Goal: Book appointment/travel/reservation

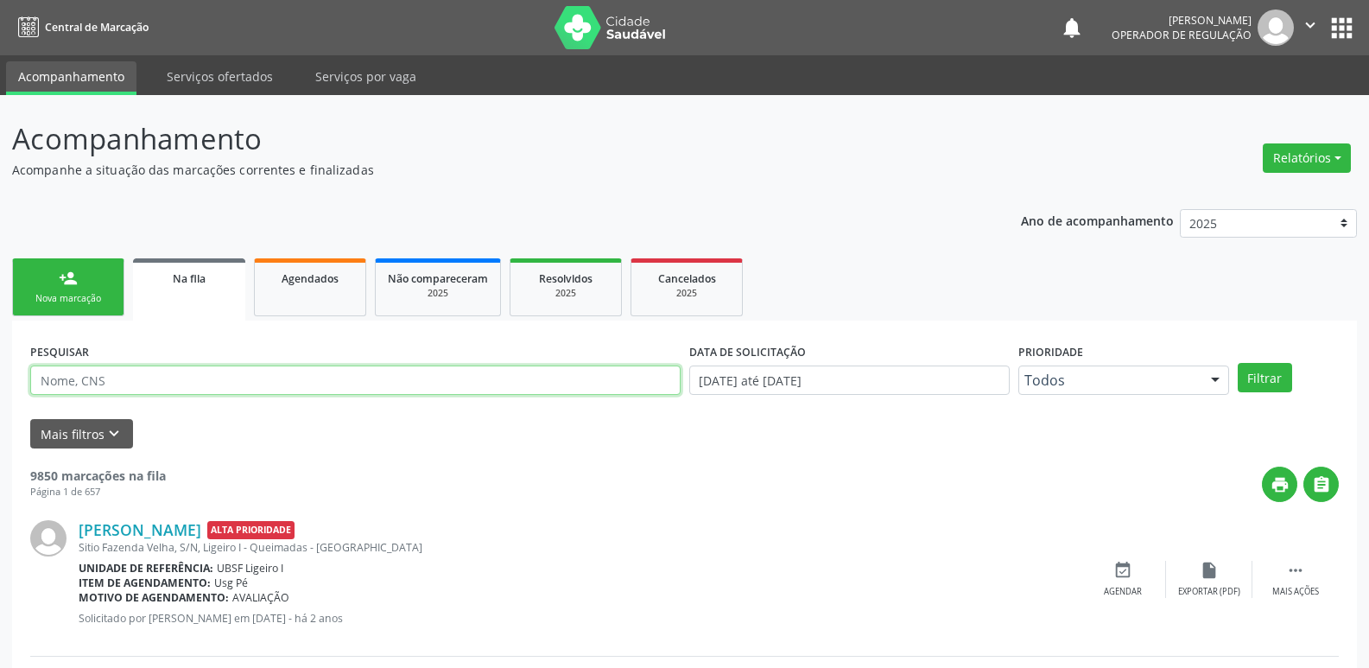
click at [119, 381] on input "text" at bounding box center [355, 379] width 651 height 29
type input "707409092155274"
click at [1238, 363] on button "Filtrar" at bounding box center [1265, 377] width 54 height 29
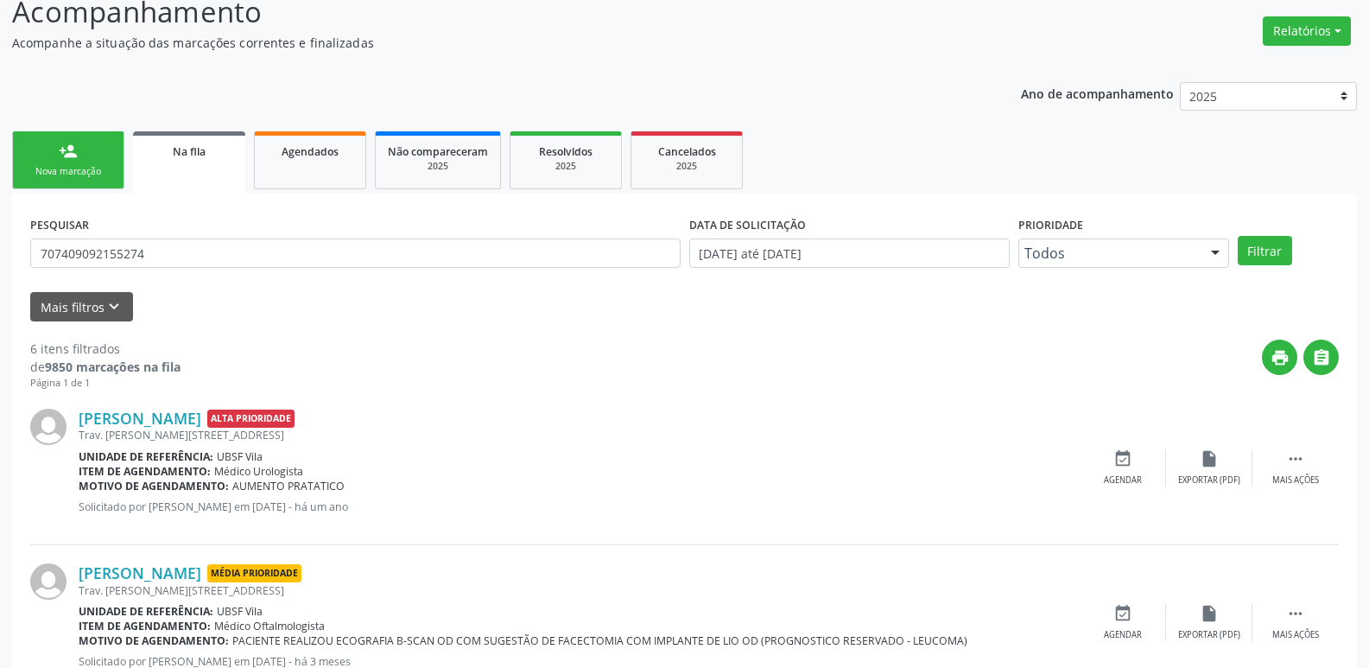
scroll to position [117, 0]
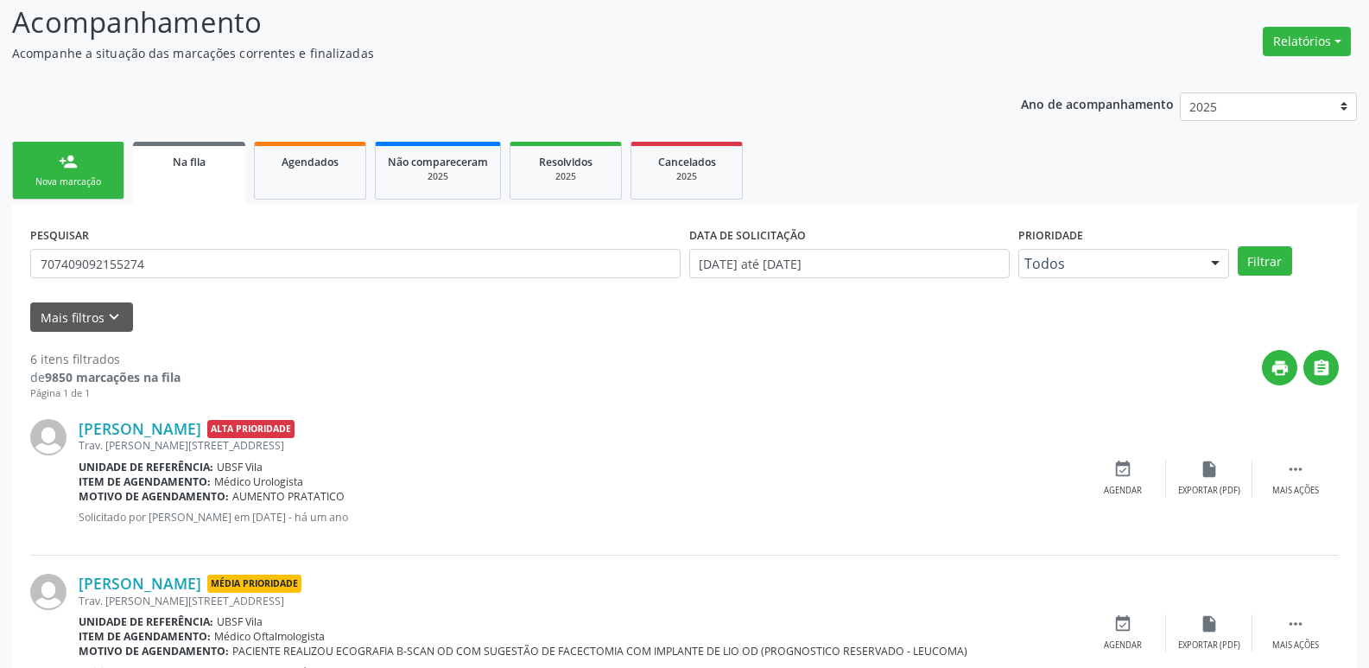
click at [60, 190] on link "person_add Nova marcação" at bounding box center [68, 171] width 112 height 58
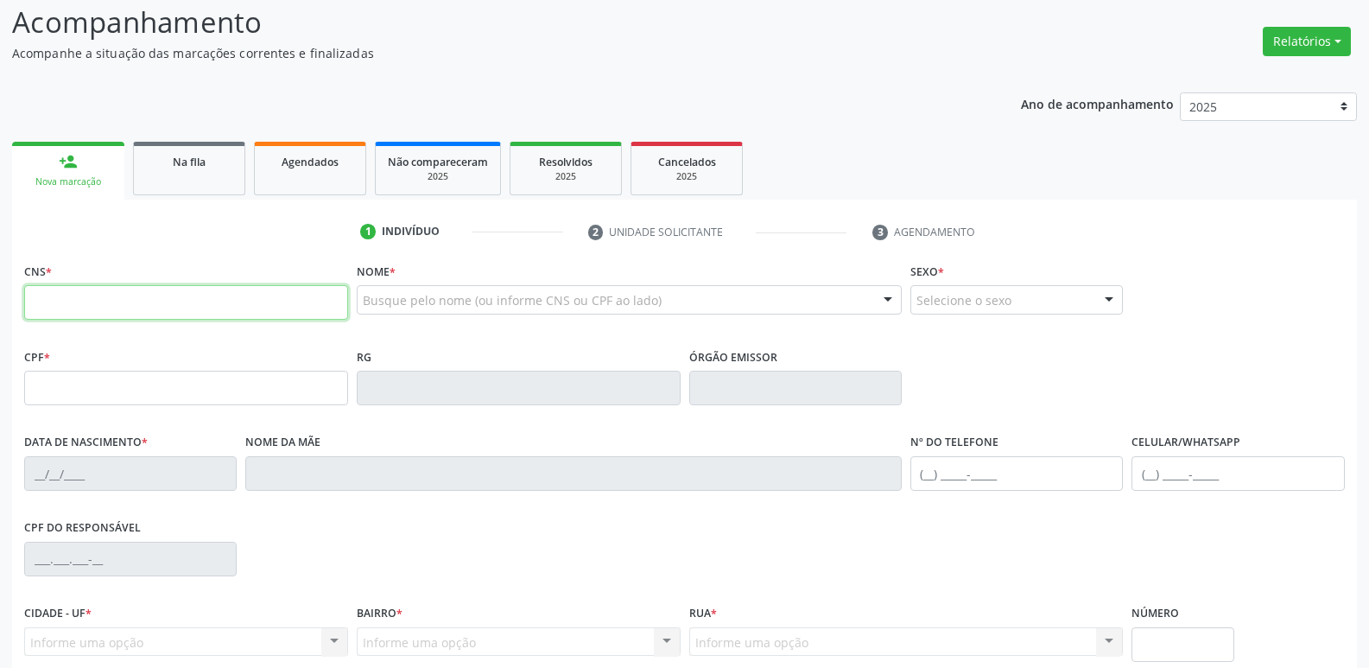
click at [99, 301] on input "text" at bounding box center [186, 302] width 324 height 35
type input "707 4090 9215 5274"
type input "181.065.104-25"
type input "12/07/1948"
type input "Julita Ricarte Ferreira"
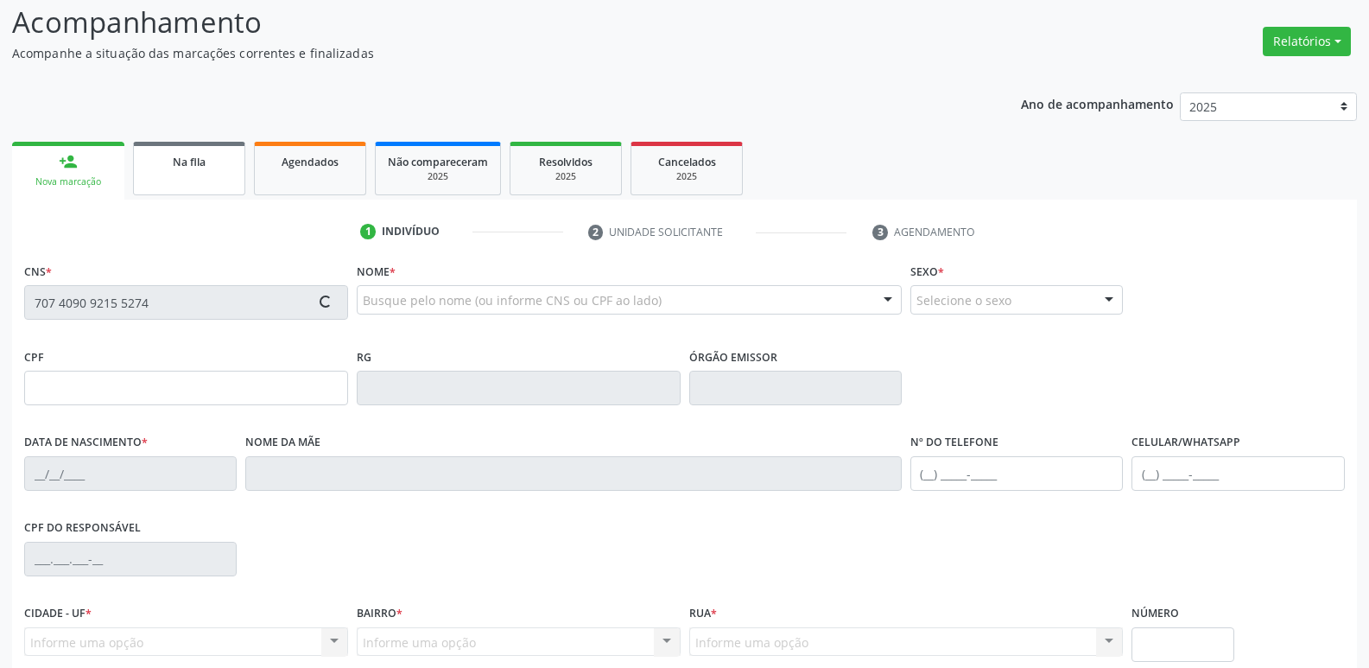
type input "(83) 91949-8615"
type input "8"
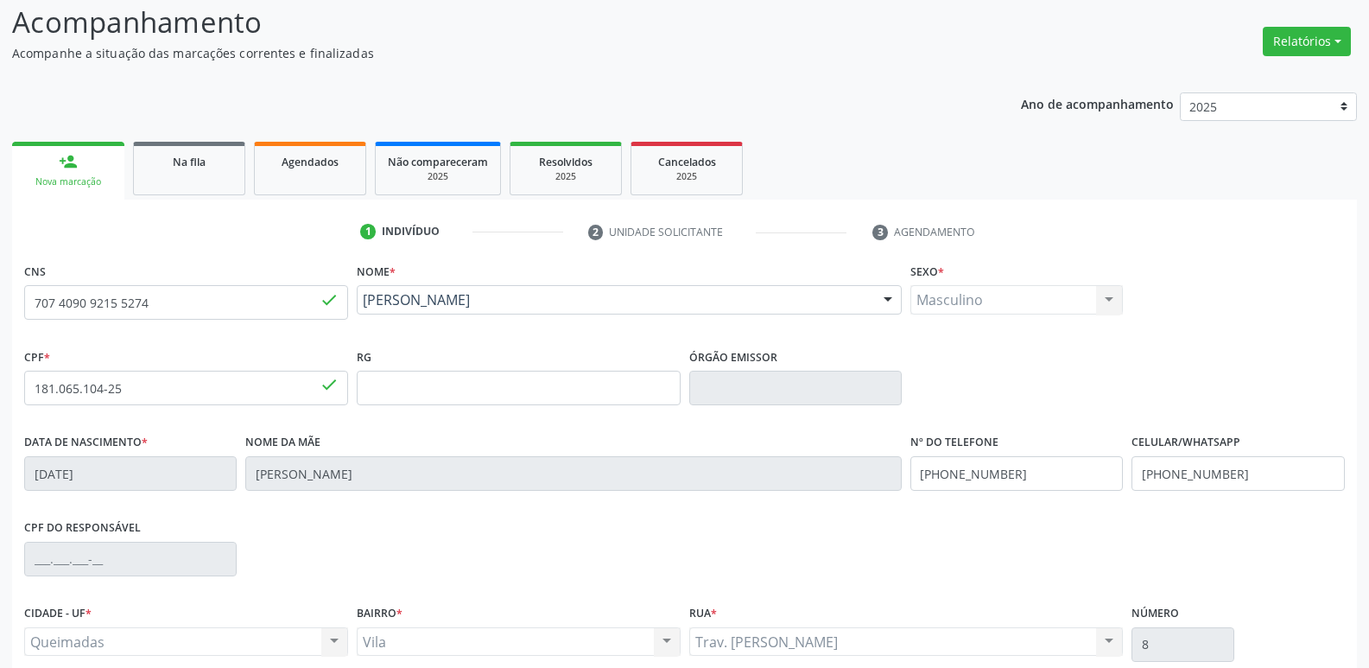
scroll to position [269, 0]
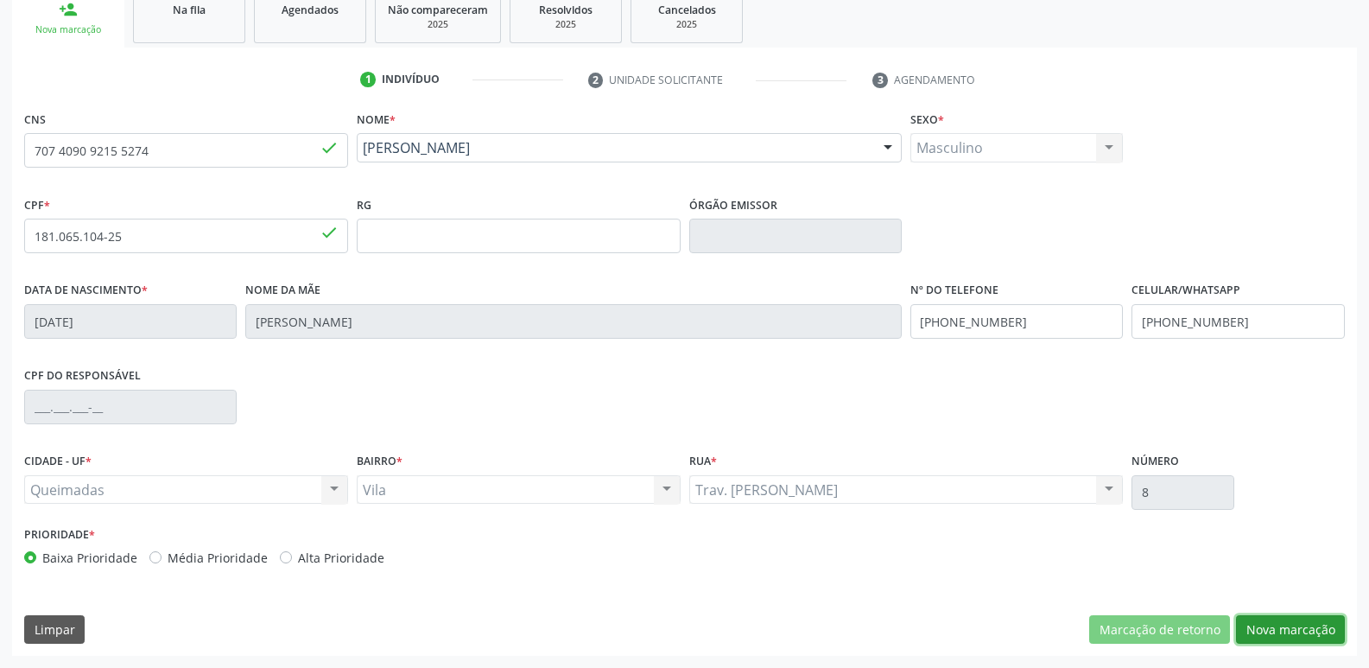
drag, startPoint x: 1272, startPoint y: 633, endPoint x: 1261, endPoint y: 632, distance: 10.4
click at [1267, 632] on button "Nova marcação" at bounding box center [1290, 629] width 109 height 29
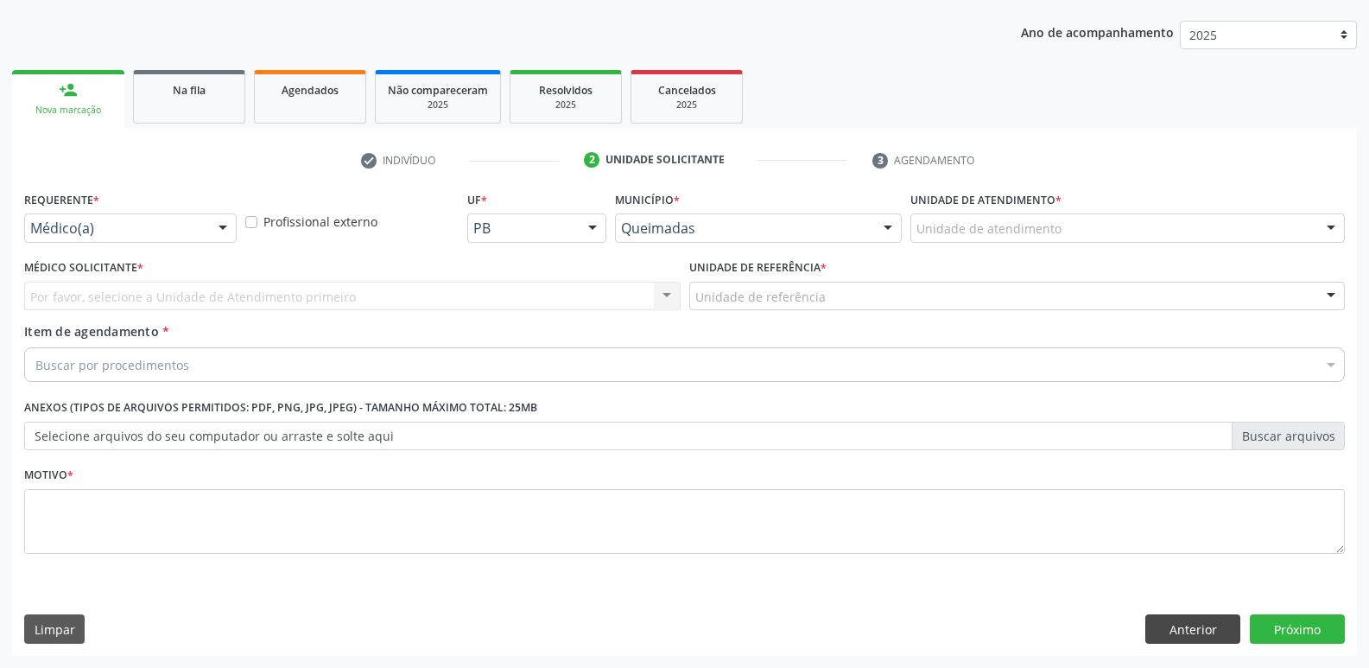
scroll to position [188, 0]
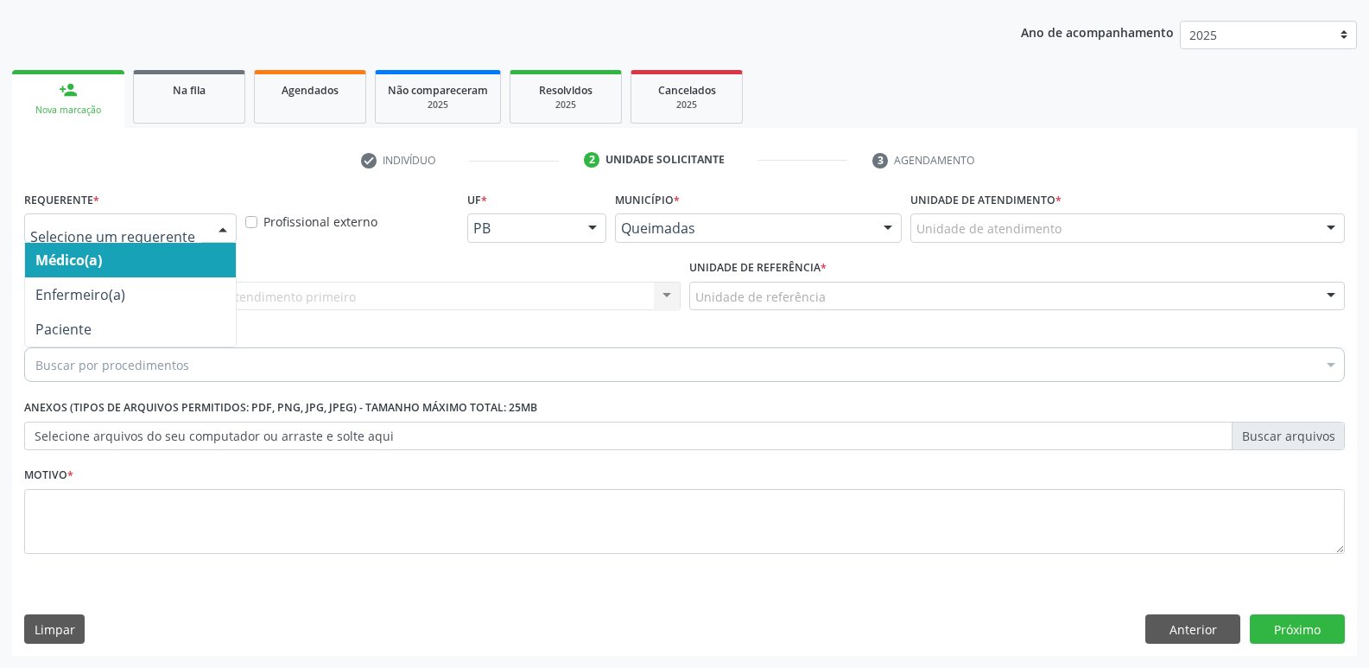
drag, startPoint x: 101, startPoint y: 234, endPoint x: 58, endPoint y: 359, distance: 132.5
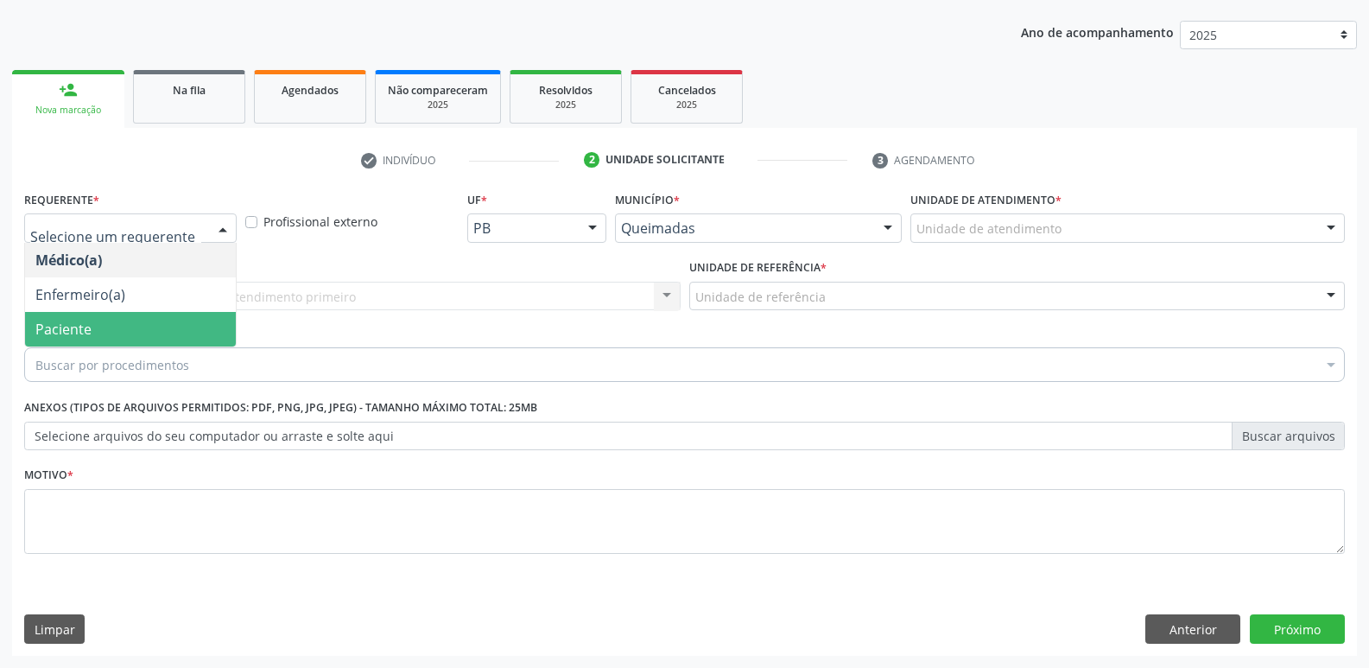
drag, startPoint x: 71, startPoint y: 329, endPoint x: 85, endPoint y: 320, distance: 16.8
click at [72, 328] on span "Paciente" at bounding box center [63, 329] width 56 height 19
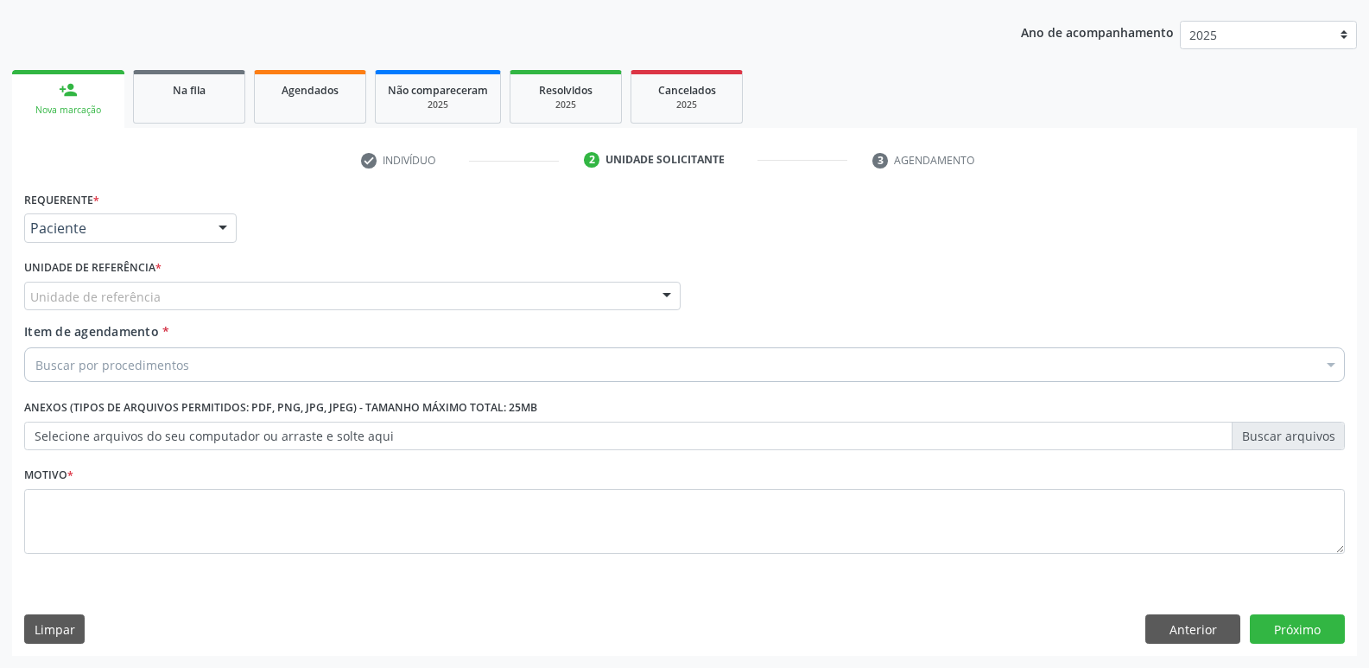
click at [96, 306] on div "Unidade de referência" at bounding box center [352, 296] width 657 height 29
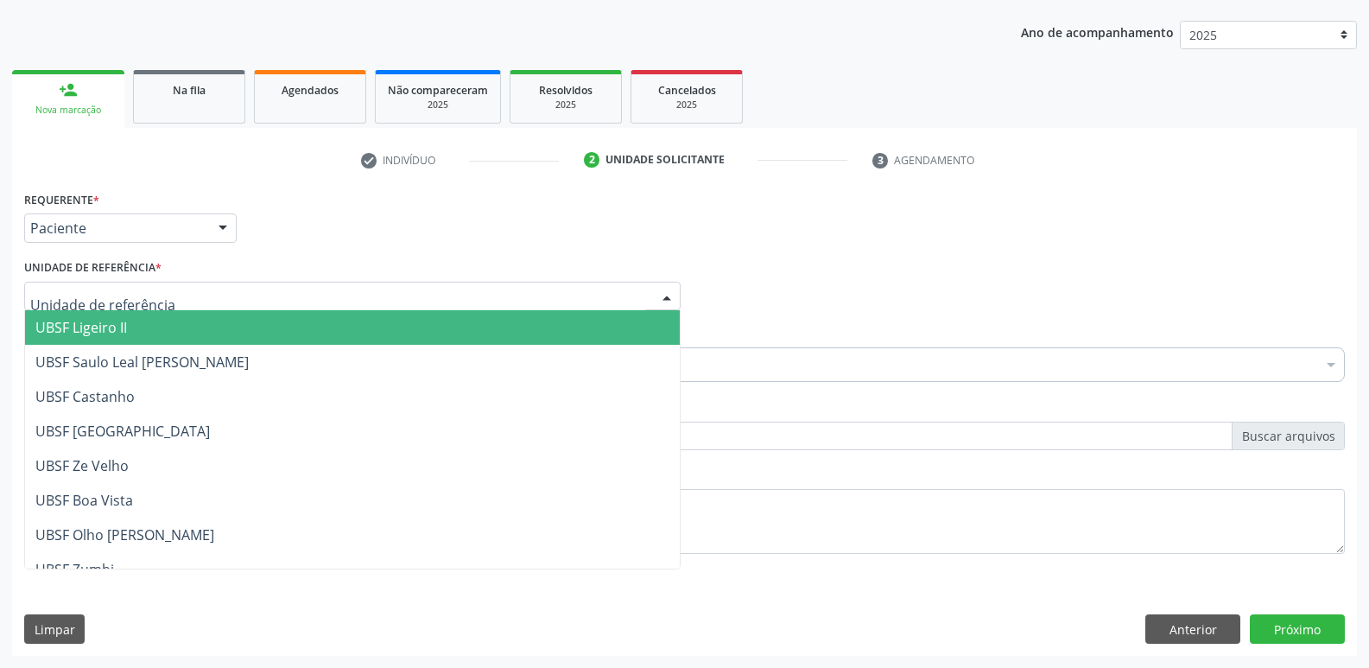
type input "C"
type input "V"
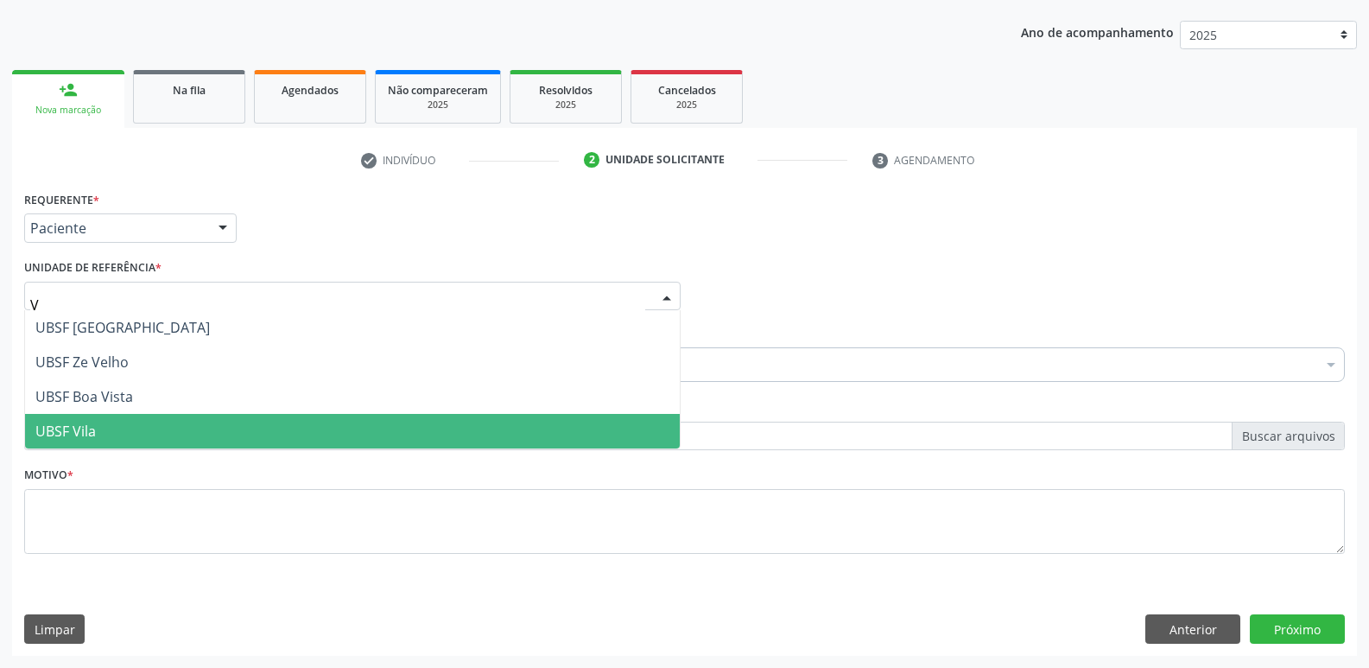
click at [60, 438] on span "UBSF Vila" at bounding box center [65, 431] width 60 height 19
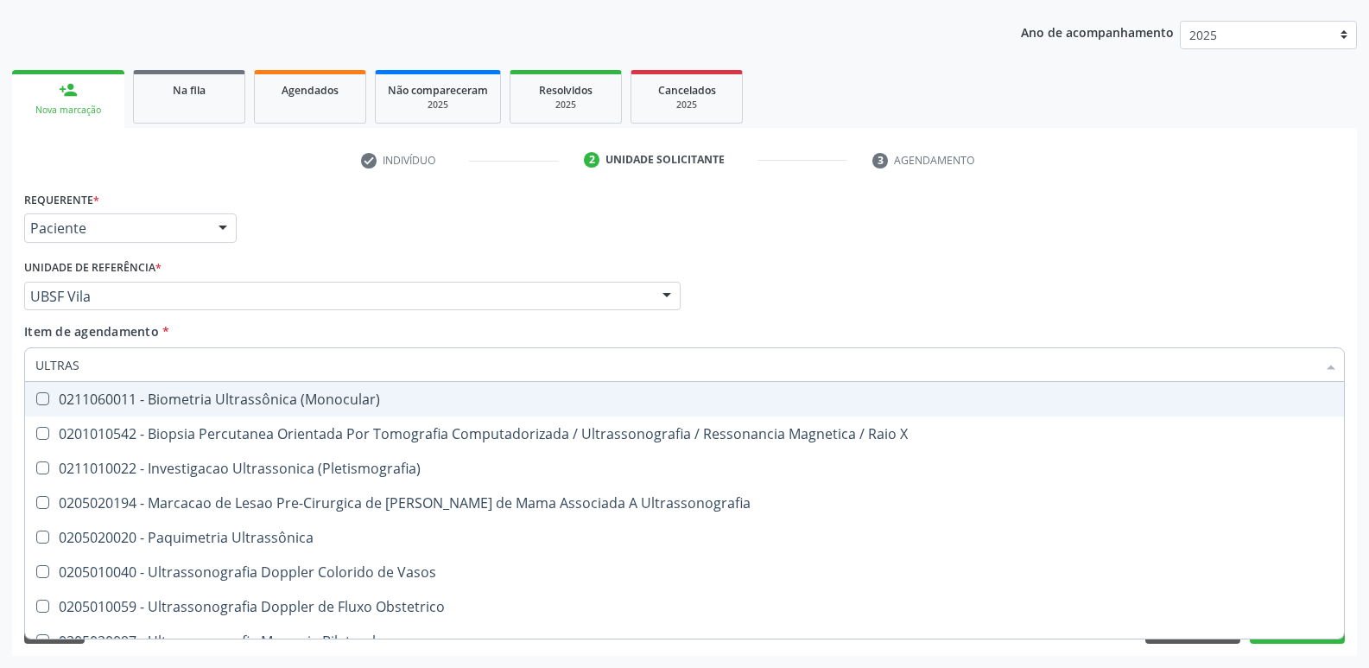
type input "ULTRASS"
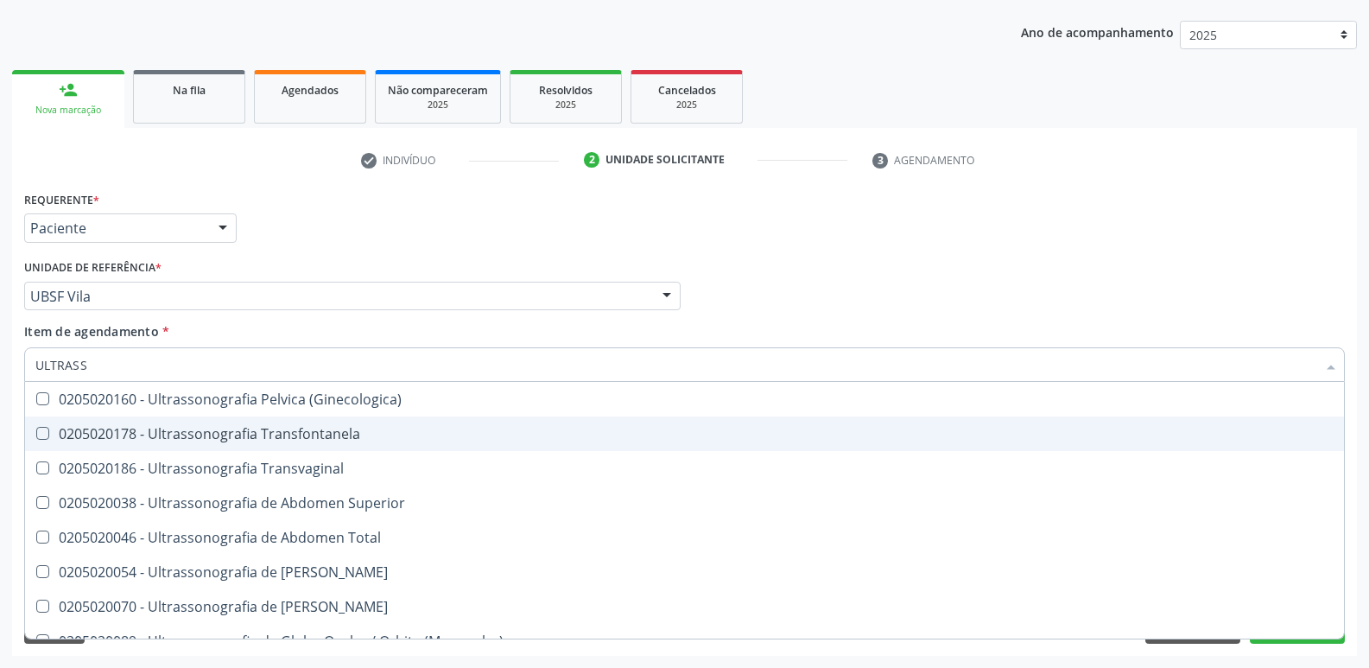
scroll to position [538, 0]
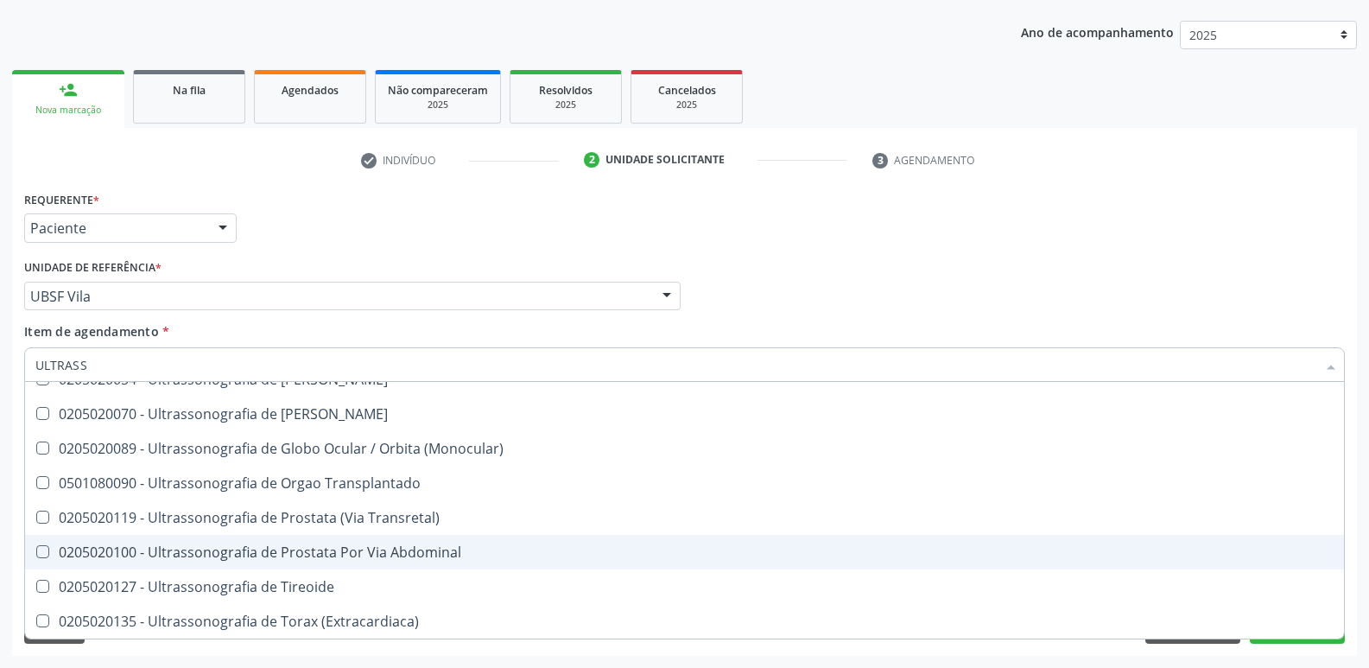
click at [353, 549] on div "0205020100 - Ultrassonografia de Prostata Por Via Abdominal" at bounding box center [684, 552] width 1299 height 14
checkbox Abdominal "true"
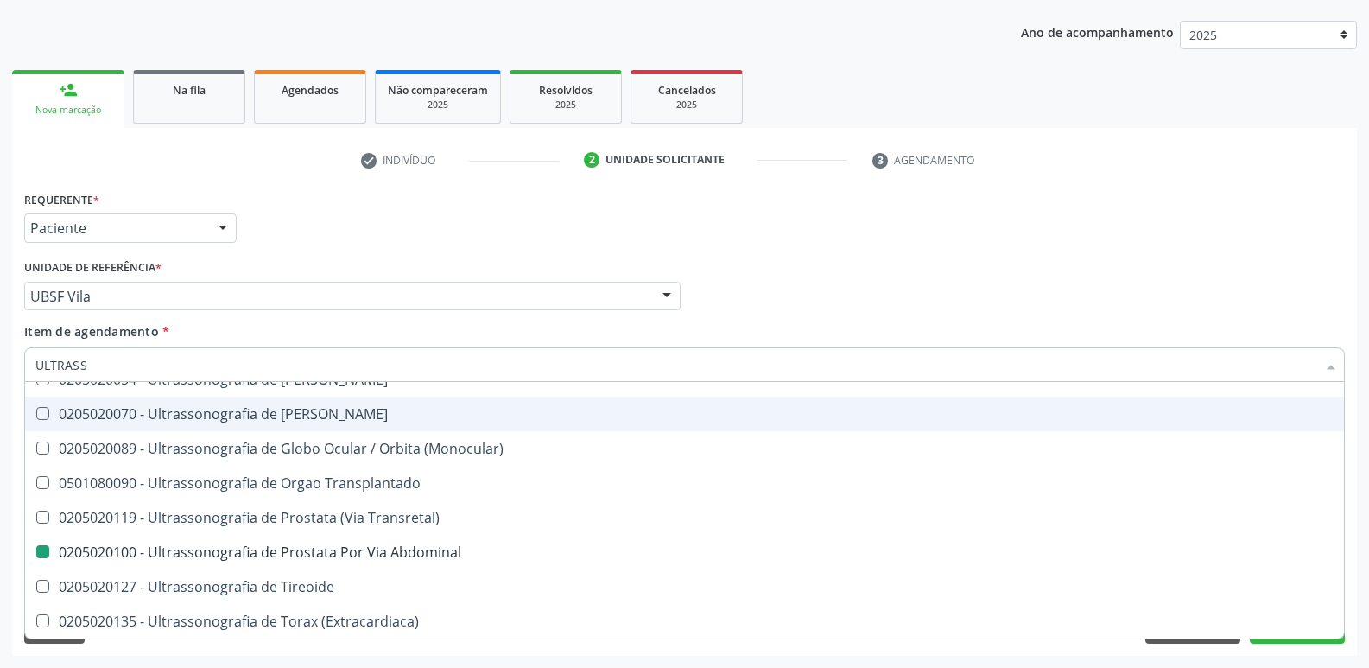
click at [422, 181] on div "check Indivíduo 2 Unidade solicitante 3 Agendamento CNS 707 4090 9215 5274 done…" at bounding box center [684, 401] width 1345 height 510
checkbox X "true"
checkbox Abdominal "false"
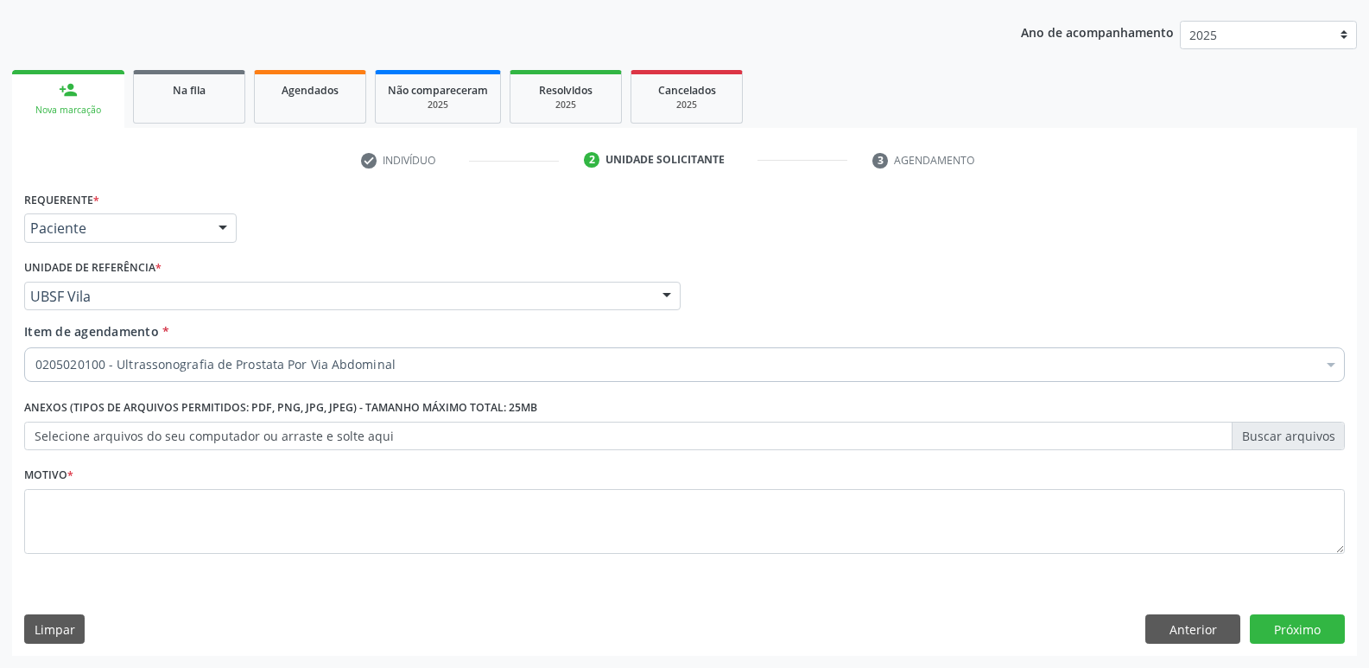
scroll to position [0, 0]
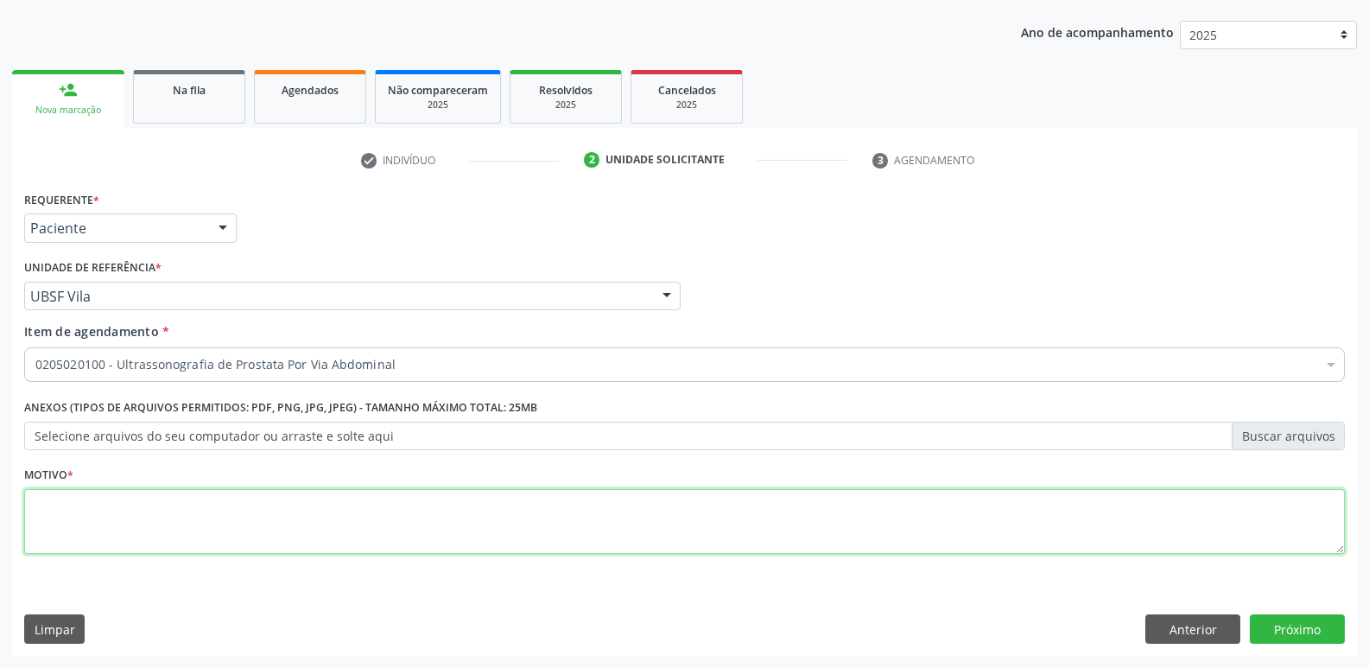
drag, startPoint x: 251, startPoint y: 520, endPoint x: 241, endPoint y: 516, distance: 10.4
click at [248, 520] on textarea at bounding box center [684, 522] width 1321 height 66
paste textarea "AVALIAÇÃO"
type textarea "AVALIAÇÃO"
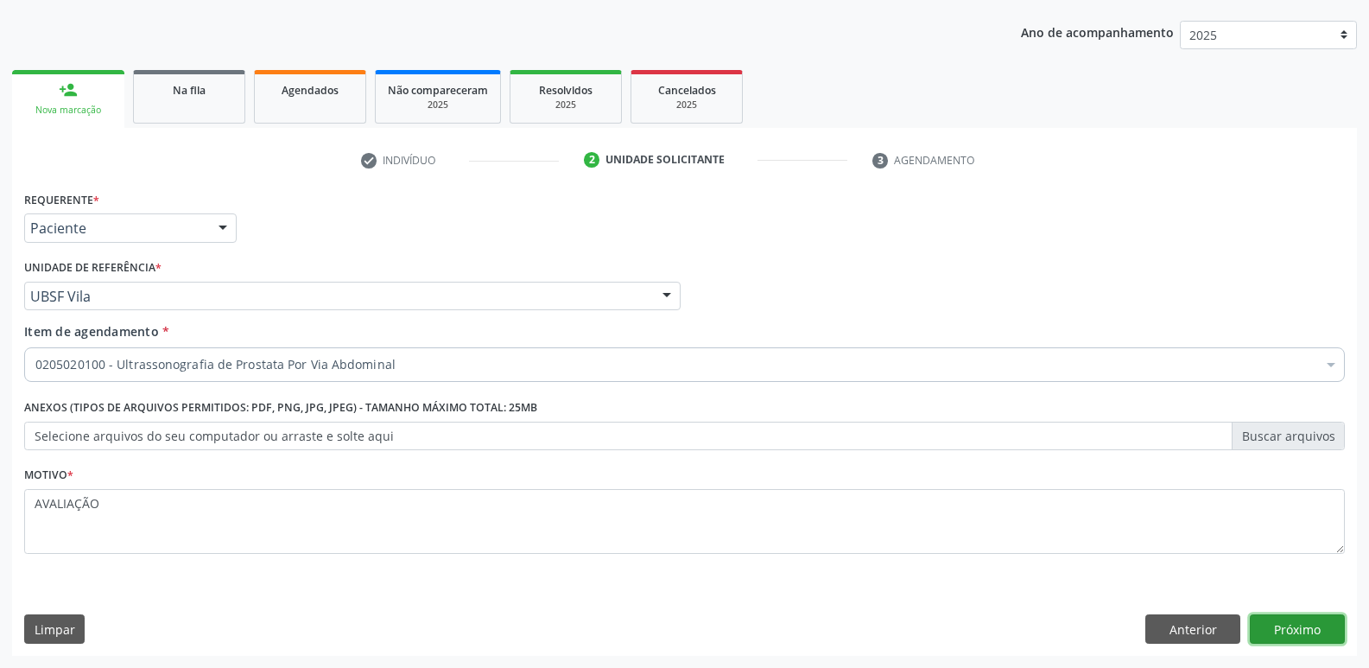
click at [1292, 630] on button "Próximo" at bounding box center [1297, 628] width 95 height 29
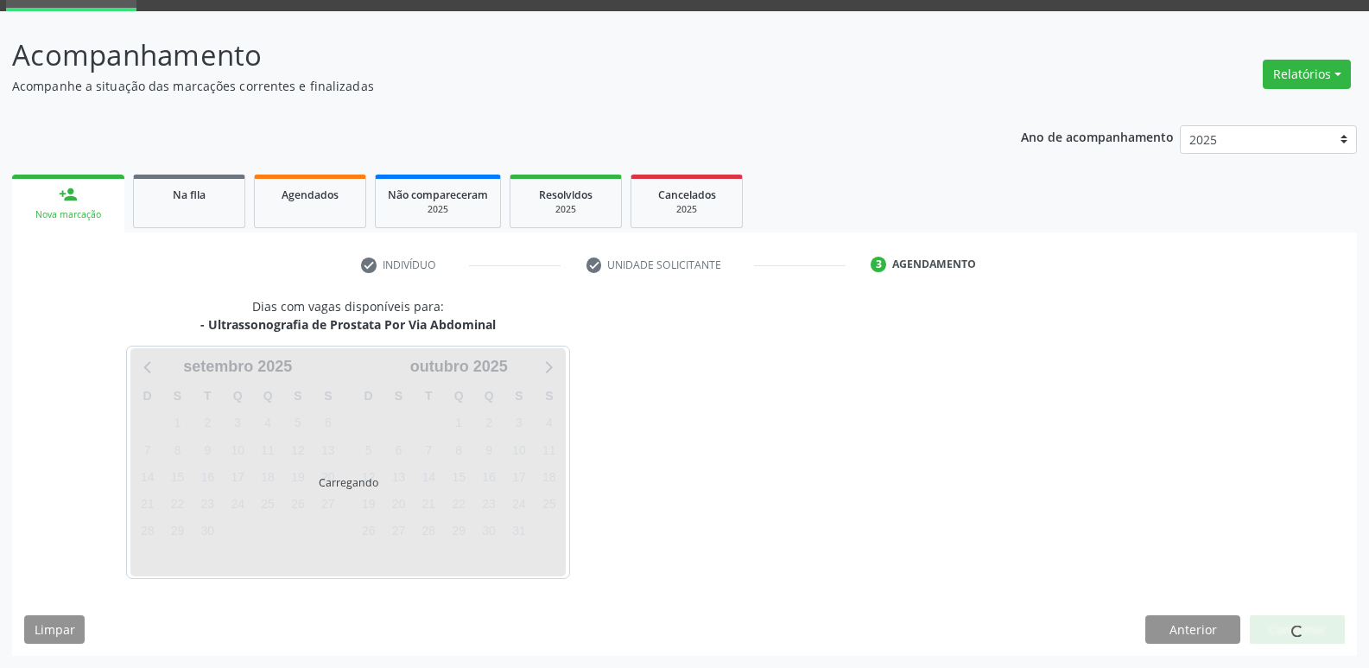
scroll to position [84, 0]
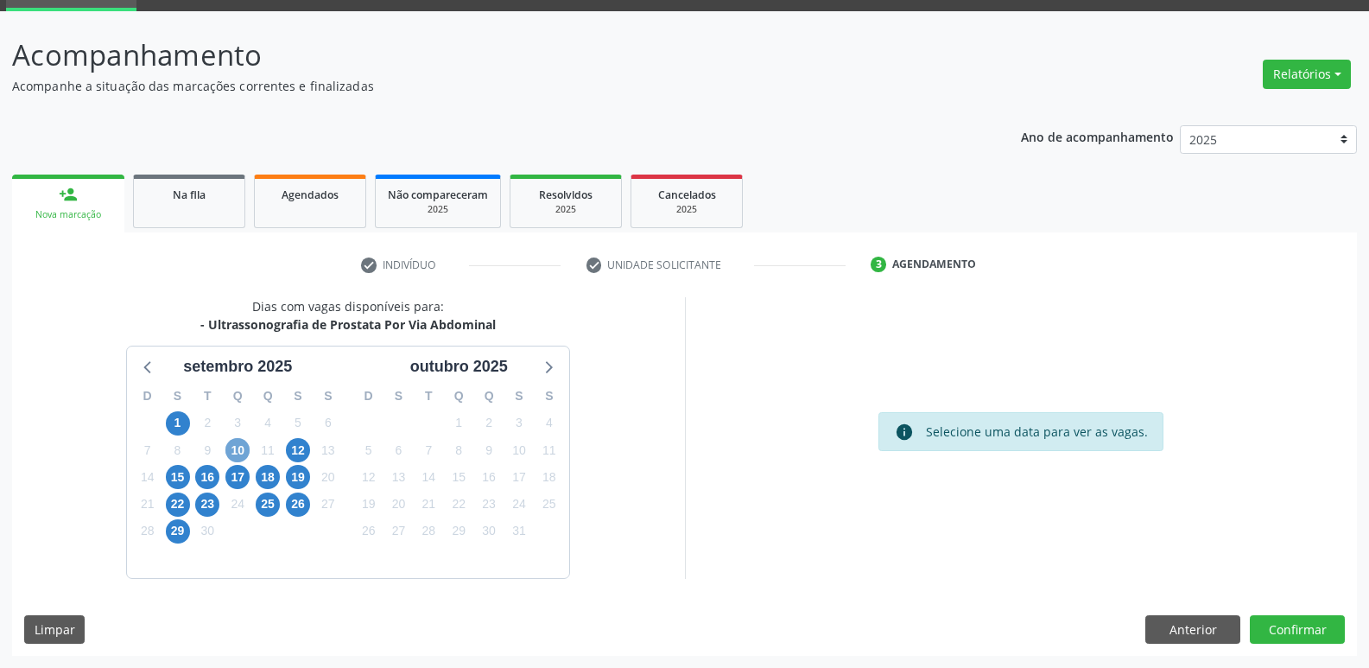
click at [235, 454] on span "10" at bounding box center [237, 450] width 24 height 24
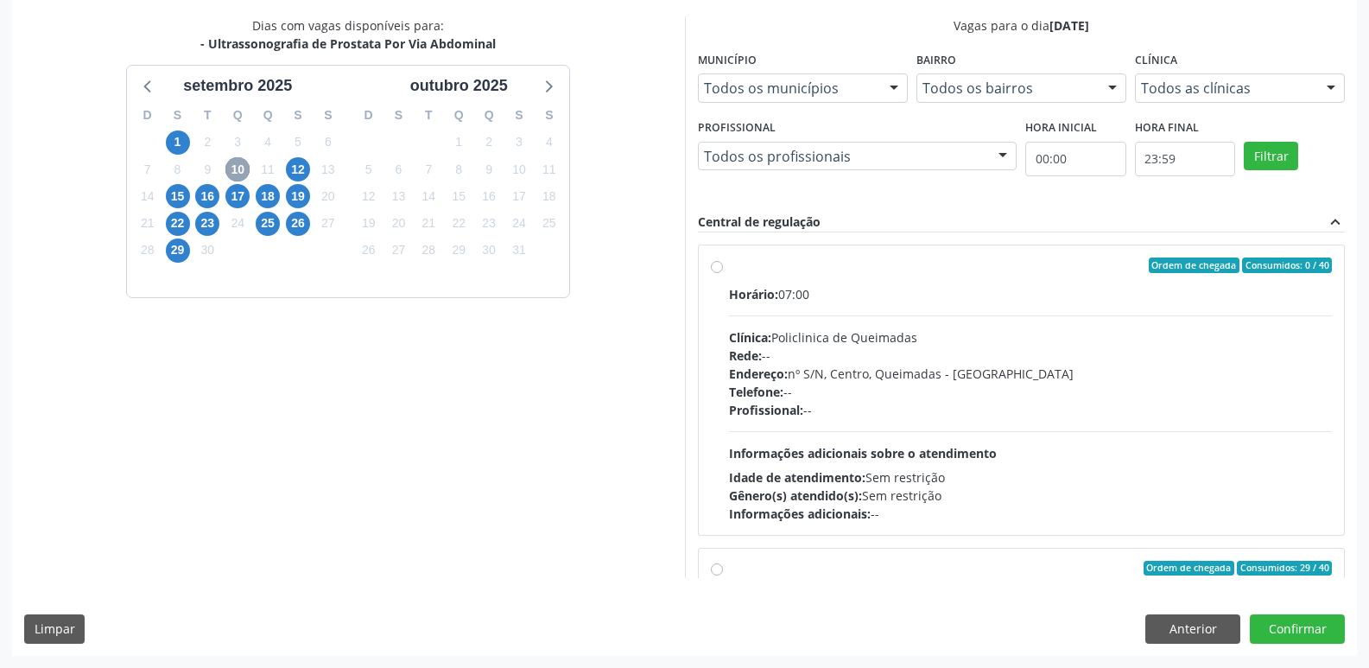
scroll to position [272, 0]
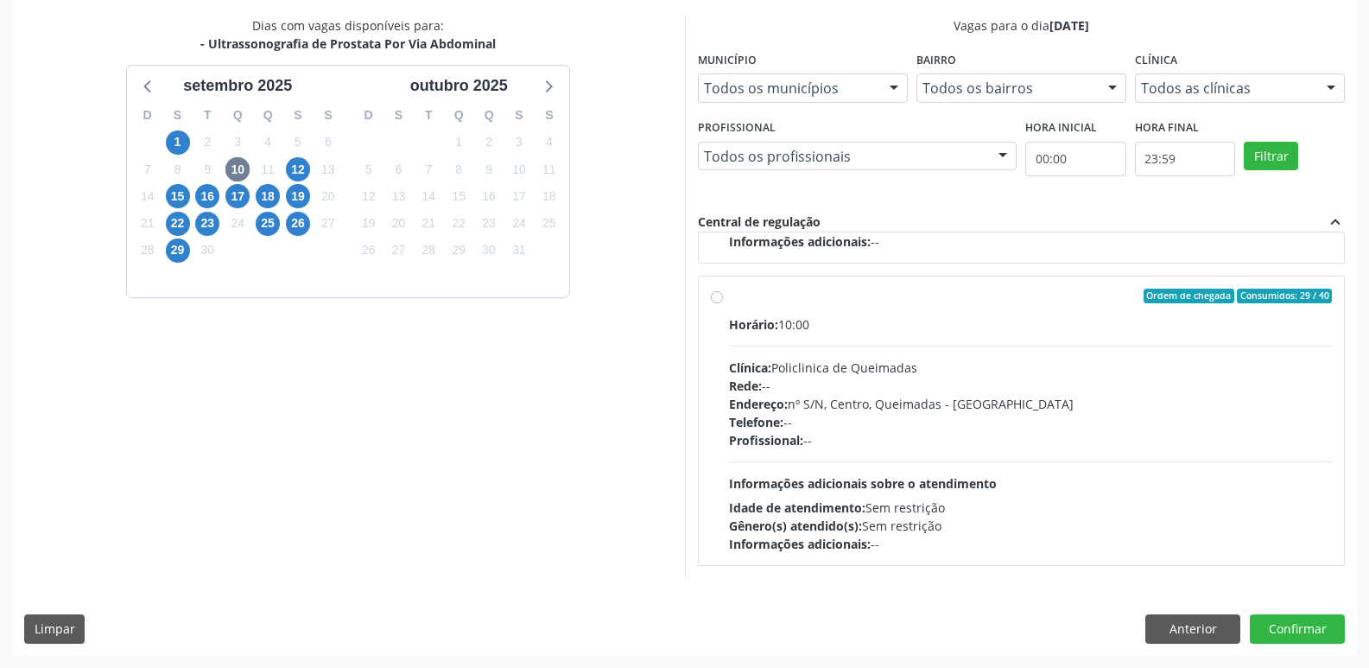
click at [1244, 509] on div "Idade de atendimento: Sem restrição" at bounding box center [1031, 508] width 604 height 18
click at [723, 304] on input "Ordem de chegada Consumidos: 29 / 40 Horário: 10:00 Clínica: Policlinica de Que…" at bounding box center [717, 297] width 12 height 16
radio input "true"
click at [1307, 626] on button "Confirmar" at bounding box center [1297, 628] width 95 height 29
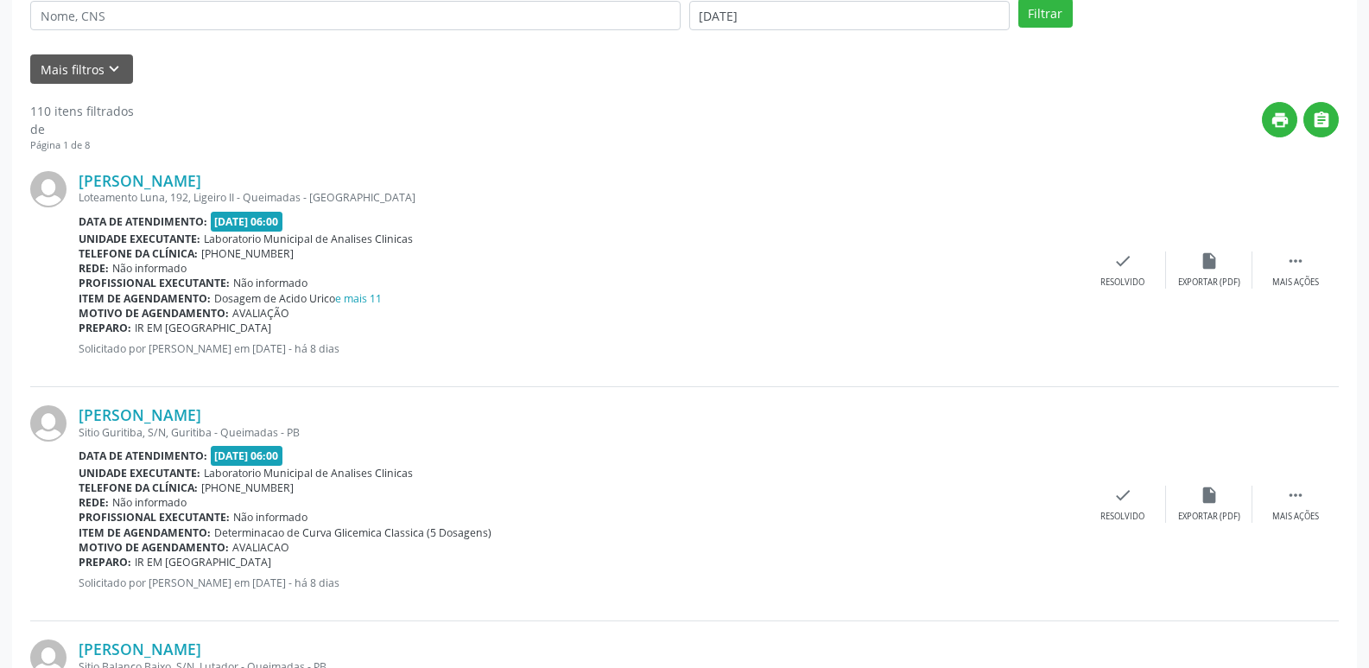
scroll to position [0, 0]
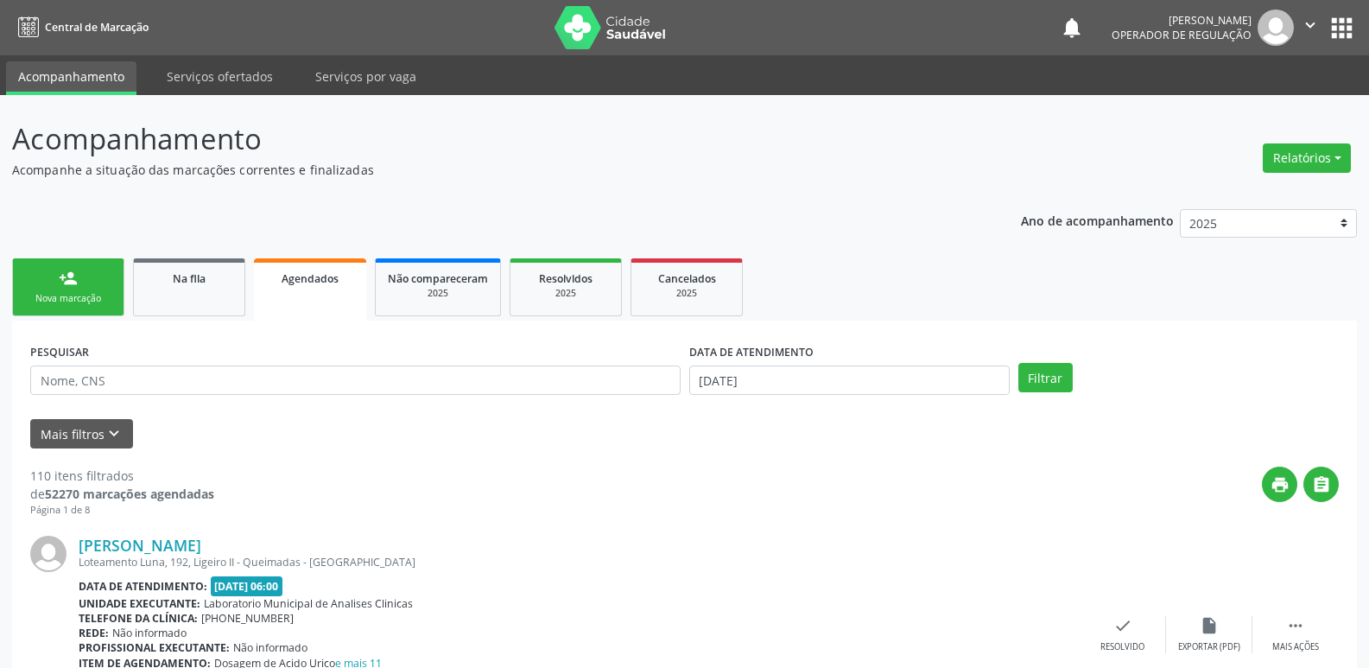
click at [98, 295] on div "Nova marcação" at bounding box center [68, 298] width 86 height 13
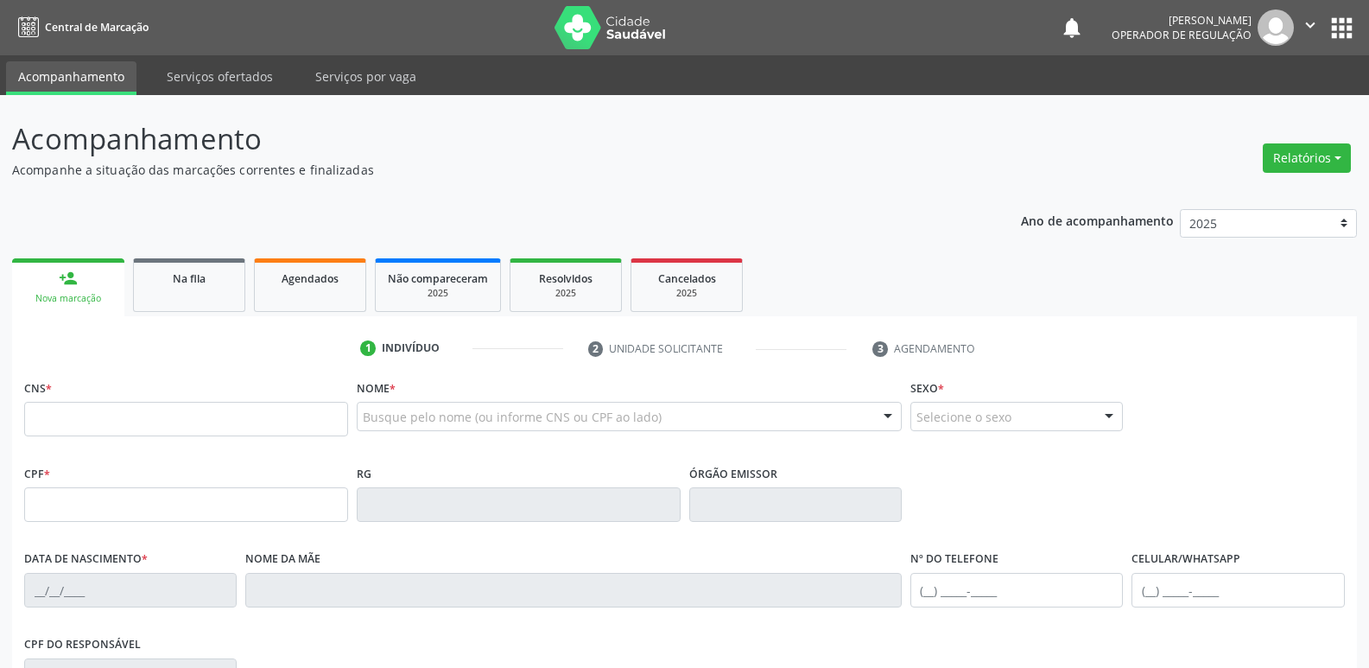
click at [0, 404] on div "Acompanhamento Acompanhe a situação das marcações correntes e finalizadas Relat…" at bounding box center [684, 516] width 1369 height 842
click at [48, 415] on input "text" at bounding box center [186, 419] width 324 height 35
type input "704 0043 6589 7761"
type input "395.704.104-00"
type input "14/08/1964"
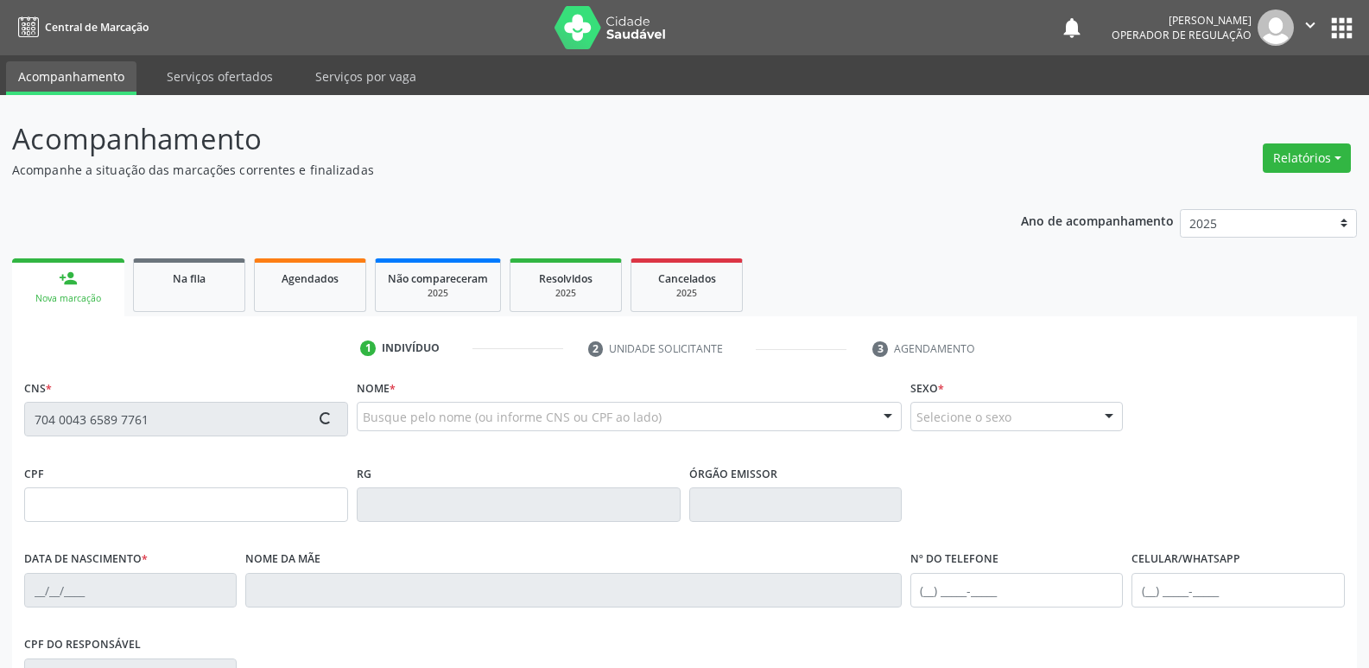
type input "Maria Gomes da Silva"
type input "(83) 99175-4788"
type input "80"
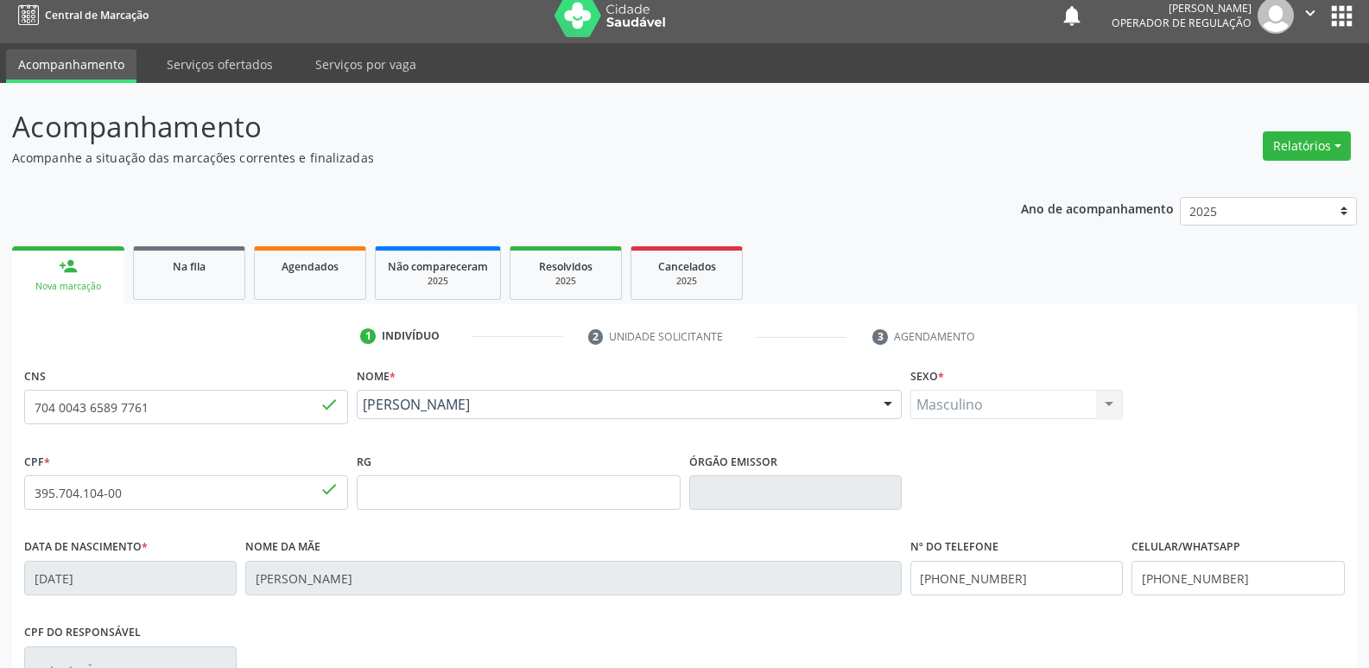
scroll to position [269, 0]
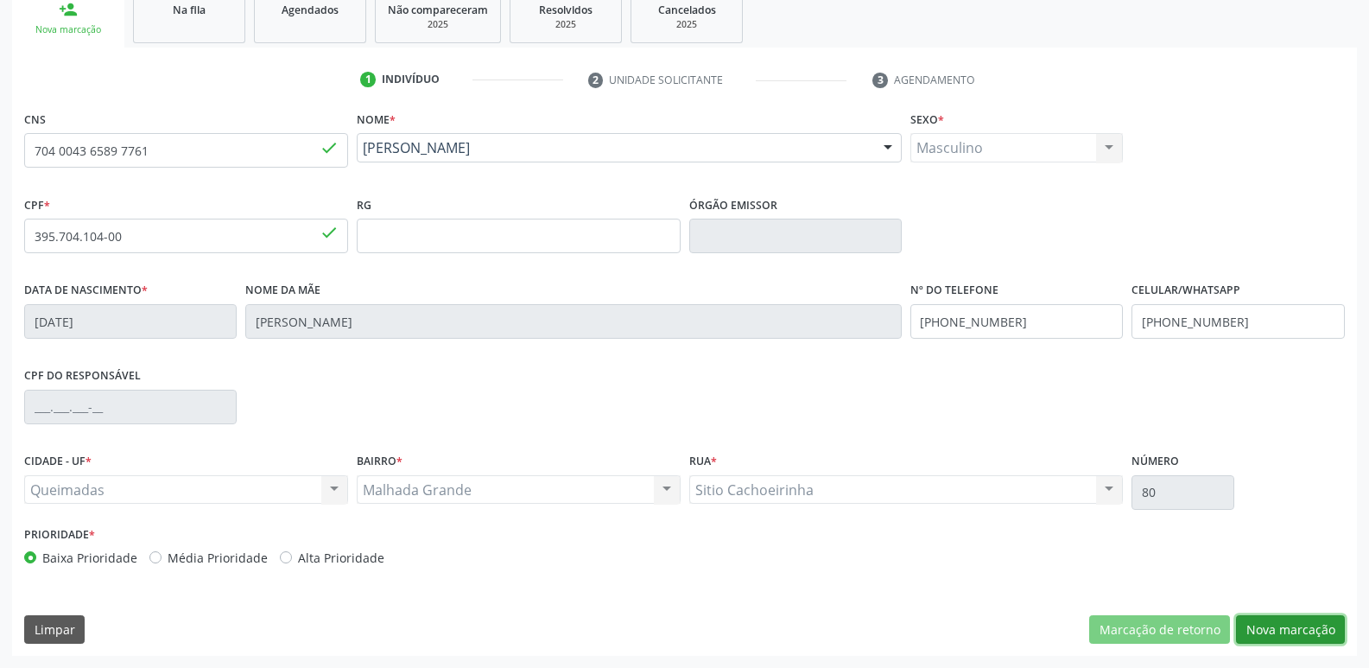
drag, startPoint x: 1271, startPoint y: 621, endPoint x: 1244, endPoint y: 617, distance: 27.1
click at [1270, 622] on button "Nova marcação" at bounding box center [1290, 629] width 109 height 29
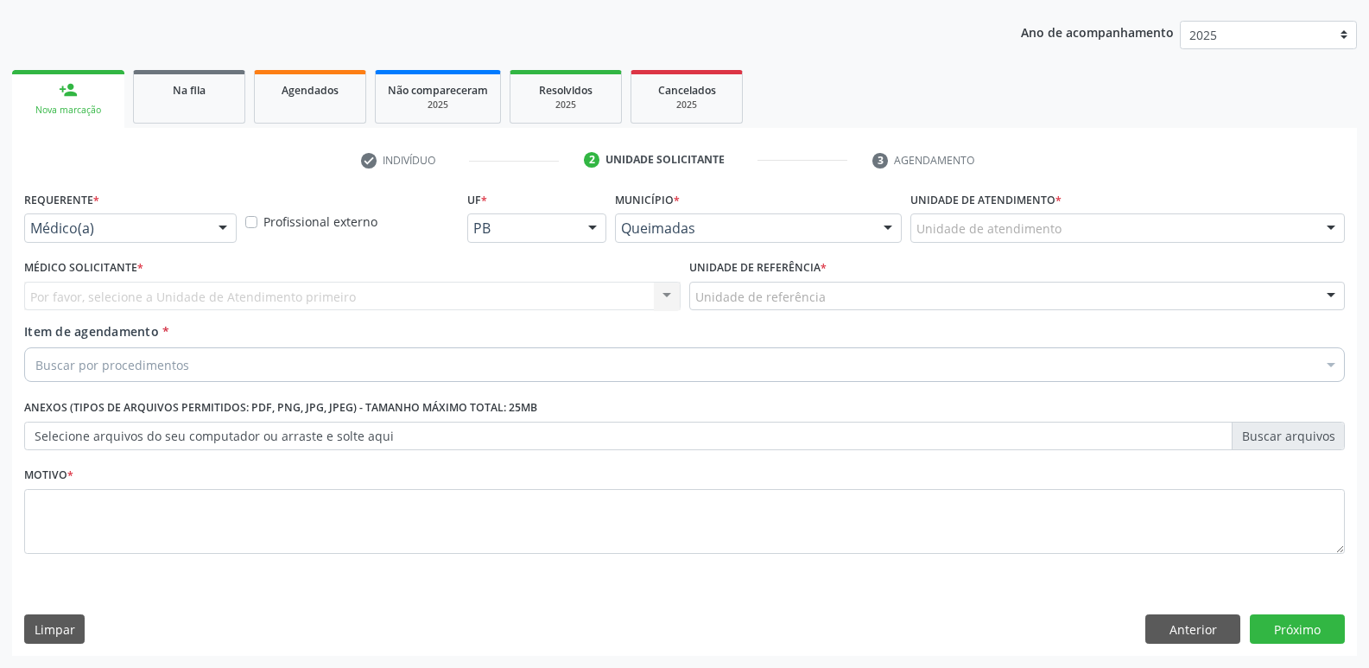
scroll to position [188, 0]
drag, startPoint x: 175, startPoint y: 229, endPoint x: 160, endPoint y: 246, distance: 22.7
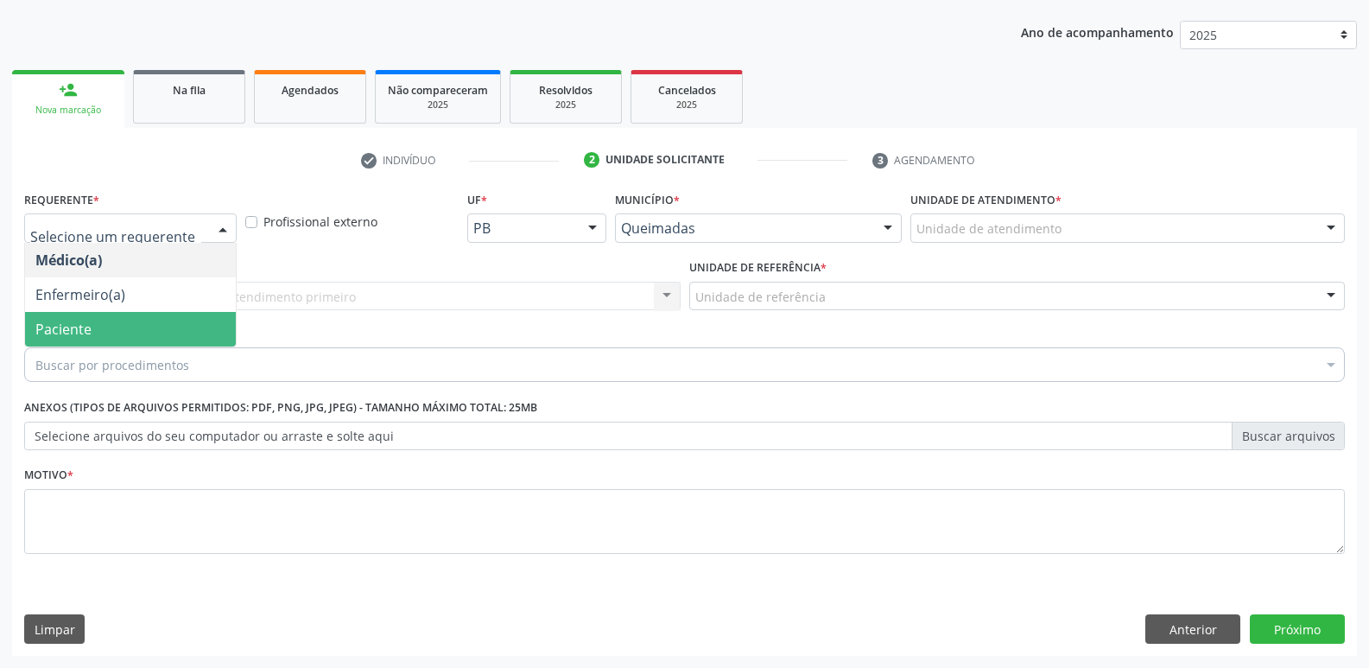
click at [124, 316] on span "Paciente" at bounding box center [130, 329] width 211 height 35
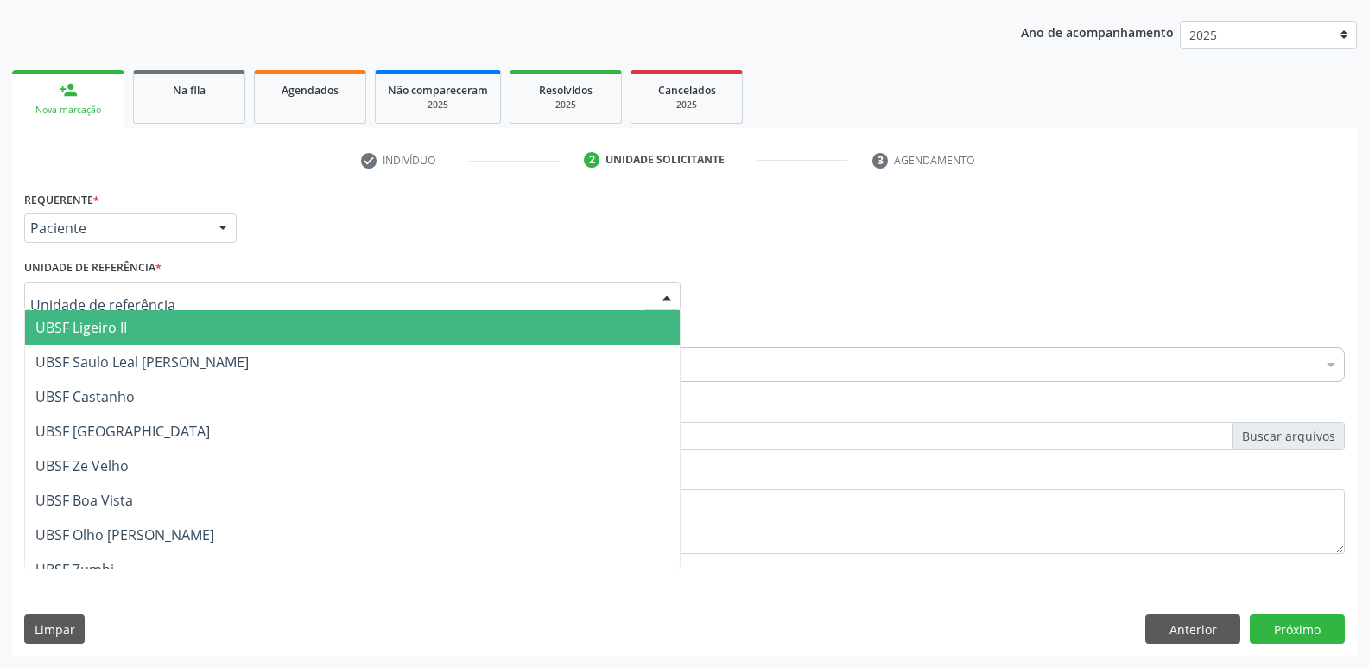
click at [166, 301] on div at bounding box center [352, 296] width 657 height 29
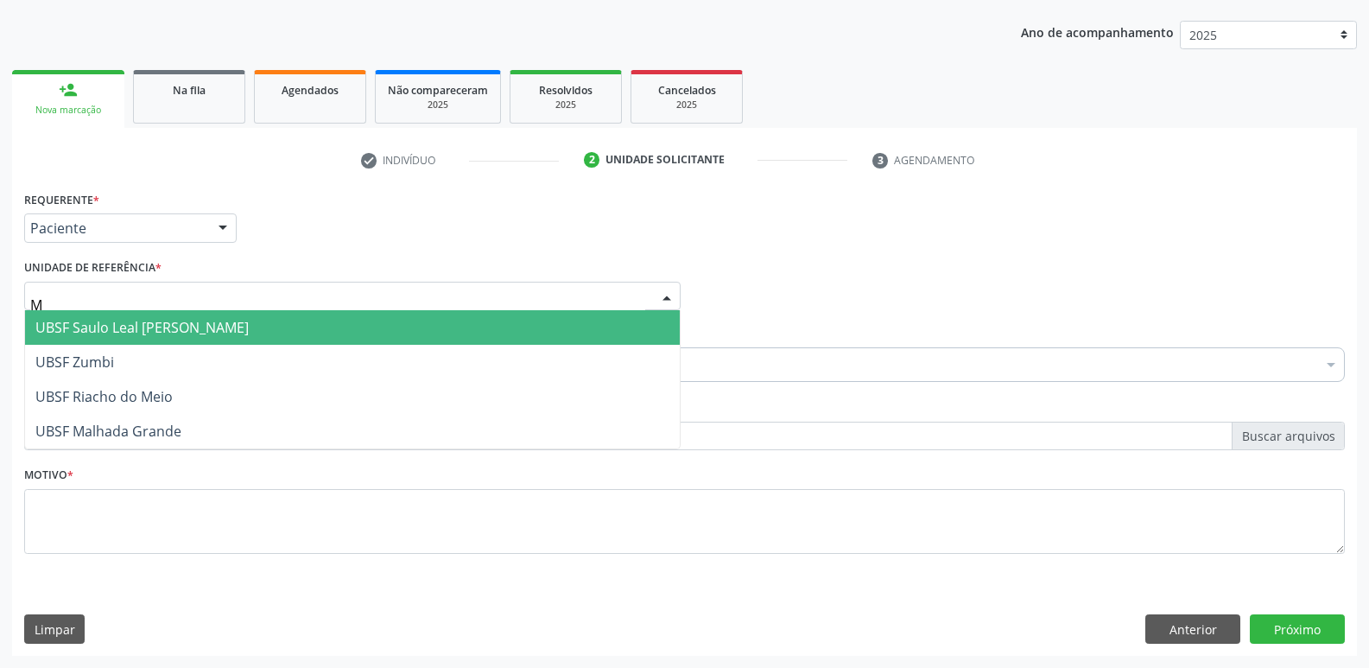
type input "MA"
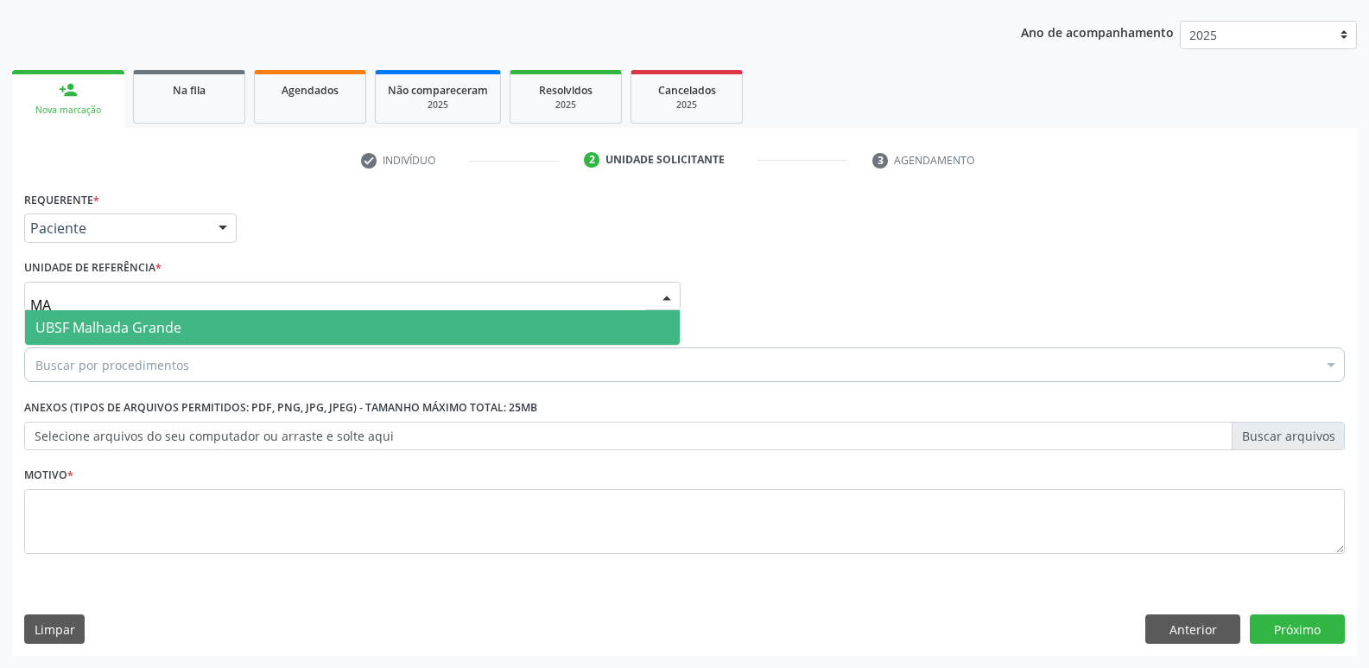
drag, startPoint x: 159, startPoint y: 327, endPoint x: 152, endPoint y: 343, distance: 17.8
click at [158, 327] on span "UBSF Malhada Grande" at bounding box center [108, 327] width 146 height 19
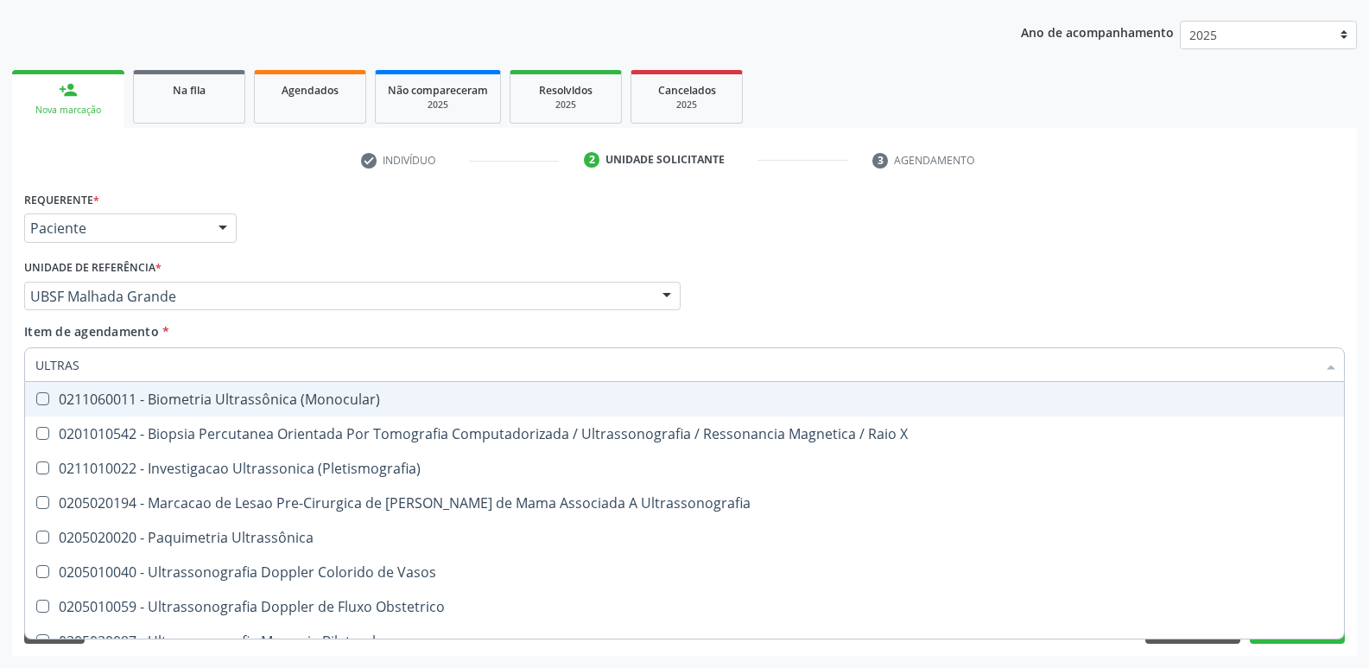
type input "ULTRASS"
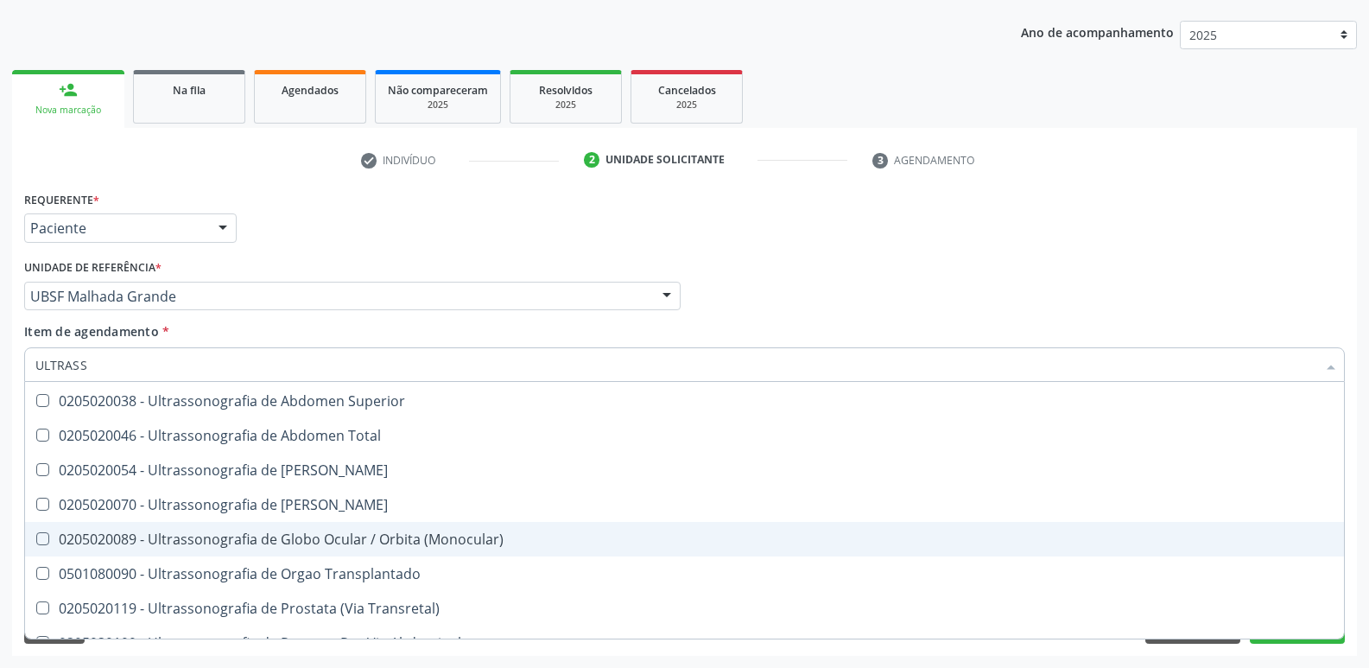
scroll to position [538, 0]
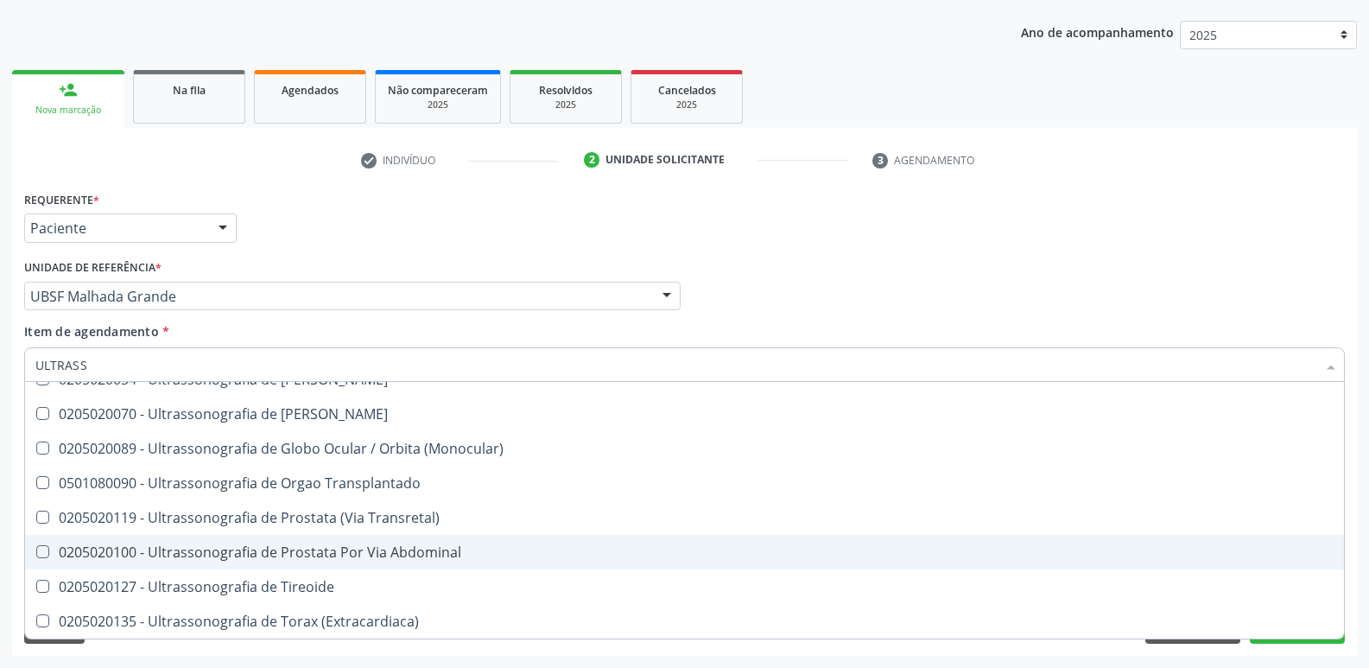
click at [393, 542] on span "0205020100 - Ultrassonografia de Prostata Por Via Abdominal" at bounding box center [684, 552] width 1319 height 35
checkbox Abdominal "true"
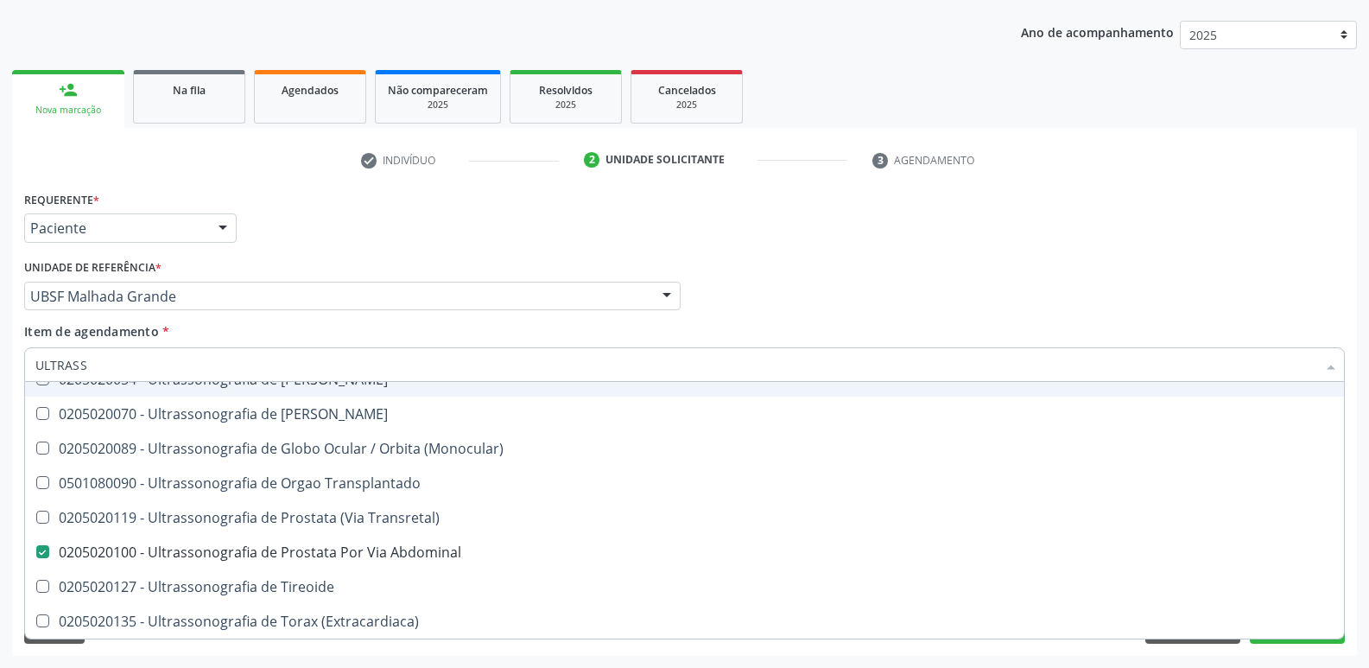
click at [460, 203] on div "Requerente * Paciente Médico(a) Enfermeiro(a) Paciente Nenhum resultado encontr…" at bounding box center [685, 220] width 1330 height 67
checkbox X "true"
checkbox Abdominal "false"
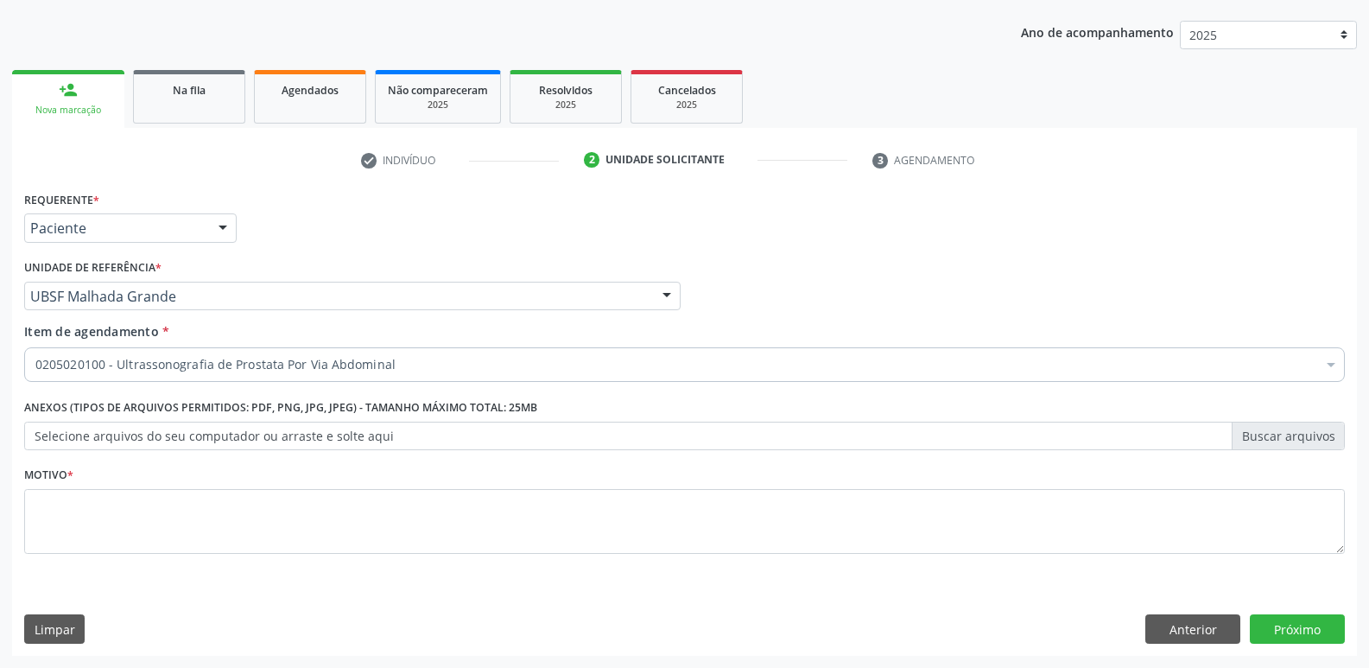
scroll to position [0, 0]
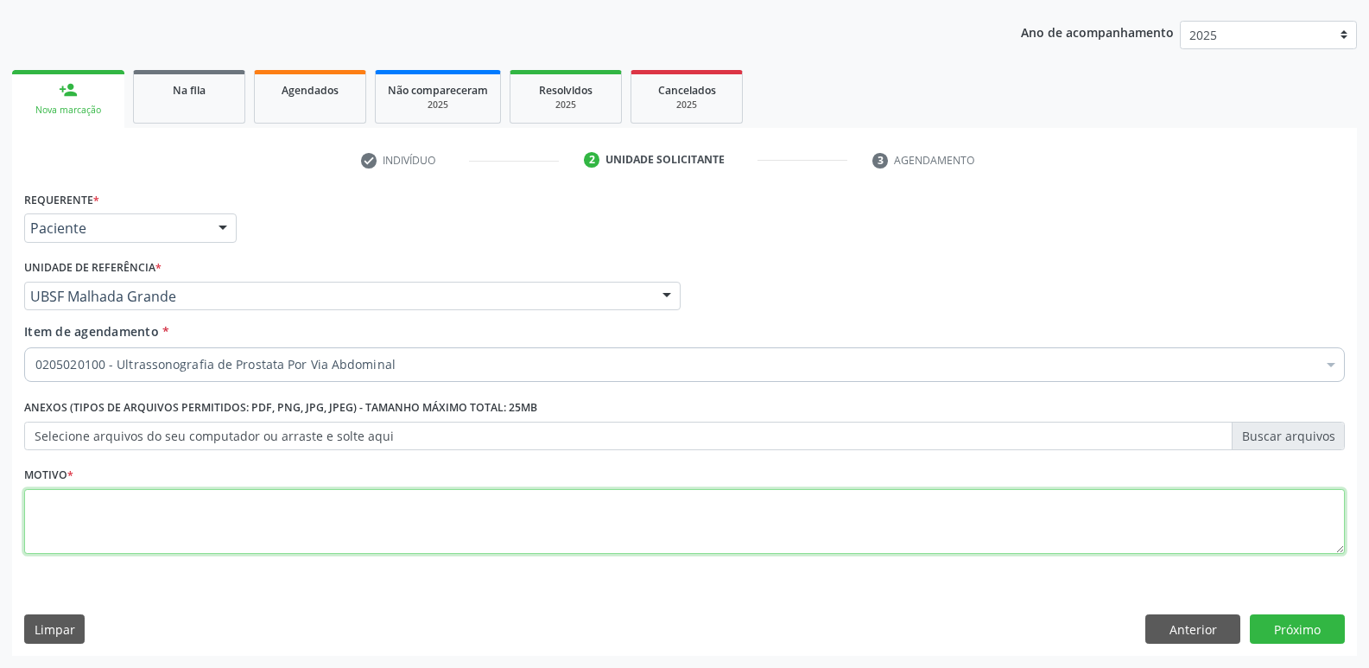
click at [208, 511] on textarea at bounding box center [684, 522] width 1321 height 66
paste textarea "AVALIAÇÃO"
type textarea "AVALIAÇÃO"
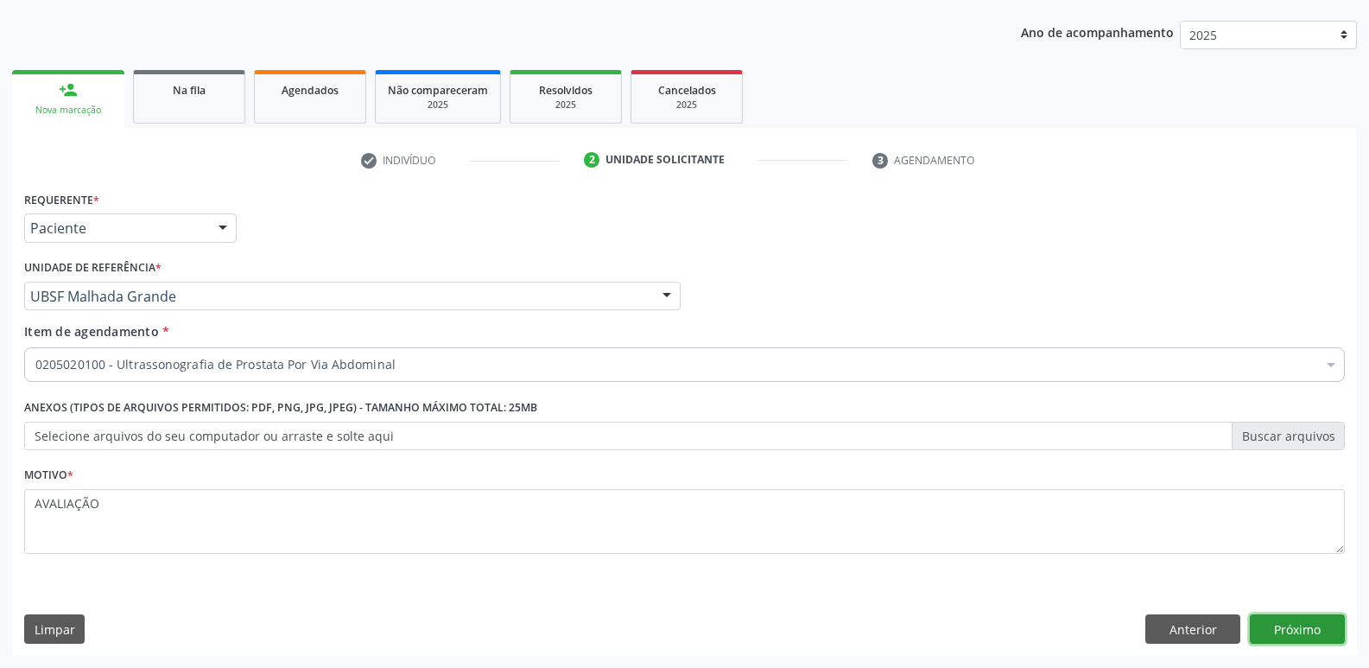
click at [1318, 617] on button "Próximo" at bounding box center [1297, 628] width 95 height 29
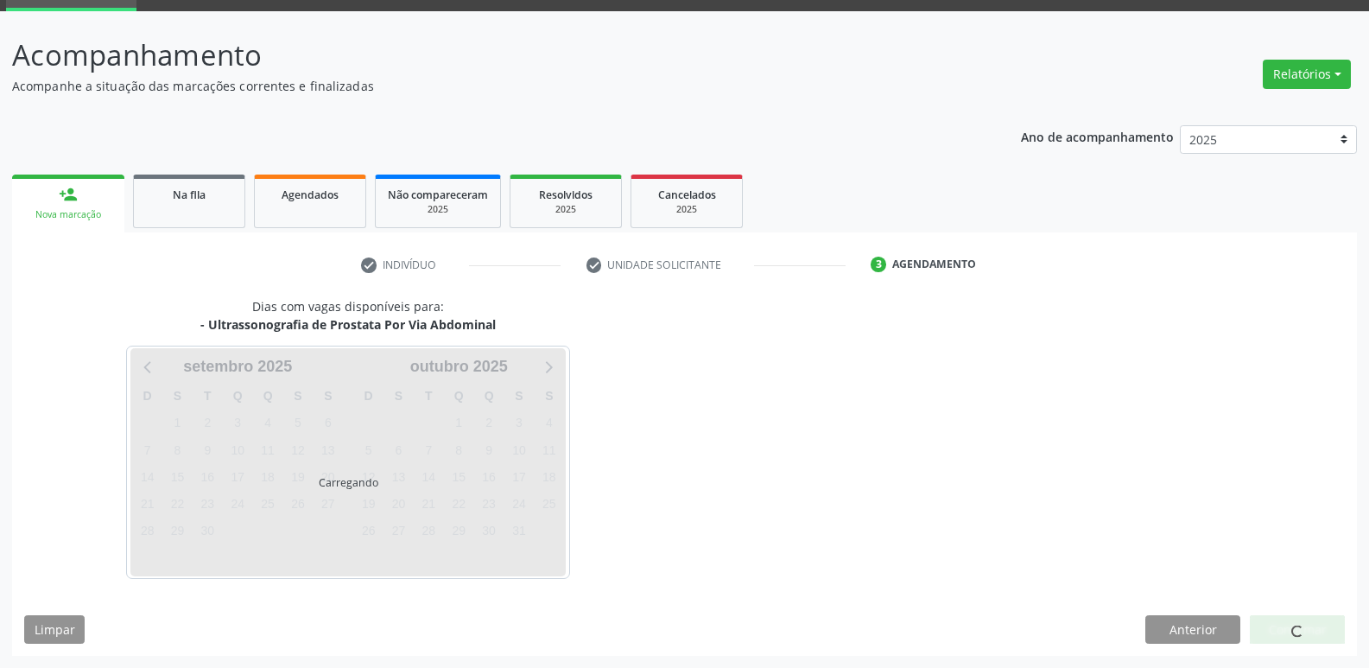
scroll to position [84, 0]
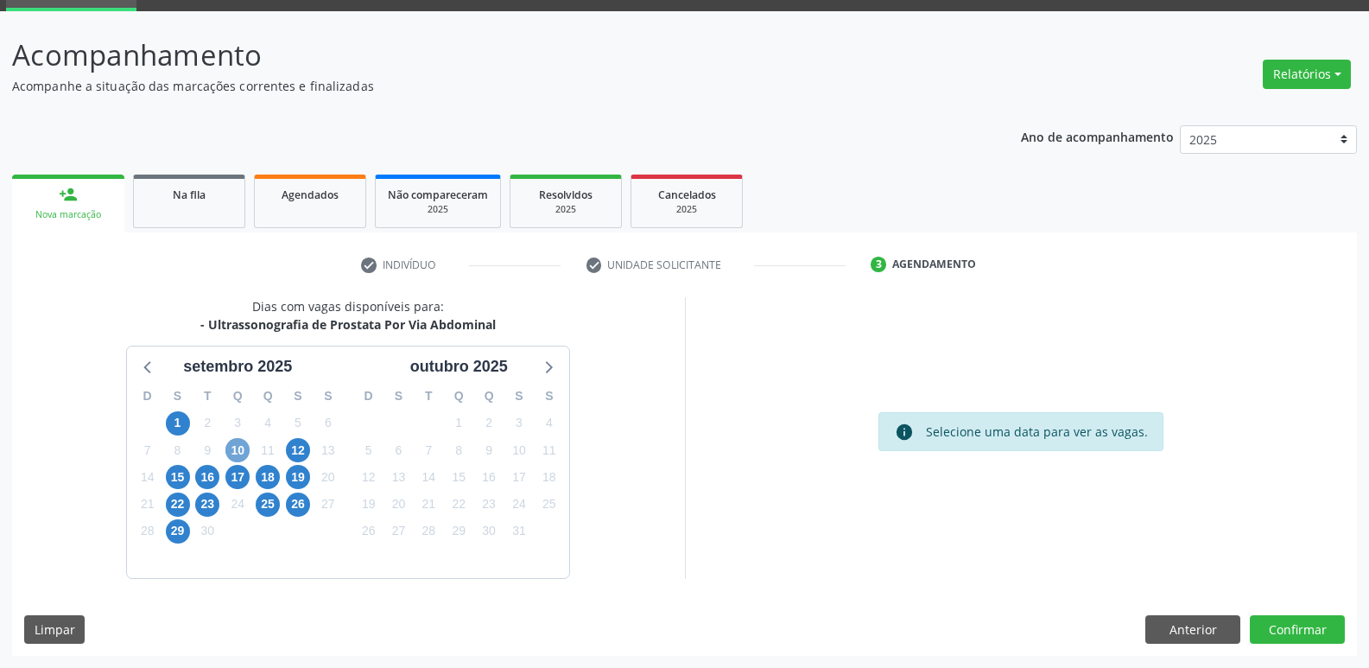
click at [235, 439] on span "10" at bounding box center [237, 450] width 24 height 24
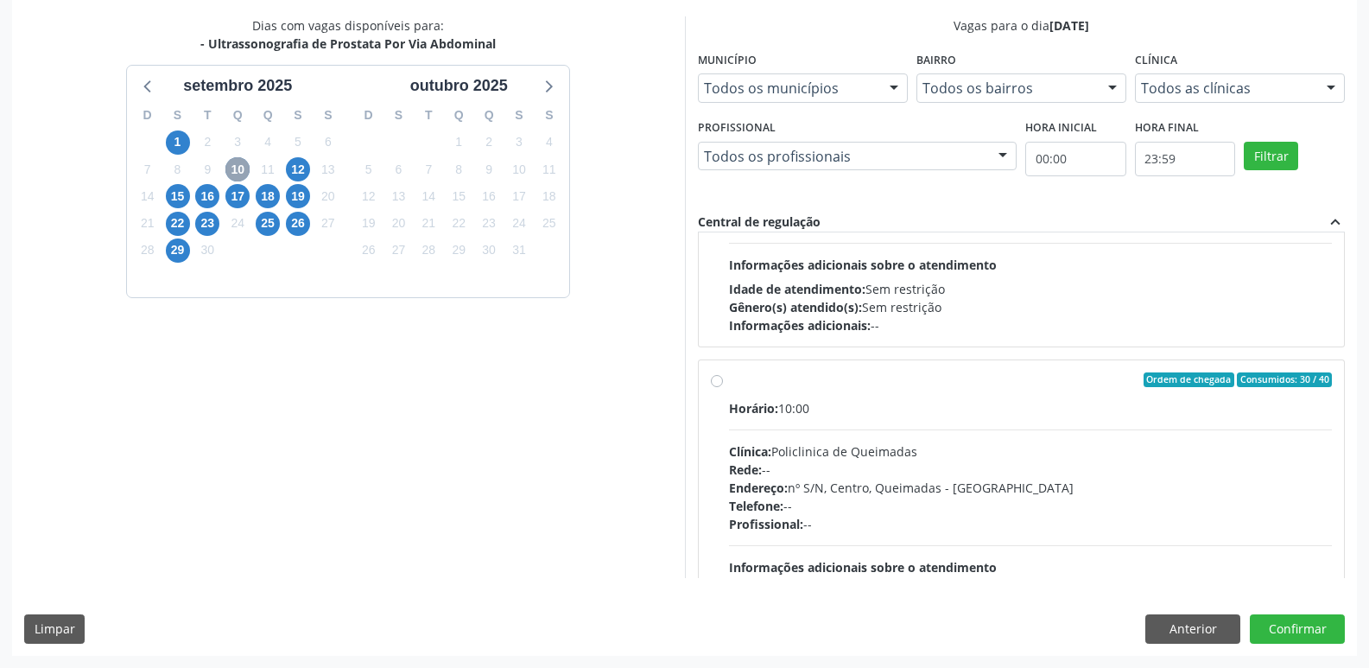
scroll to position [272, 0]
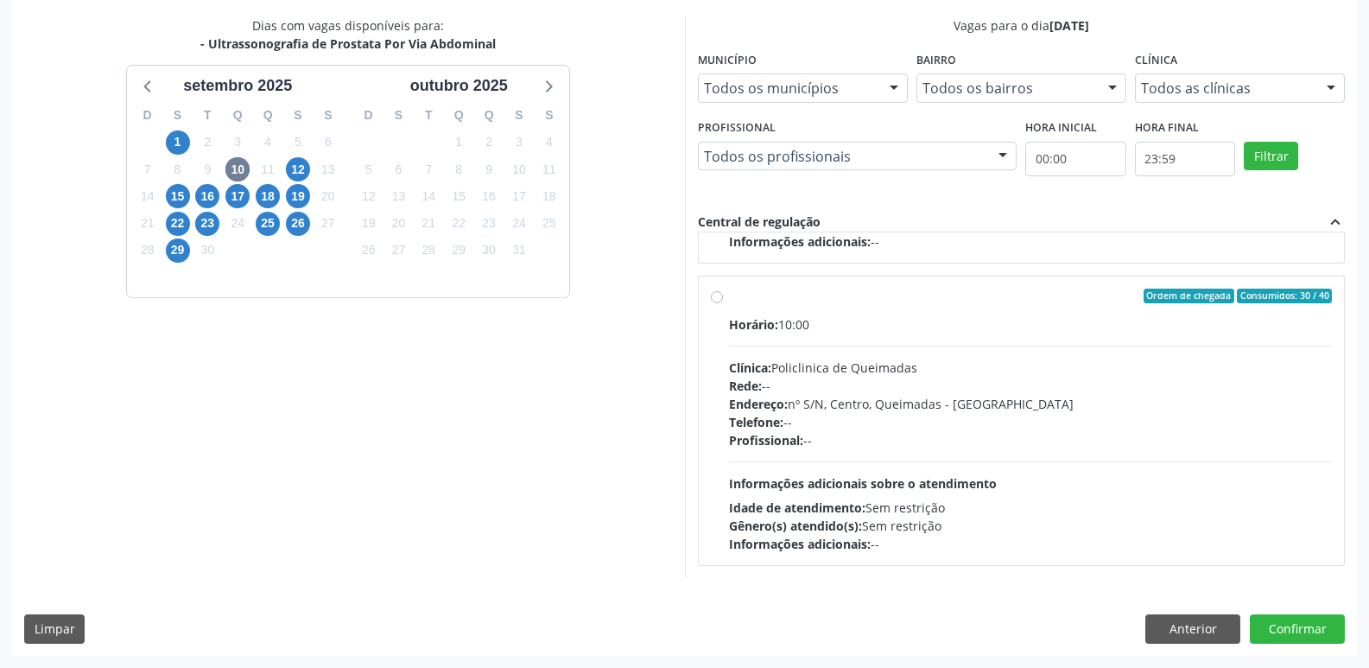
drag, startPoint x: 1196, startPoint y: 493, endPoint x: 1340, endPoint y: 613, distance: 187.7
click at [1235, 514] on div "Horário: 10:00 Clínica: Policlinica de Queimadas Rede: -- Endereço: nº S/N, Cen…" at bounding box center [1031, 434] width 604 height 238
click at [723, 304] on input "Ordem de chegada Consumidos: 30 / 40 Horário: 10:00 Clínica: Policlinica de Que…" at bounding box center [717, 297] width 12 height 16
radio input "true"
click at [1307, 630] on button "Confirmar" at bounding box center [1297, 628] width 95 height 29
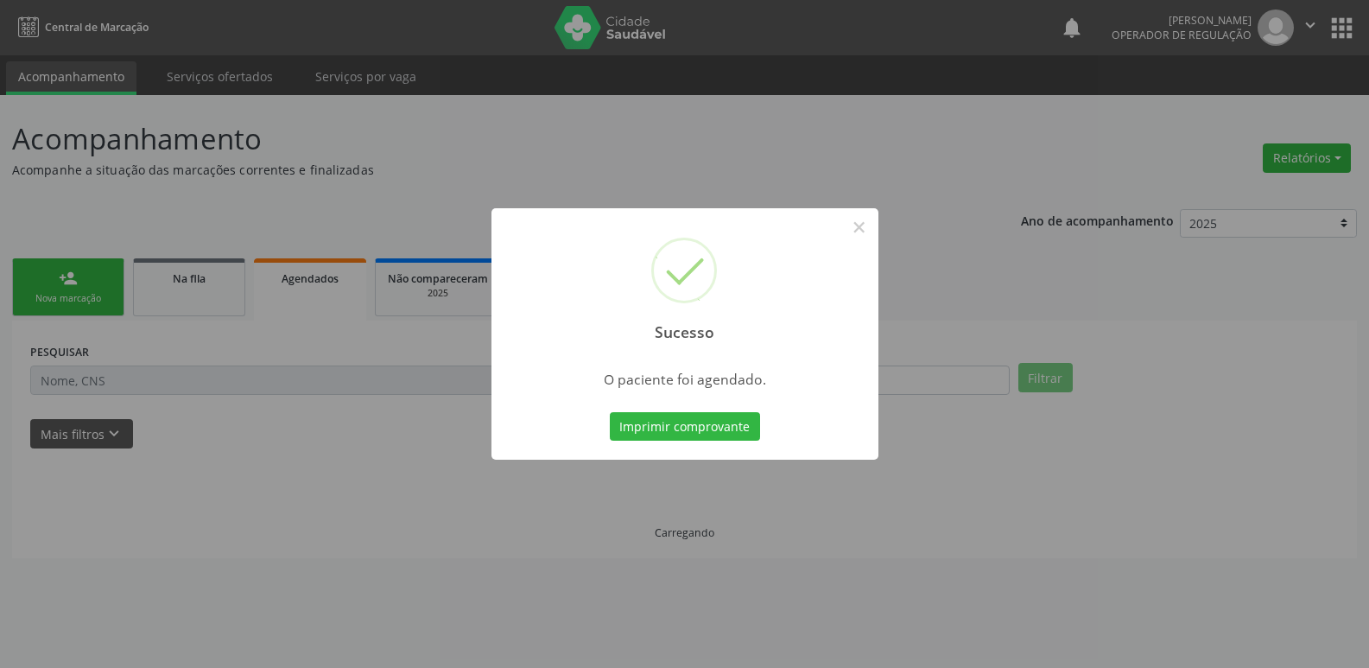
scroll to position [0, 0]
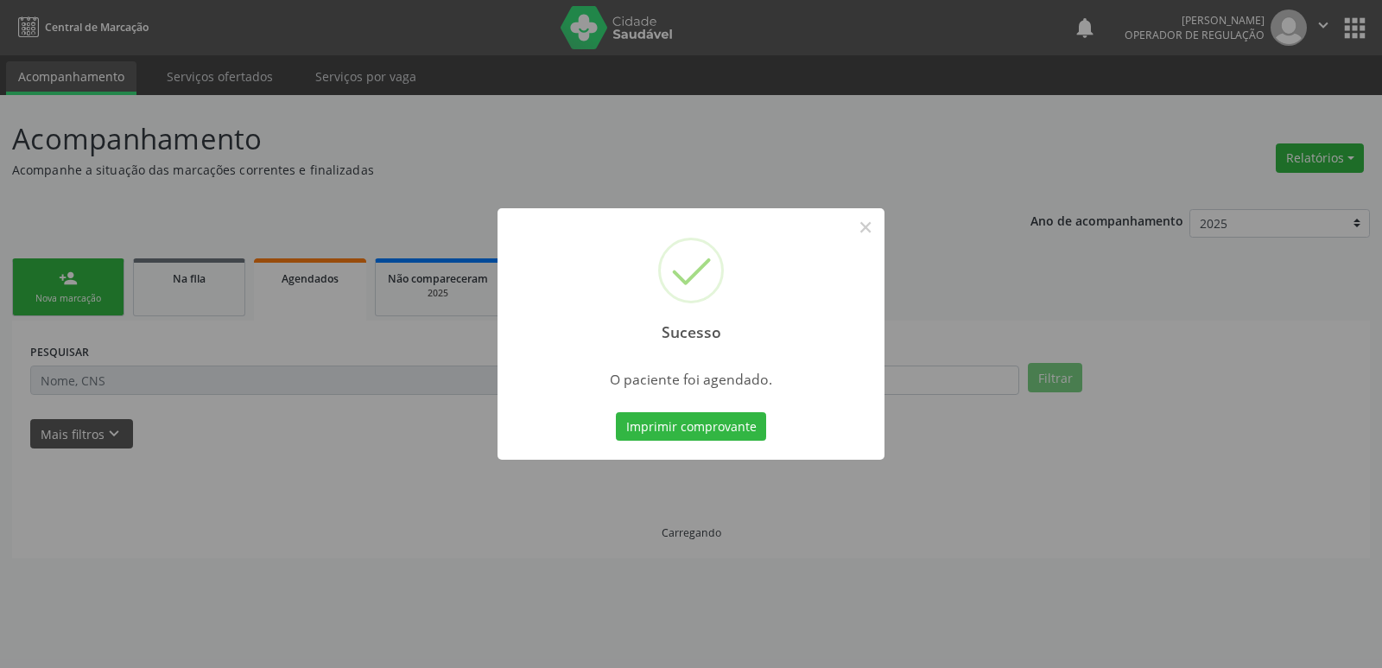
click at [616, 412] on button "Imprimir comprovante" at bounding box center [691, 426] width 150 height 29
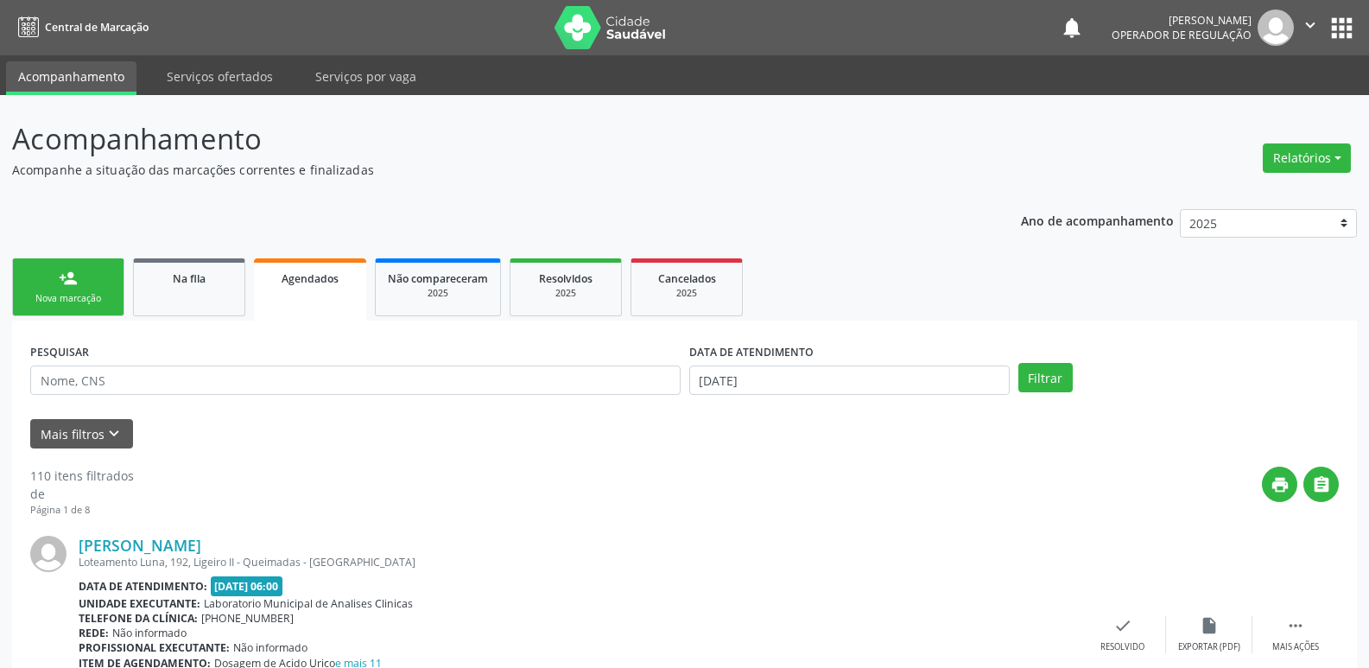
click at [87, 277] on link "person_add Nova marcação" at bounding box center [68, 287] width 112 height 58
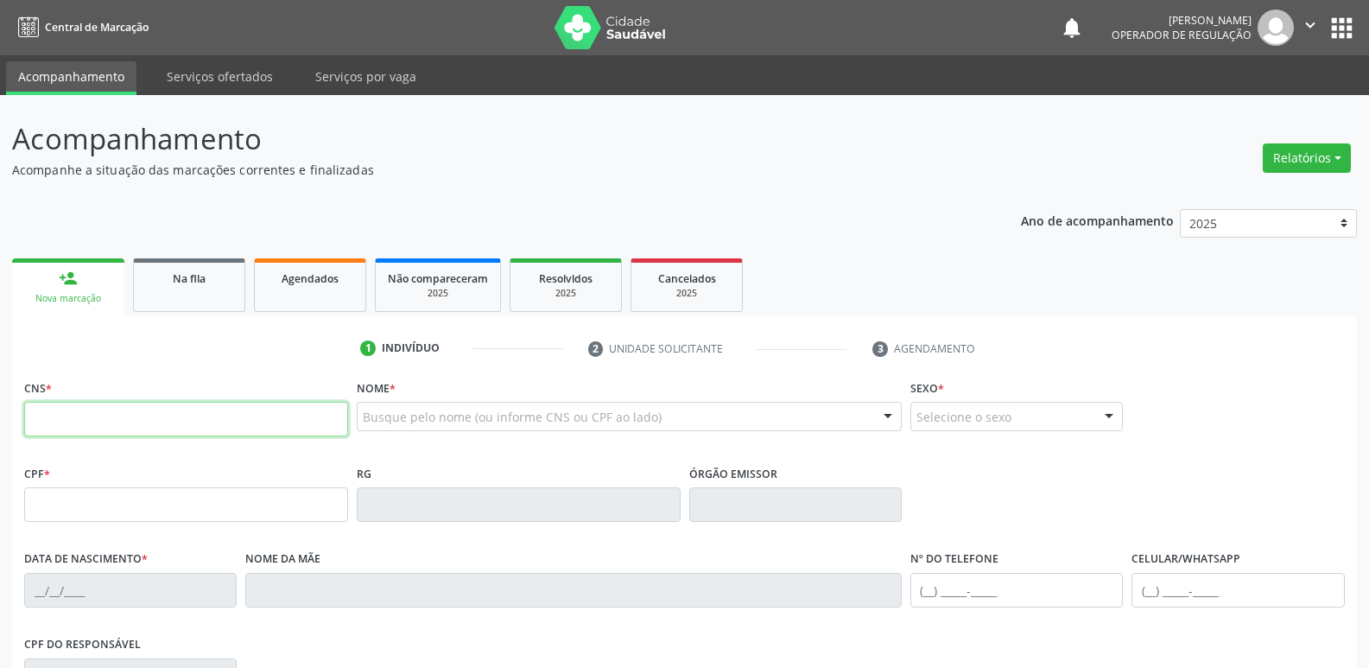
click at [79, 412] on input "text" at bounding box center [186, 419] width 324 height 35
type input "709 6046 4774 0474"
type input "396.764.557-68"
type input "15/12/1950"
type input "Rozilda Rodrigues"
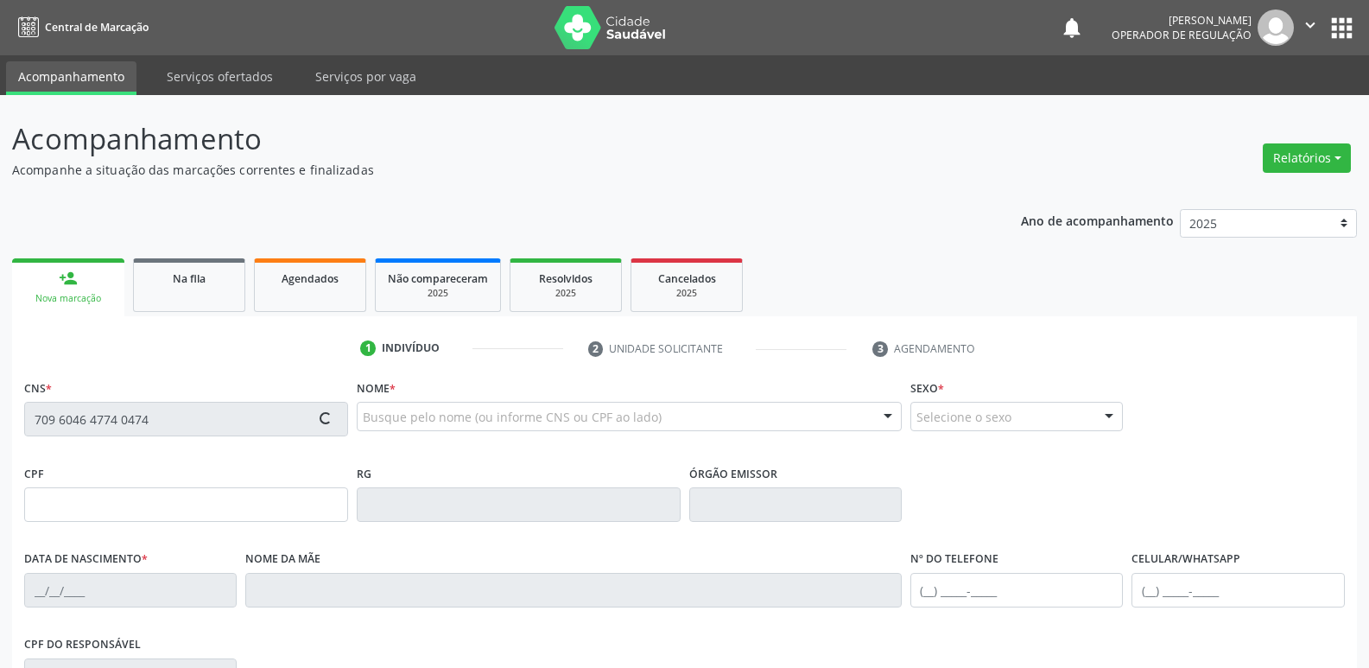
type input "(83) 99655-0000"
type input "(83) 99655-4477"
type input "095.935.217-12"
type input "38"
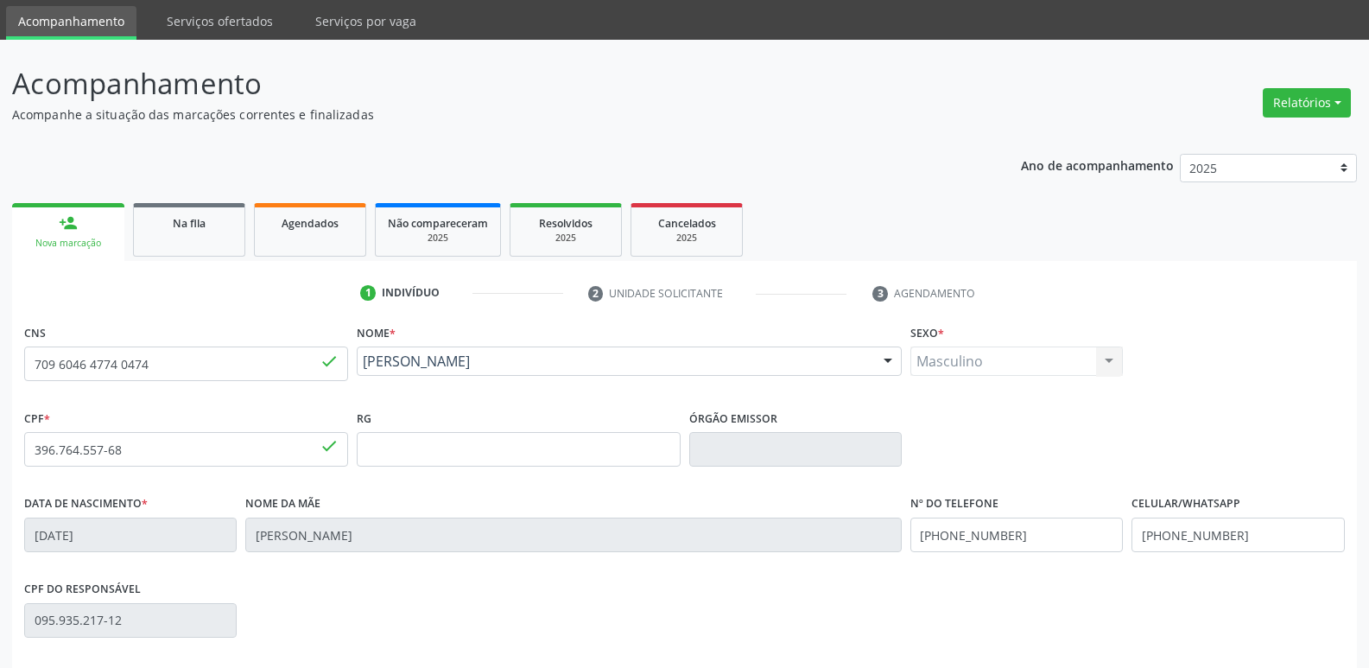
scroll to position [269, 0]
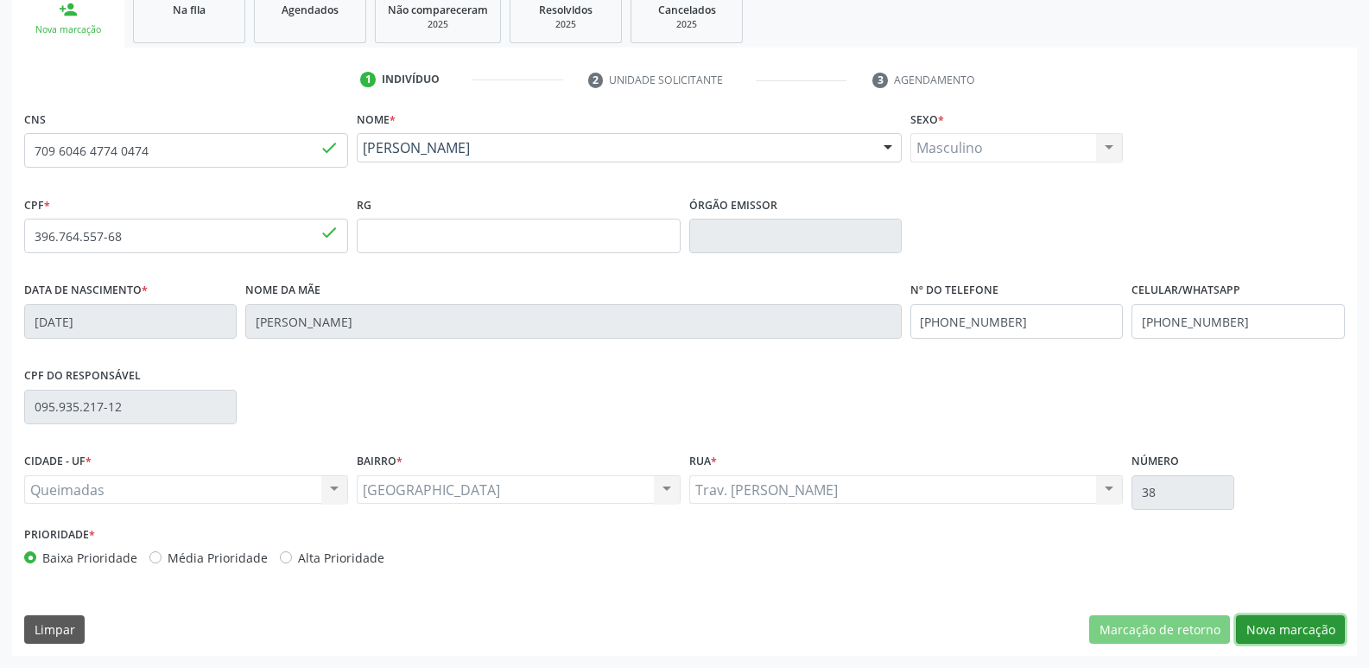
drag, startPoint x: 1267, startPoint y: 619, endPoint x: 1256, endPoint y: 613, distance: 12.0
click at [1267, 620] on button "Nova marcação" at bounding box center [1290, 629] width 109 height 29
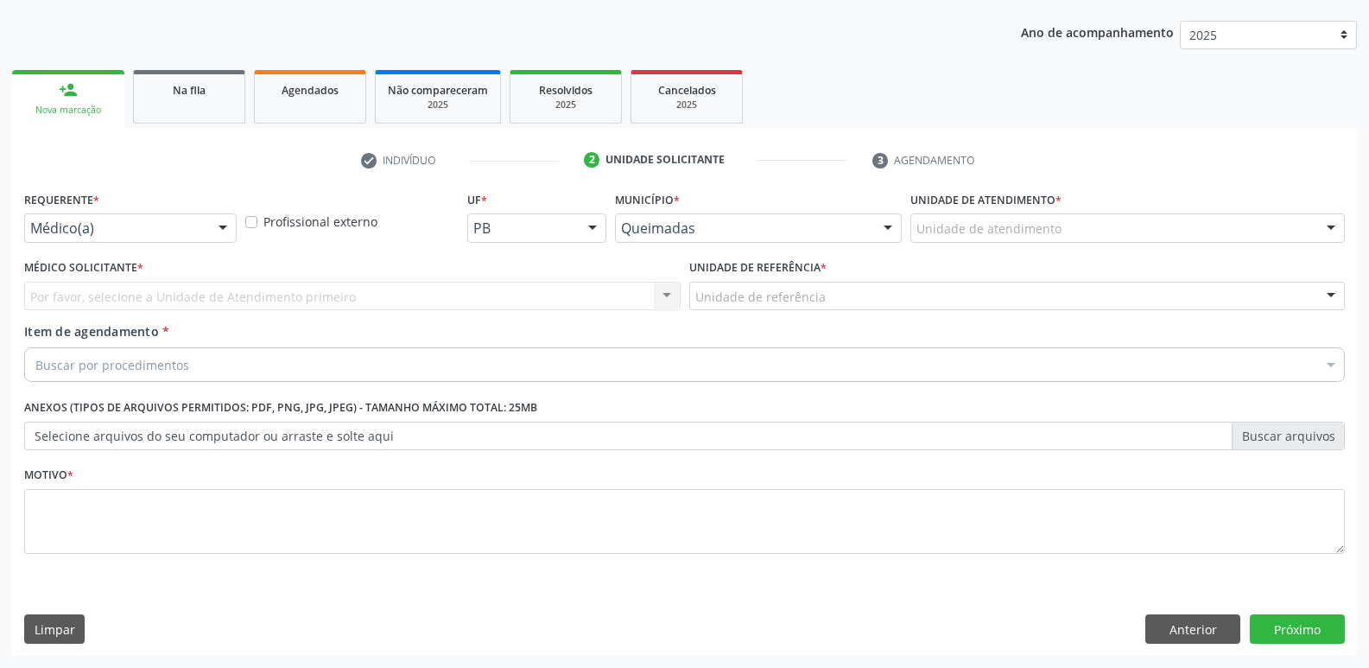
scroll to position [188, 0]
drag, startPoint x: 128, startPoint y: 219, endPoint x: 111, endPoint y: 323, distance: 105.8
click at [124, 235] on div at bounding box center [130, 227] width 213 height 29
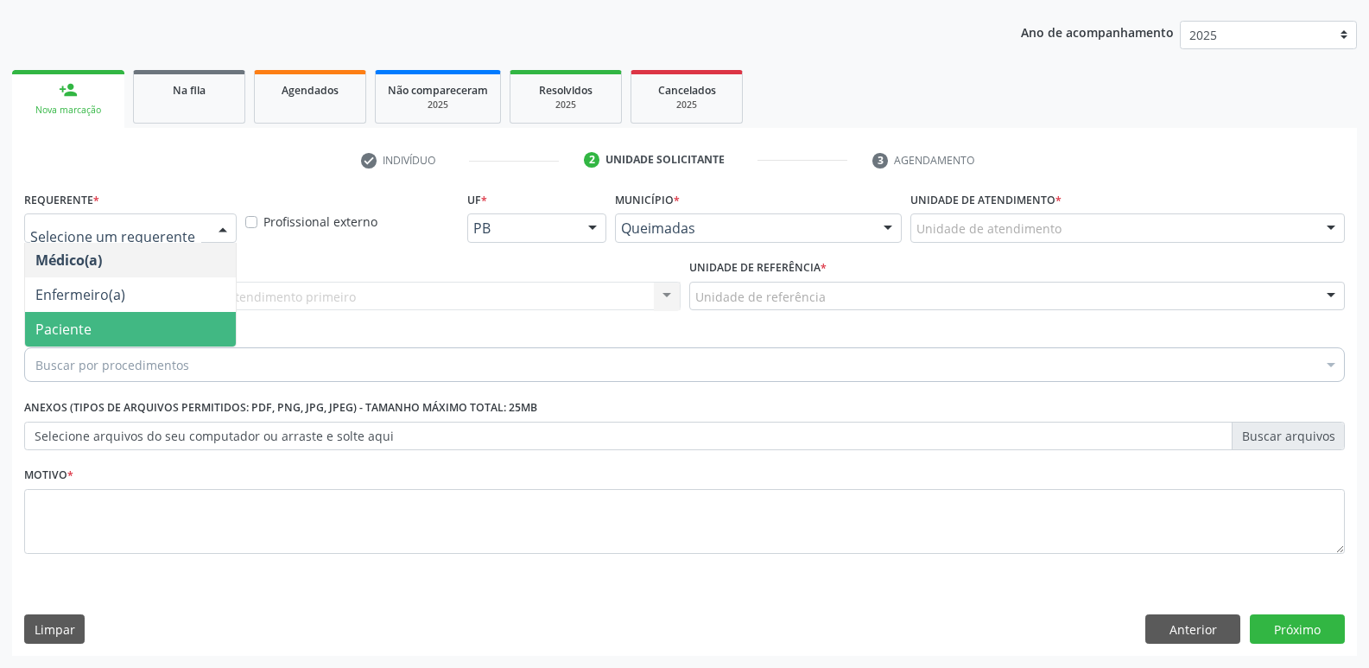
drag, startPoint x: 107, startPoint y: 334, endPoint x: 142, endPoint y: 307, distance: 44.3
click at [111, 327] on span "Paciente" at bounding box center [130, 329] width 211 height 35
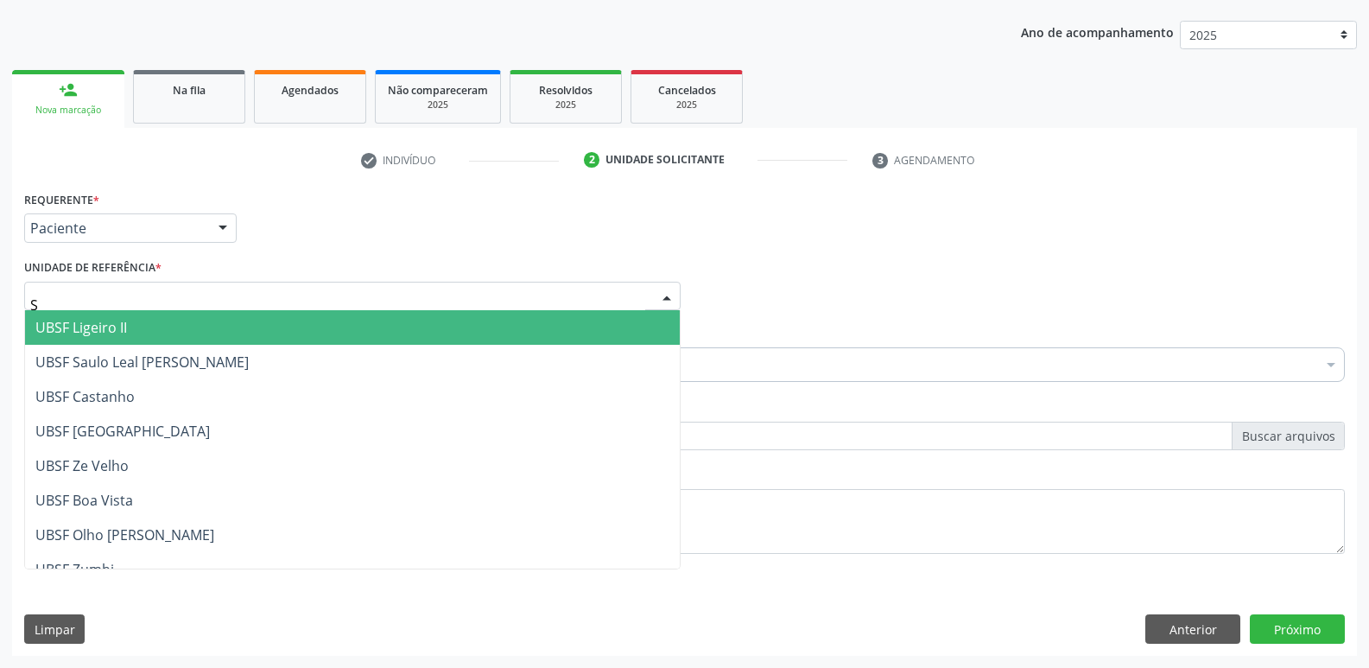
type input "SA"
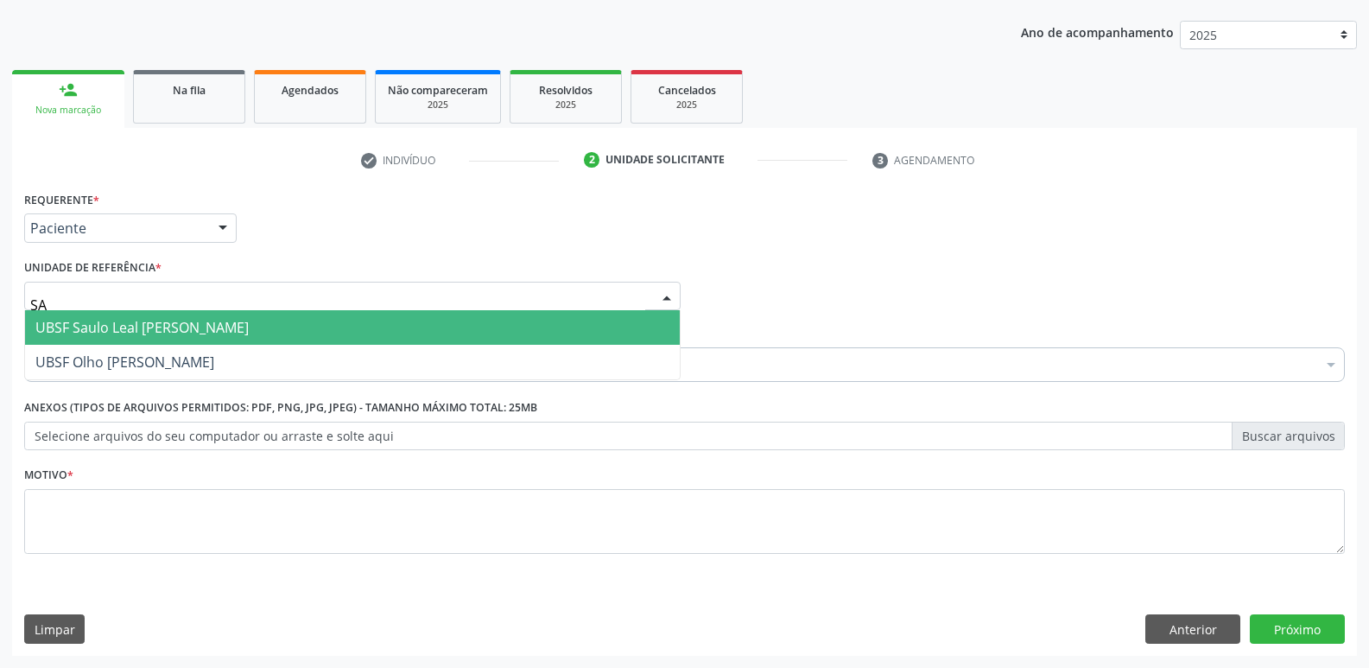
click at [97, 328] on span "UBSF Saulo Leal [PERSON_NAME]" at bounding box center [141, 327] width 213 height 19
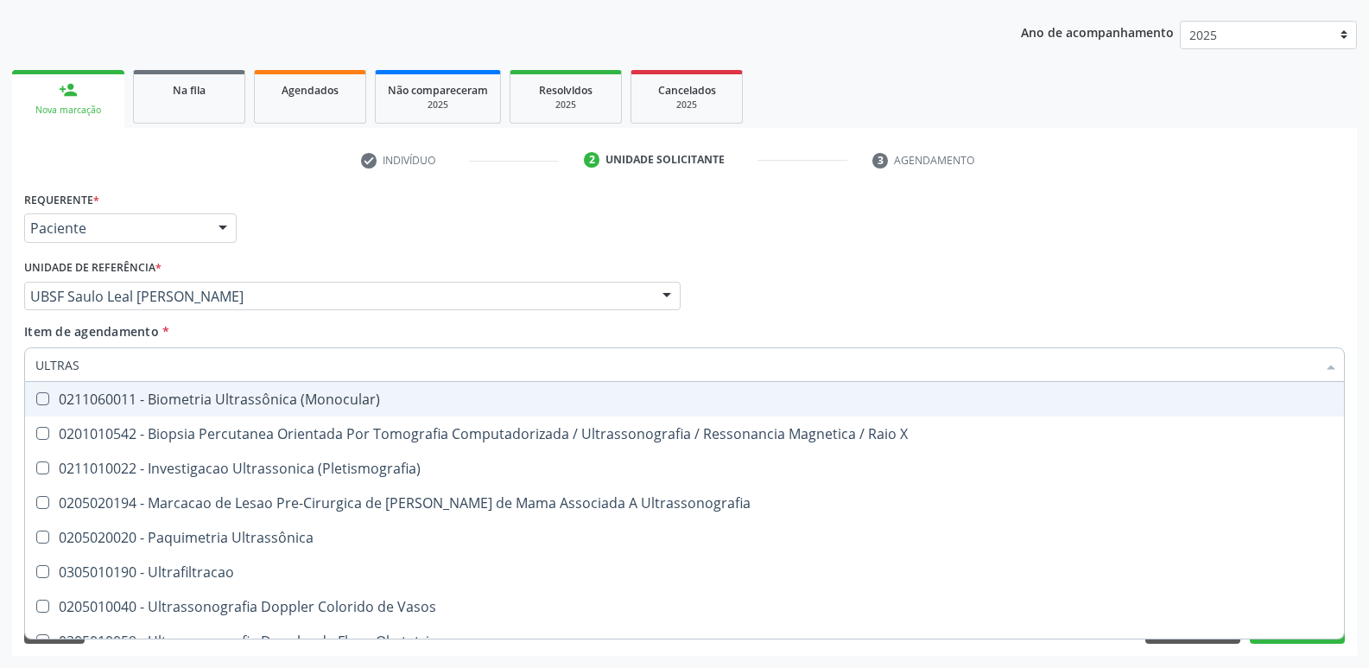
type input "ULTRASS"
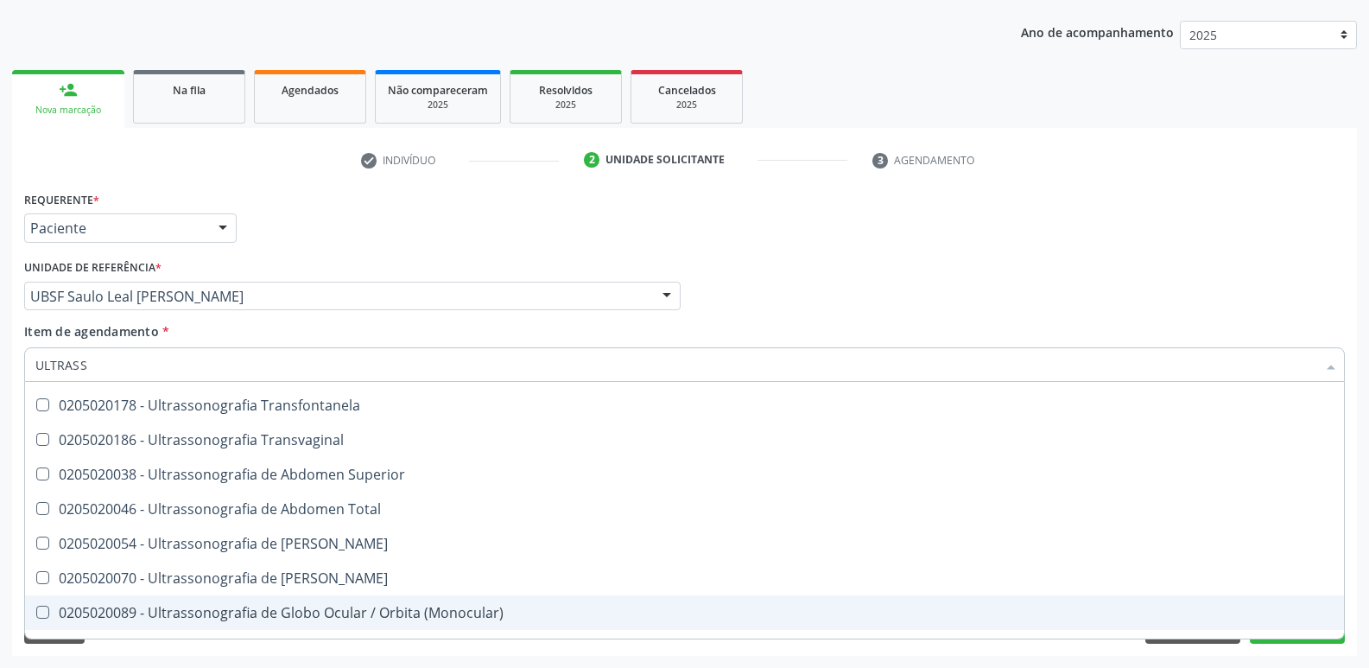
scroll to position [538, 0]
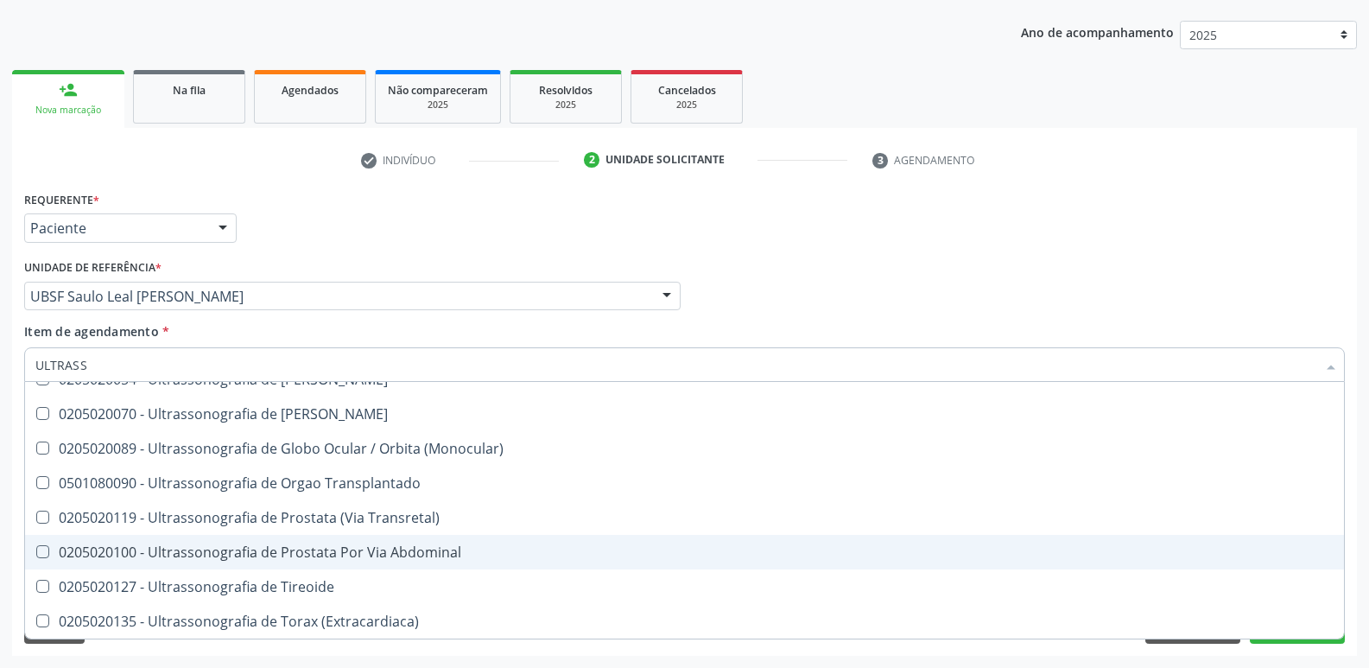
click at [366, 547] on div "0205020100 - Ultrassonografia de Prostata Por Via Abdominal" at bounding box center [684, 552] width 1299 height 14
checkbox Abdominal "true"
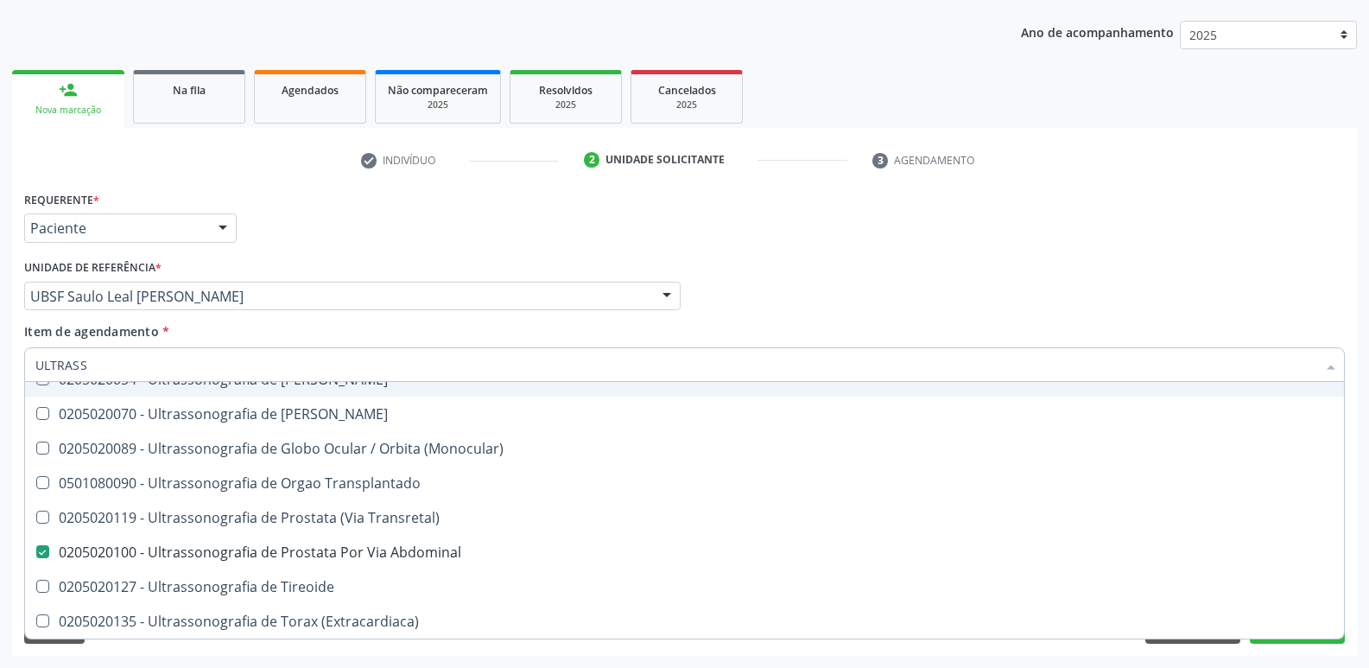
drag, startPoint x: 516, startPoint y: 242, endPoint x: 378, endPoint y: 520, distance: 310.6
click at [509, 249] on div "Requerente * Paciente Médico(a) Enfermeiro(a) Paciente Nenhum resultado encontr…" at bounding box center [685, 220] width 1330 height 67
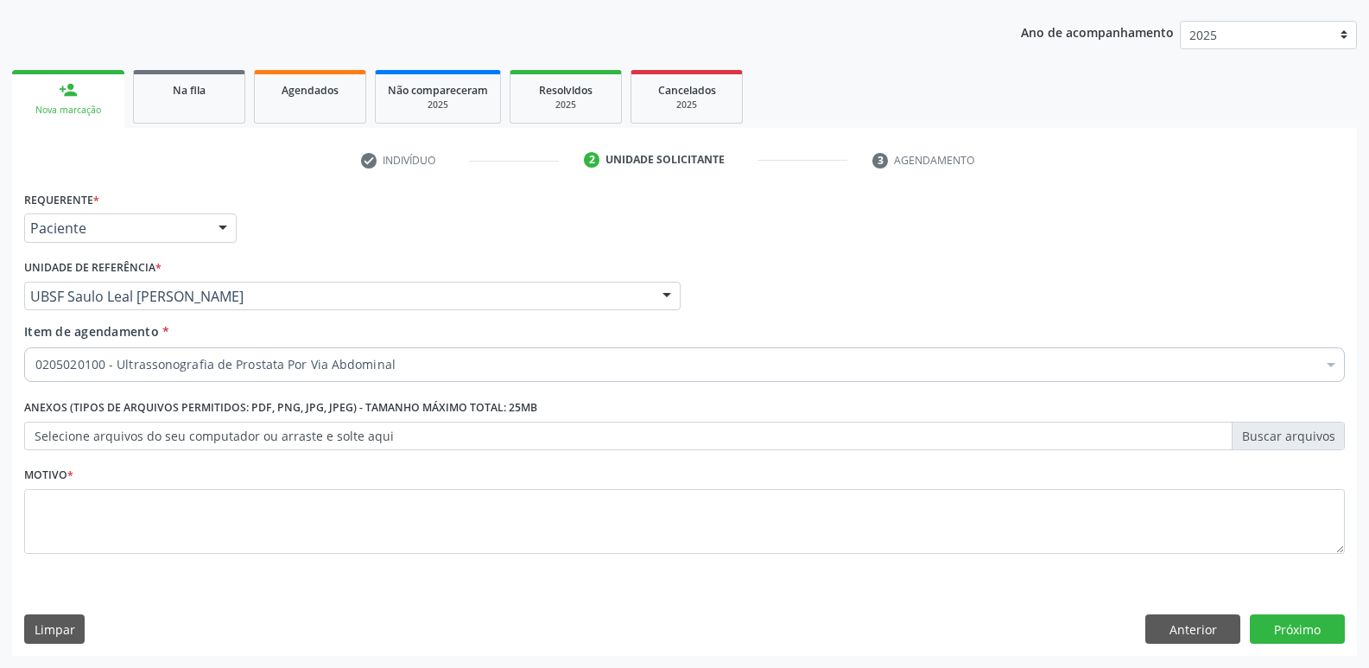
checkbox Abdominal "true"
checkbox Psicossocial "false"
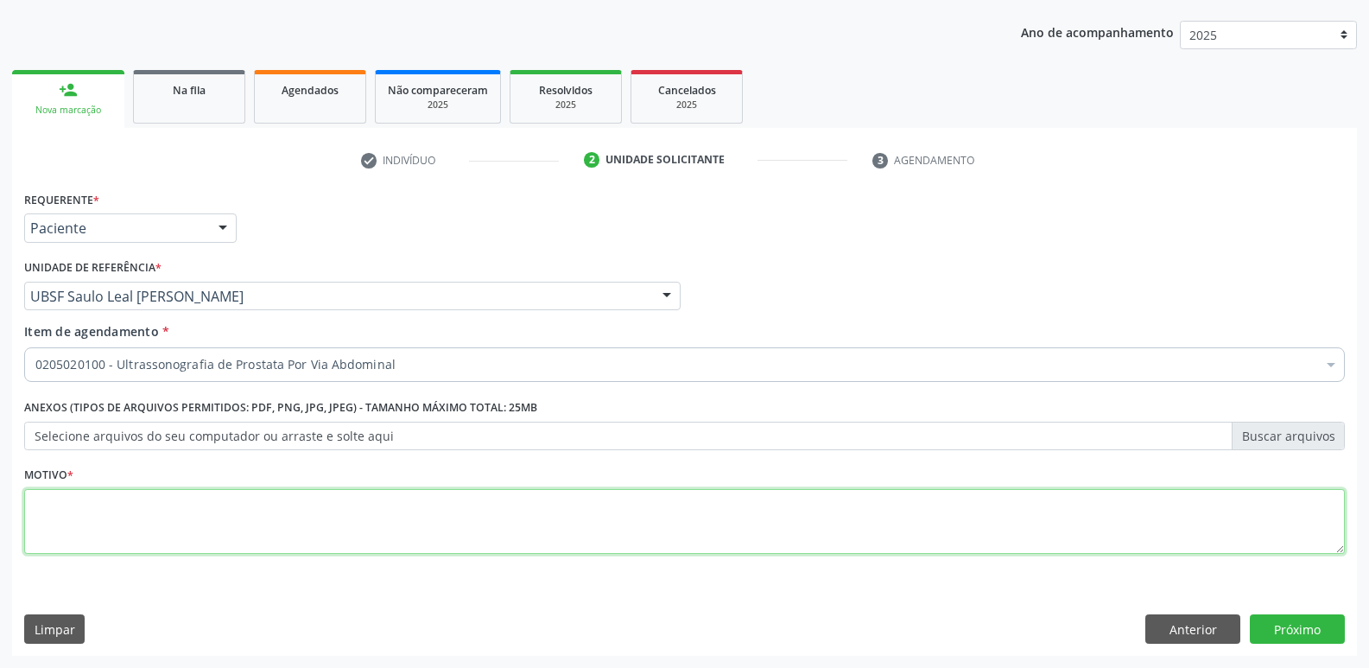
click at [312, 531] on textarea at bounding box center [684, 522] width 1321 height 66
paste textarea "AVALIAÇÃO"
type textarea "AVALIAÇÃO"
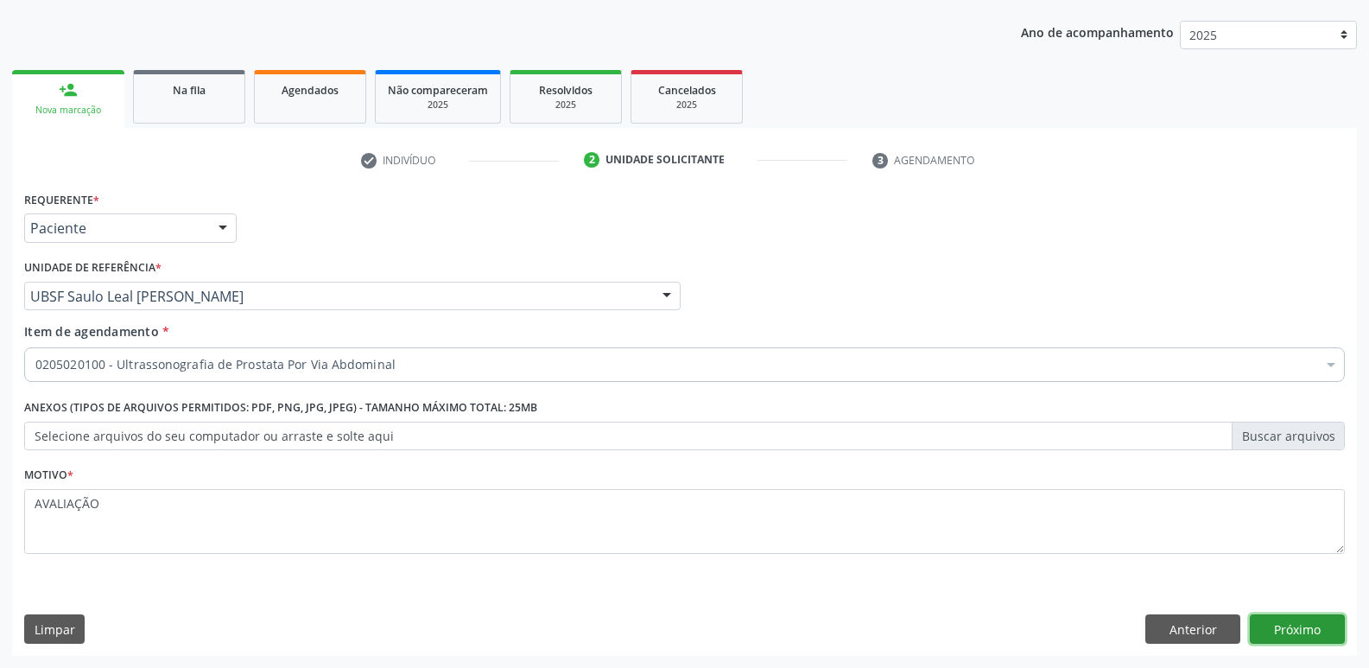
click at [1333, 632] on button "Próximo" at bounding box center [1297, 628] width 95 height 29
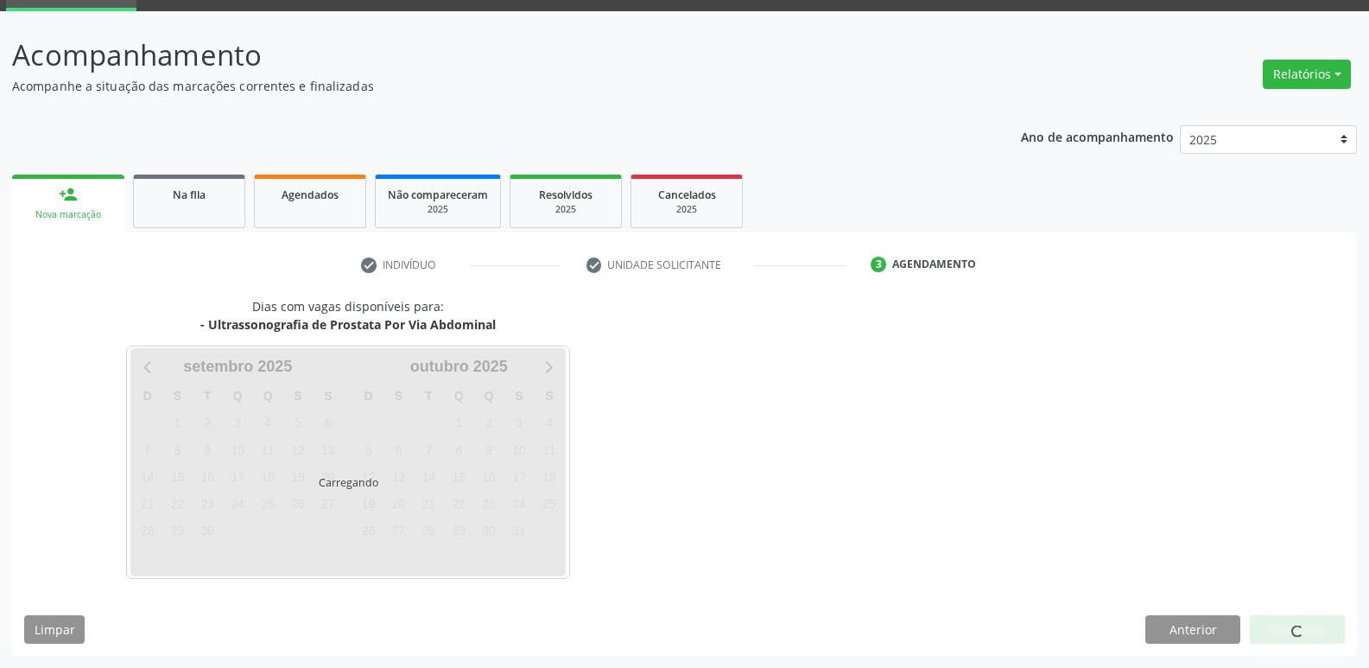
scroll to position [84, 0]
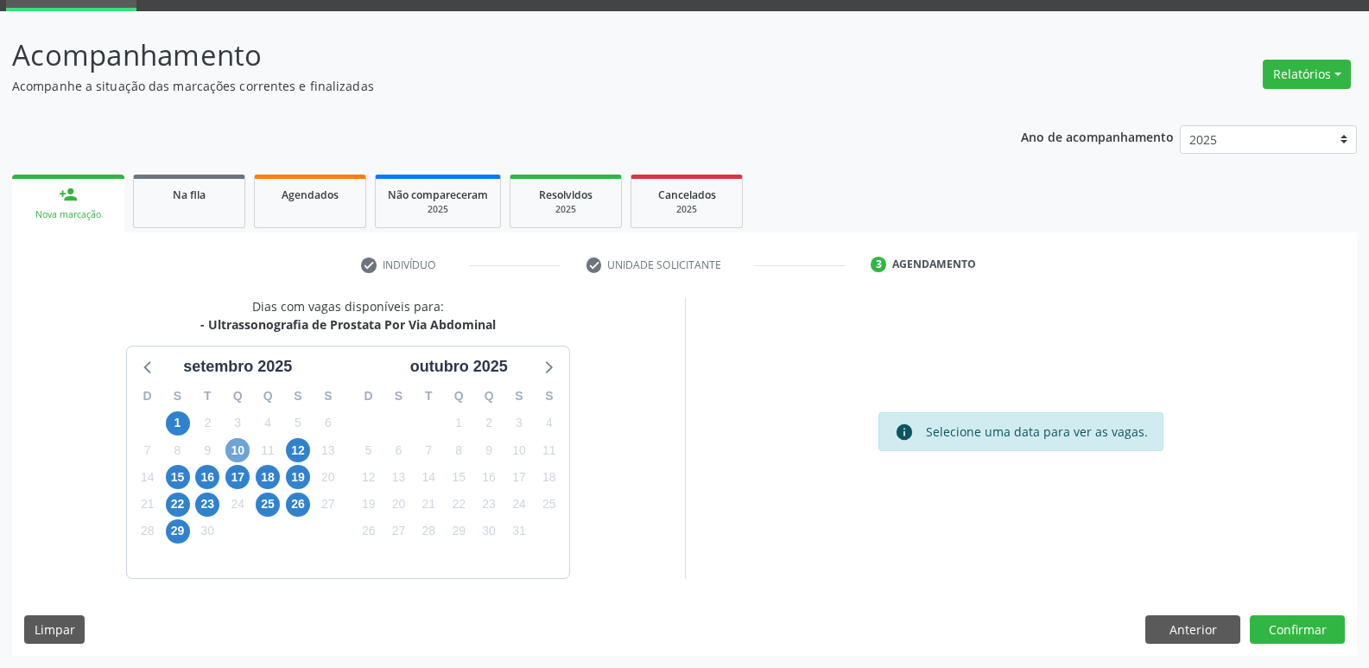
click at [233, 442] on span "10" at bounding box center [237, 450] width 24 height 24
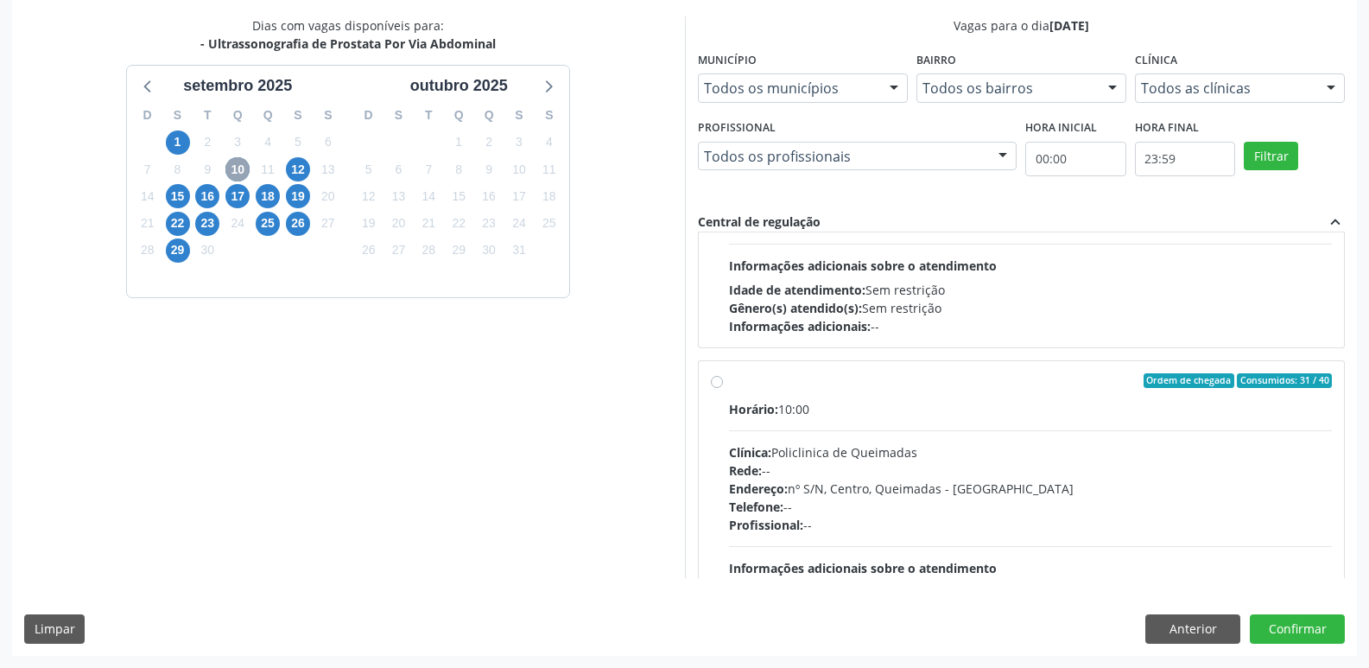
scroll to position [272, 0]
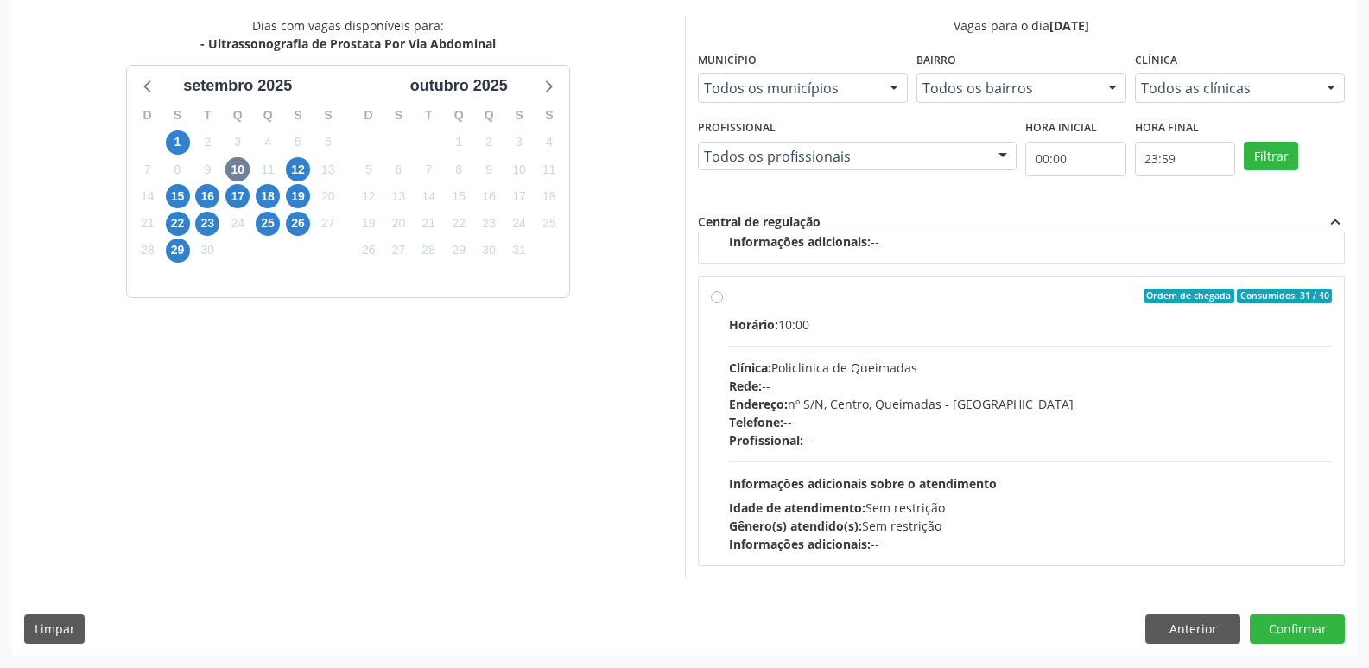
drag, startPoint x: 1146, startPoint y: 512, endPoint x: 1259, endPoint y: 606, distance: 146.7
click at [1173, 525] on div "Horário: 10:00 Clínica: Policlinica de Queimadas Rede: -- Endereço: nº S/N, Cen…" at bounding box center [1031, 434] width 604 height 238
radio input "true"
click at [1273, 632] on button "Confirmar" at bounding box center [1297, 628] width 95 height 29
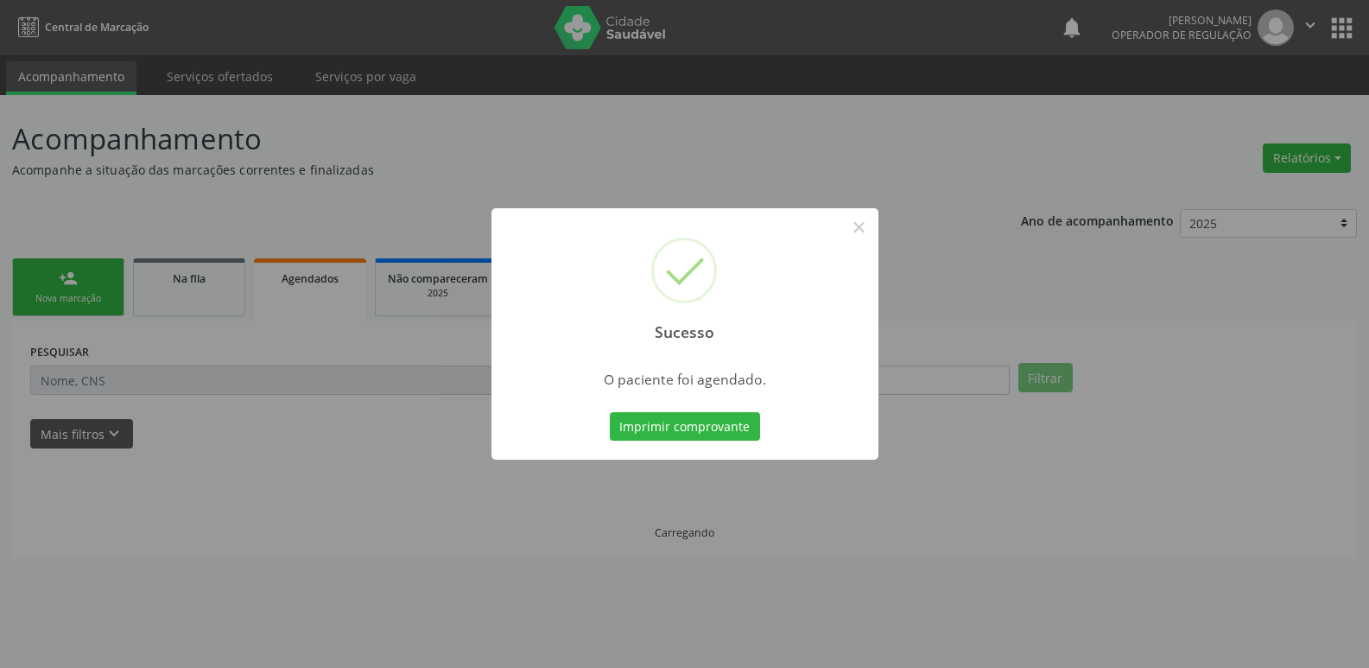
scroll to position [0, 0]
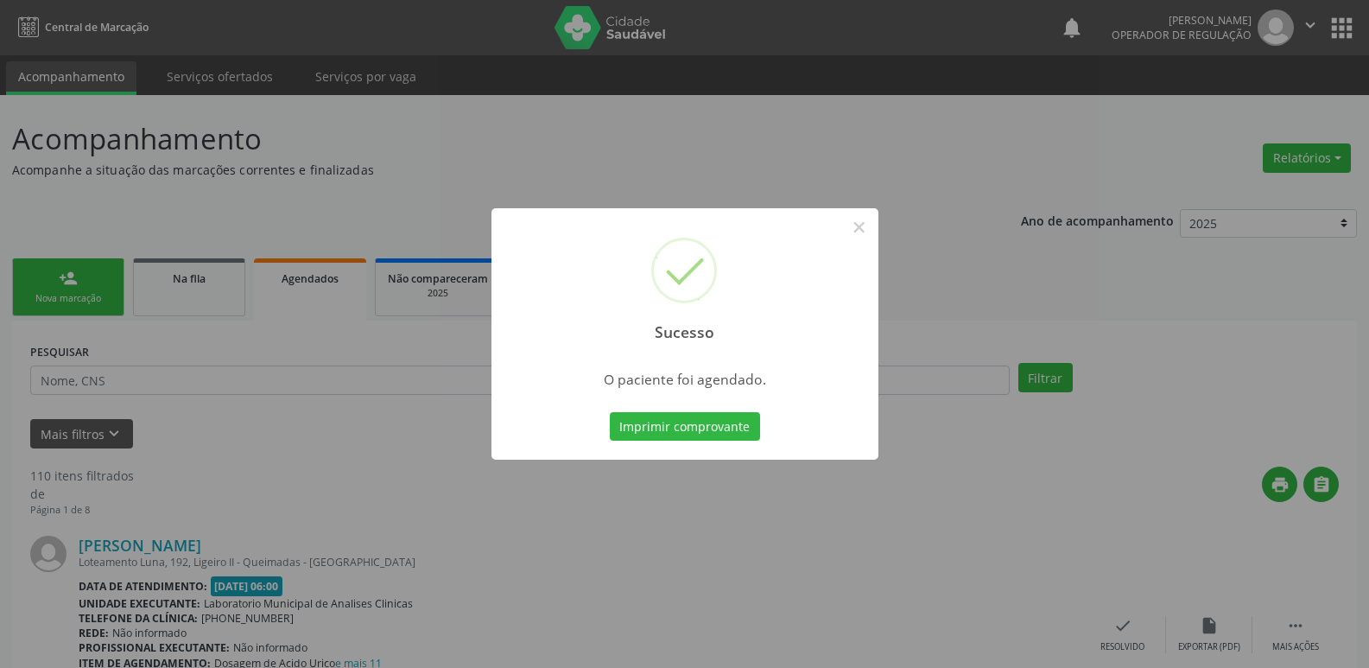
click at [610, 412] on button "Imprimir comprovante" at bounding box center [685, 426] width 150 height 29
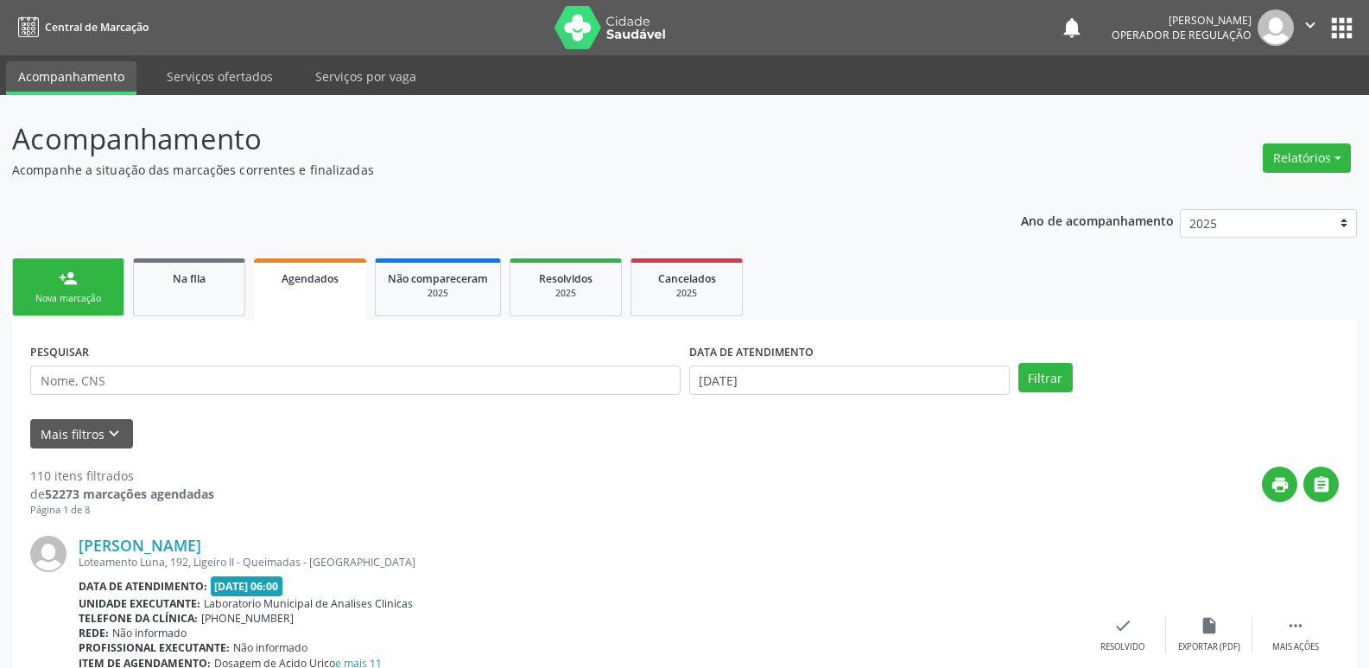
click at [89, 274] on link "person_add Nova marcação" at bounding box center [68, 287] width 112 height 58
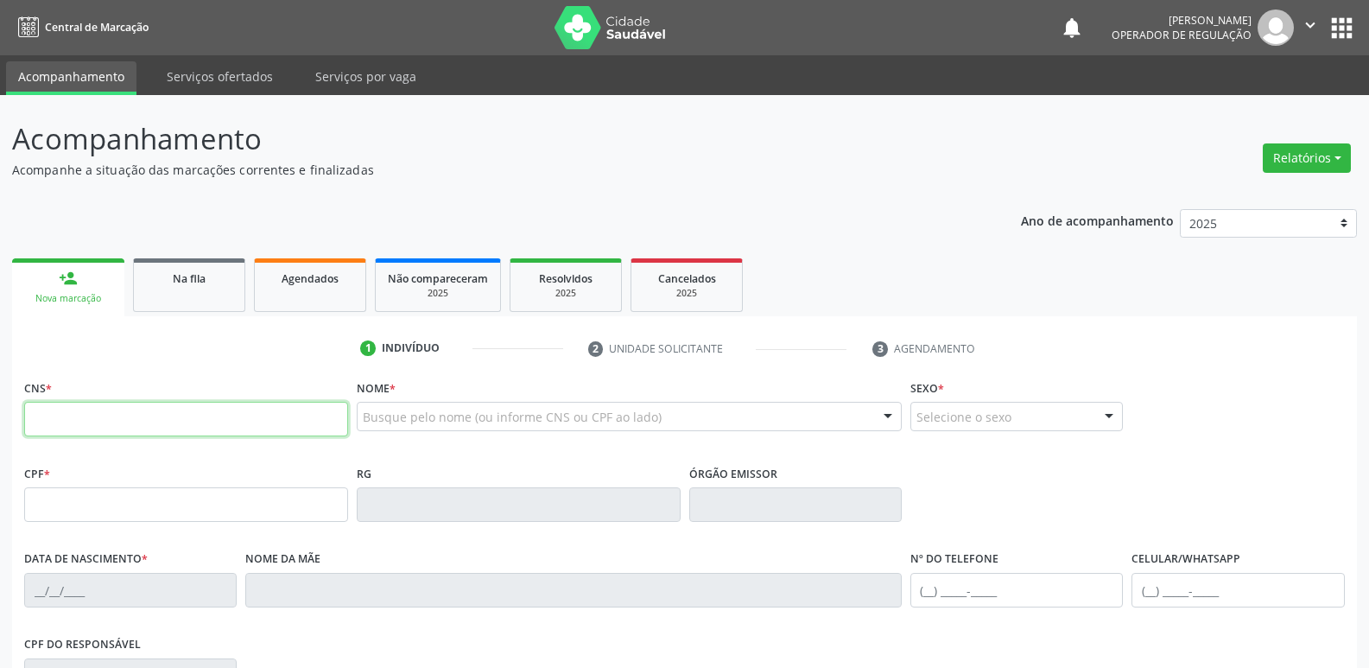
click at [121, 415] on input "text" at bounding box center [186, 419] width 324 height 35
type input "704 6036 4384 4427"
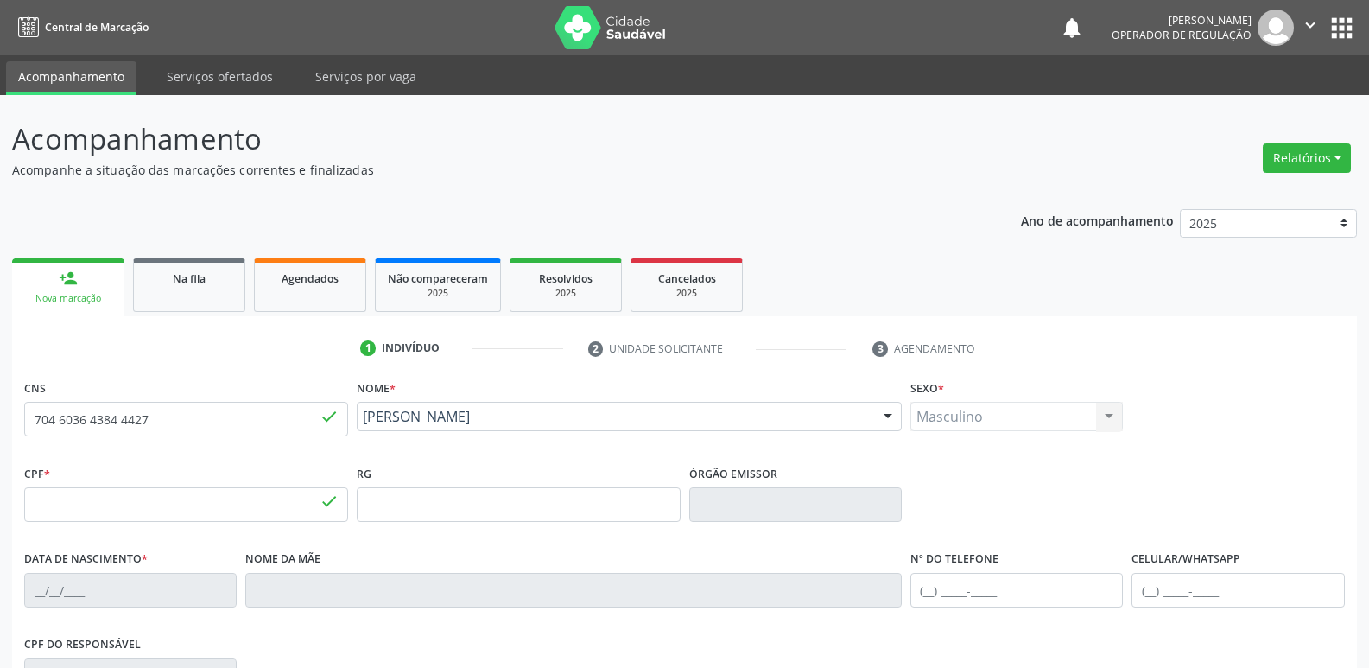
type input "078.608.624-68"
type input "04/03/1950"
type input "Maria das Dores Alves de Assis"
type input "(83) 99622-7832"
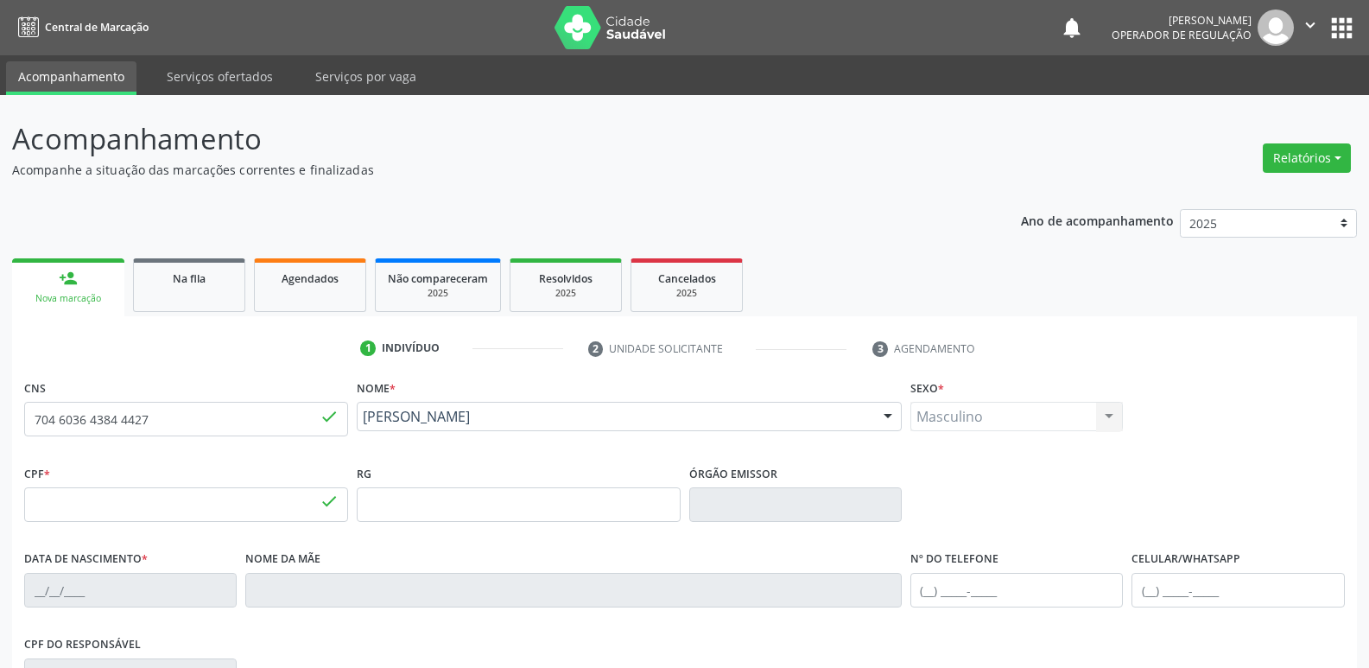
type input "161.404.434-15"
type input "19"
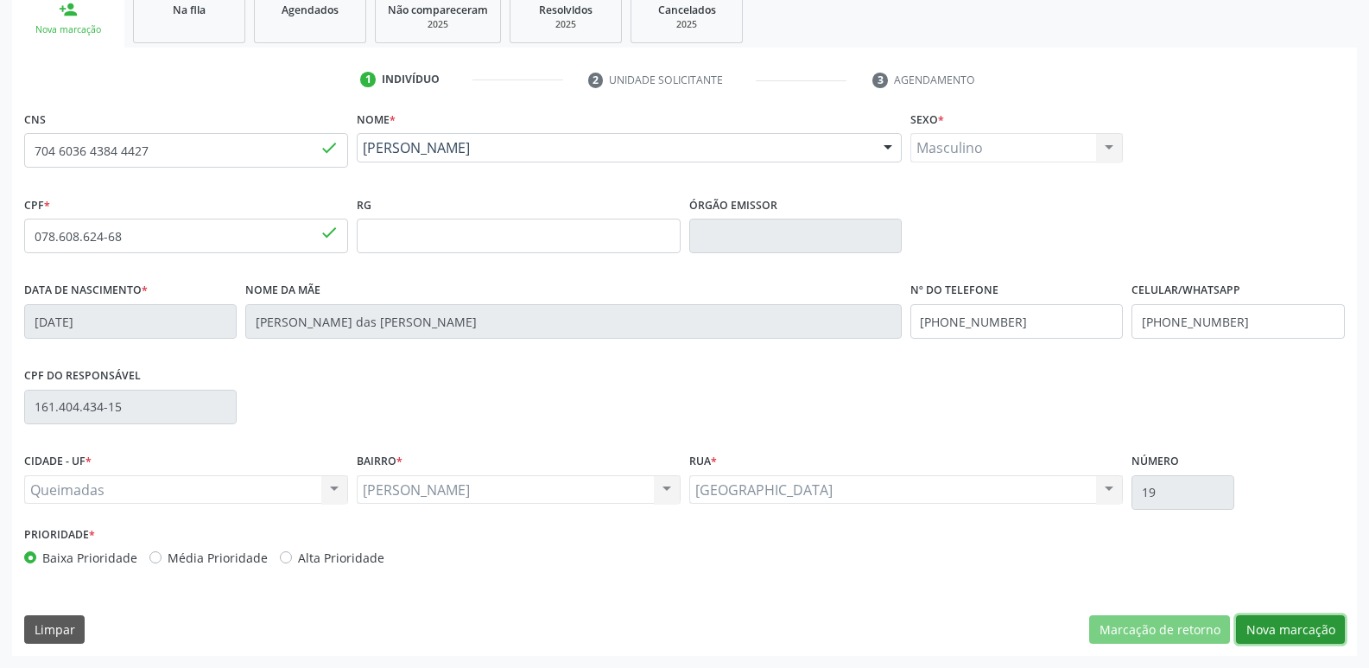
drag, startPoint x: 1301, startPoint y: 621, endPoint x: 1267, endPoint y: 619, distance: 34.7
click at [1299, 620] on button "Nova marcação" at bounding box center [1290, 629] width 109 height 29
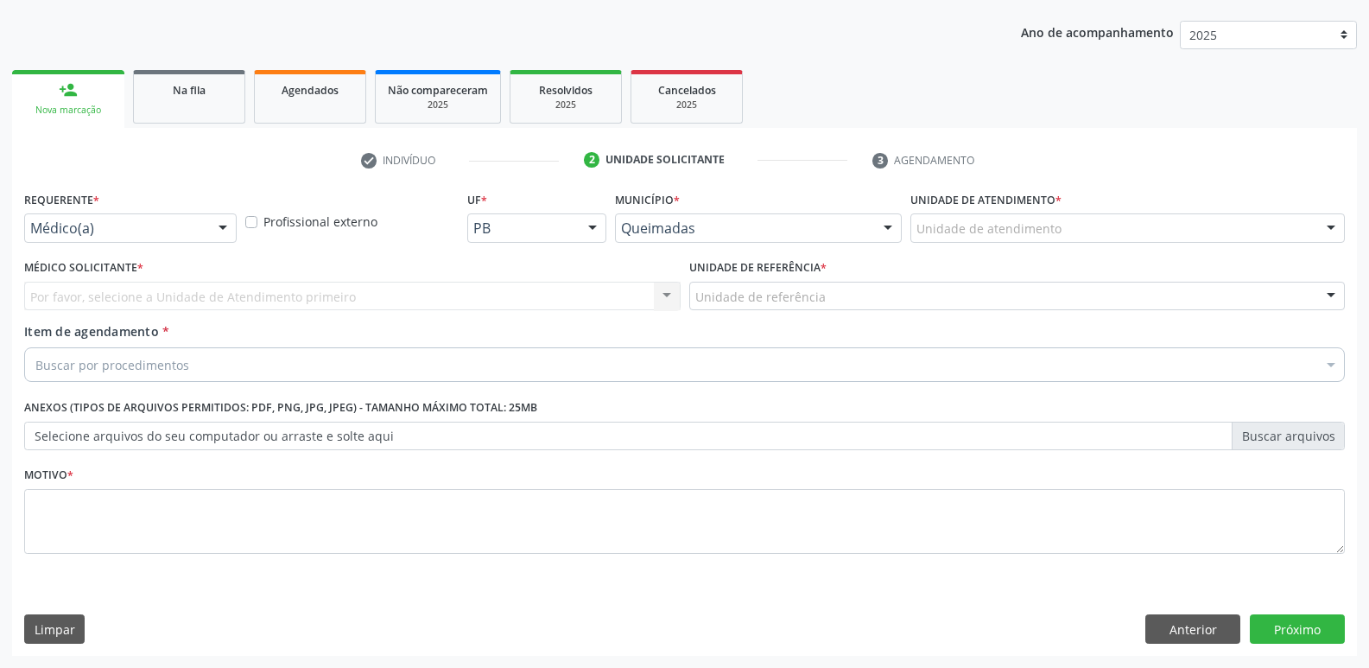
scroll to position [188, 0]
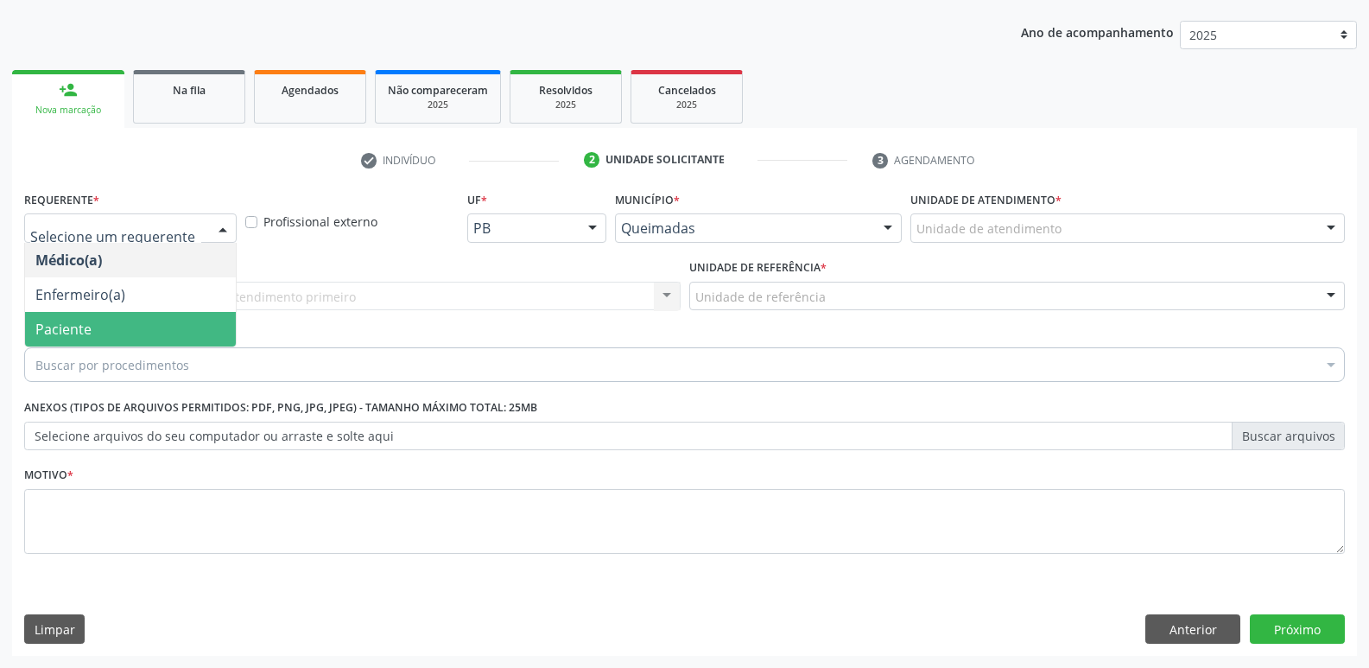
drag, startPoint x: 68, startPoint y: 325, endPoint x: 95, endPoint y: 309, distance: 31.0
click at [70, 324] on span "Paciente" at bounding box center [63, 329] width 56 height 19
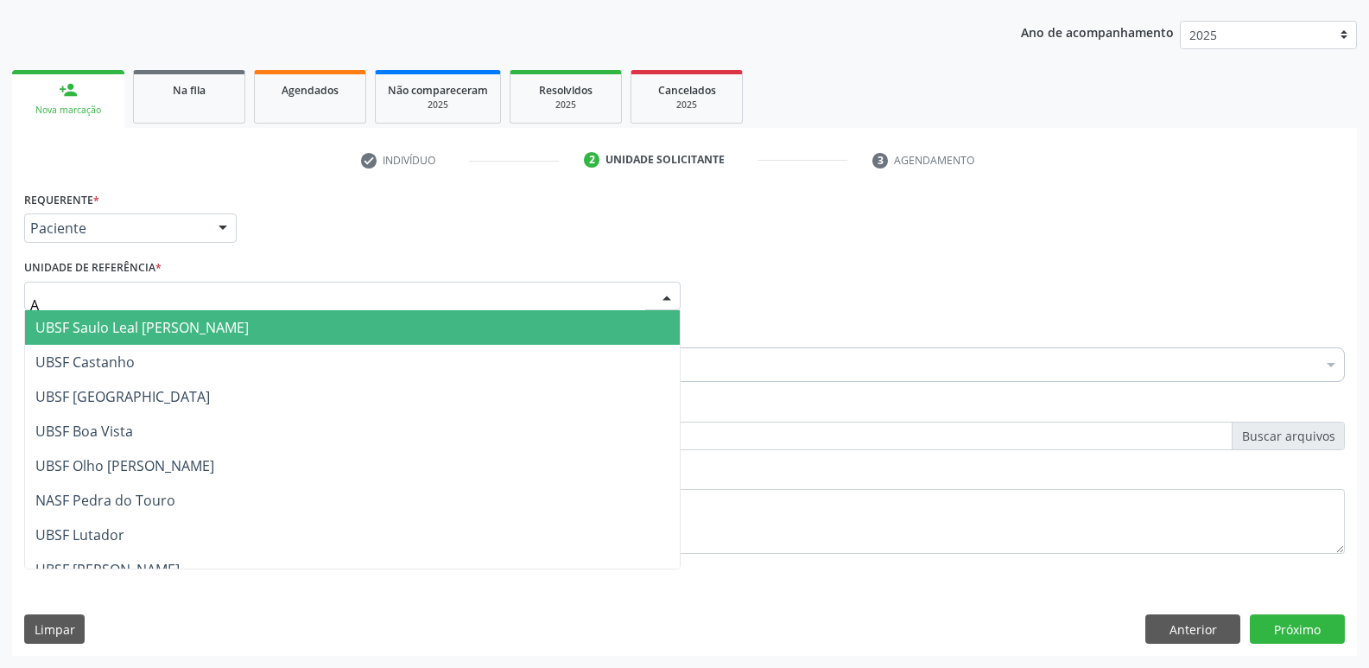
type input "AN"
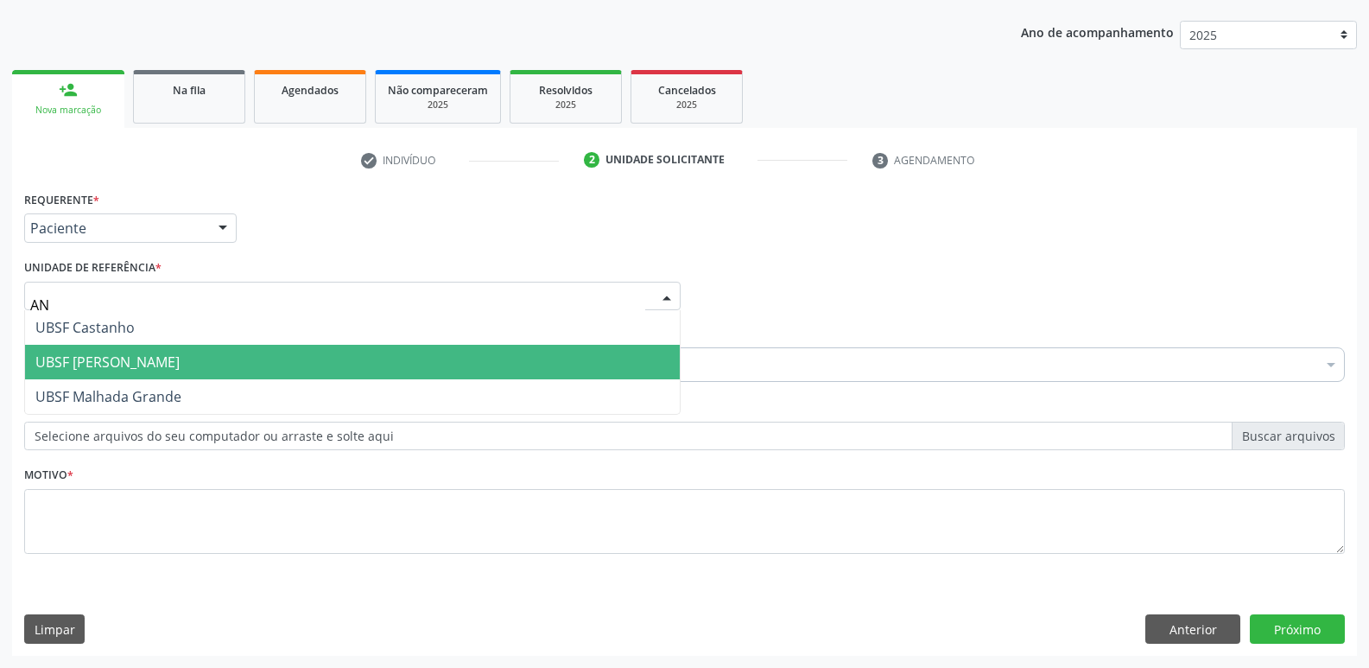
click at [84, 362] on span "UBSF [PERSON_NAME]" at bounding box center [107, 361] width 144 height 19
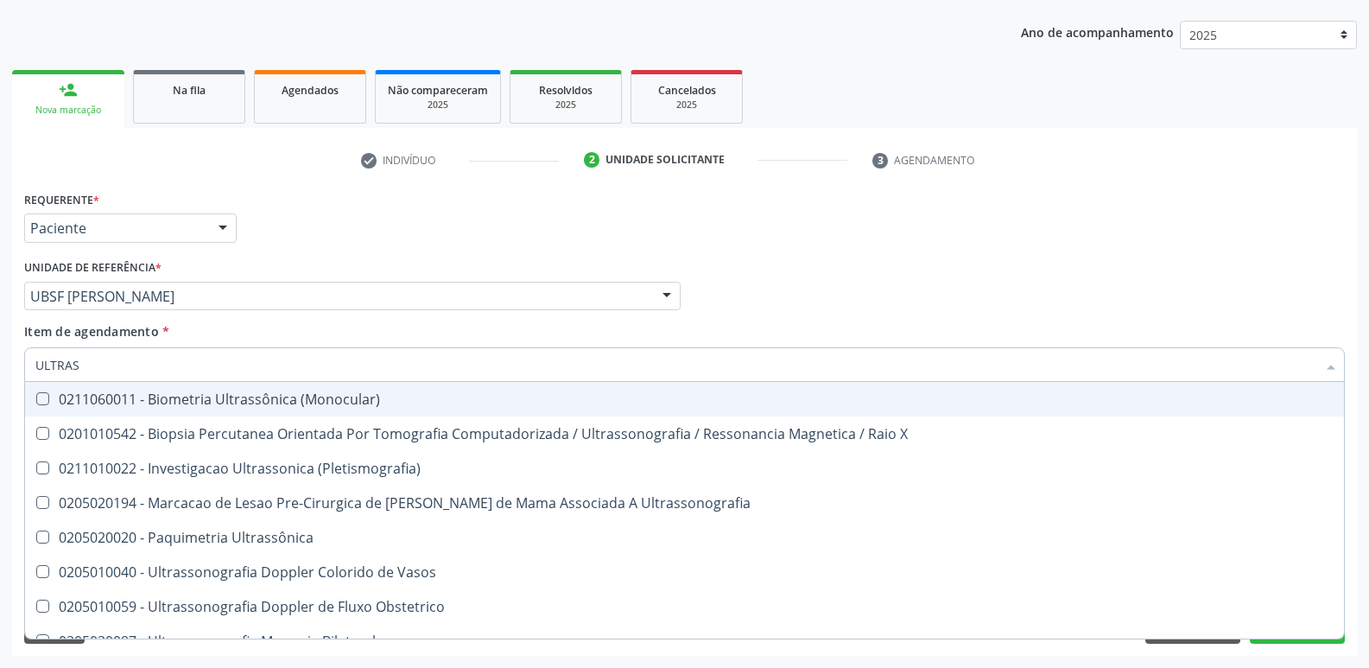
type input "ULTRASS"
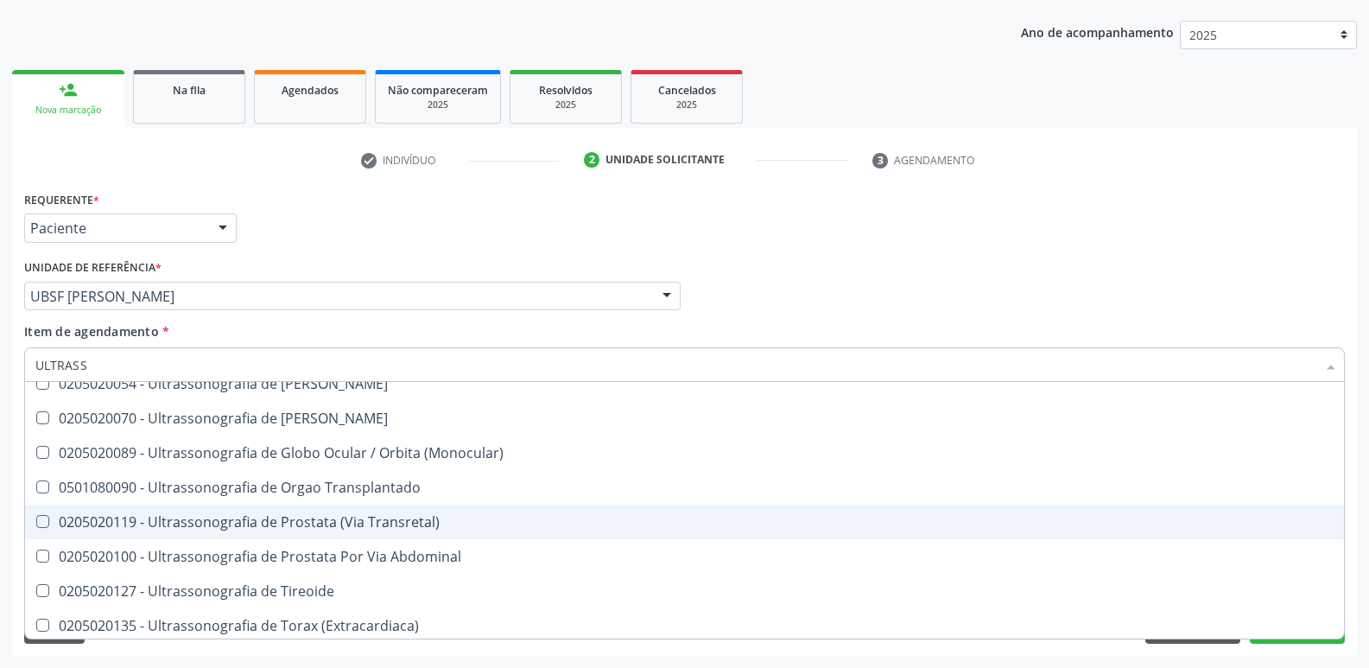
scroll to position [538, 0]
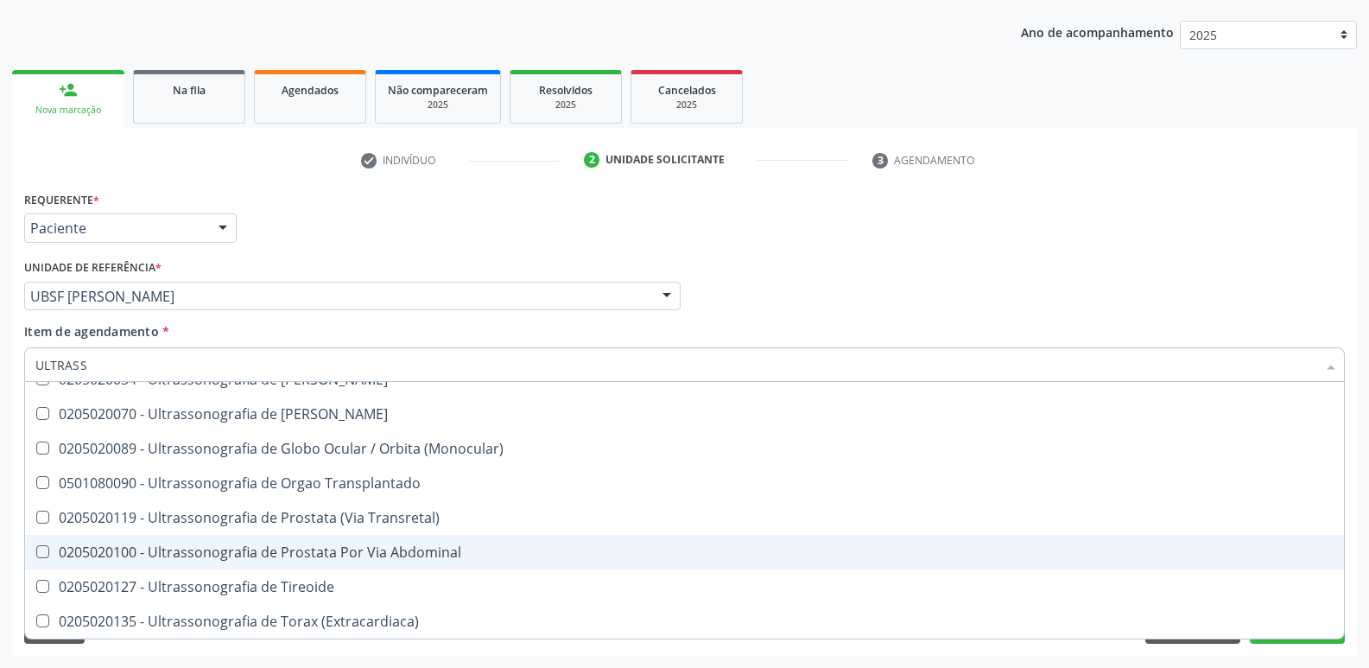
click at [318, 545] on div "0205020100 - Ultrassonografia de Prostata Por Via Abdominal" at bounding box center [684, 552] width 1299 height 14
checkbox Abdominal "true"
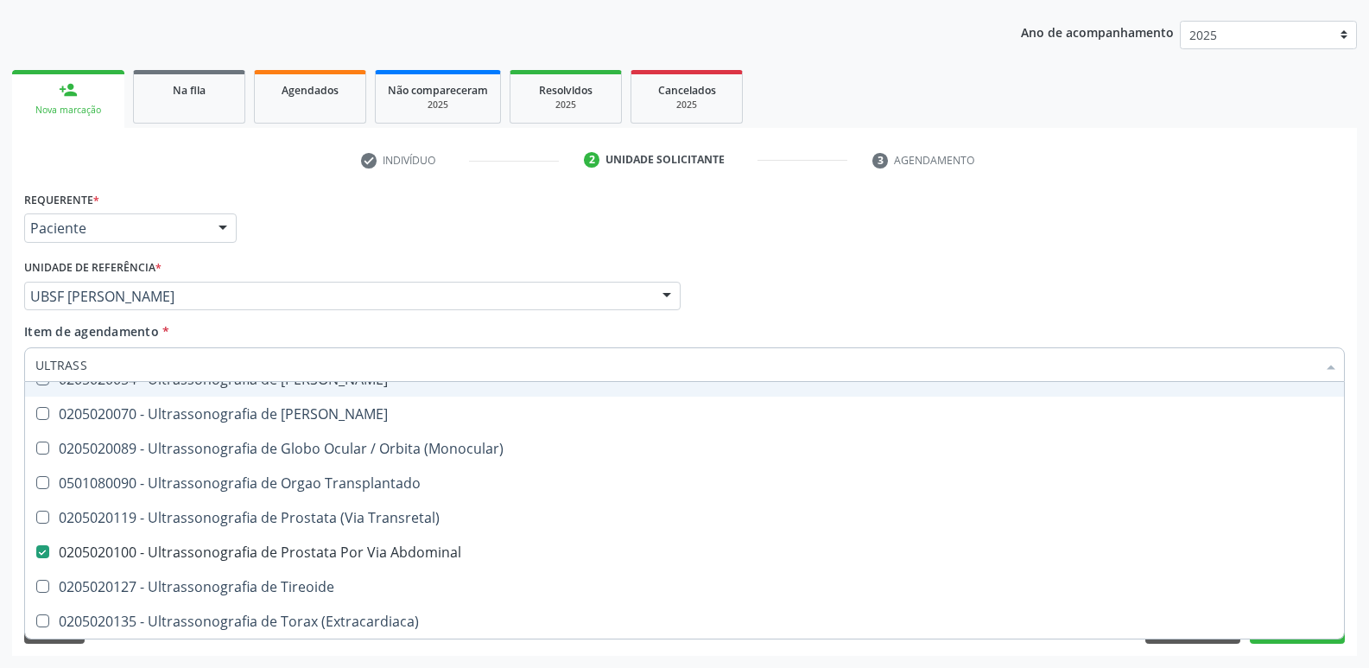
click at [378, 267] on div "Unidade de referência * UBSF Anibal Teixeira UBSF Ligeiro II UBSF Saulo Leal Er…" at bounding box center [352, 282] width 657 height 55
checkbox X "true"
checkbox Abdominal "false"
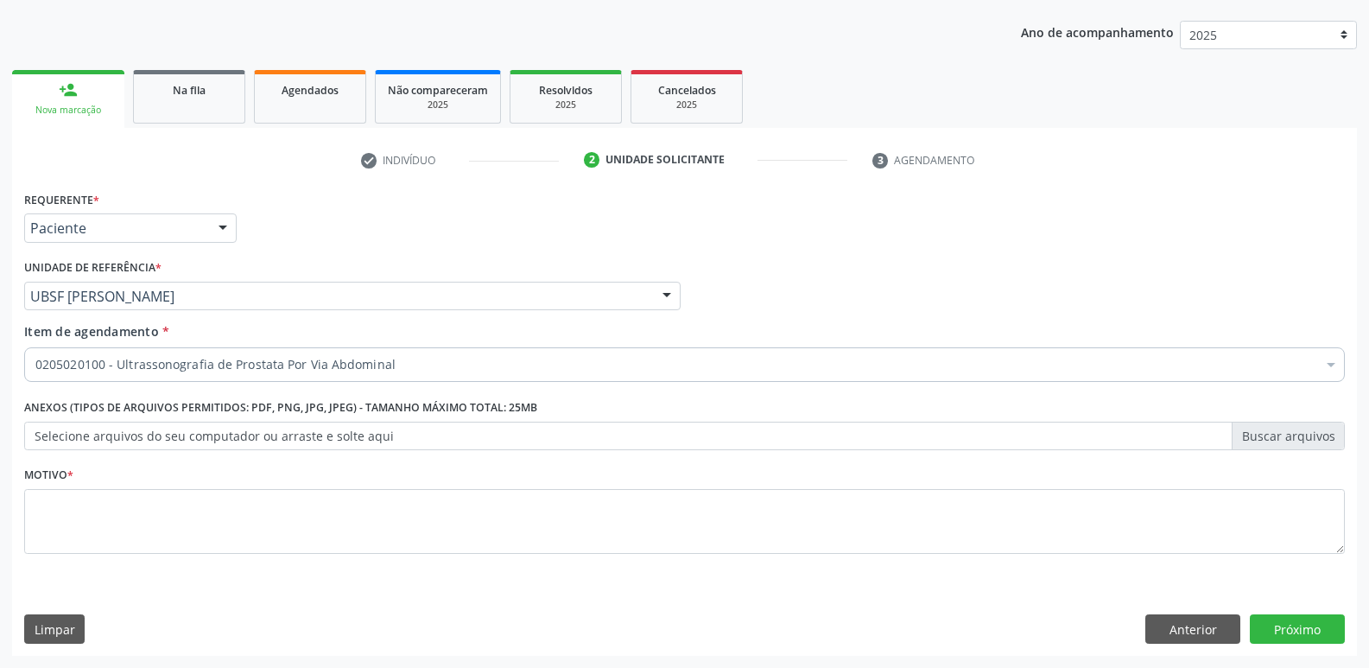
scroll to position [0, 0]
drag, startPoint x: 335, startPoint y: 486, endPoint x: 331, endPoint y: 505, distance: 18.7
click at [332, 492] on div "Motivo *" at bounding box center [684, 508] width 1321 height 92
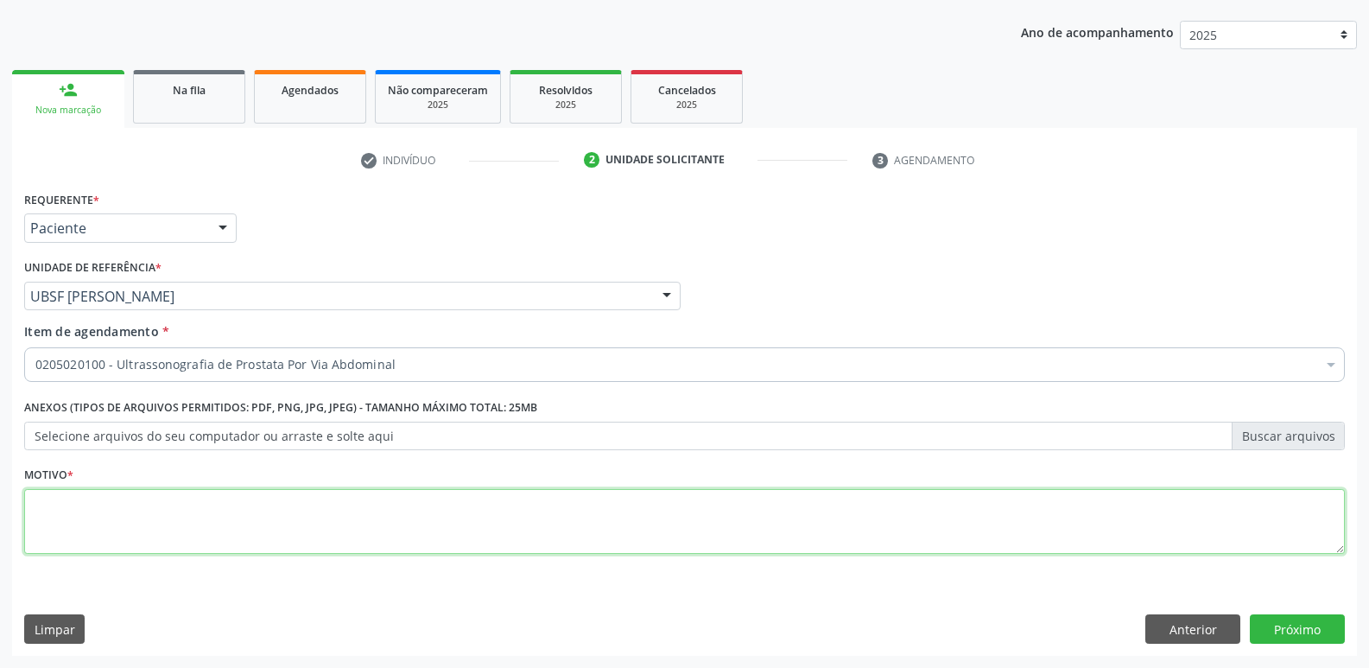
click at [921, 524] on textarea at bounding box center [684, 522] width 1321 height 66
paste textarea "AVALIAÇÃO"
type textarea "AVALIAÇÃO"
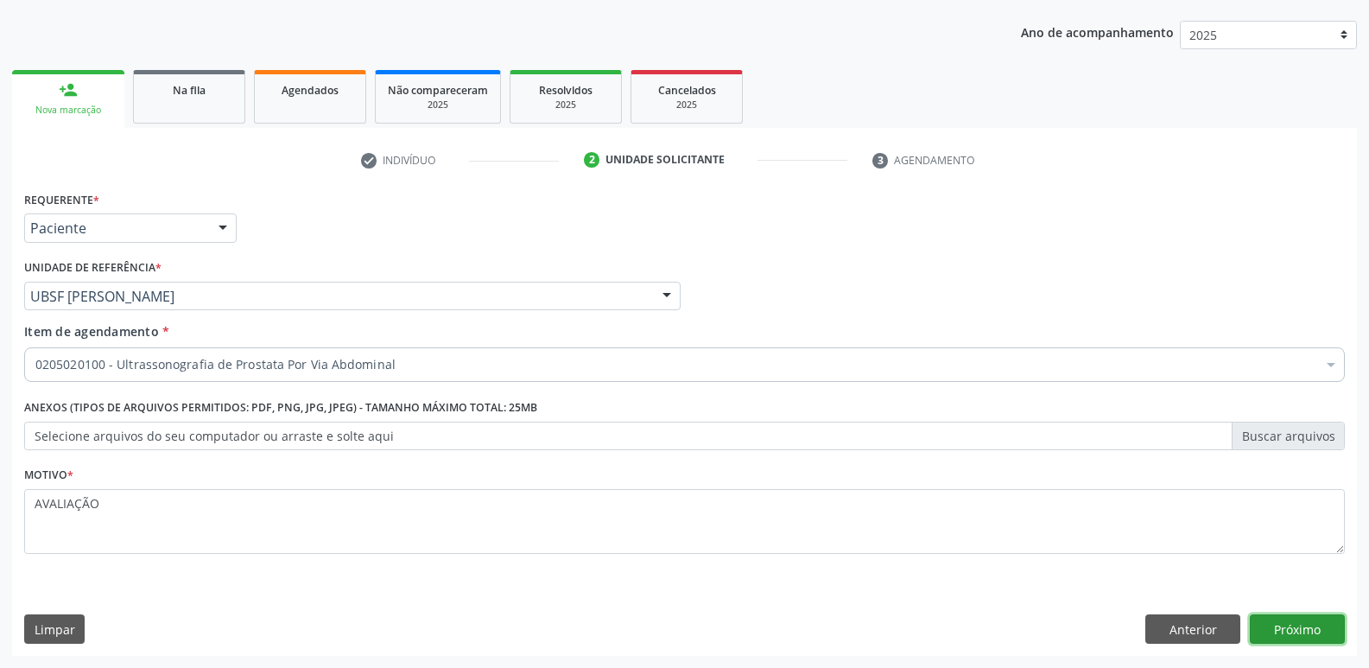
click at [1319, 634] on button "Próximo" at bounding box center [1297, 628] width 95 height 29
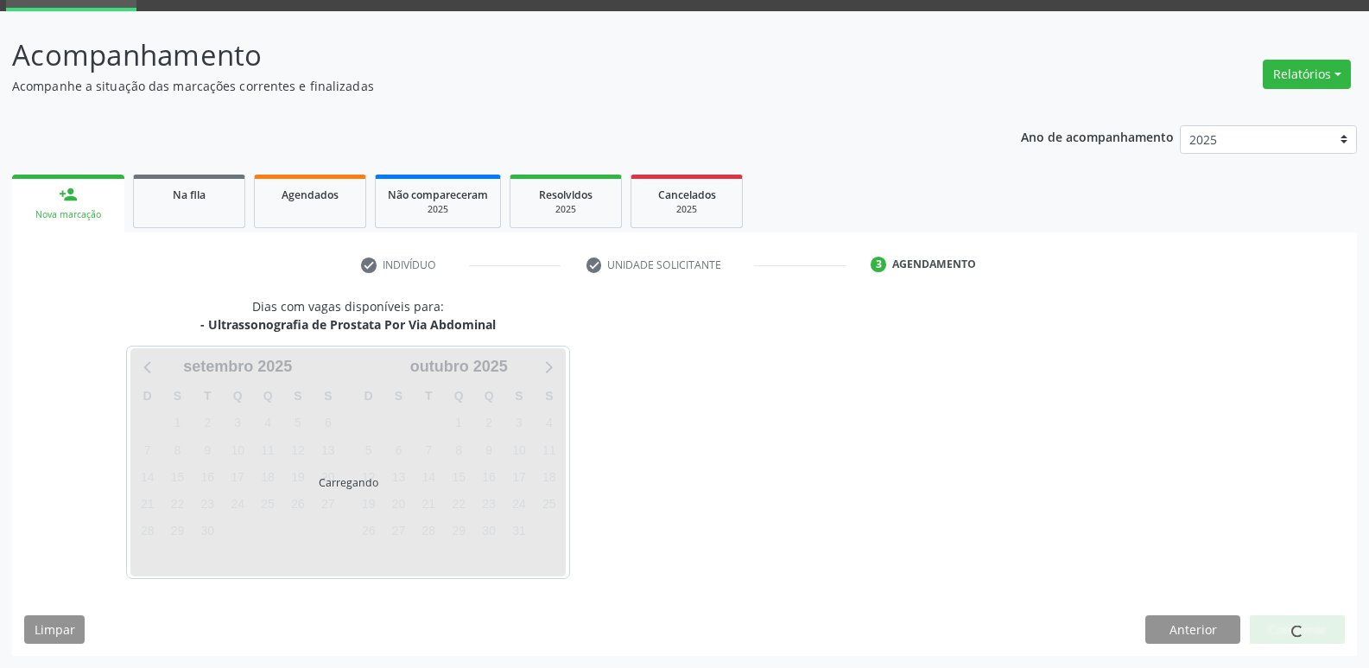
scroll to position [84, 0]
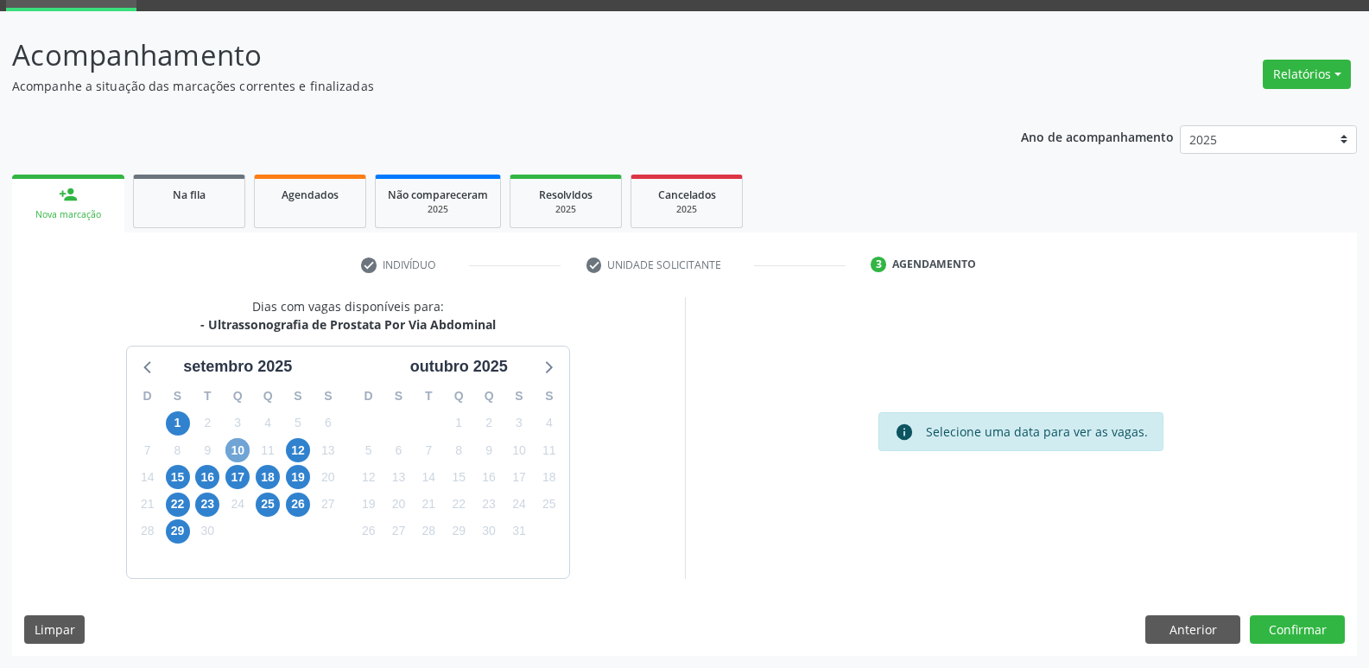
click at [234, 450] on span "10" at bounding box center [237, 450] width 24 height 24
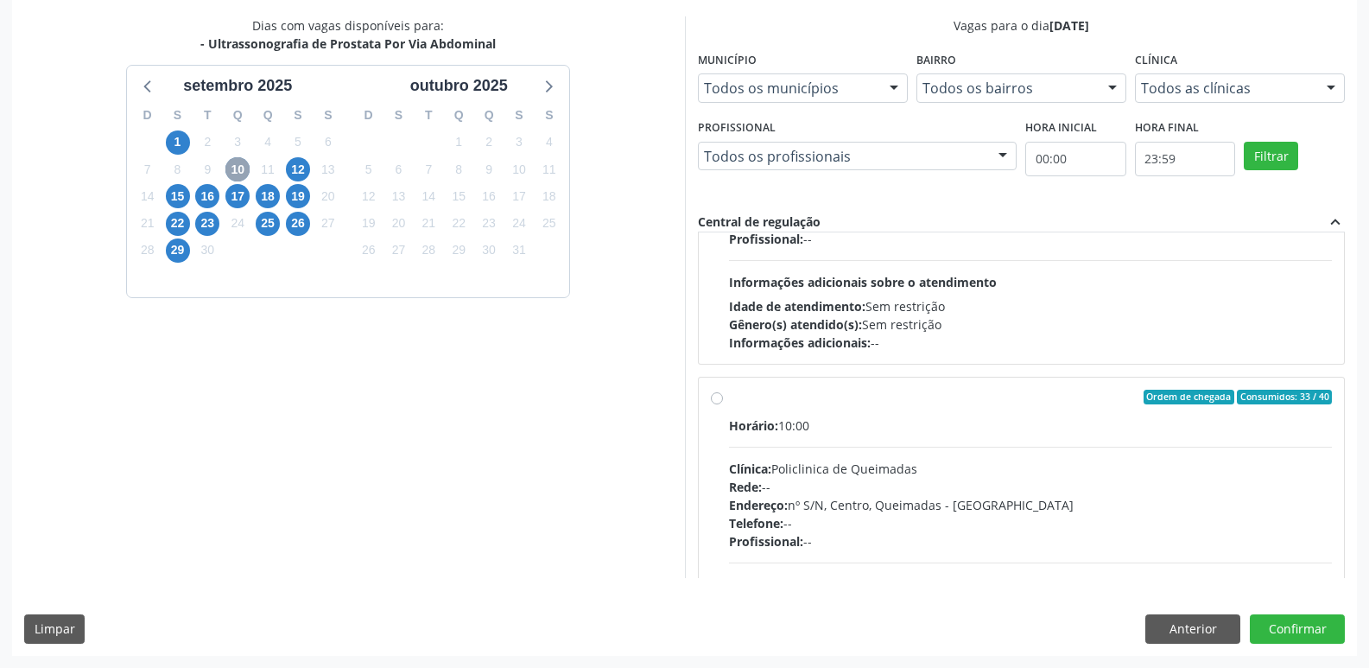
scroll to position [272, 0]
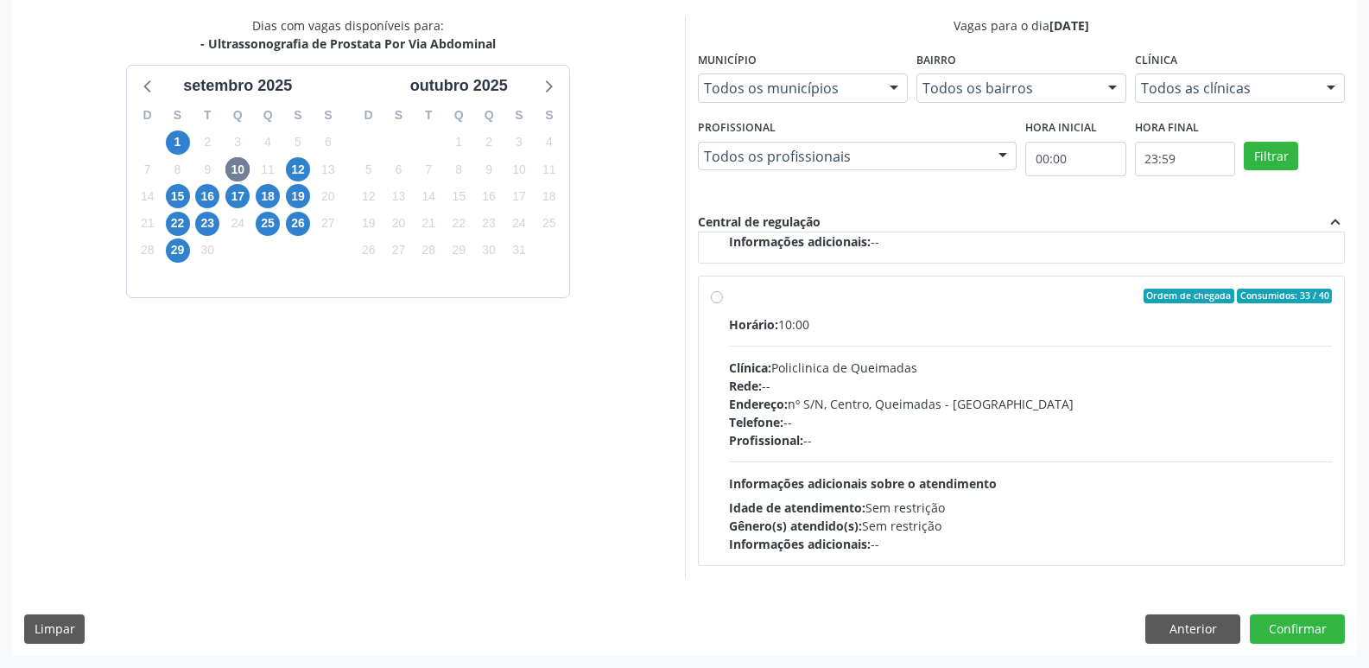
drag, startPoint x: 1242, startPoint y: 518, endPoint x: 1263, endPoint y: 540, distance: 30.5
click at [1245, 523] on div "Gênero(s) atendido(s): Sem restrição" at bounding box center [1031, 526] width 604 height 18
click at [723, 304] on input "Ordem de chegada Consumidos: 33 / 40 Horário: 10:00 Clínica: Policlinica de Que…" at bounding box center [717, 297] width 12 height 16
radio input "true"
click at [1286, 623] on button "Confirmar" at bounding box center [1297, 628] width 95 height 29
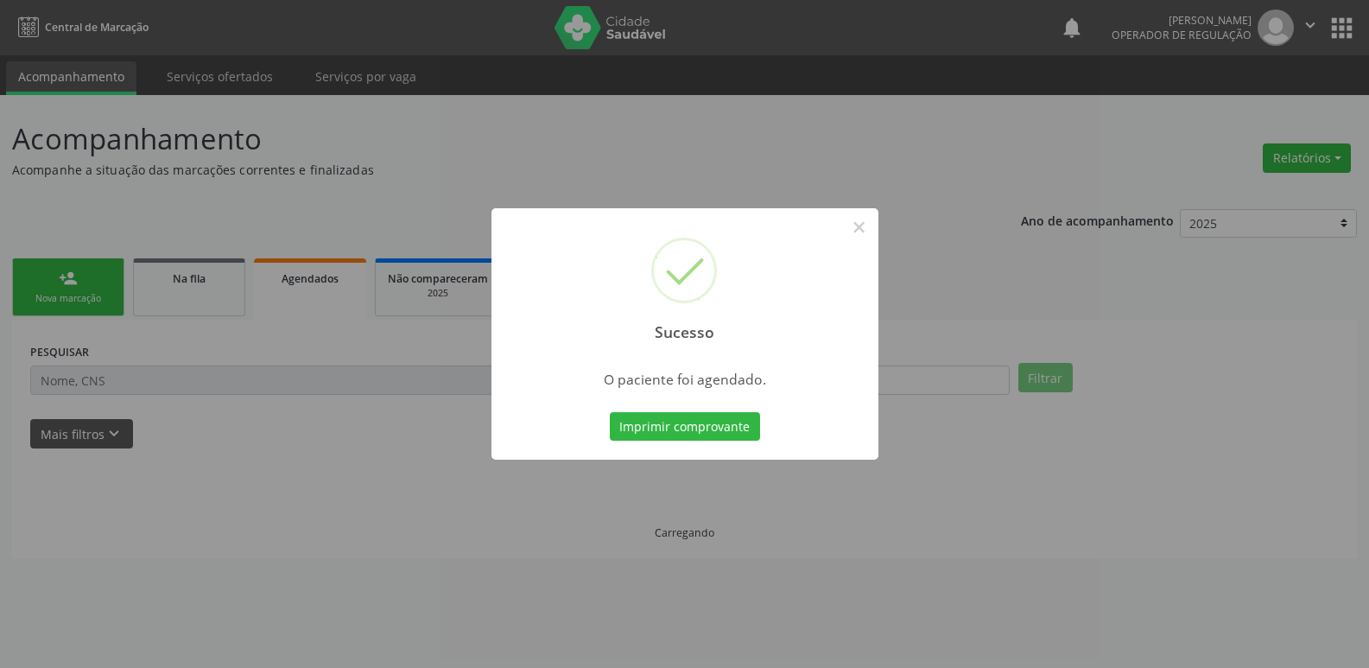
scroll to position [0, 0]
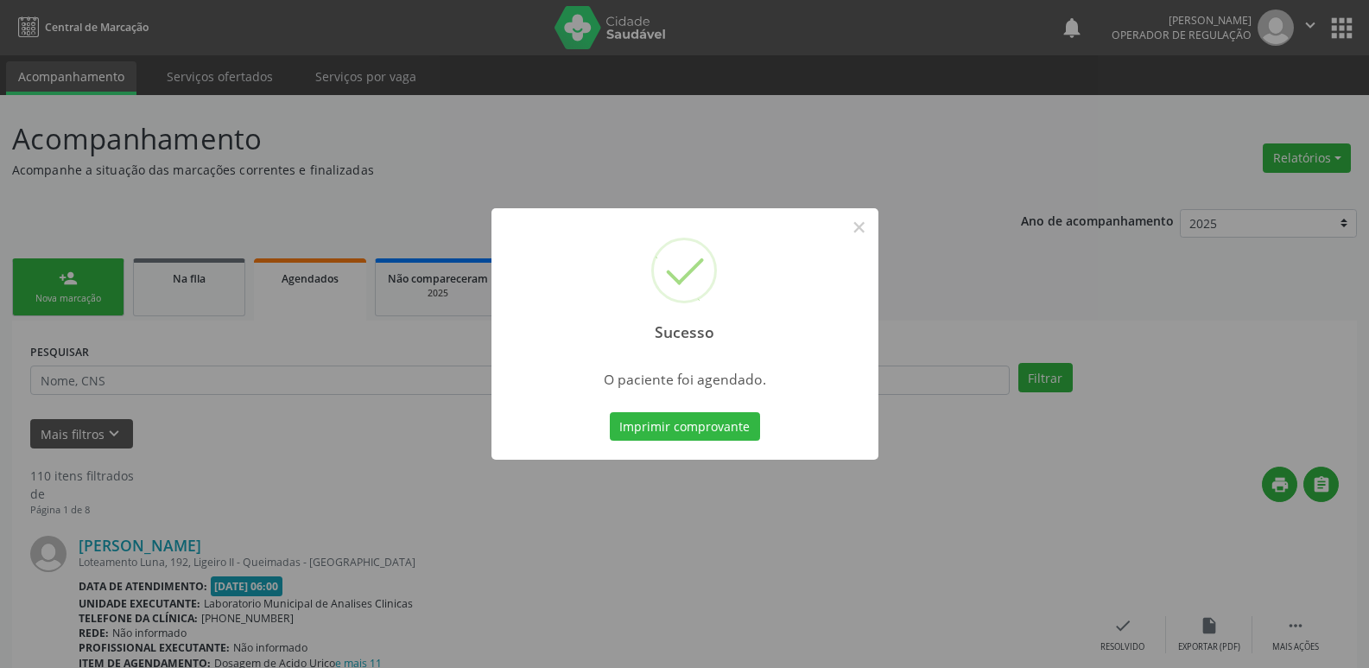
click at [610, 412] on button "Imprimir comprovante" at bounding box center [685, 426] width 150 height 29
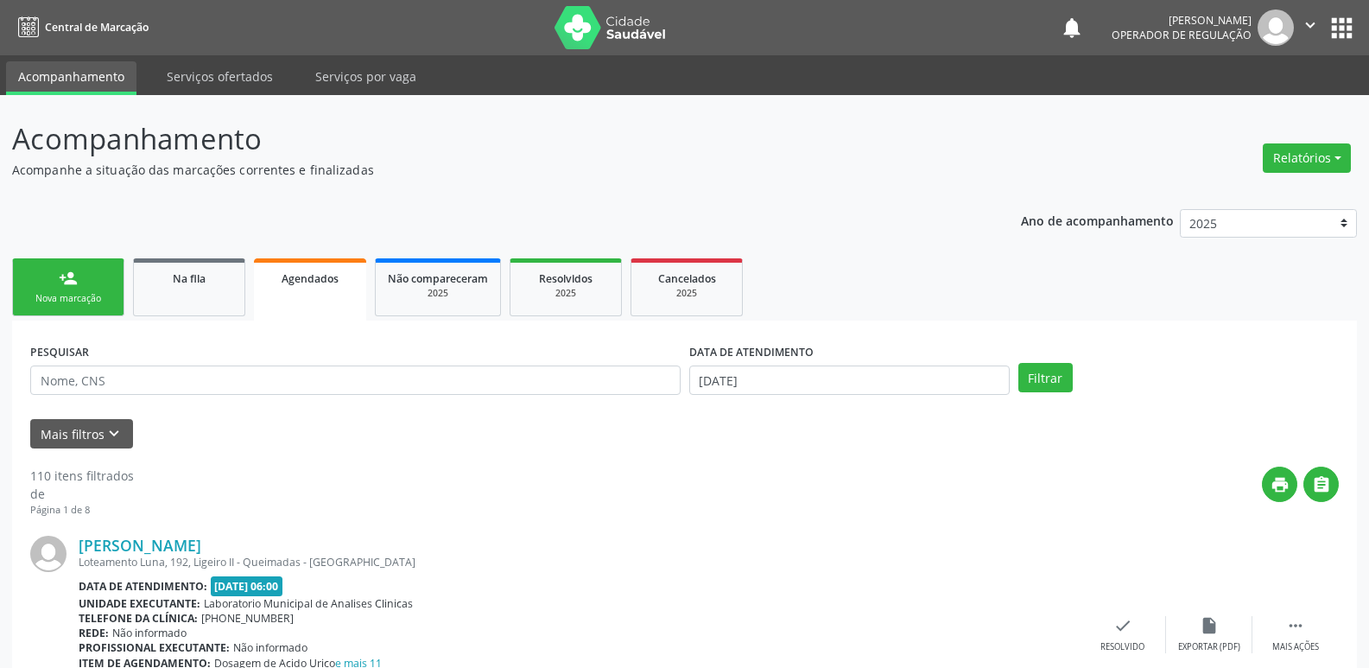
click at [67, 281] on div "person_add" at bounding box center [68, 278] width 19 height 19
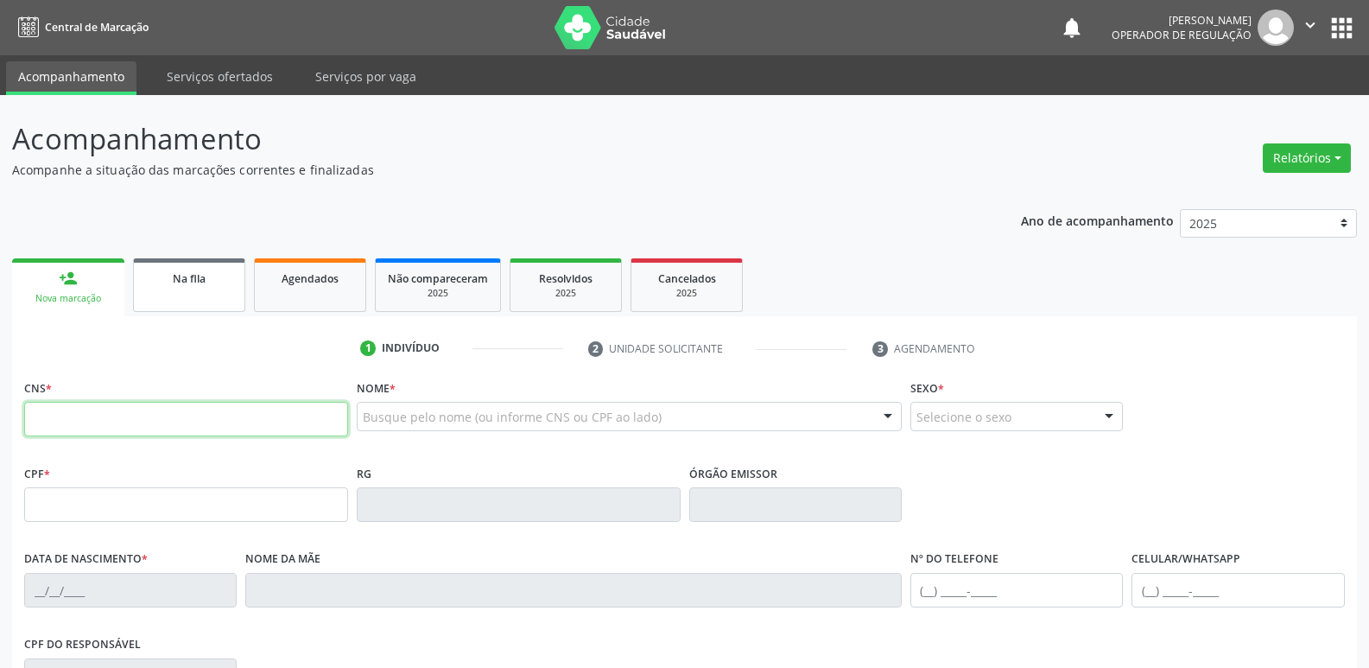
drag, startPoint x: 96, startPoint y: 419, endPoint x: 150, endPoint y: 308, distance: 124.0
click at [96, 418] on input "text" at bounding box center [186, 419] width 324 height 35
type input "705 0000 8488 9859"
type input "207.182.254-49"
type input "[DATE]"
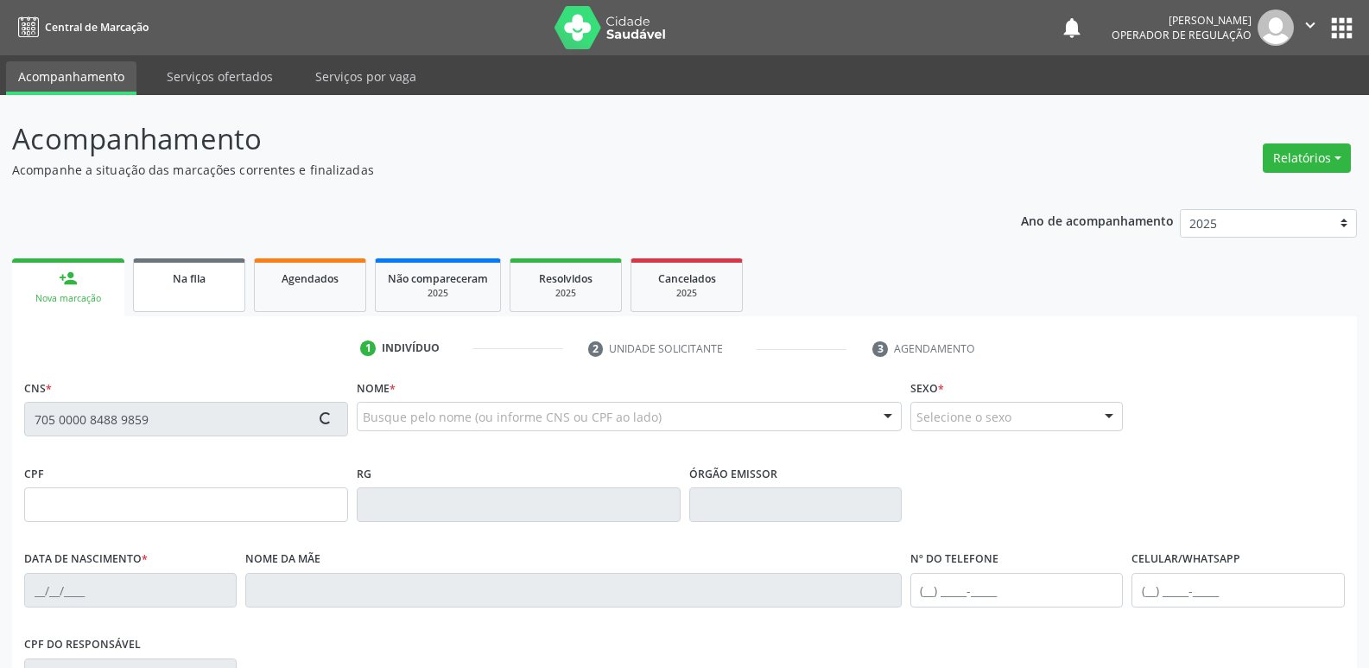
type input "[PERSON_NAME]"
type input "[PHONE_NUMBER]"
type input "79"
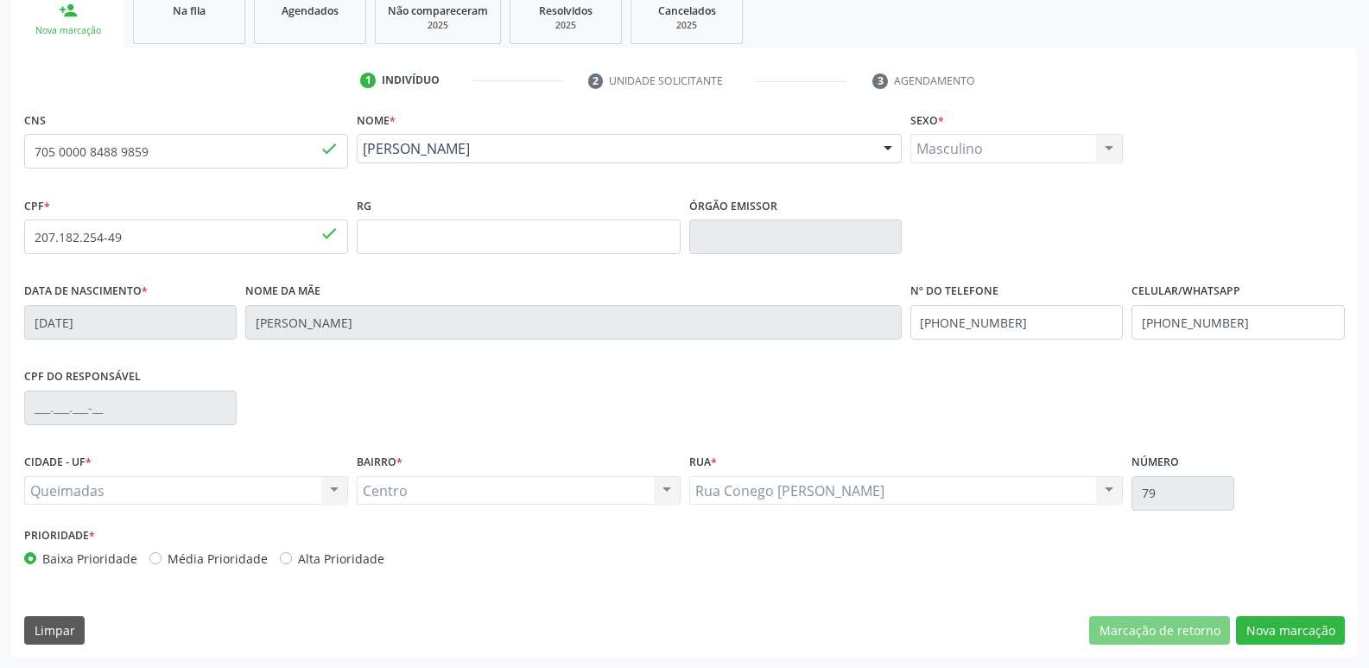
scroll to position [269, 0]
drag, startPoint x: 1322, startPoint y: 630, endPoint x: 1183, endPoint y: 613, distance: 140.1
click at [1302, 637] on button "Nova marcação" at bounding box center [1290, 629] width 109 height 29
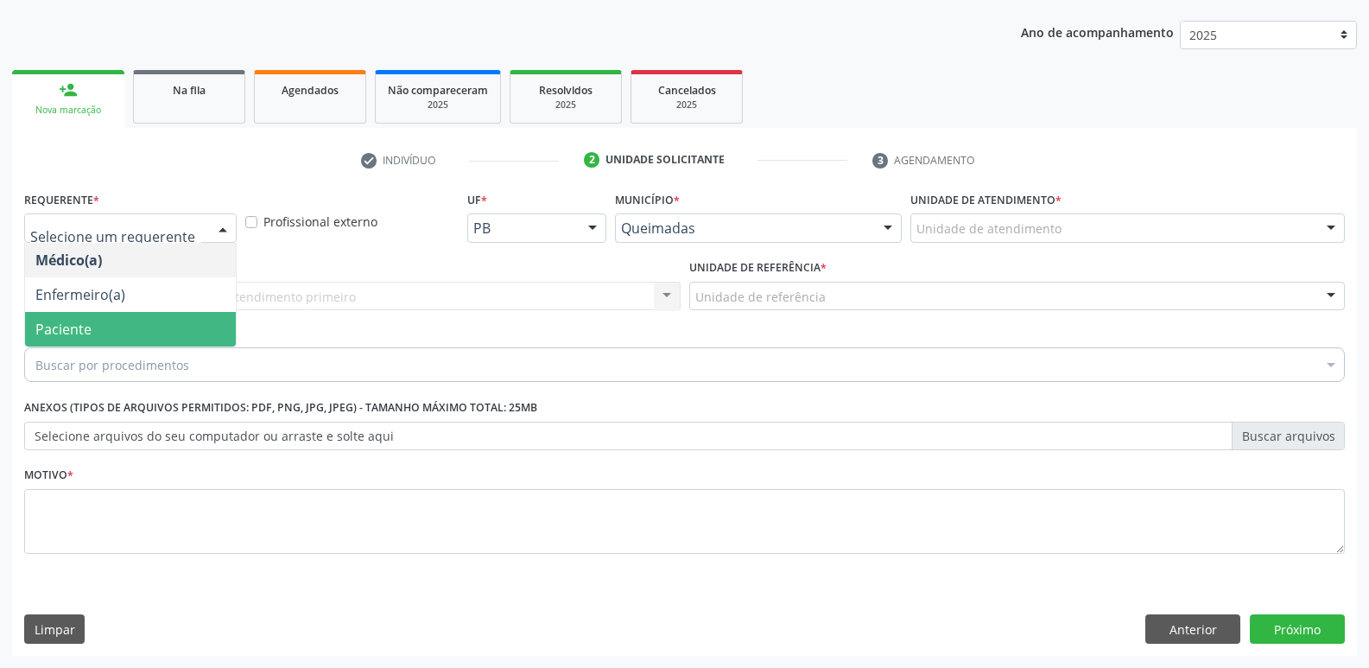
drag, startPoint x: 134, startPoint y: 319, endPoint x: 162, endPoint y: 303, distance: 31.7
click at [133, 317] on span "Paciente" at bounding box center [130, 329] width 211 height 35
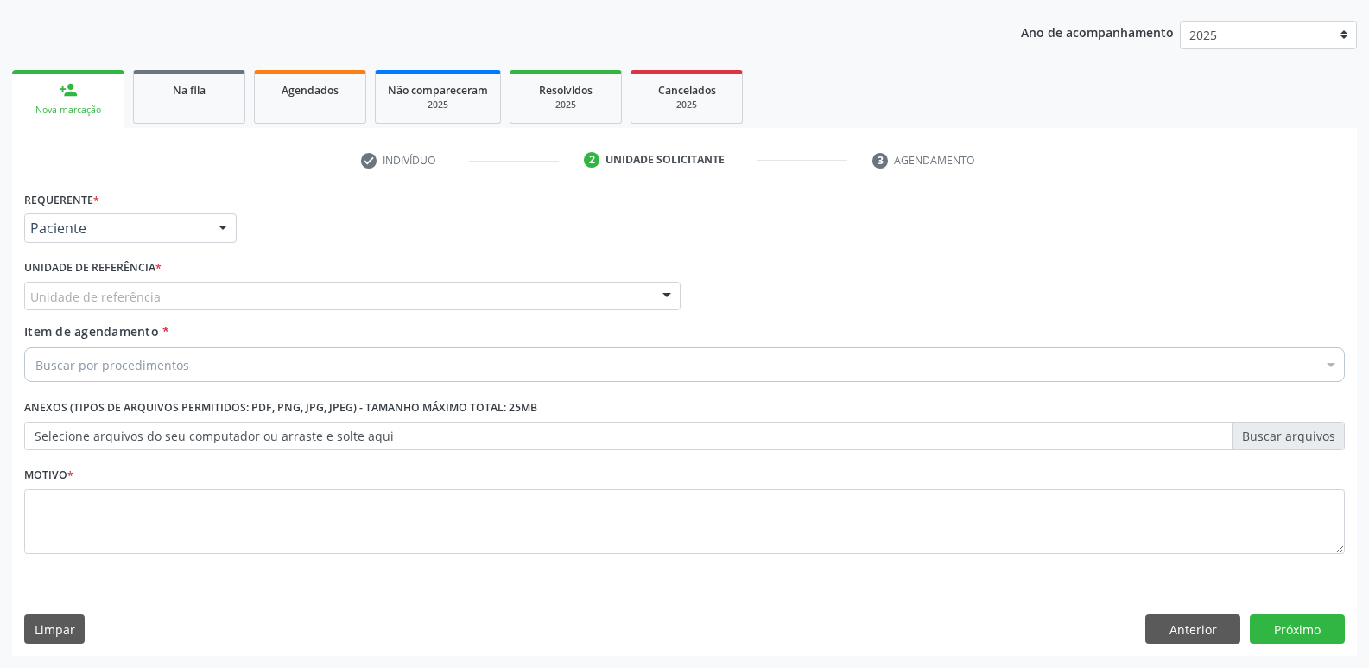
click at [163, 303] on div "Unidade de referência" at bounding box center [352, 296] width 657 height 29
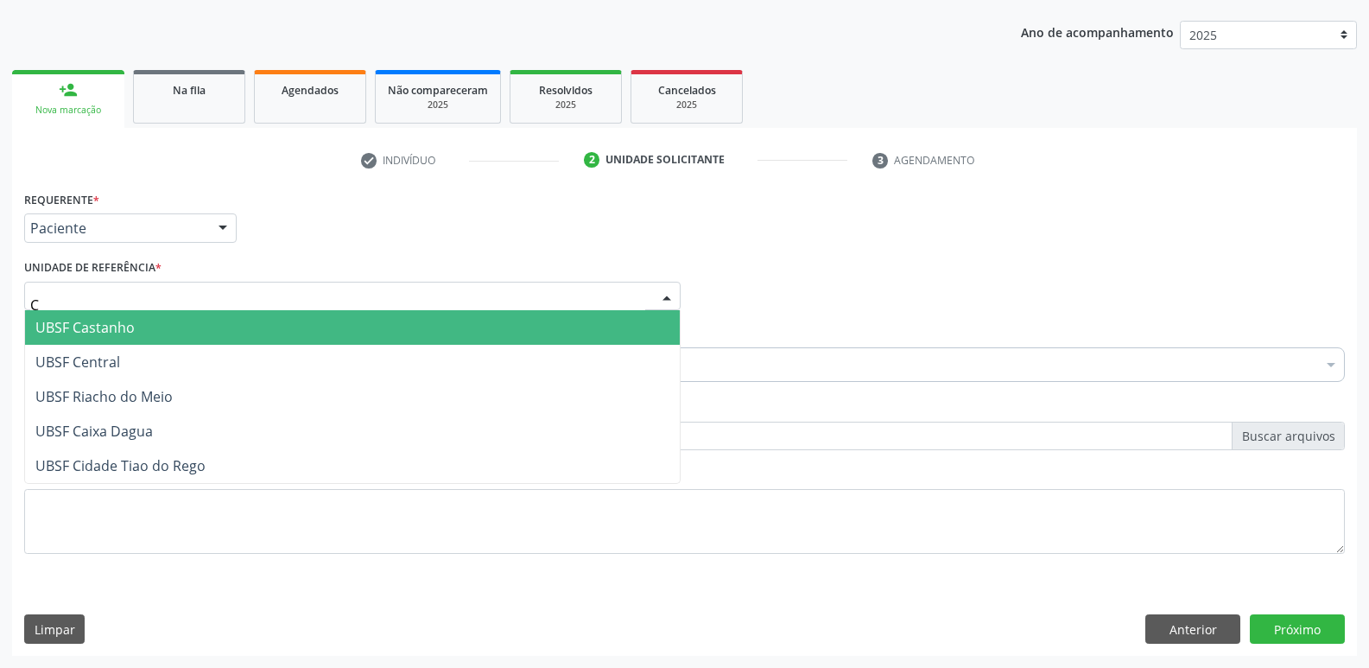
type input "CE"
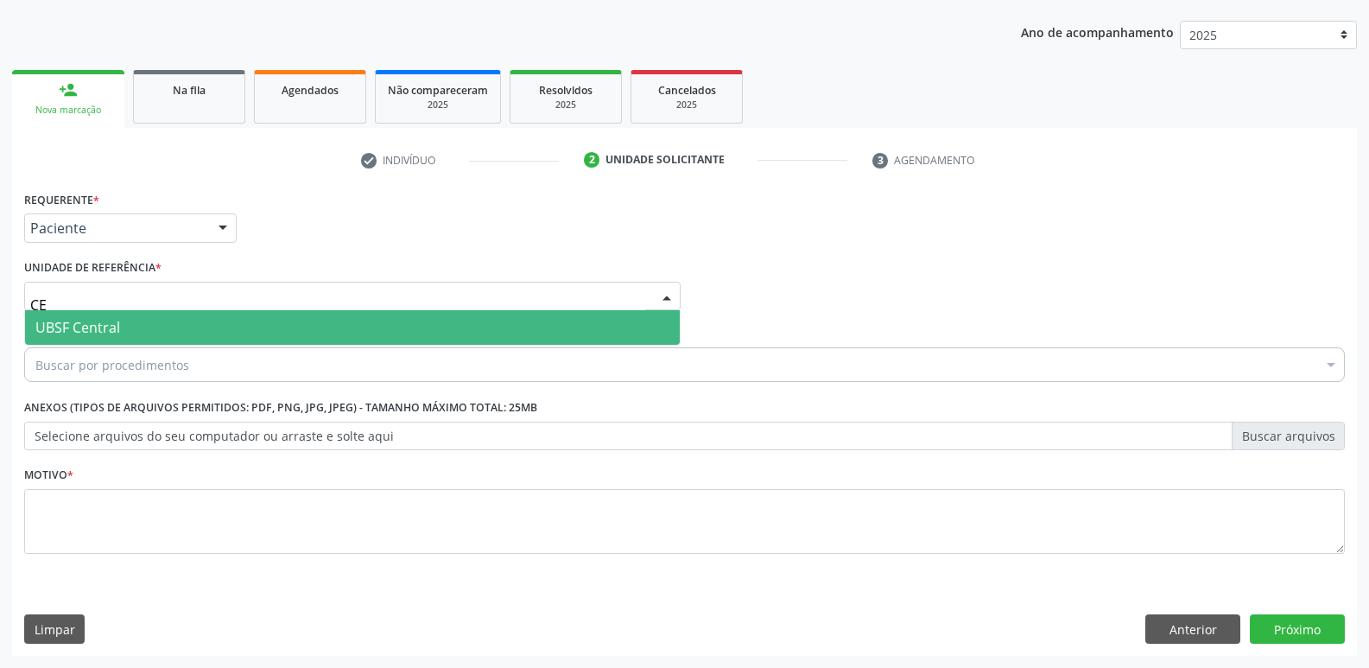
drag, startPoint x: 129, startPoint y: 316, endPoint x: 132, endPoint y: 339, distance: 22.7
click at [129, 317] on span "UBSF Central" at bounding box center [352, 327] width 655 height 35
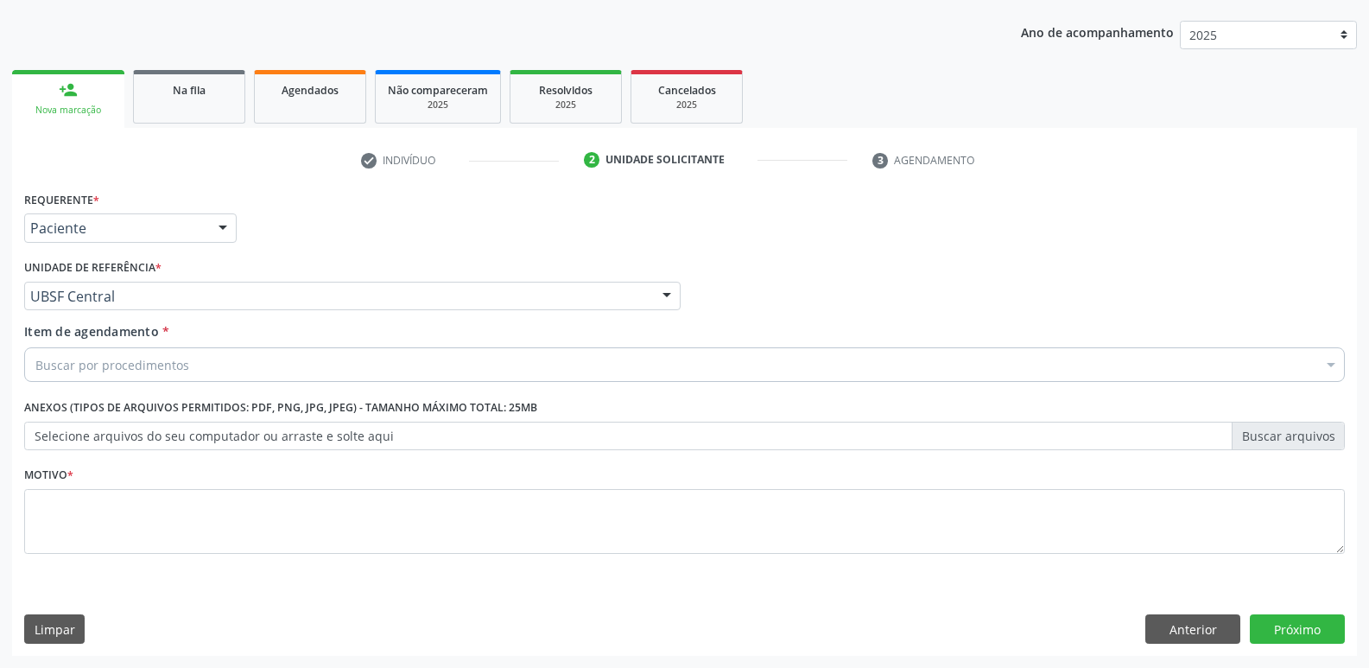
click at [136, 351] on div "Buscar por procedimentos" at bounding box center [684, 364] width 1321 height 35
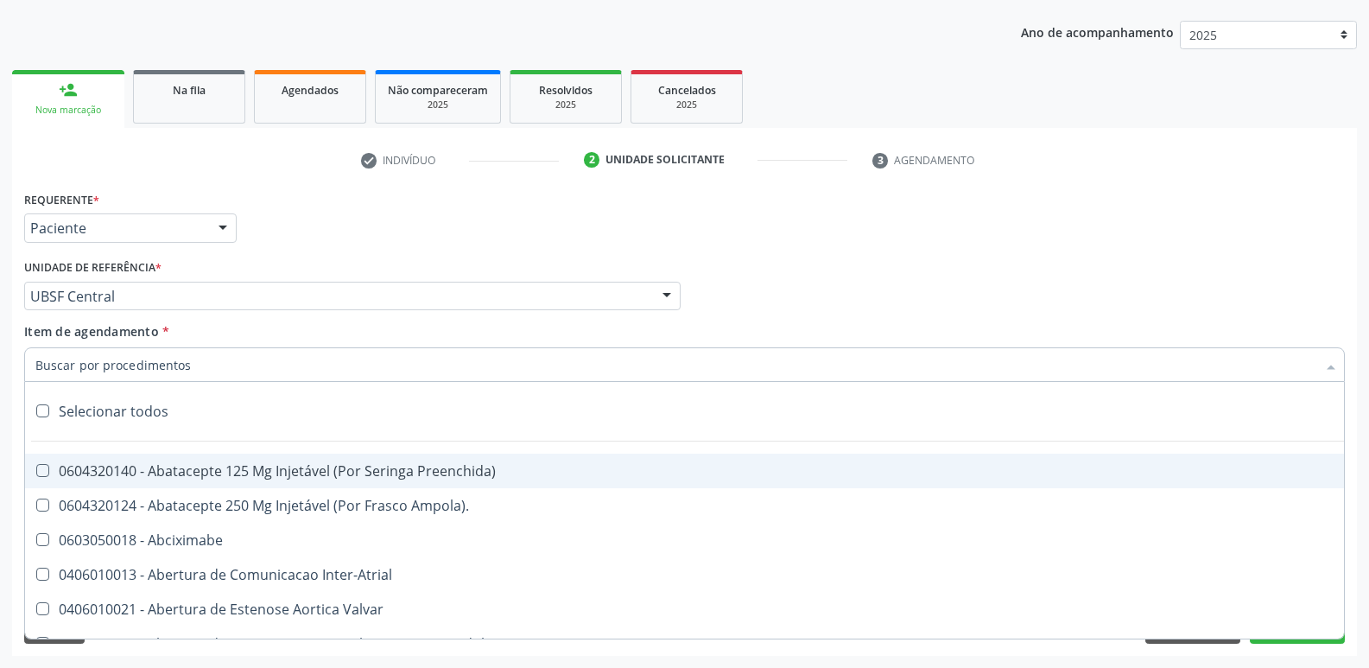
type input "U"
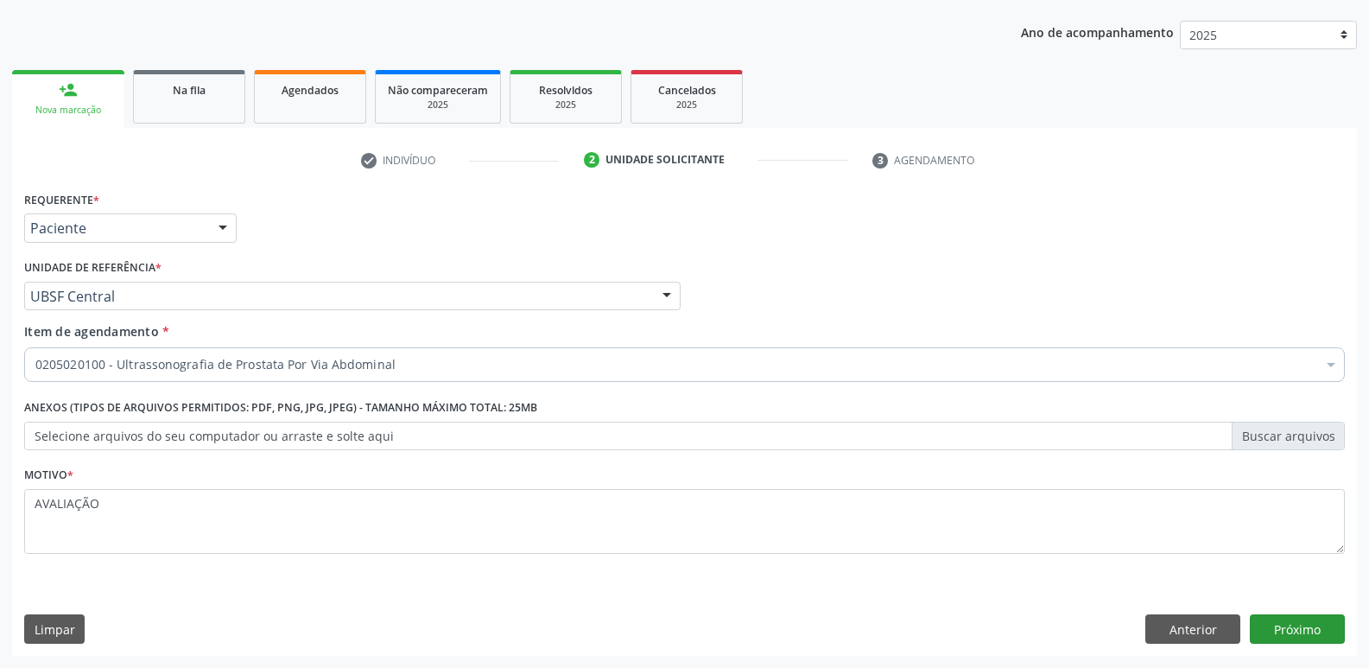
type textarea "AVALIAÇÃO"
click at [1304, 618] on button "Próximo" at bounding box center [1297, 628] width 95 height 29
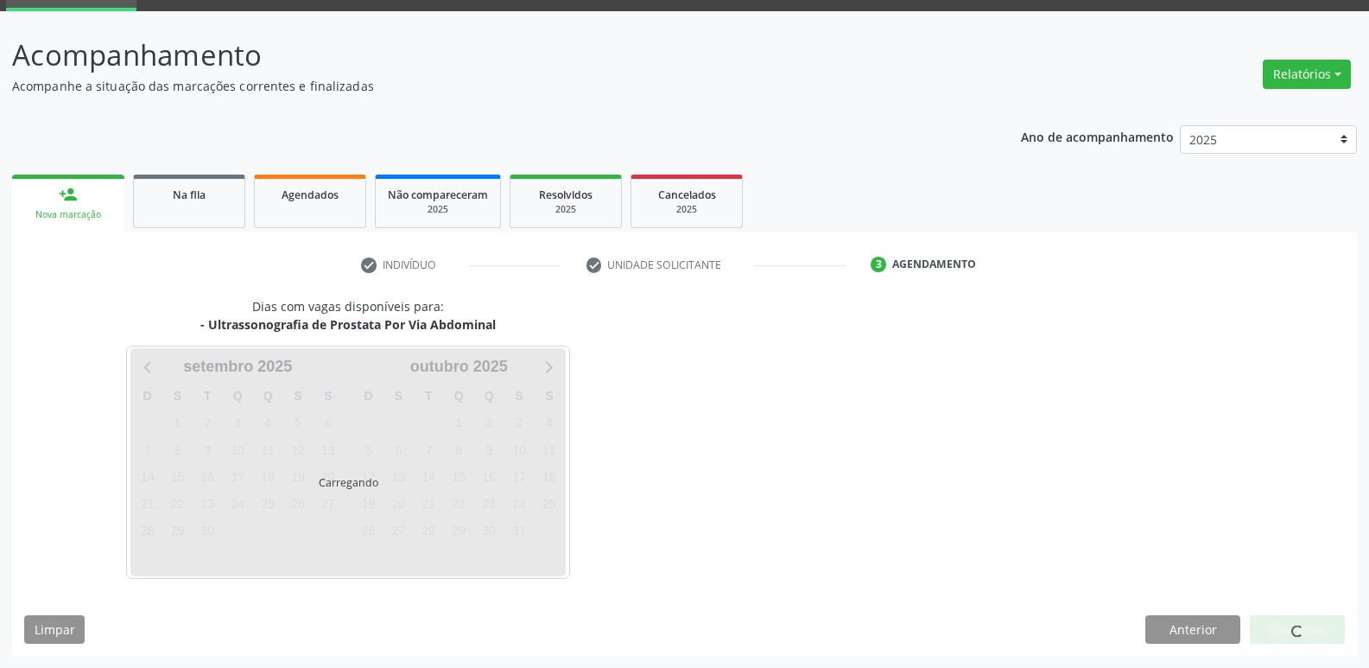
scroll to position [84, 0]
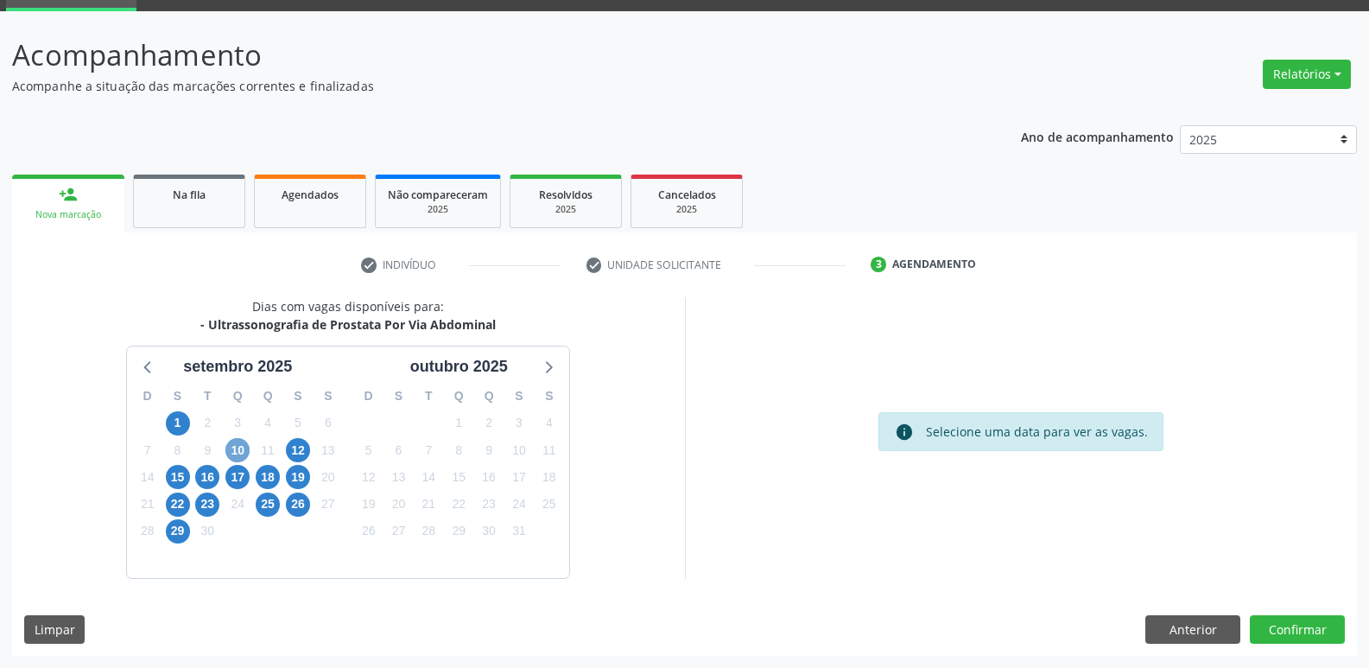
click at [232, 445] on span "10" at bounding box center [237, 450] width 24 height 24
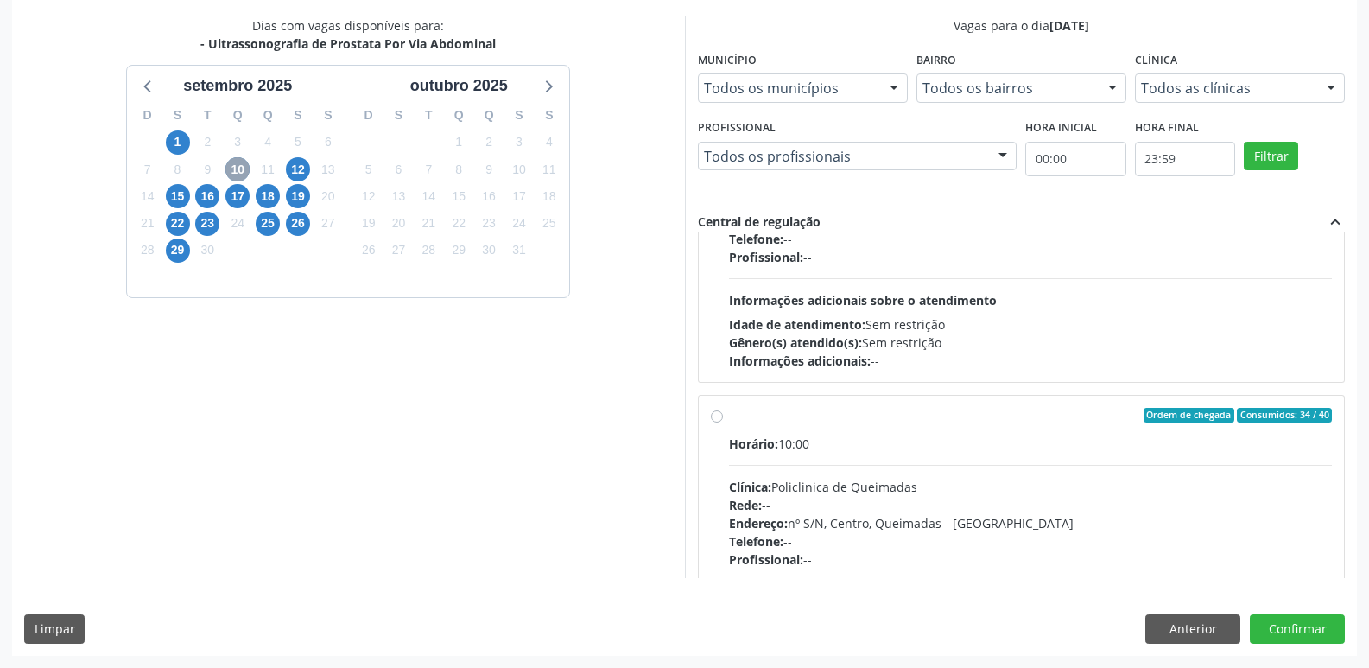
scroll to position [272, 0]
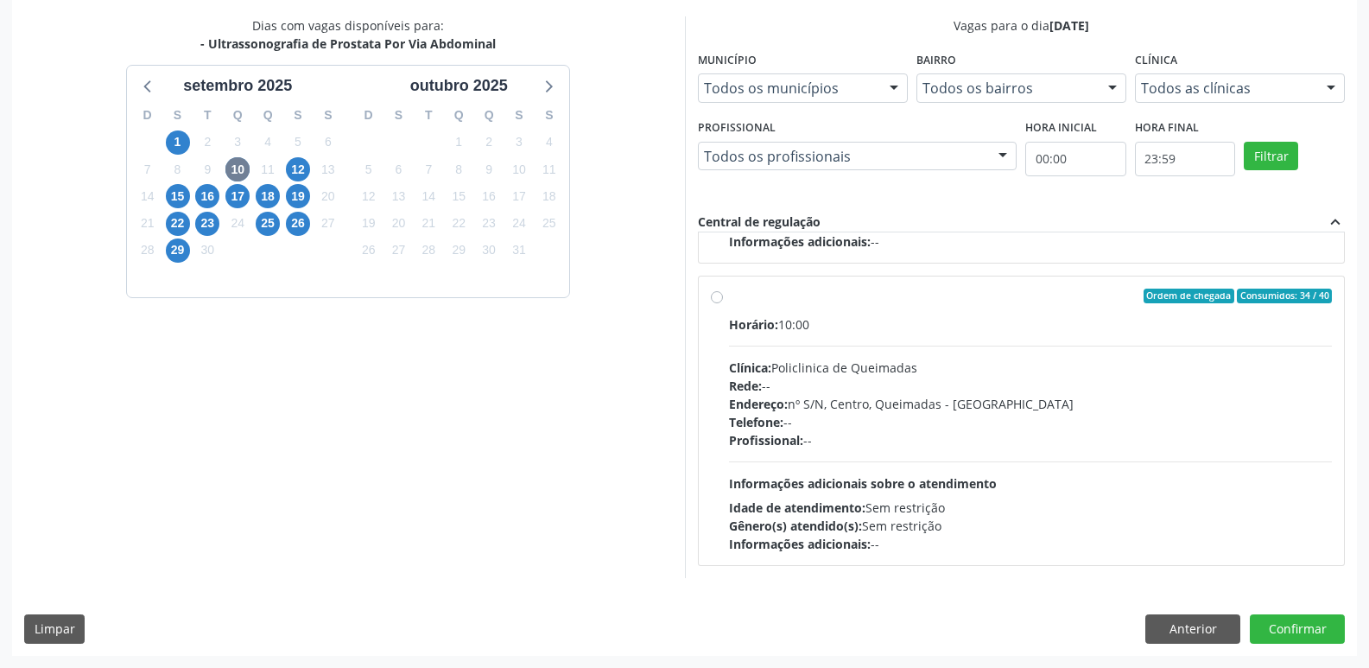
drag, startPoint x: 1247, startPoint y: 518, endPoint x: 1295, endPoint y: 648, distance: 138.3
click at [1253, 523] on div "Gênero(s) atendido(s): Sem restrição" at bounding box center [1031, 526] width 604 height 18
click at [723, 304] on input "Ordem de chegada Consumidos: 34 / 40 Horário: 10:00 Clínica: Policlinica de Que…" at bounding box center [717, 297] width 12 height 16
radio input "true"
click at [1294, 628] on button "Confirmar" at bounding box center [1297, 628] width 95 height 29
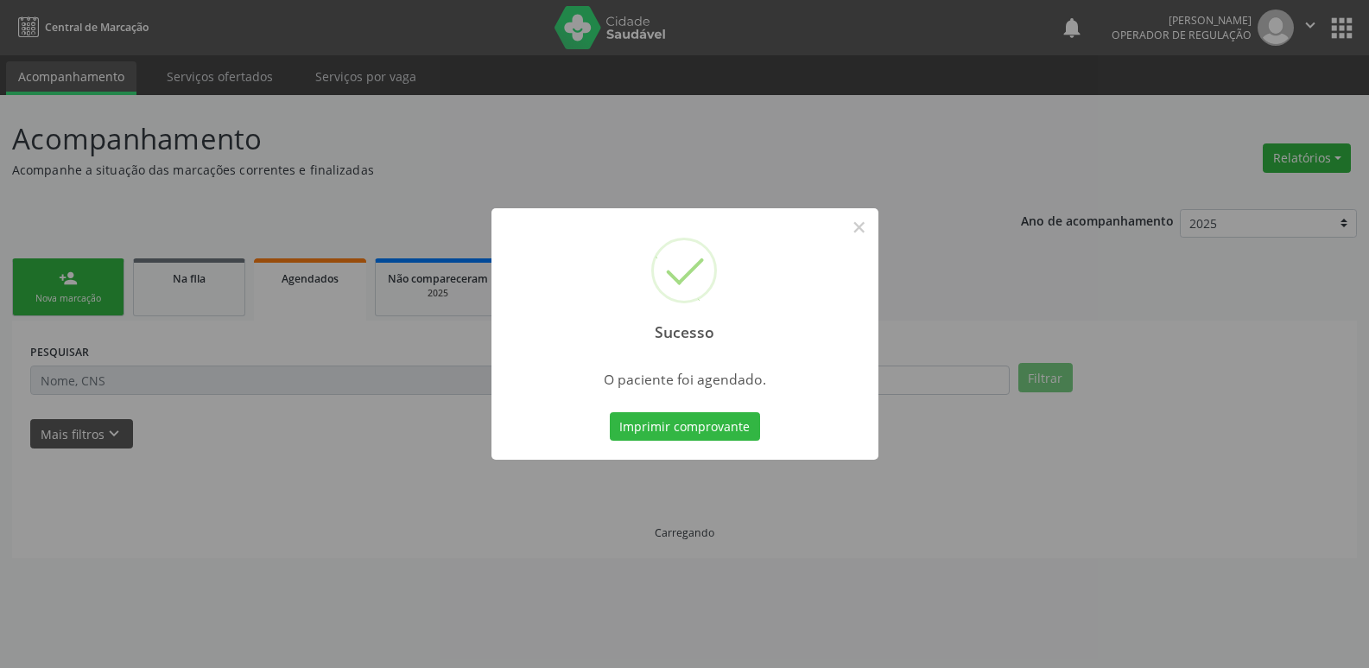
scroll to position [0, 0]
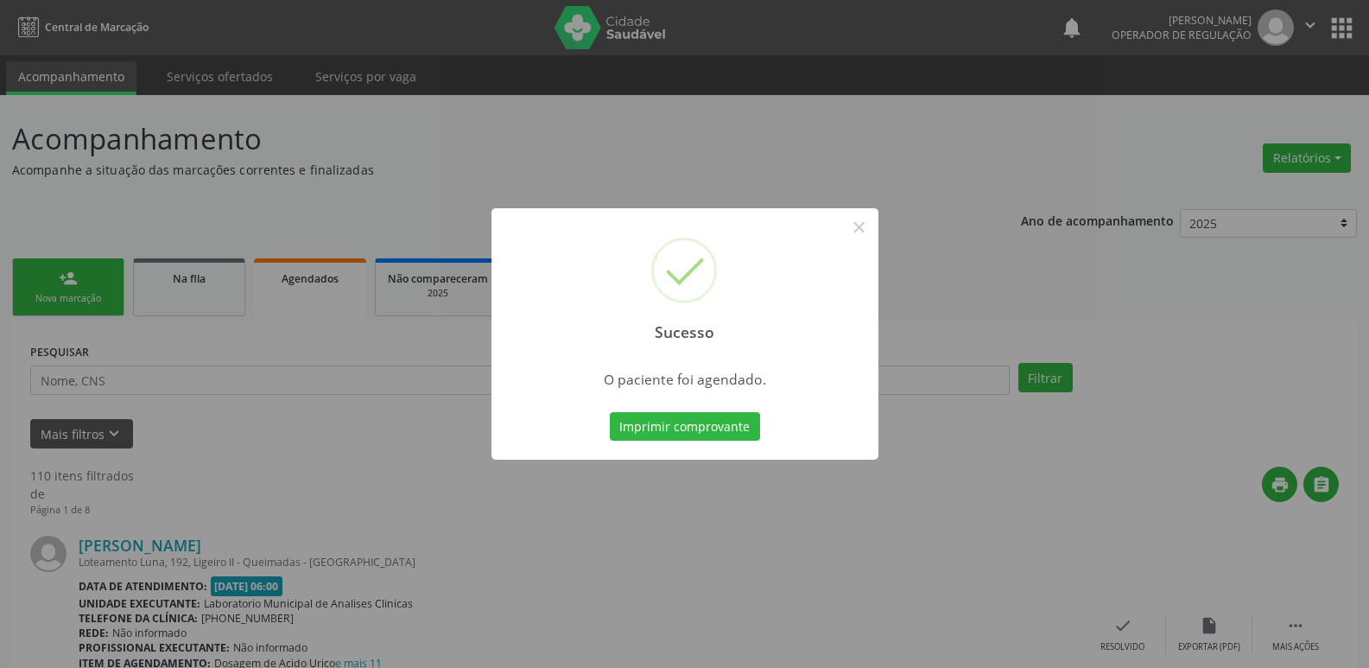
click at [610, 412] on button "Imprimir comprovante" at bounding box center [685, 426] width 150 height 29
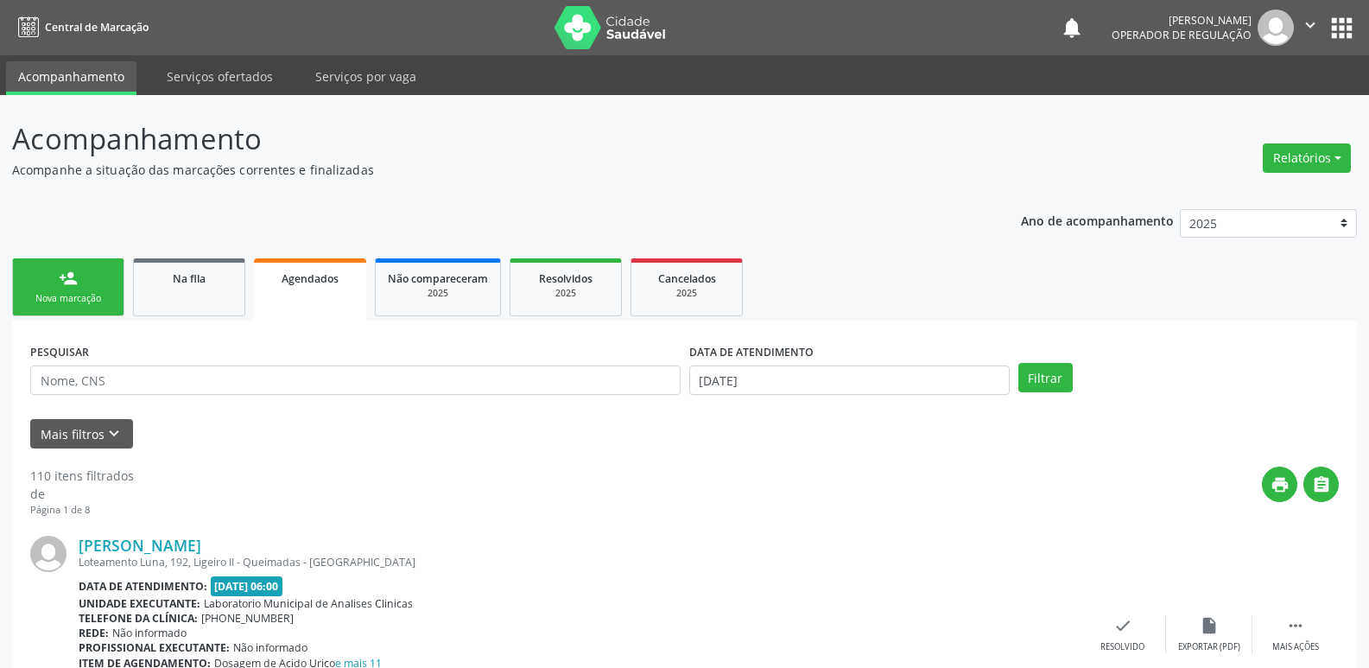
click at [74, 300] on div "Nova marcação" at bounding box center [68, 298] width 86 height 13
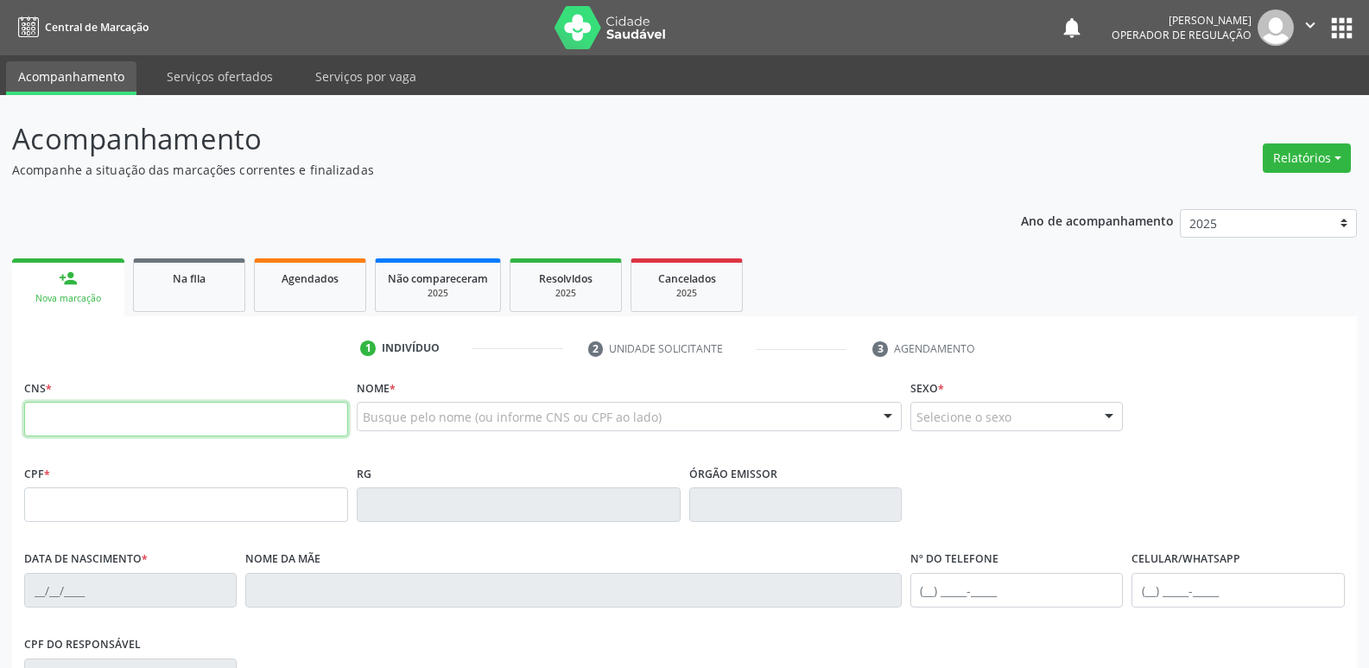
drag, startPoint x: 74, startPoint y: 300, endPoint x: 245, endPoint y: 212, distance: 192.4
click at [111, 402] on input "text" at bounding box center [186, 419] width 324 height 35
type input "700 4094 6973 7548"
type input "369.105.627-04"
type input "[DATE]"
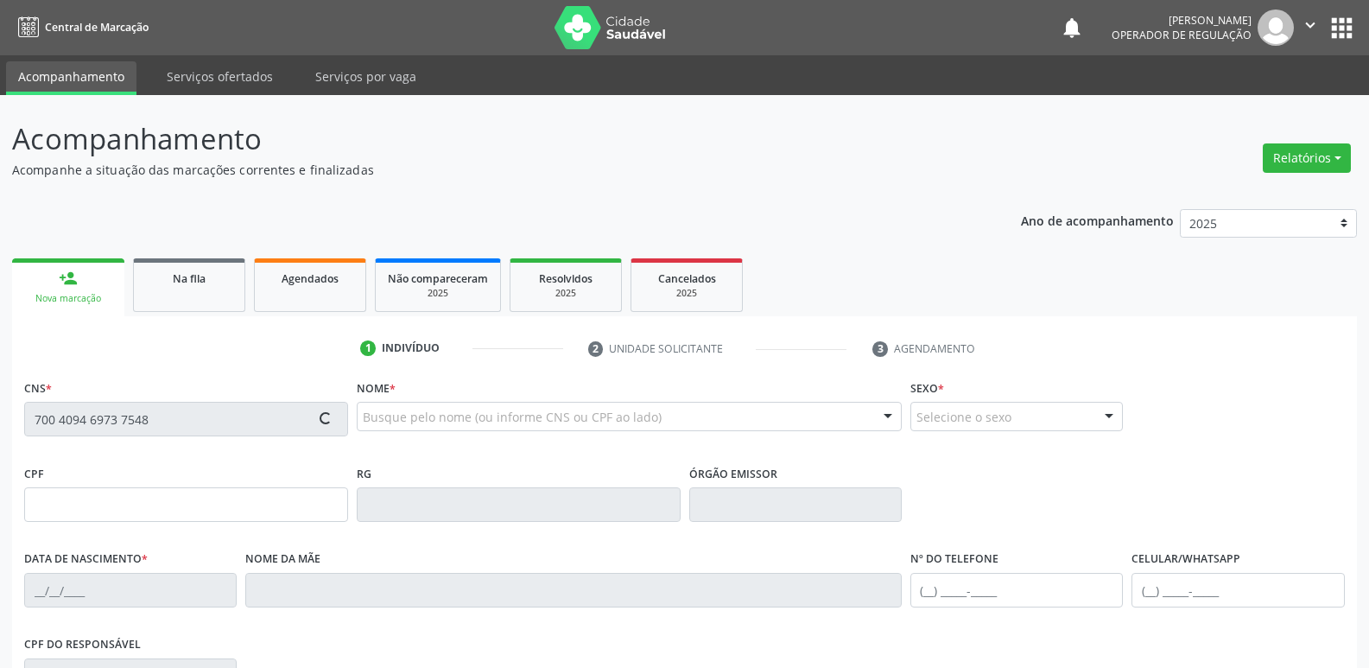
type input "[PERSON_NAME]"
type input "[PHONE_NUMBER]"
type input "112"
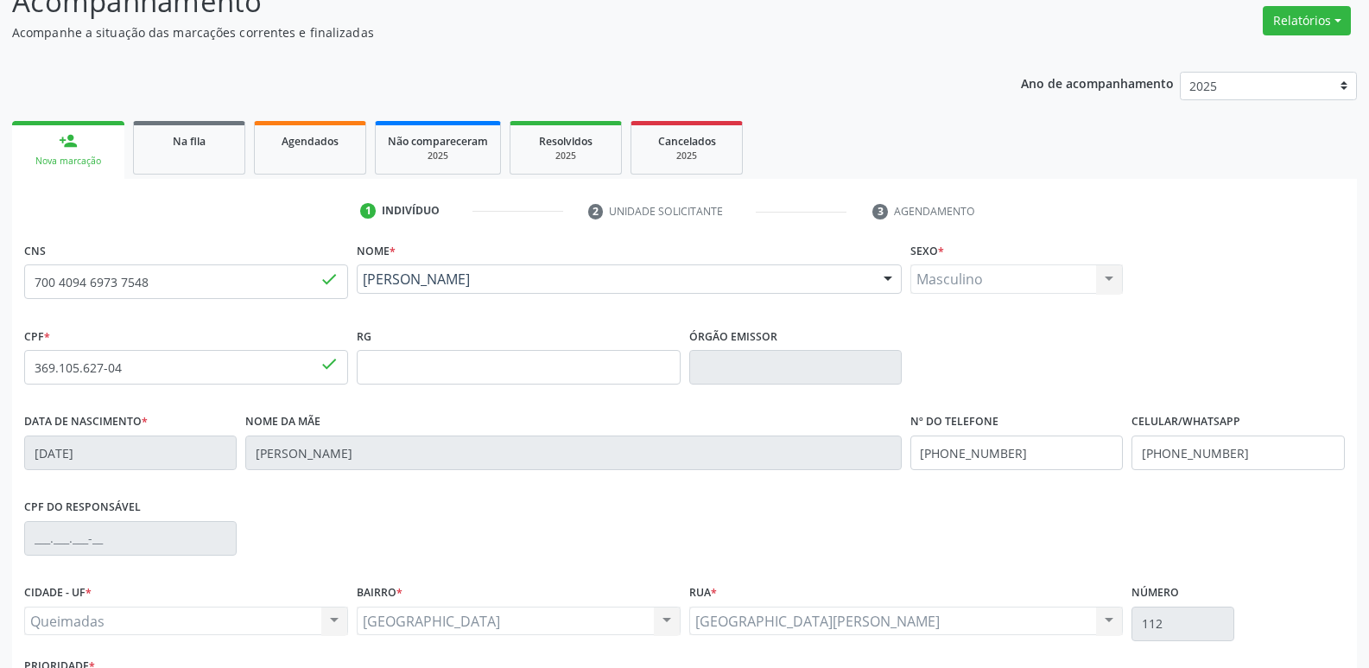
scroll to position [269, 0]
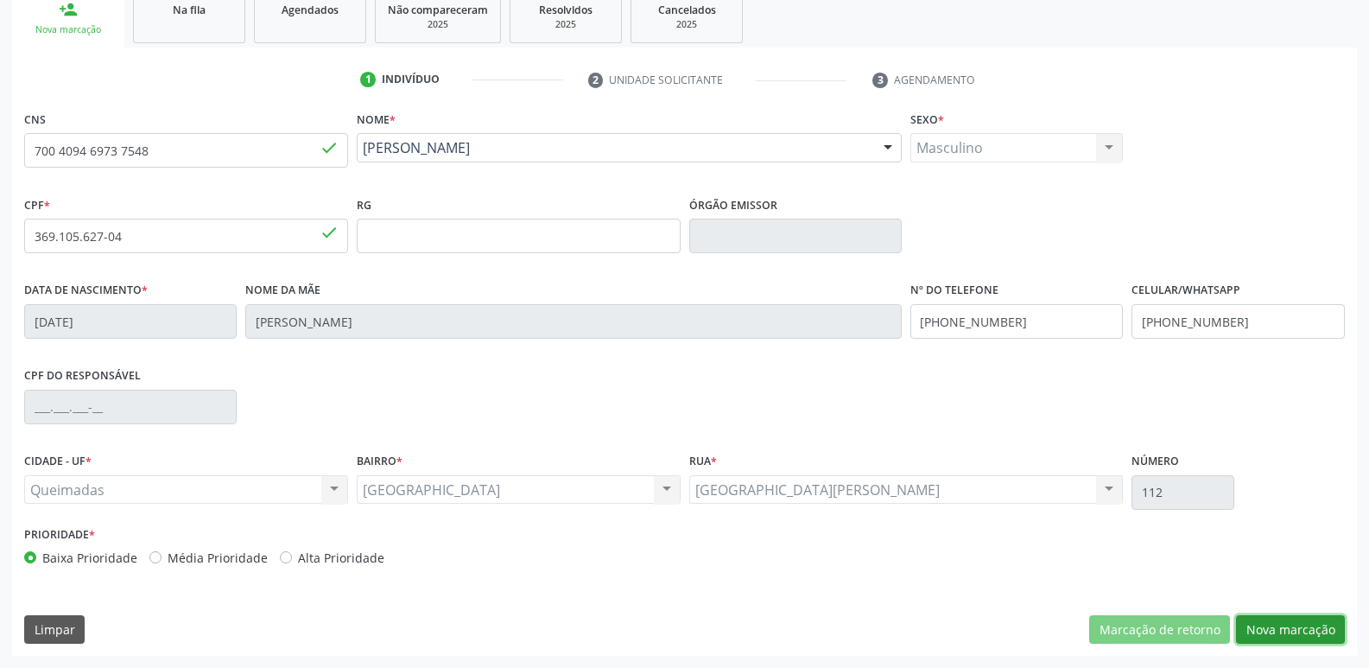
click at [1292, 621] on button "Nova marcação" at bounding box center [1290, 629] width 109 height 29
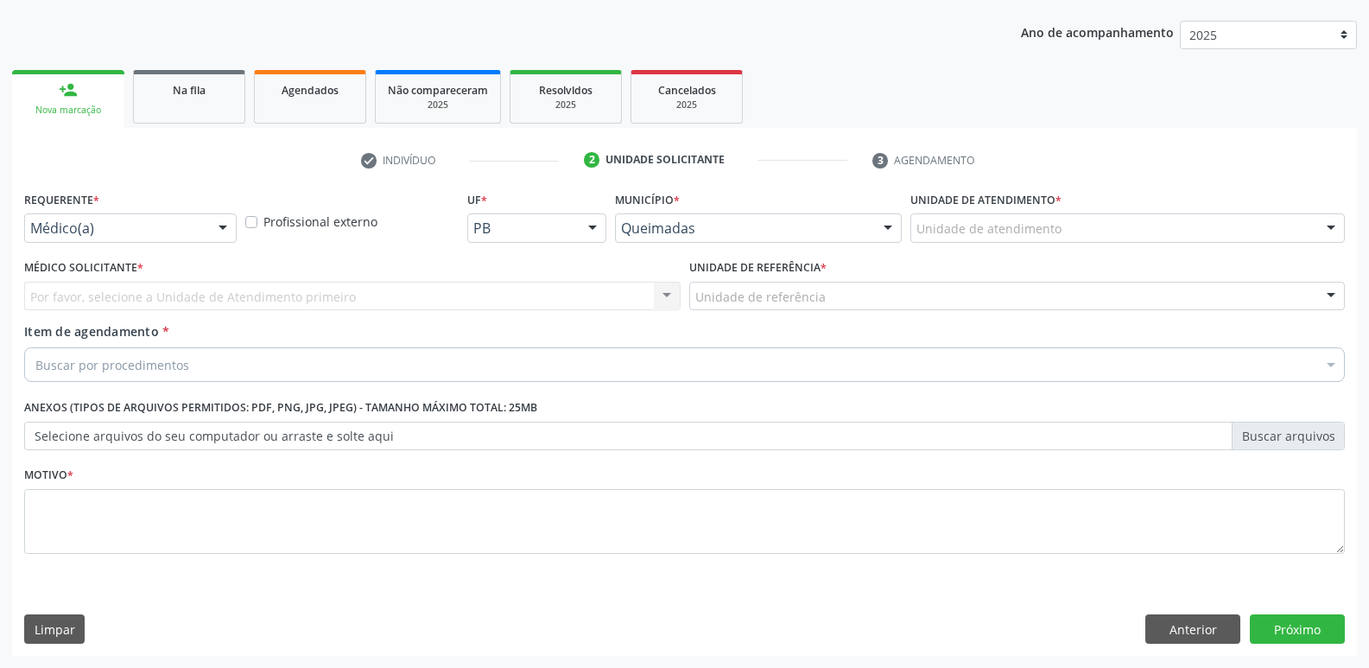
scroll to position [188, 0]
drag, startPoint x: 105, startPoint y: 225, endPoint x: 102, endPoint y: 274, distance: 48.5
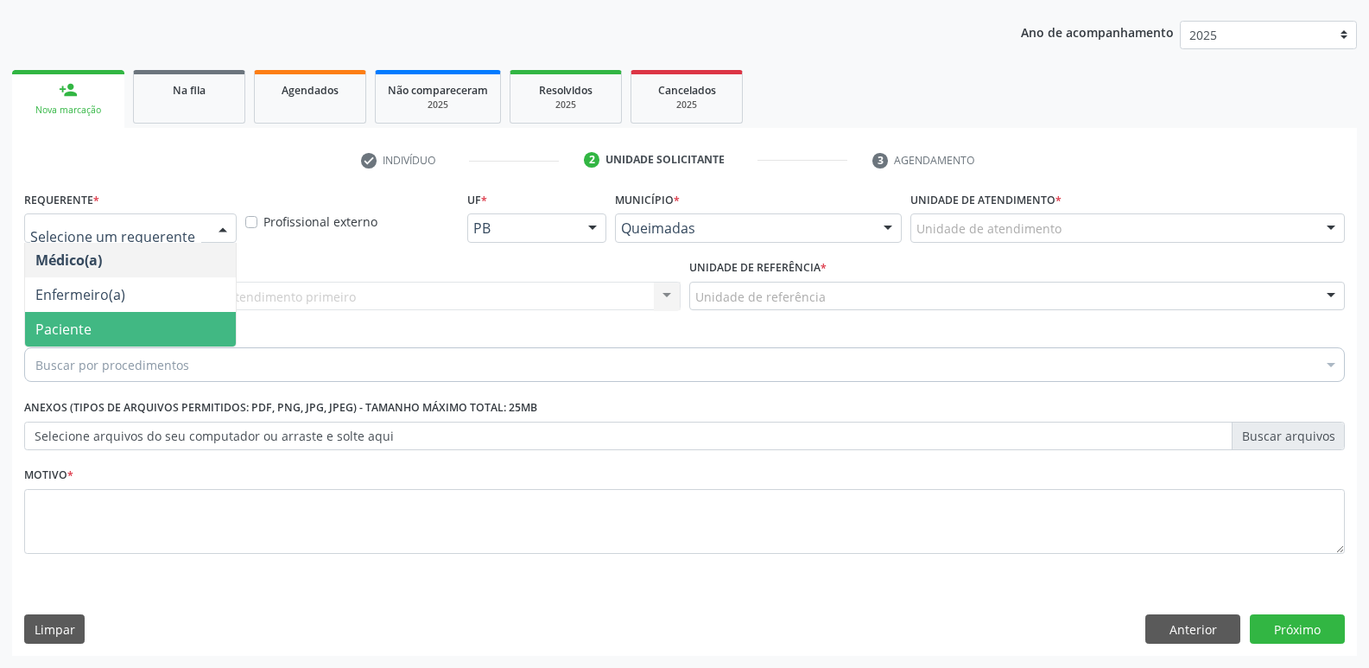
click at [92, 321] on span "Paciente" at bounding box center [130, 329] width 211 height 35
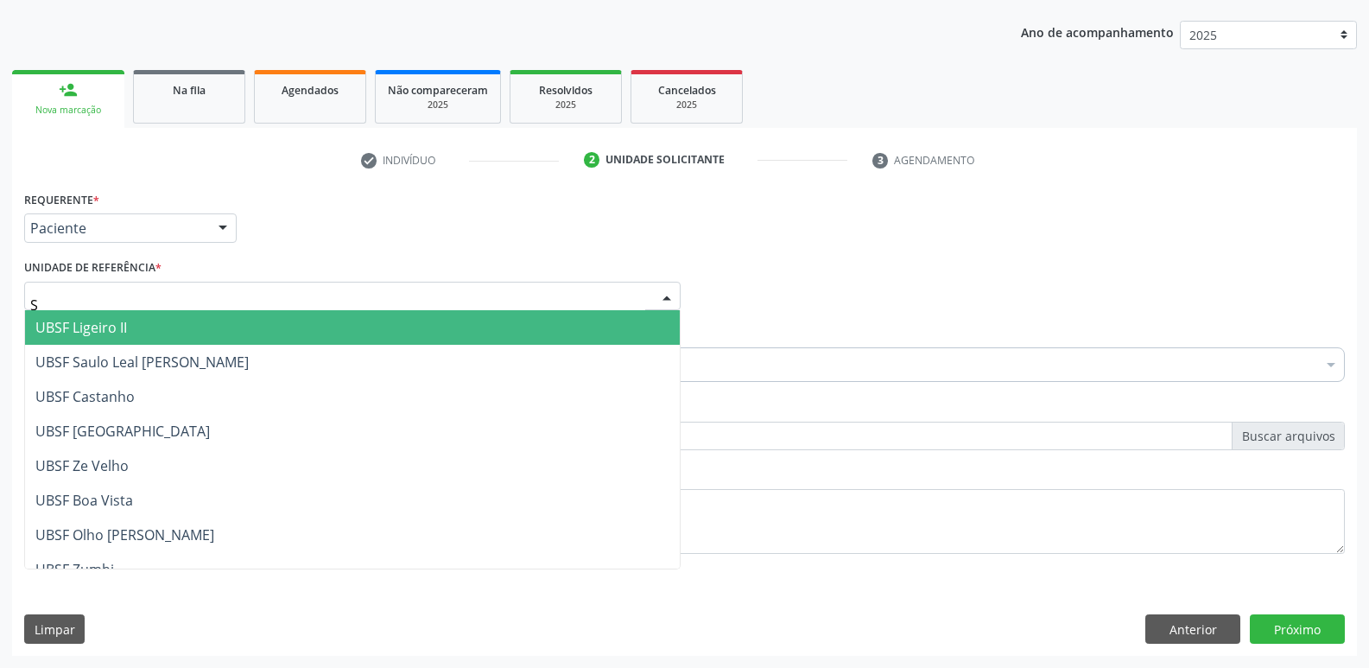
type input "SA"
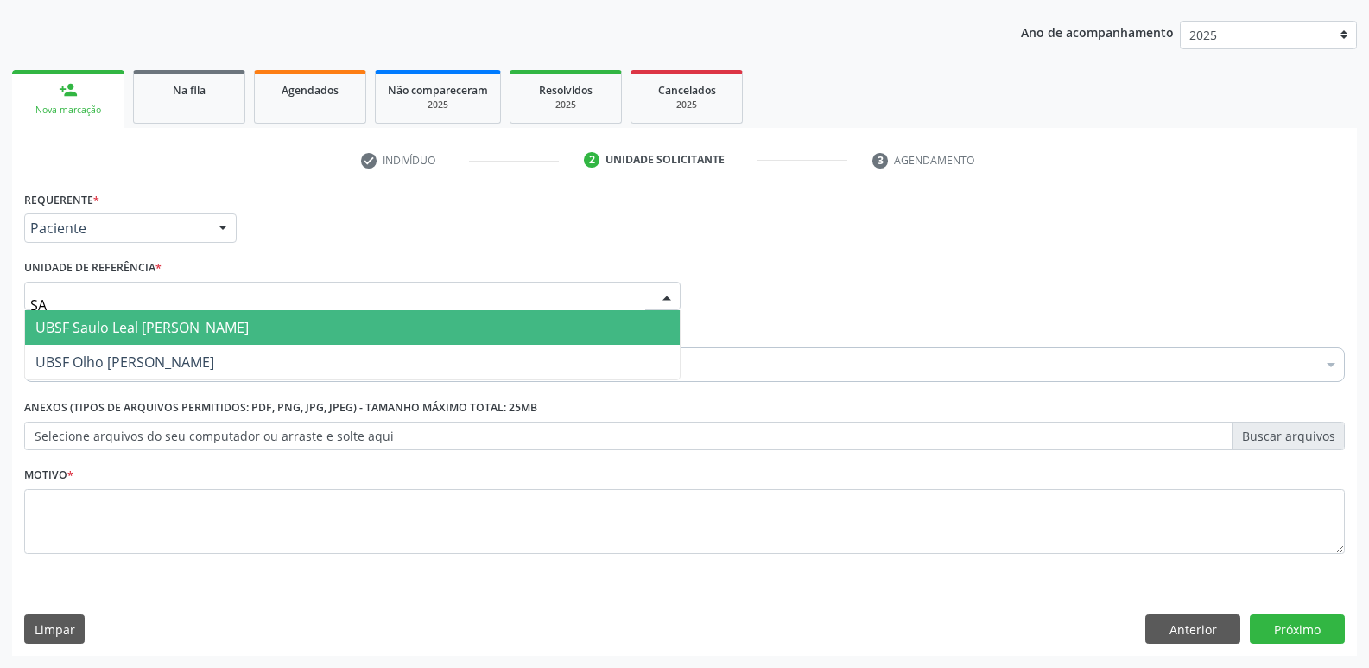
click at [120, 340] on span "UBSF Saulo Leal [PERSON_NAME]" at bounding box center [352, 327] width 655 height 35
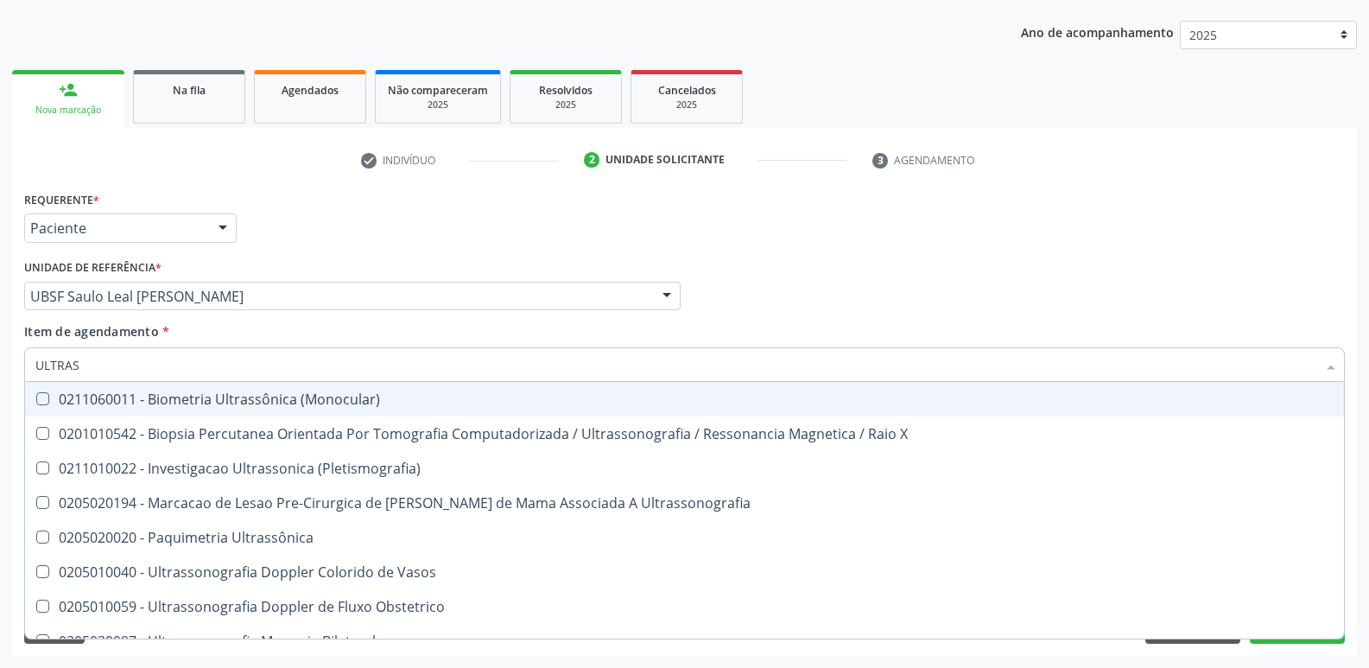
type input "ULTRASS"
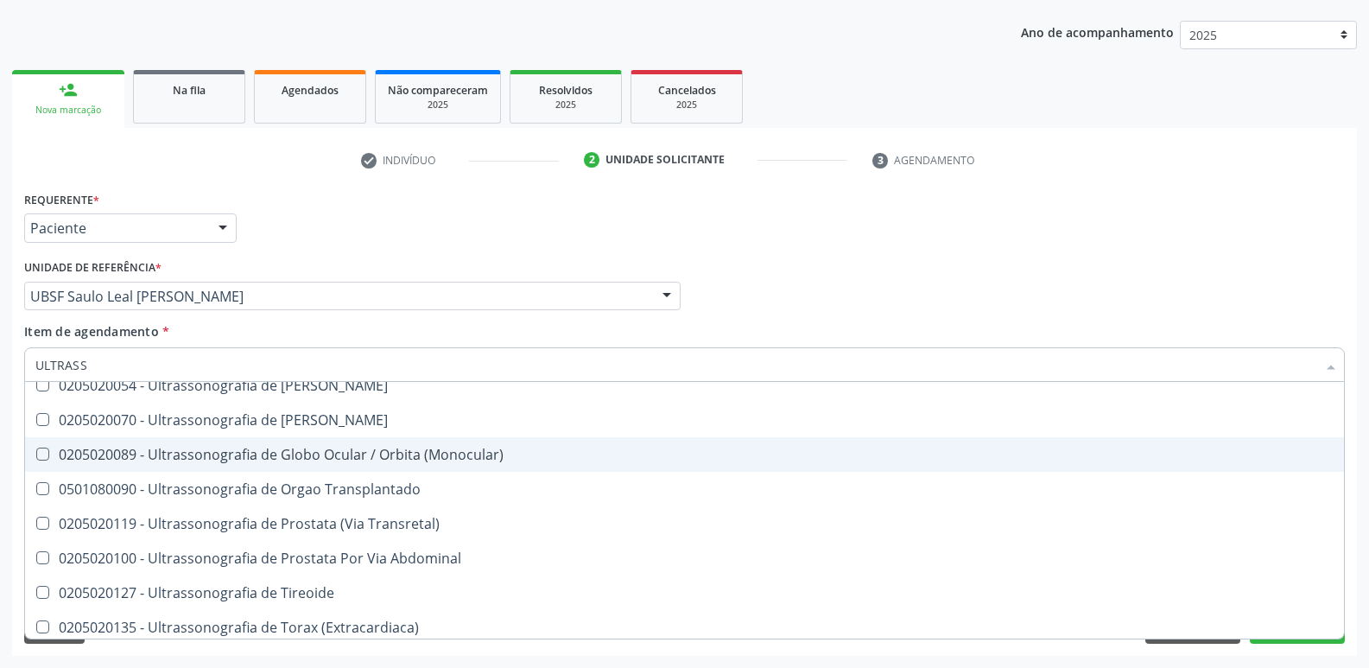
scroll to position [538, 0]
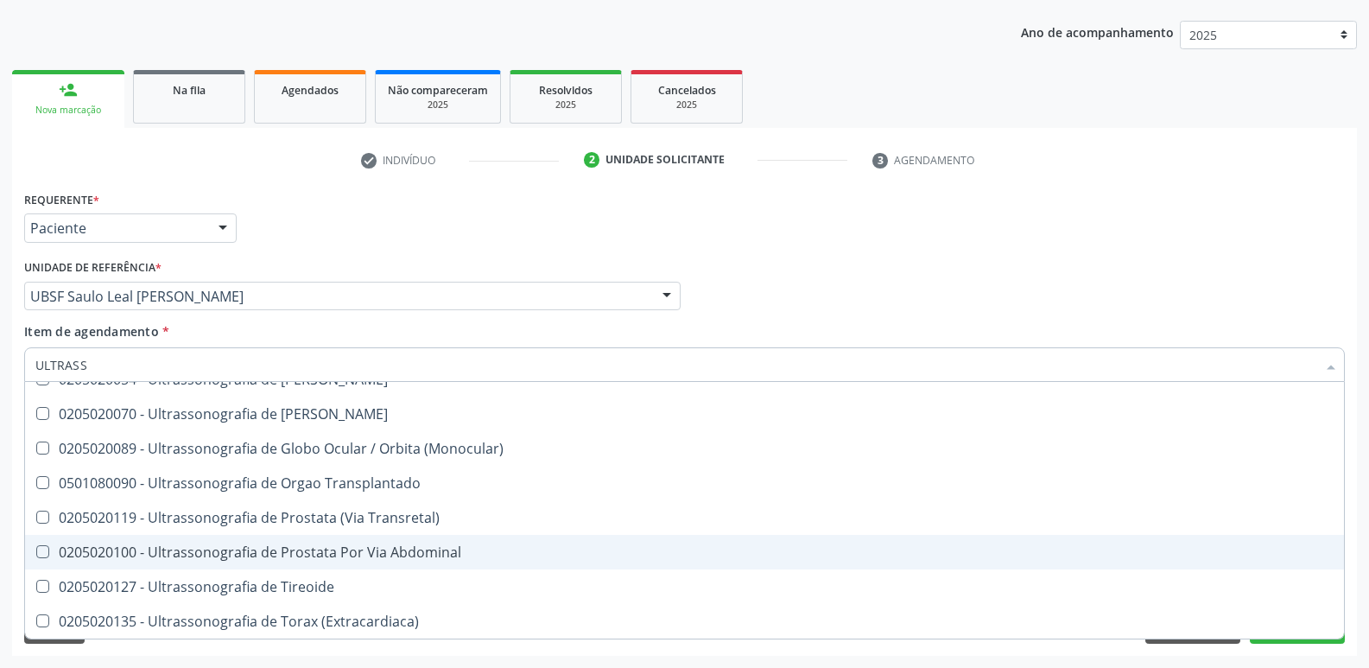
click at [315, 556] on div "0205020100 - Ultrassonografia de Prostata Por Via Abdominal" at bounding box center [684, 552] width 1299 height 14
checkbox Abdominal "true"
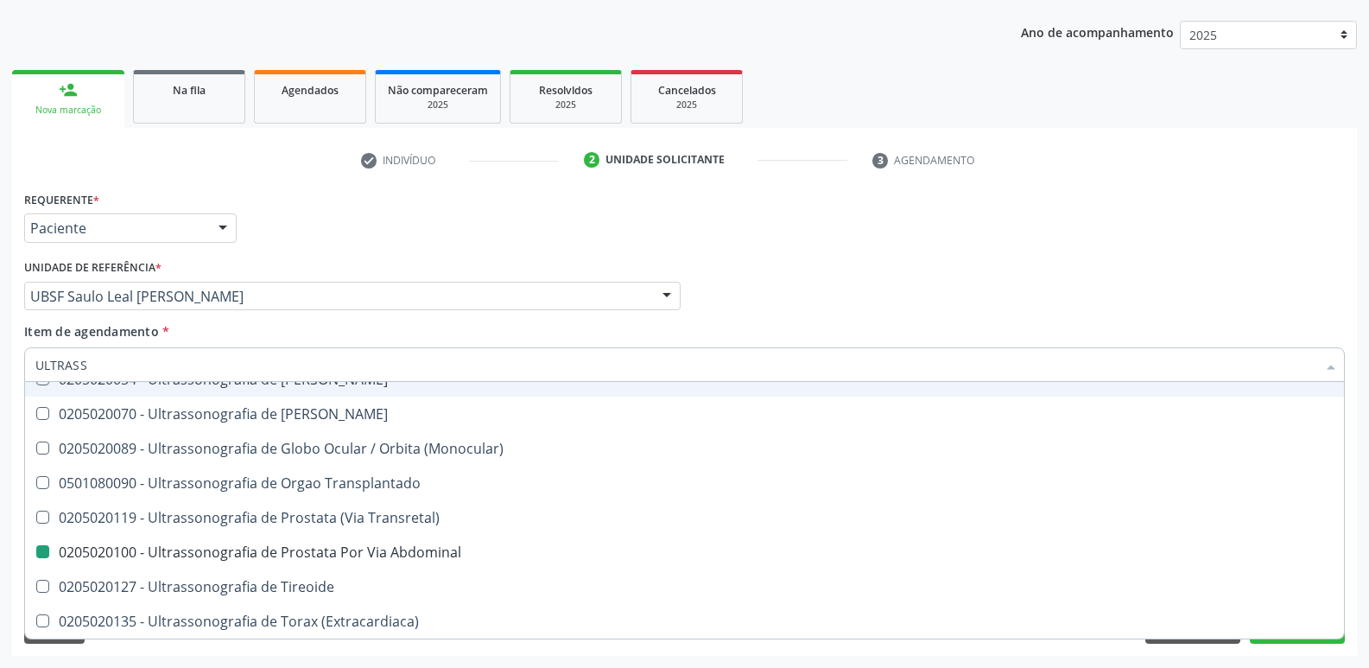
click at [378, 265] on div "Unidade de referência * UBSF Saulo Leal [PERSON_NAME] UBSF Ligeiro II UBSF Saul…" at bounding box center [352, 282] width 657 height 55
checkbox X "true"
checkbox Abdominal "false"
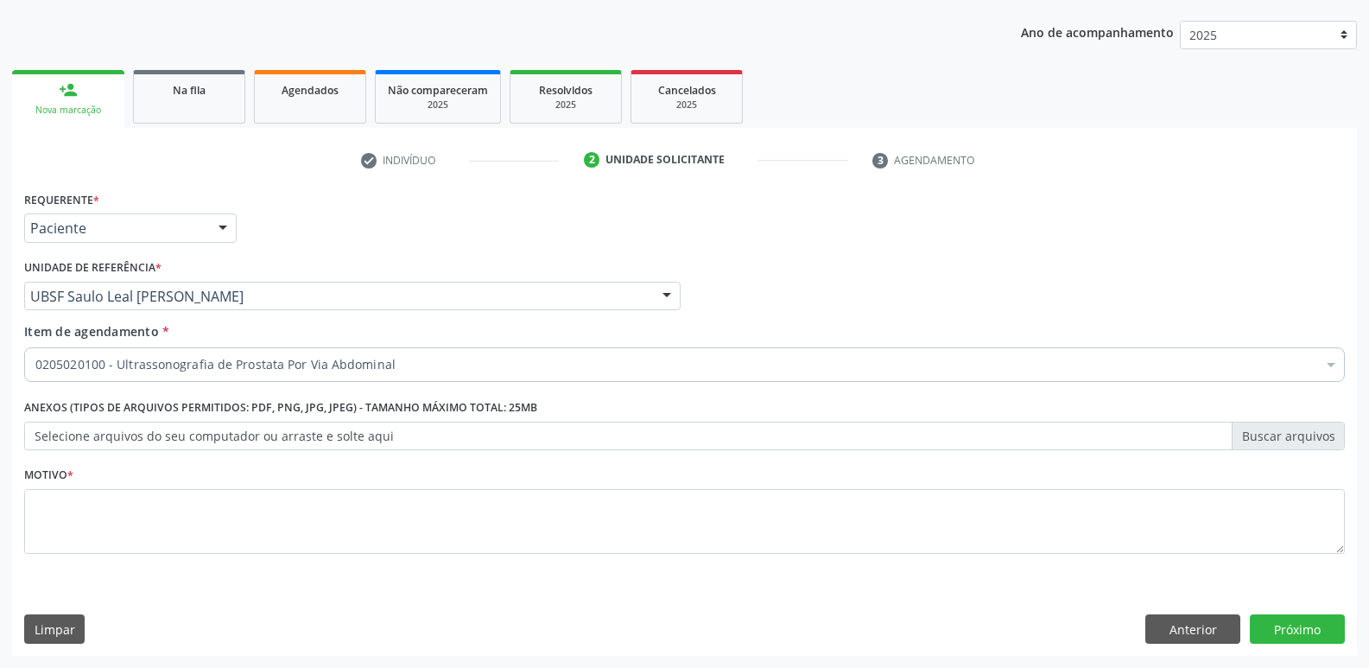
scroll to position [0, 0]
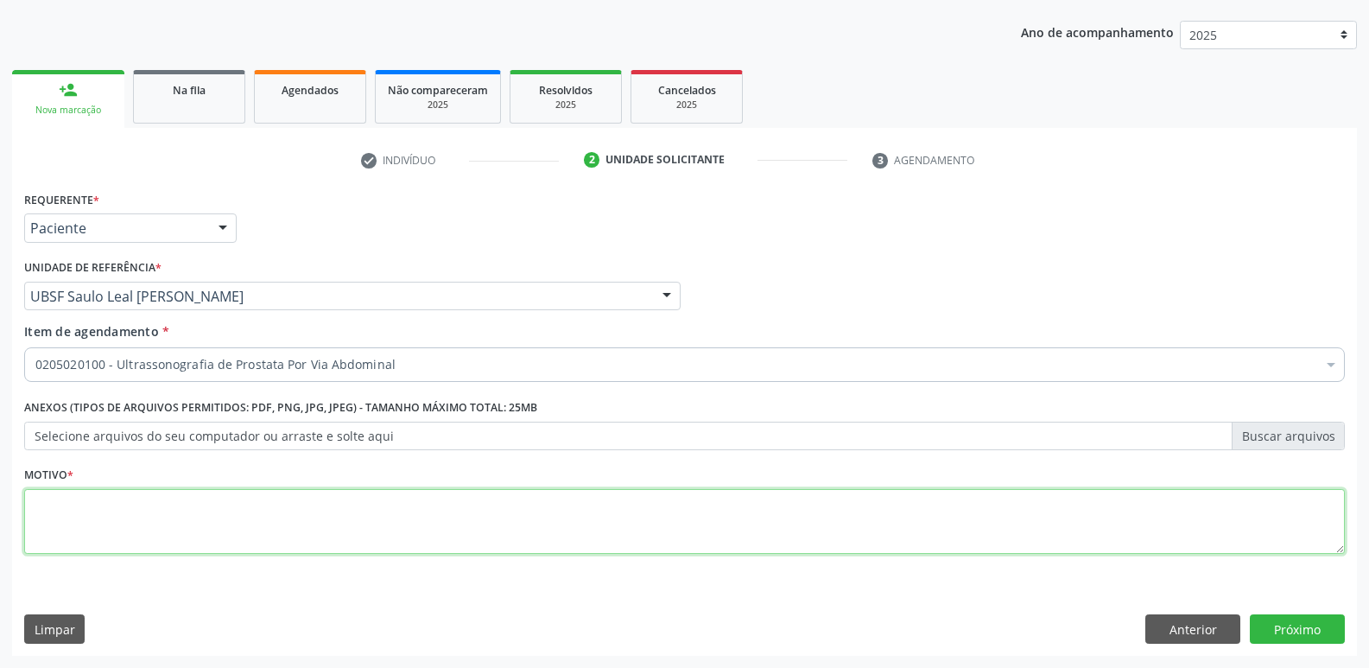
click at [234, 507] on textarea at bounding box center [684, 522] width 1321 height 66
paste textarea "AVALIAÇÃO"
type textarea "AVALIAÇÃO"
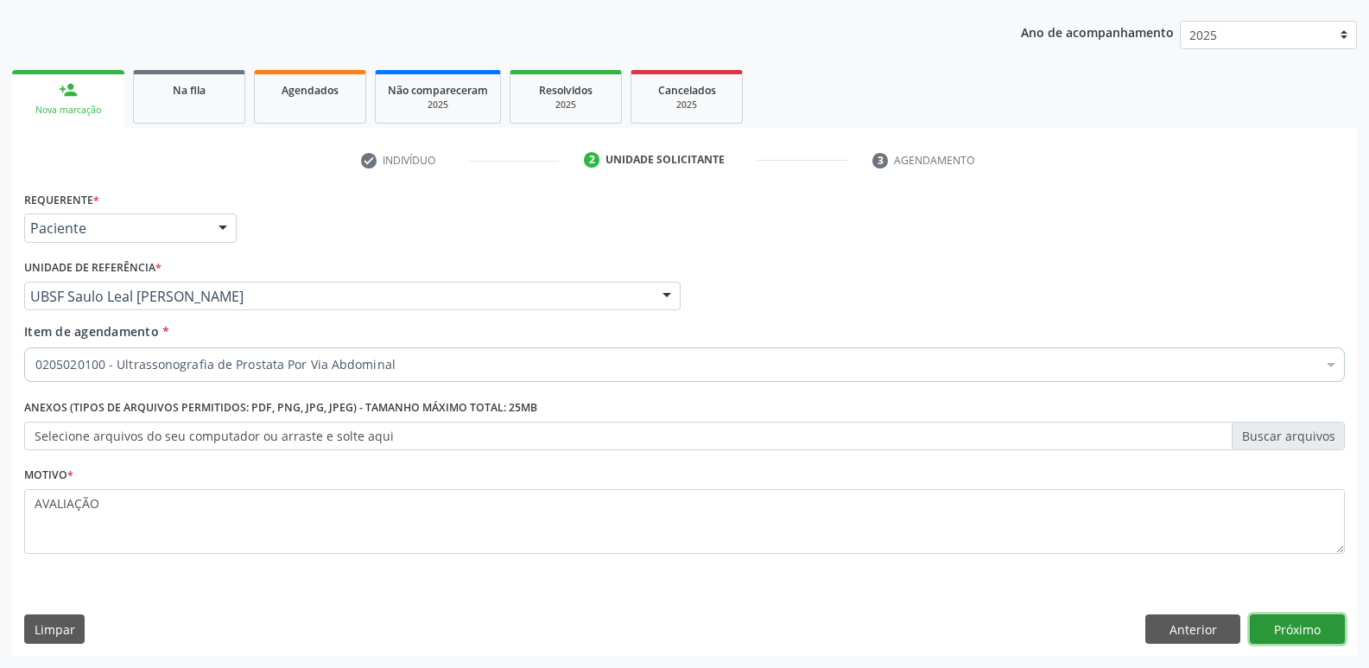
click at [1288, 631] on button "Próximo" at bounding box center [1297, 628] width 95 height 29
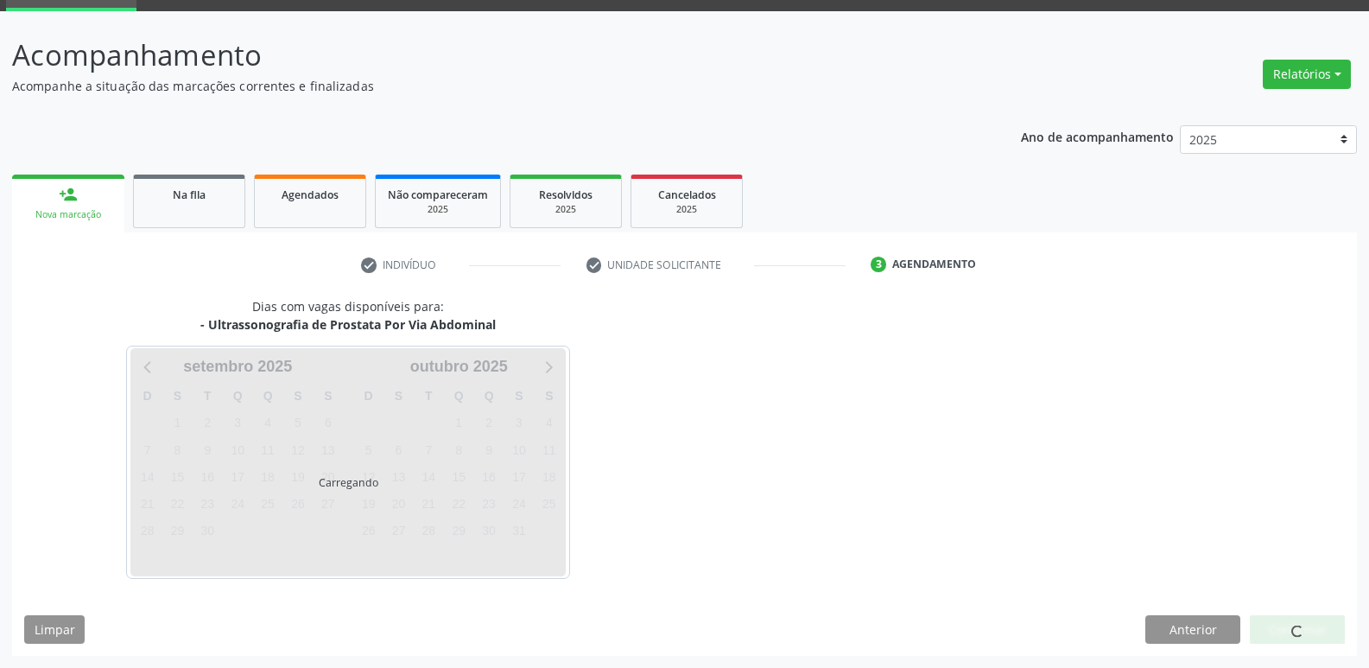
scroll to position [84, 0]
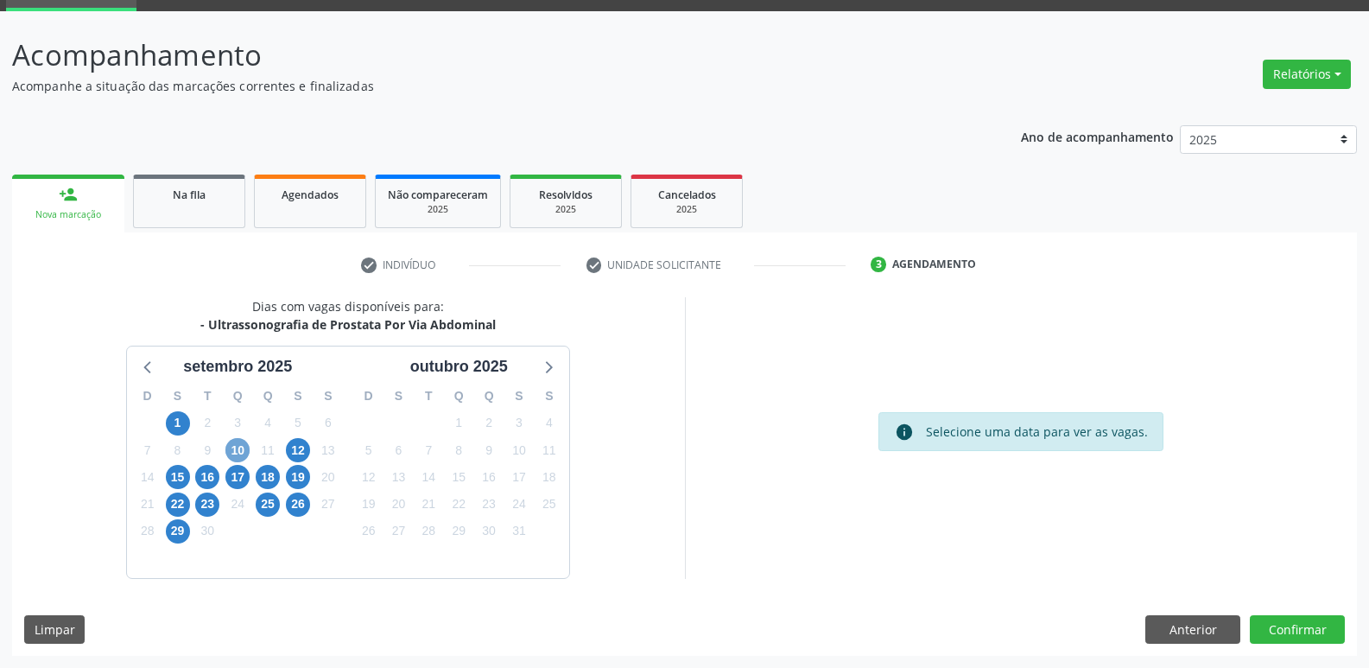
click at [248, 445] on span "10" at bounding box center [237, 450] width 24 height 24
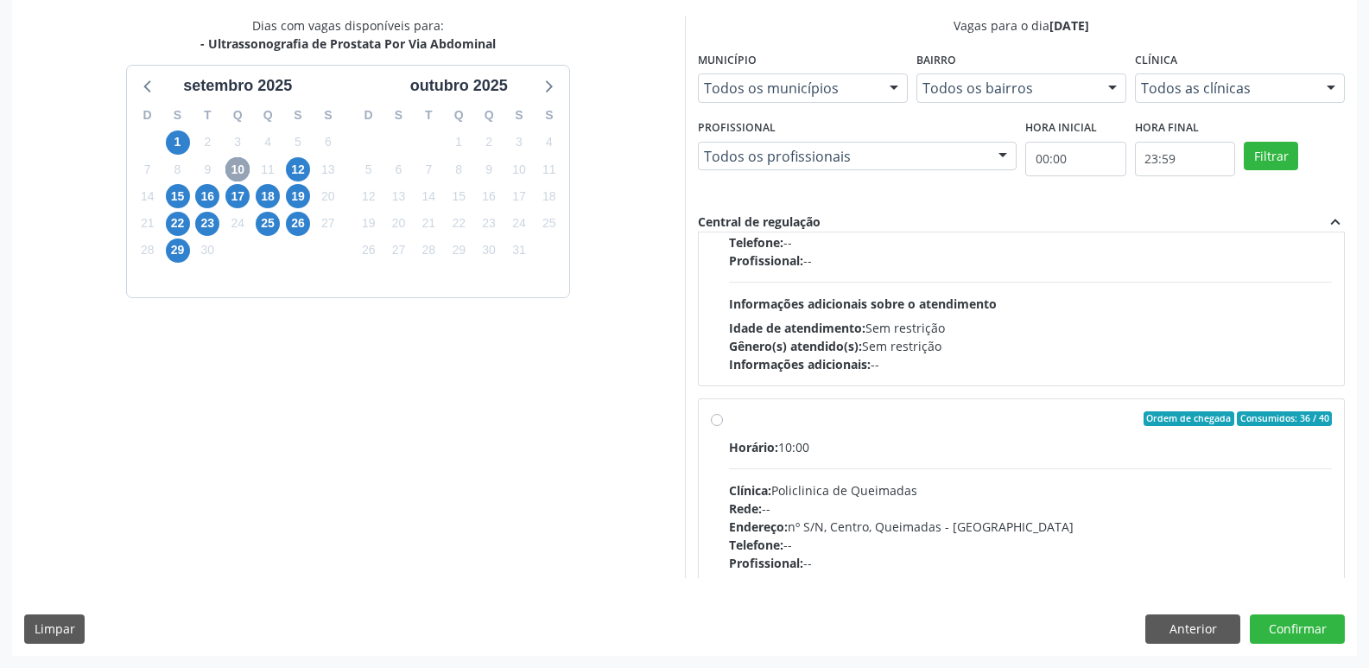
scroll to position [272, 0]
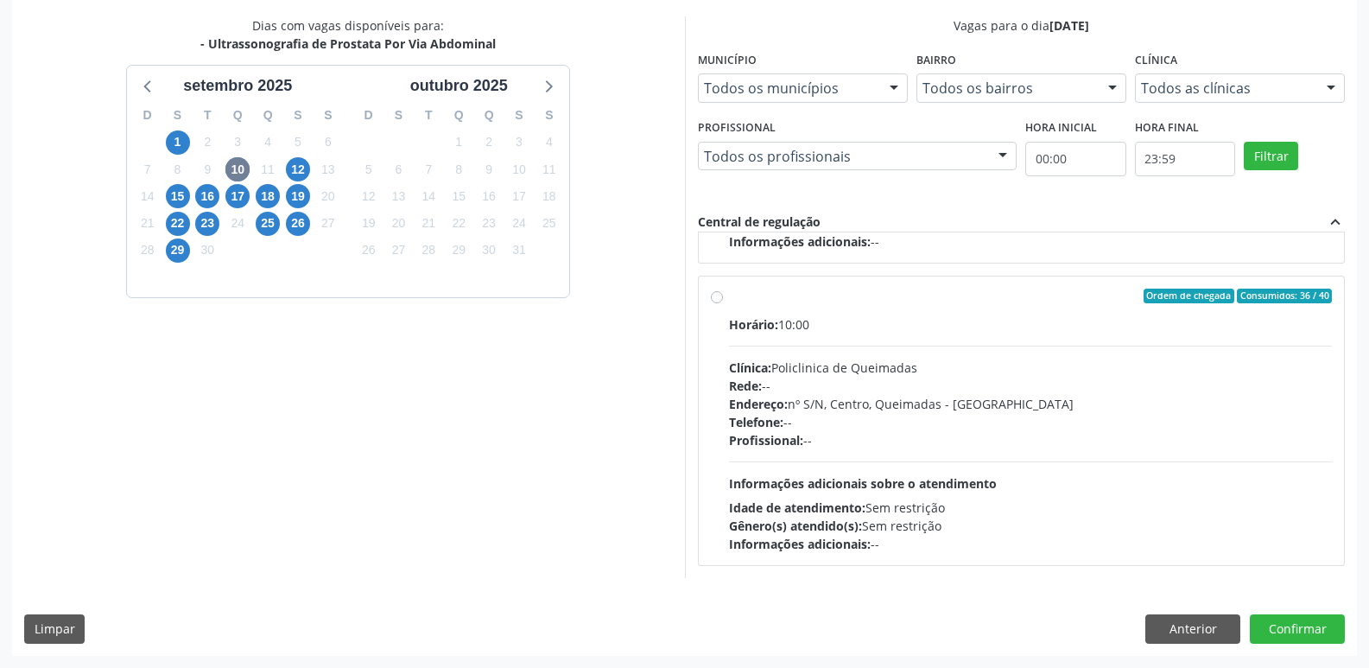
click at [1220, 521] on div "Gênero(s) atendido(s): Sem restrição" at bounding box center [1031, 526] width 604 height 18
click at [723, 304] on input "Ordem de chegada Consumidos: 36 / 40 Horário: 10:00 Clínica: Policlinica de Que…" at bounding box center [717, 297] width 12 height 16
radio input "true"
click at [1302, 633] on button "Confirmar" at bounding box center [1297, 628] width 95 height 29
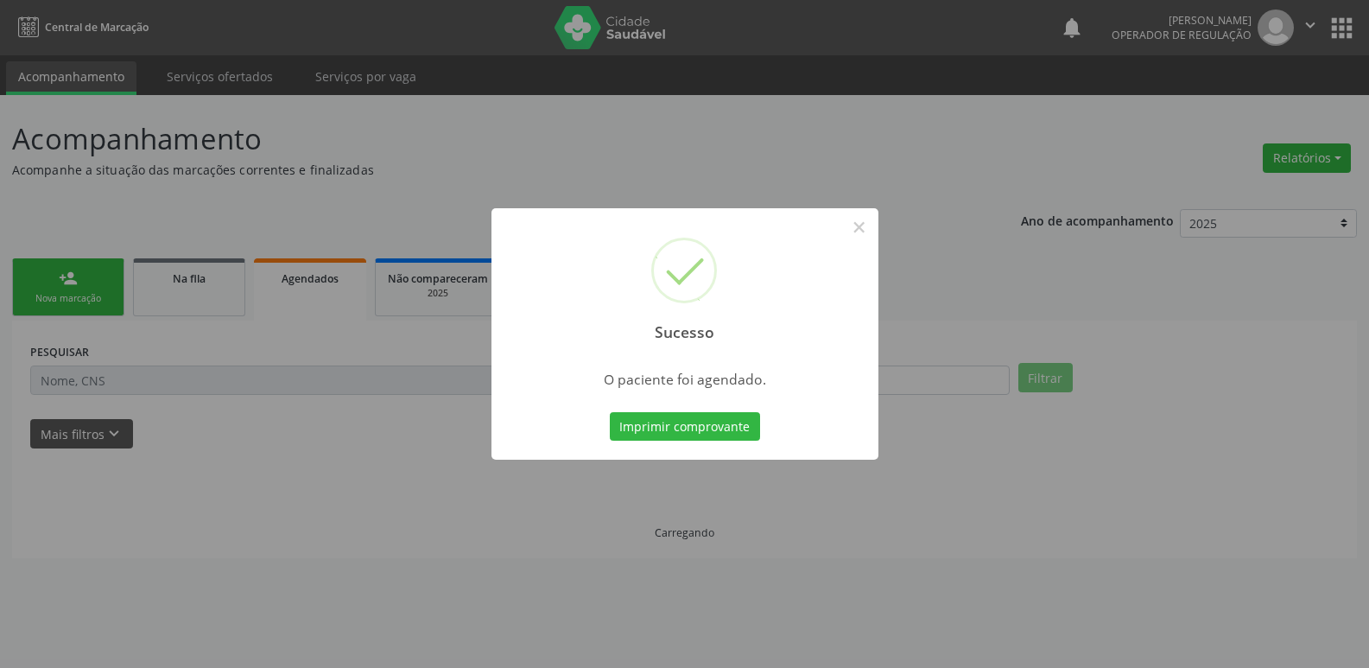
scroll to position [0, 0]
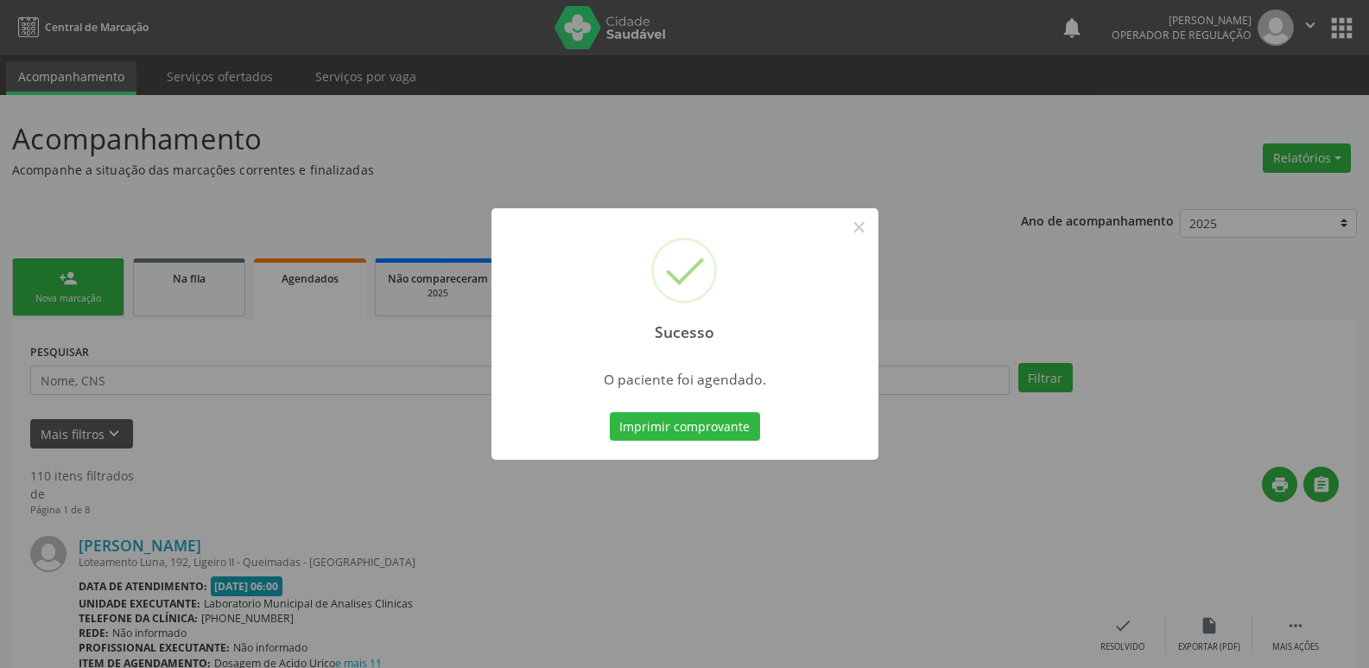
click at [610, 412] on button "Imprimir comprovante" at bounding box center [685, 426] width 150 height 29
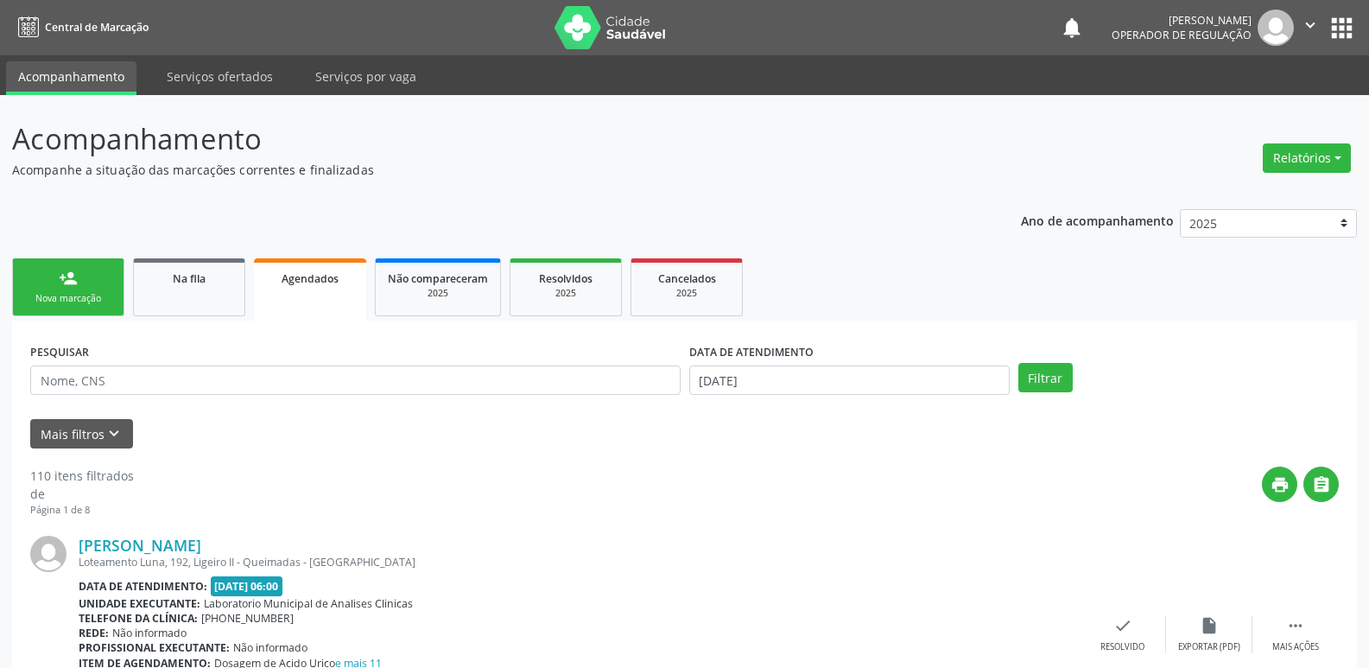
click at [85, 268] on link "person_add Nova marcação" at bounding box center [68, 287] width 112 height 58
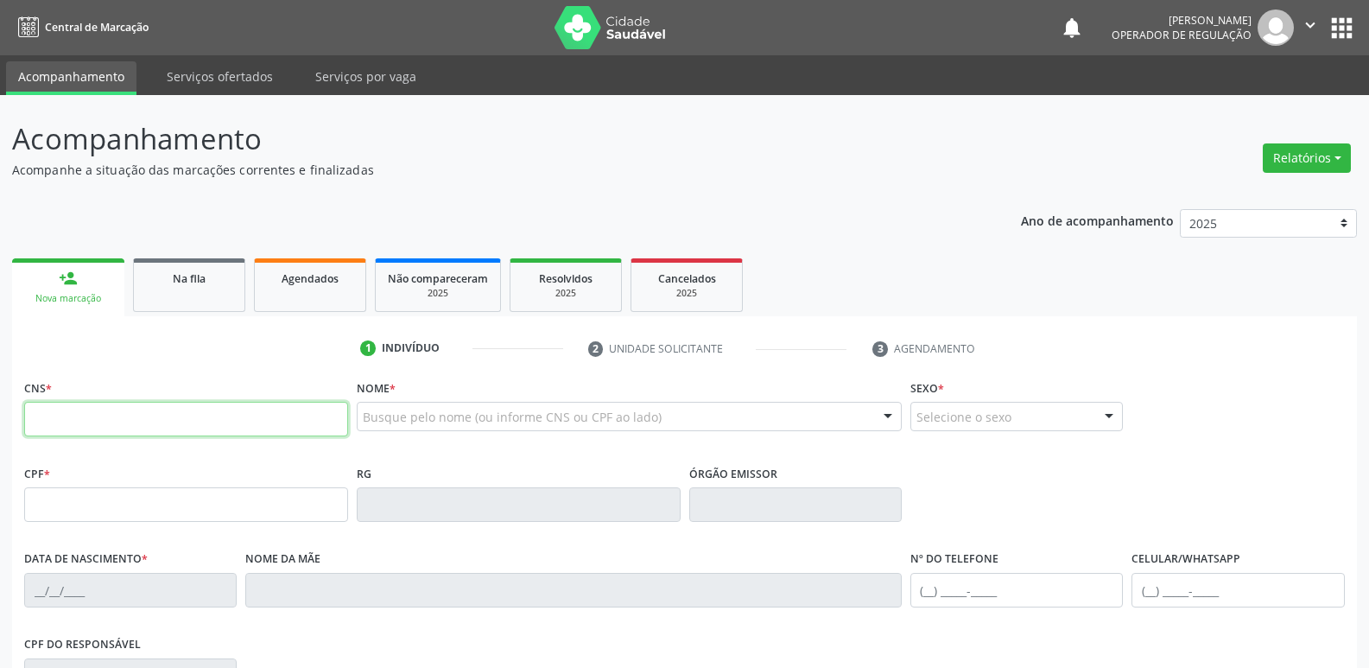
click at [126, 421] on input "text" at bounding box center [186, 419] width 324 height 35
type input "703 6090 5033 8430"
type input "754.126.167-04"
type input "[DATE]"
type input "[PERSON_NAME]"
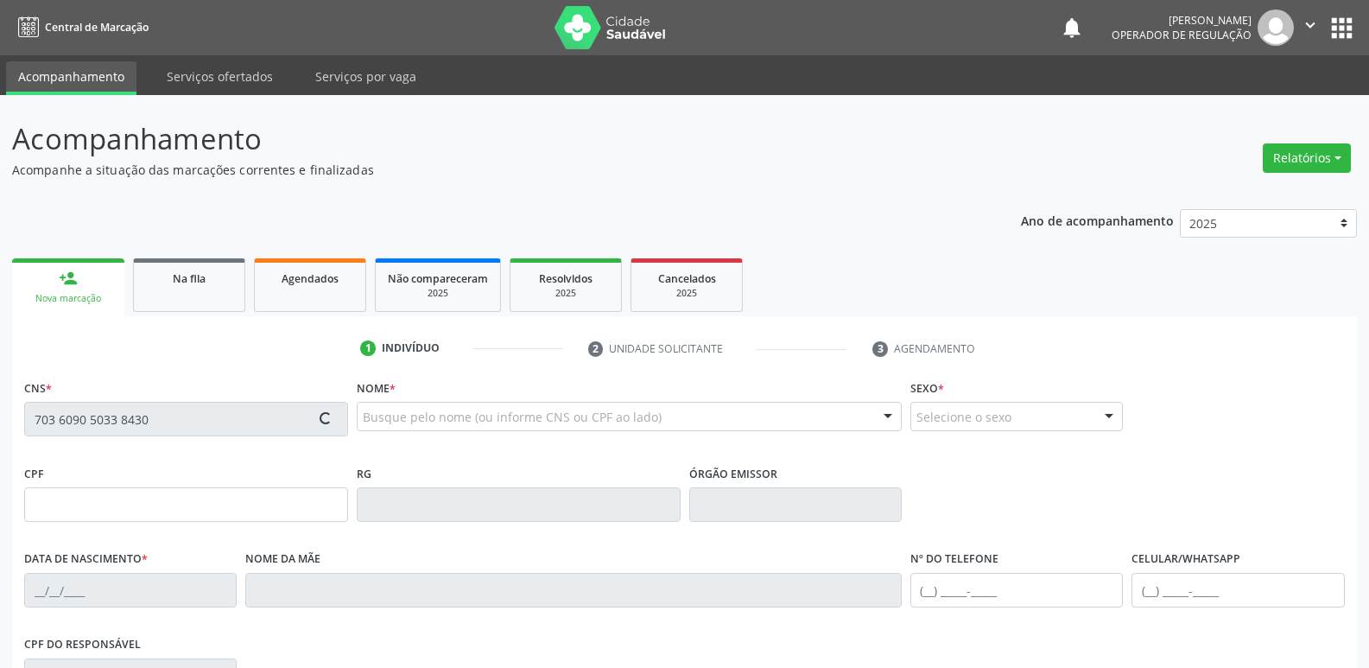
type input "[PHONE_NUMBER]"
type input "498.540.034-34"
type input "4"
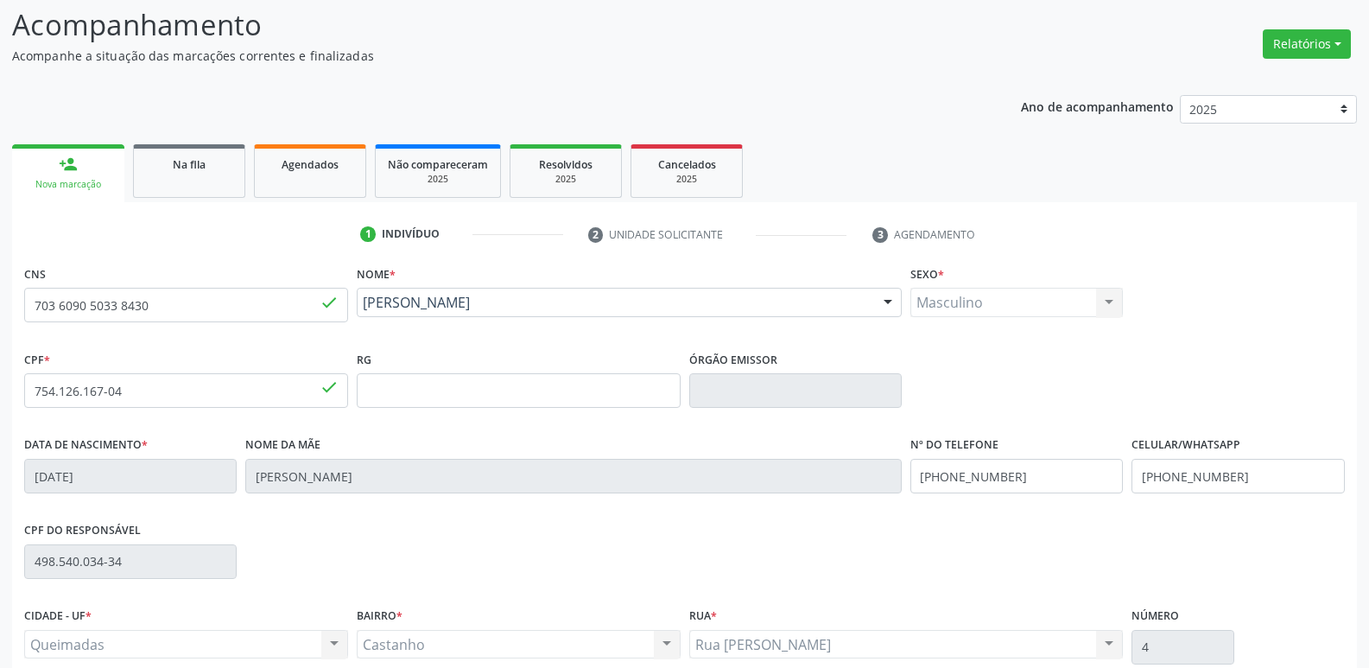
scroll to position [269, 0]
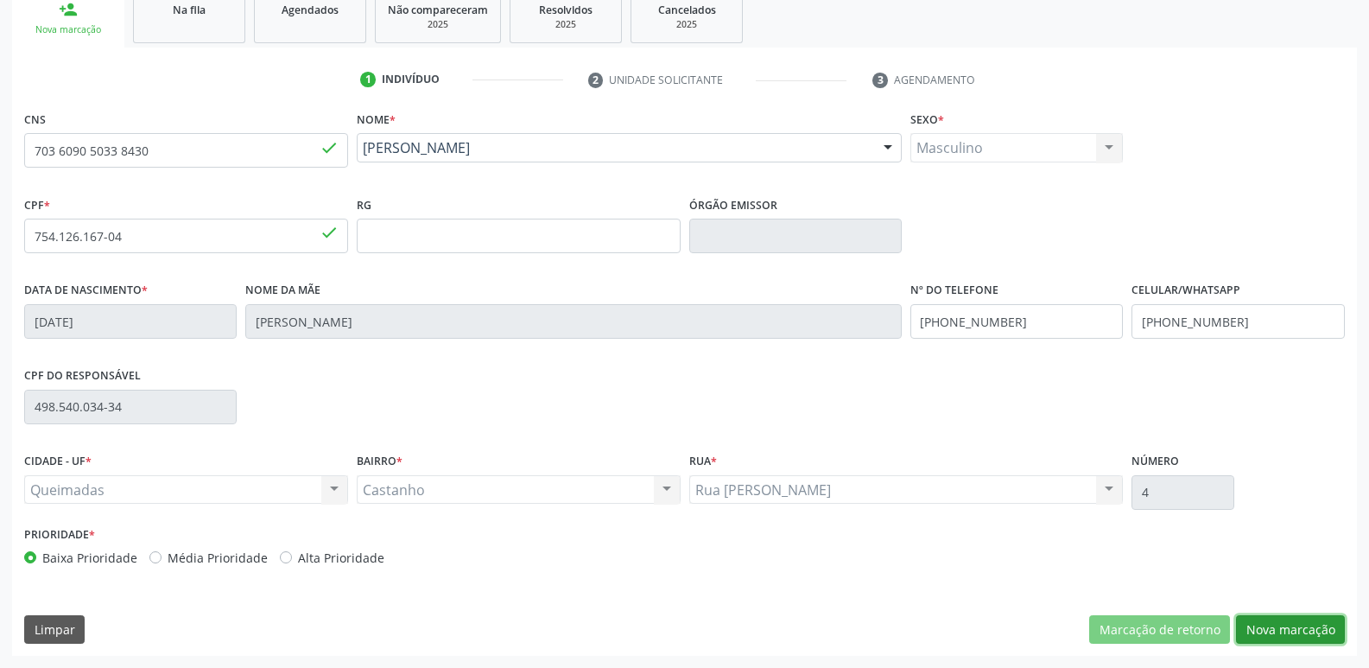
click at [1293, 632] on button "Nova marcação" at bounding box center [1290, 629] width 109 height 29
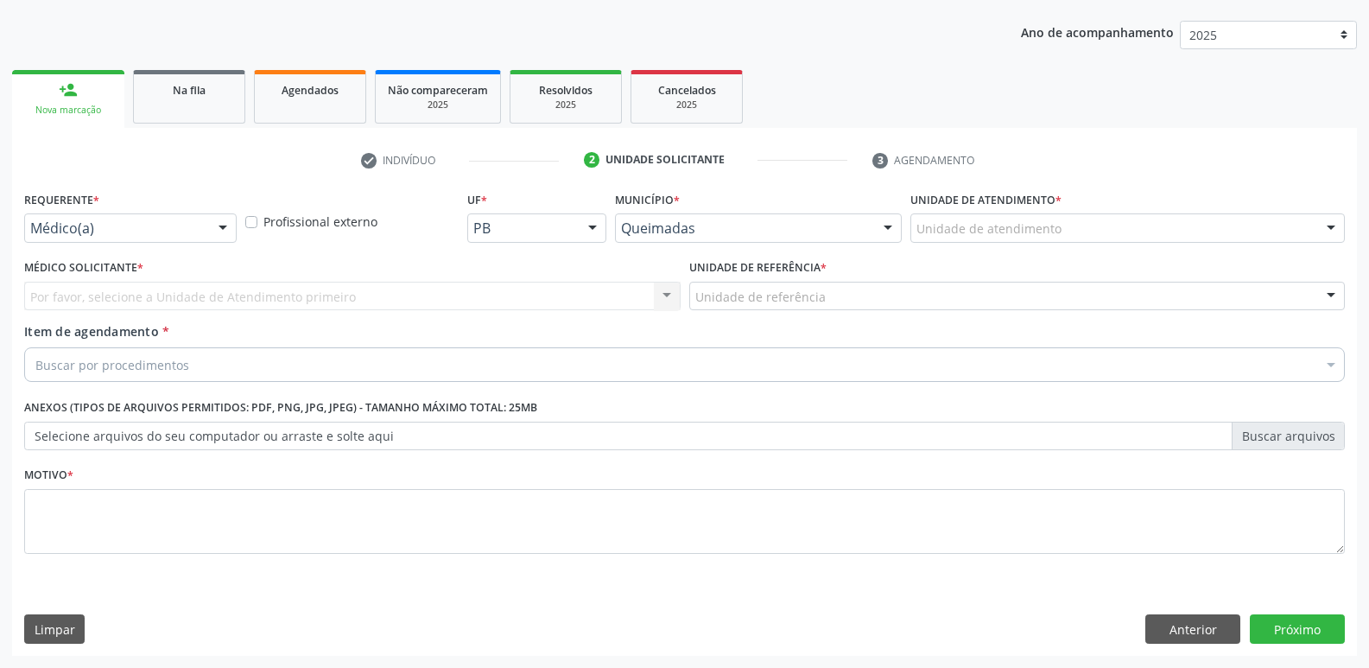
scroll to position [188, 0]
drag, startPoint x: 65, startPoint y: 225, endPoint x: 60, endPoint y: 273, distance: 48.6
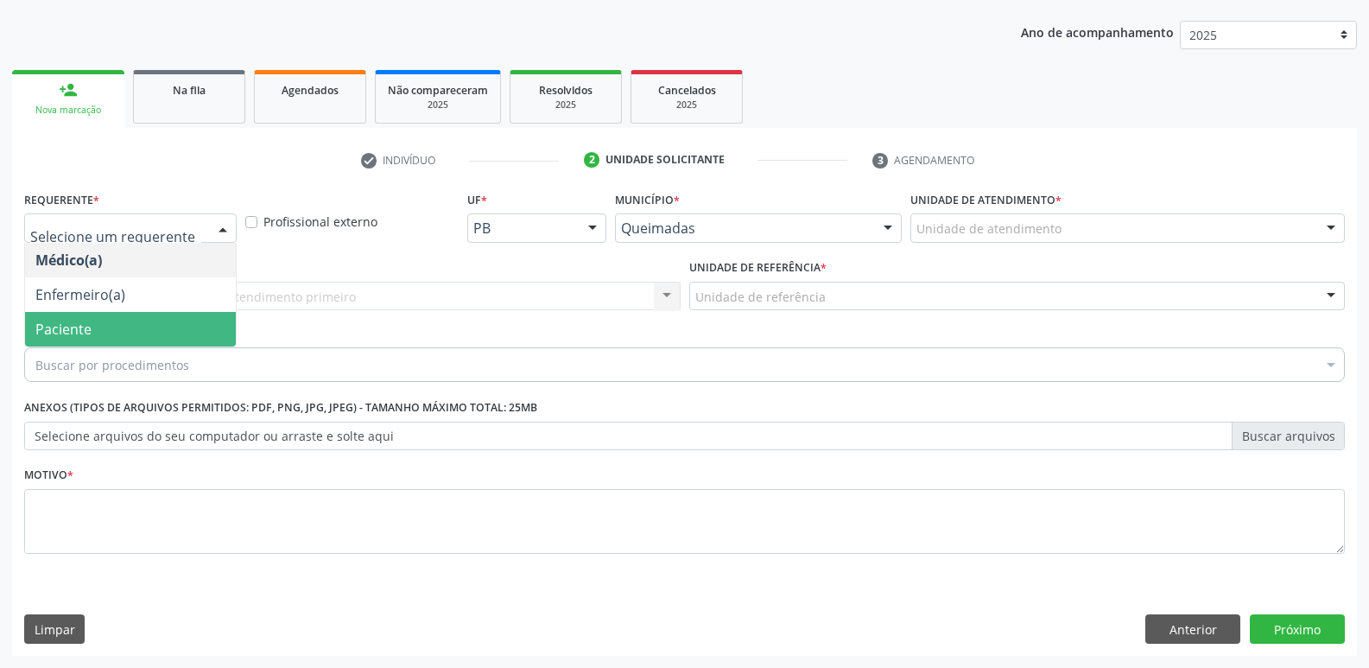
click at [65, 317] on span "Paciente" at bounding box center [130, 329] width 211 height 35
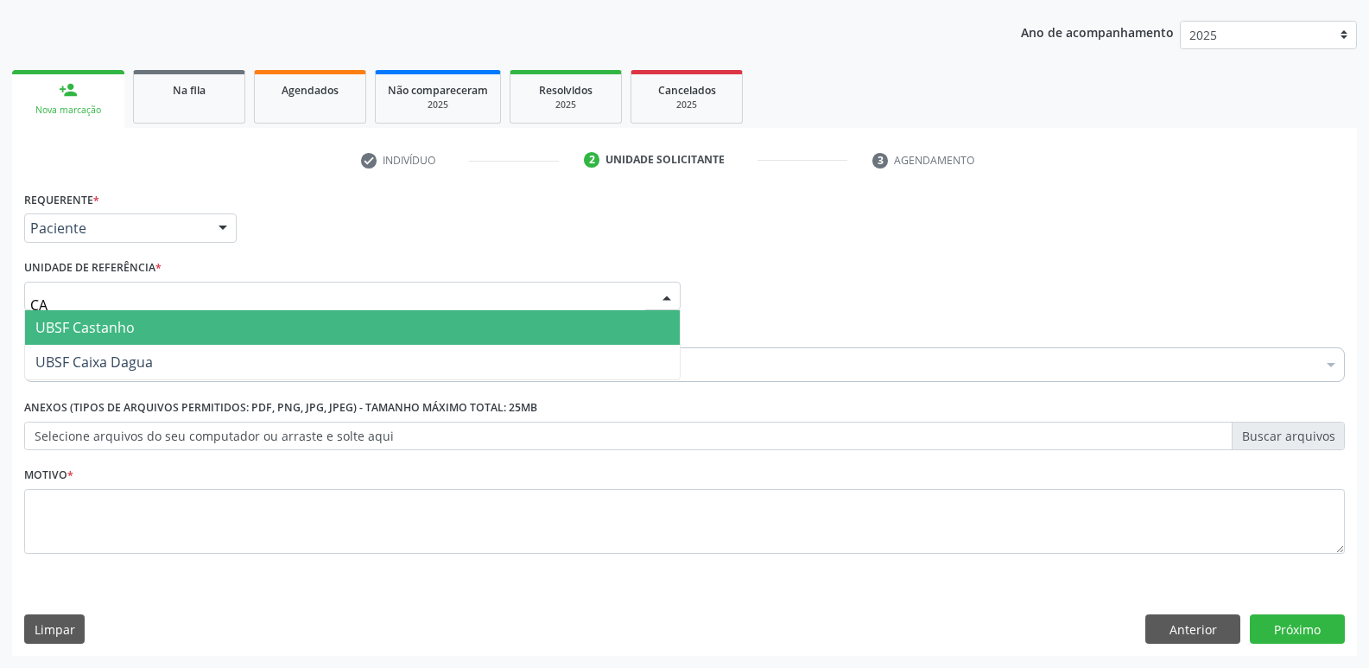
type input "CAS"
click at [75, 325] on span "UBSF Castanho" at bounding box center [84, 327] width 99 height 19
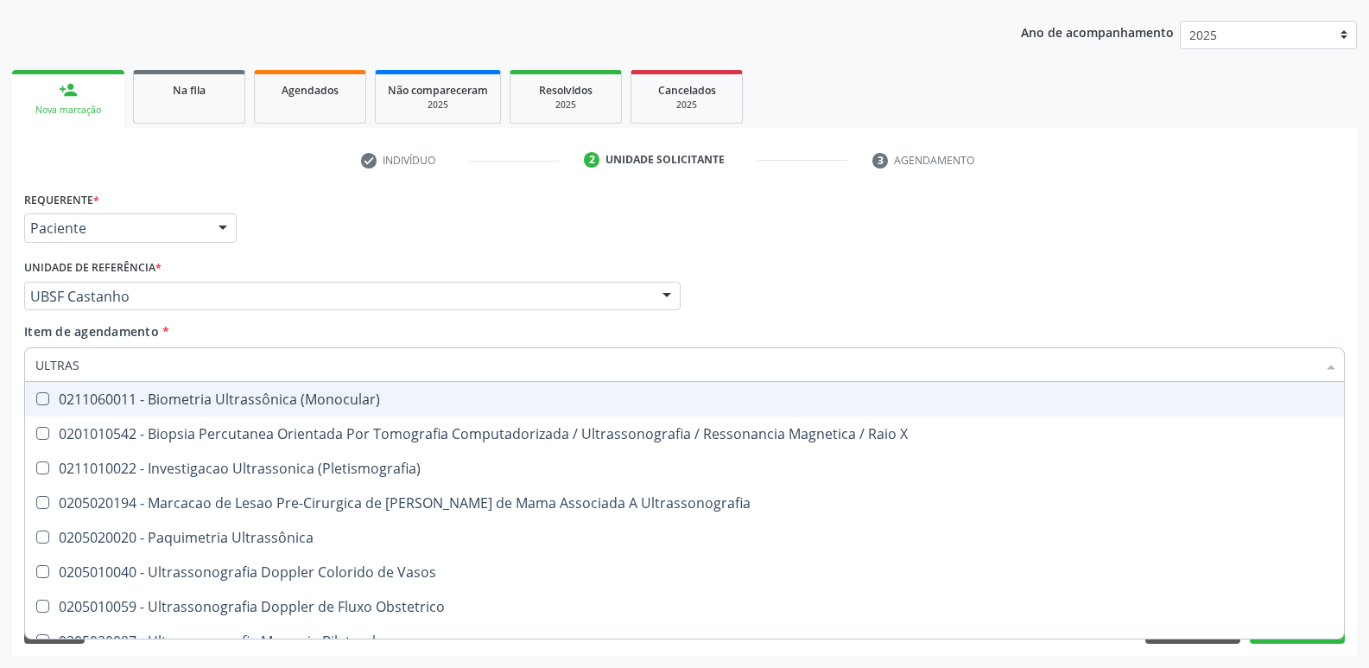
type input "ULTRASS"
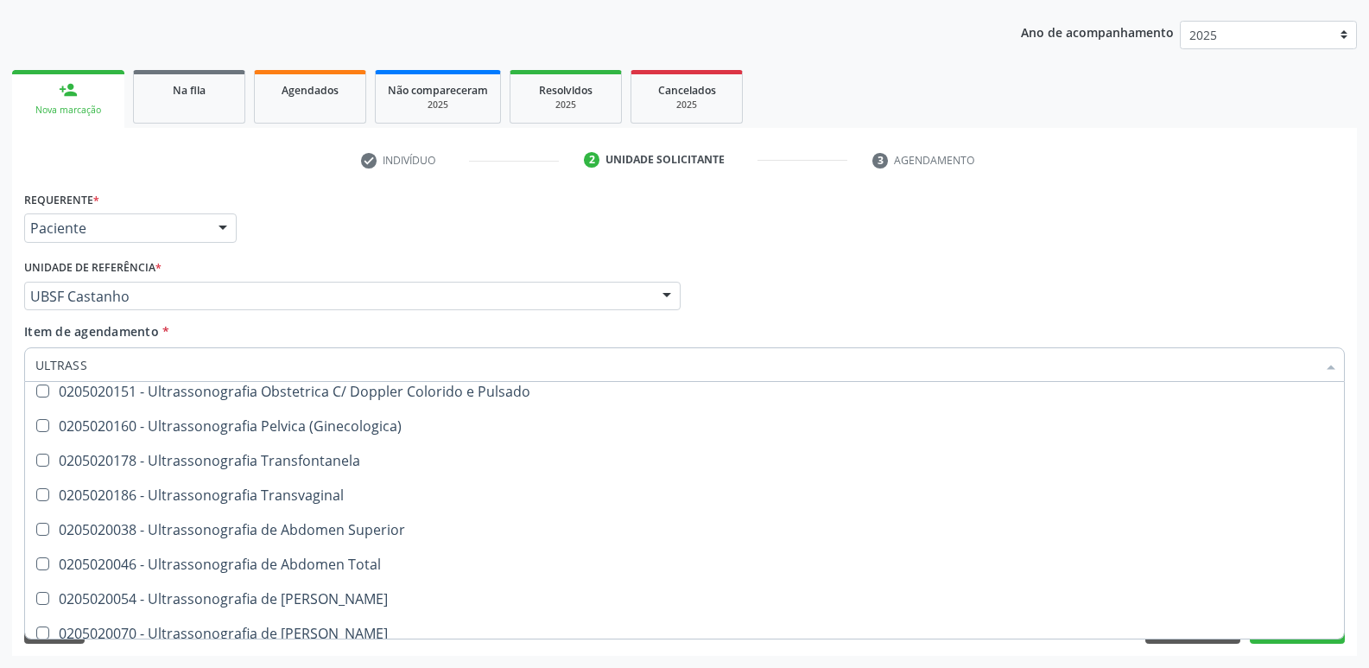
scroll to position [538, 0]
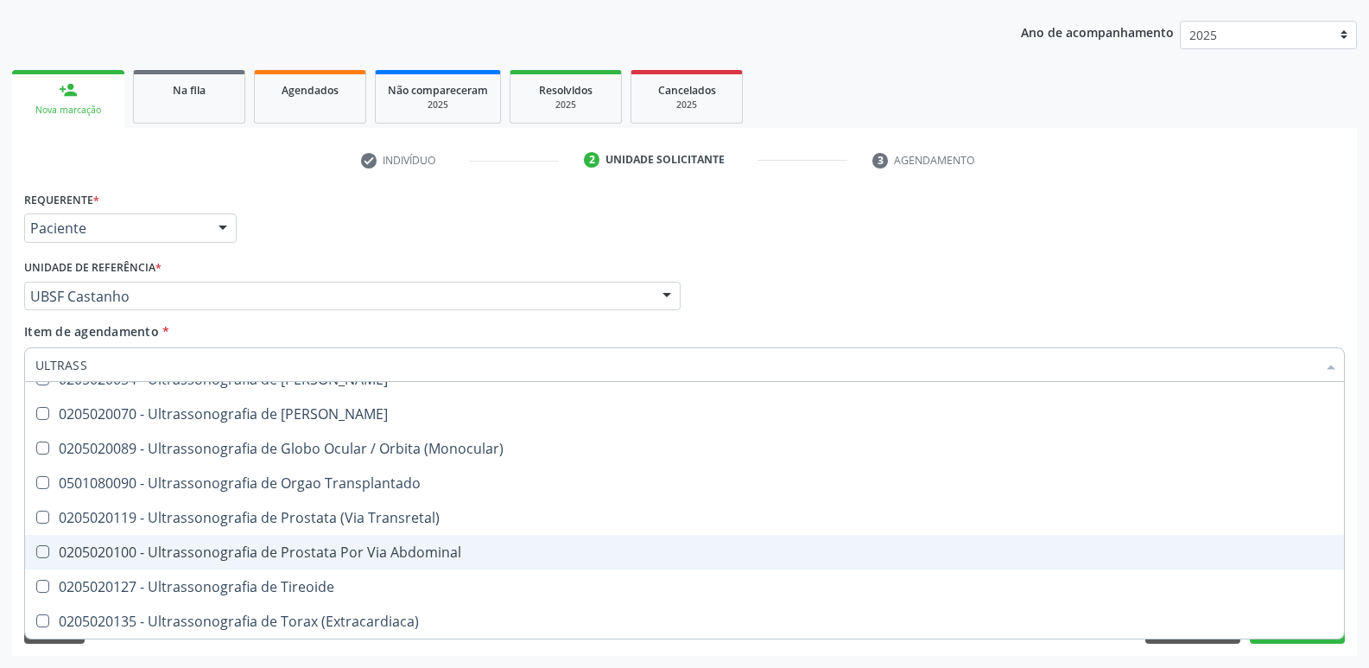
click at [428, 545] on div "0205020100 - Ultrassonografia de Prostata Por Via Abdominal" at bounding box center [684, 552] width 1299 height 14
checkbox Abdominal "true"
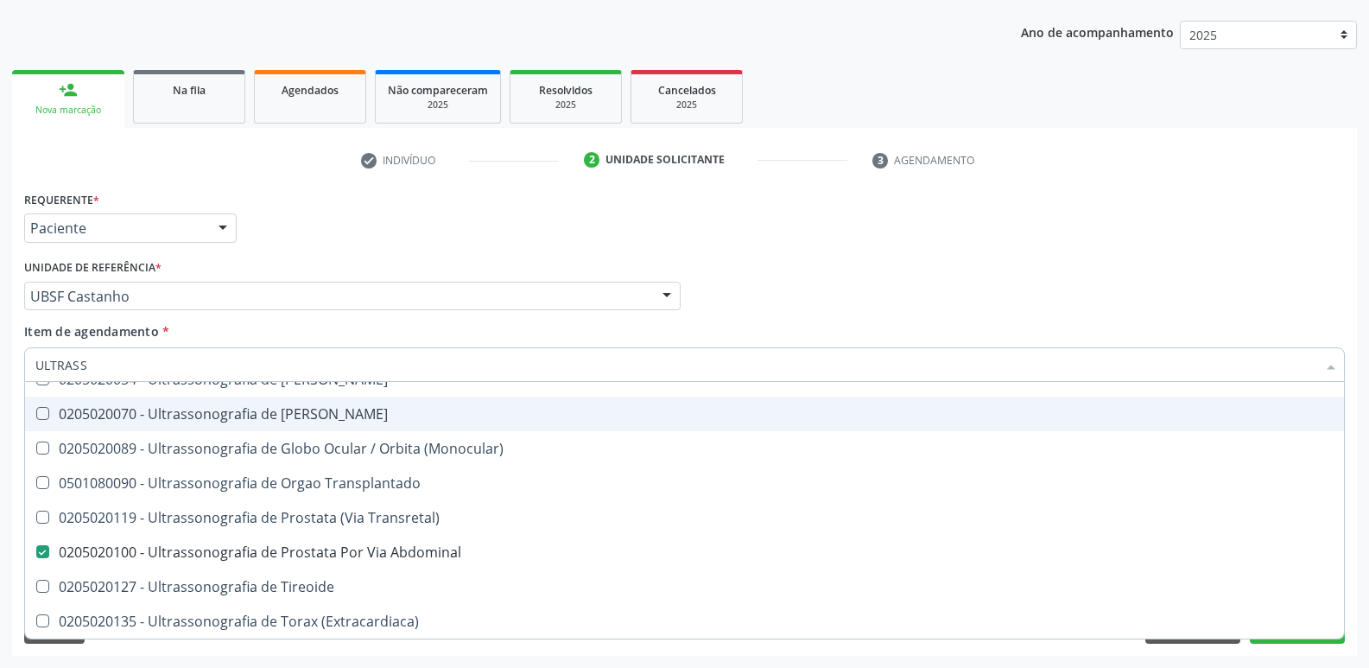
drag, startPoint x: 440, startPoint y: 180, endPoint x: 430, endPoint y: 211, distance: 32.5
click at [435, 188] on div "check Indivíduo 2 Unidade solicitante 3 Agendamento CNS 703 6090 5033 [GEOGRAPH…" at bounding box center [684, 401] width 1345 height 510
checkbox X "true"
checkbox Abdominal "false"
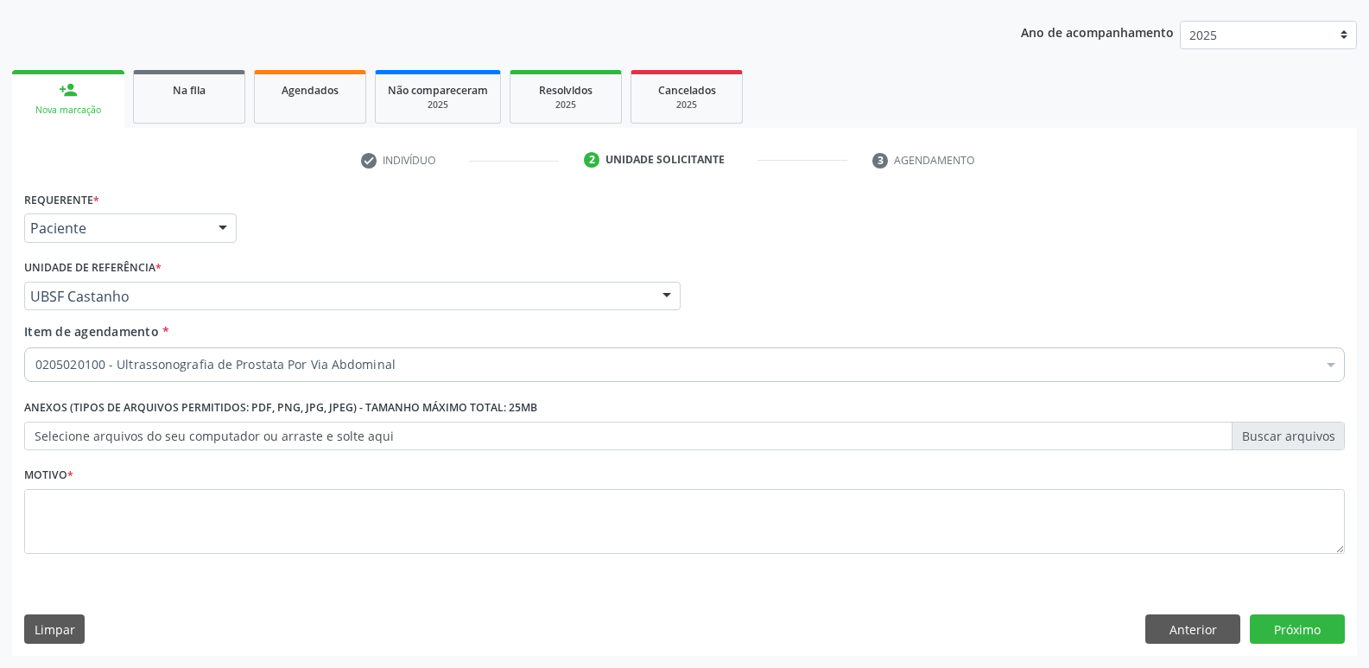
scroll to position [0, 0]
click at [430, 212] on div "Requerente * Paciente Médico(a) Enfermeiro(a) Paciente Nenhum resultado encontr…" at bounding box center [685, 220] width 1330 height 67
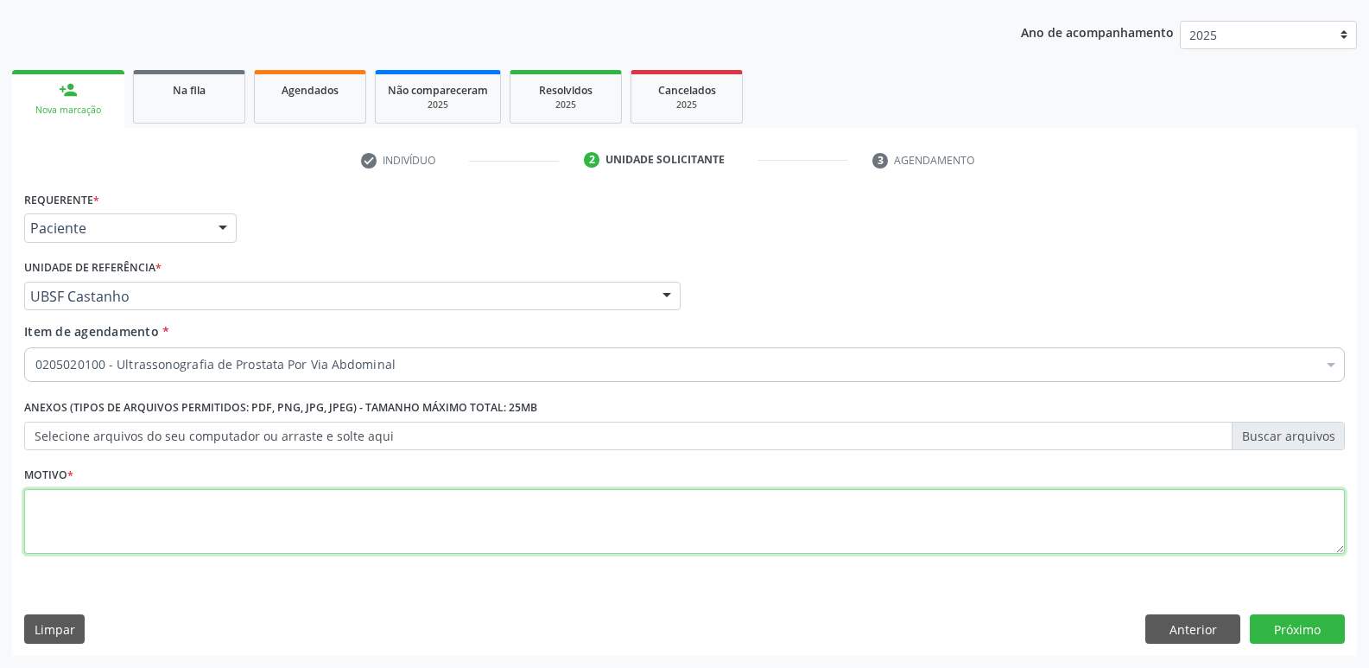
drag, startPoint x: 244, startPoint y: 545, endPoint x: 256, endPoint y: 532, distance: 17.7
click at [242, 543] on textarea at bounding box center [684, 522] width 1321 height 66
paste textarea "AVALIAÇÃO"
type textarea "AVALIAÇÃO"
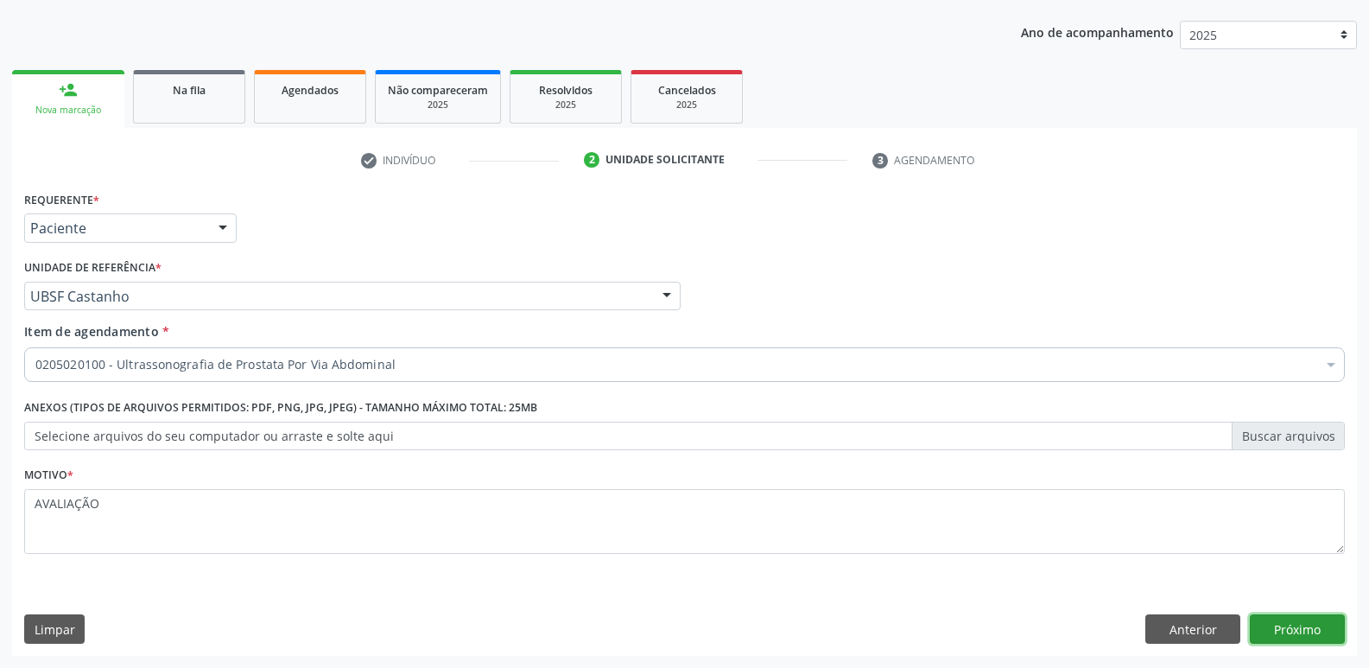
click at [1261, 632] on button "Próximo" at bounding box center [1297, 628] width 95 height 29
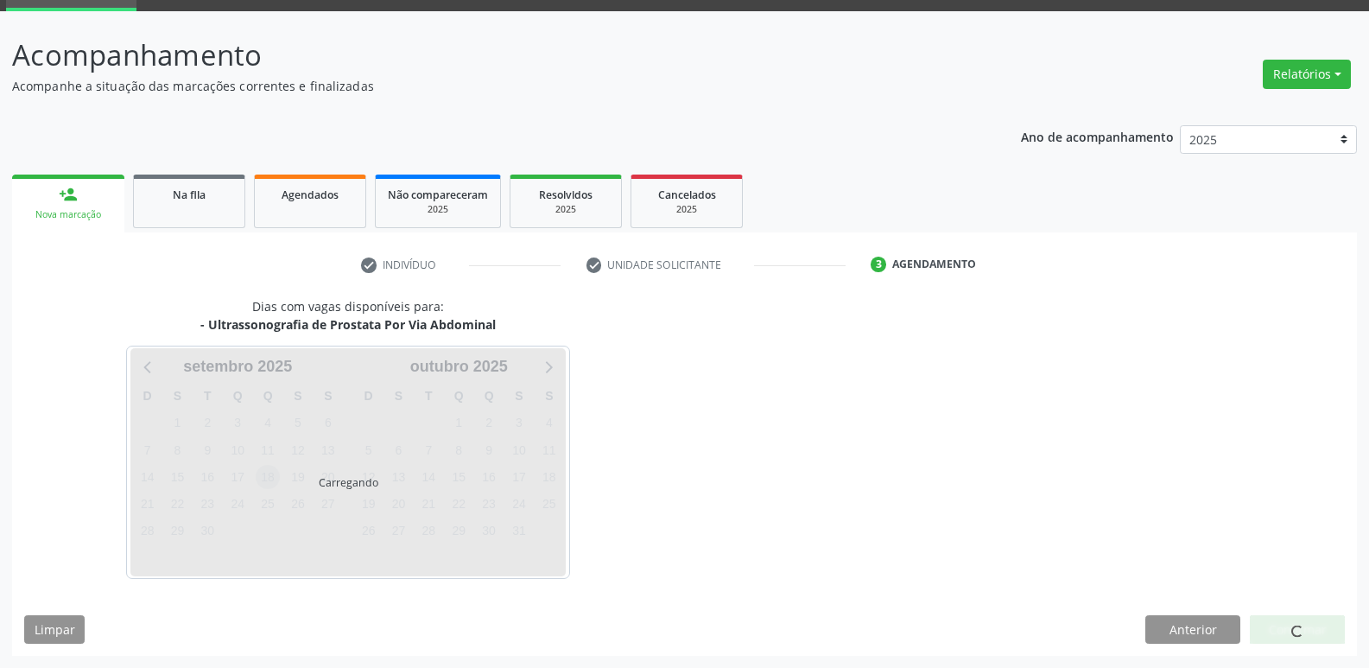
scroll to position [84, 0]
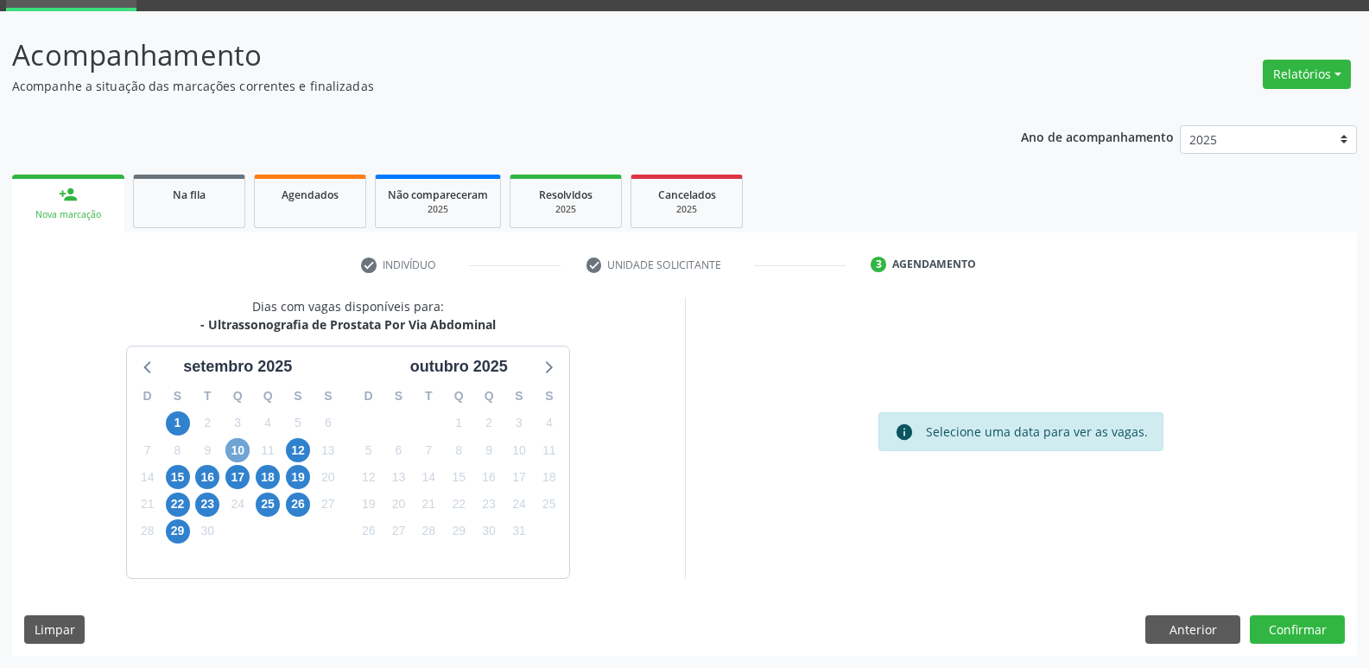
click at [235, 442] on span "10" at bounding box center [237, 450] width 24 height 24
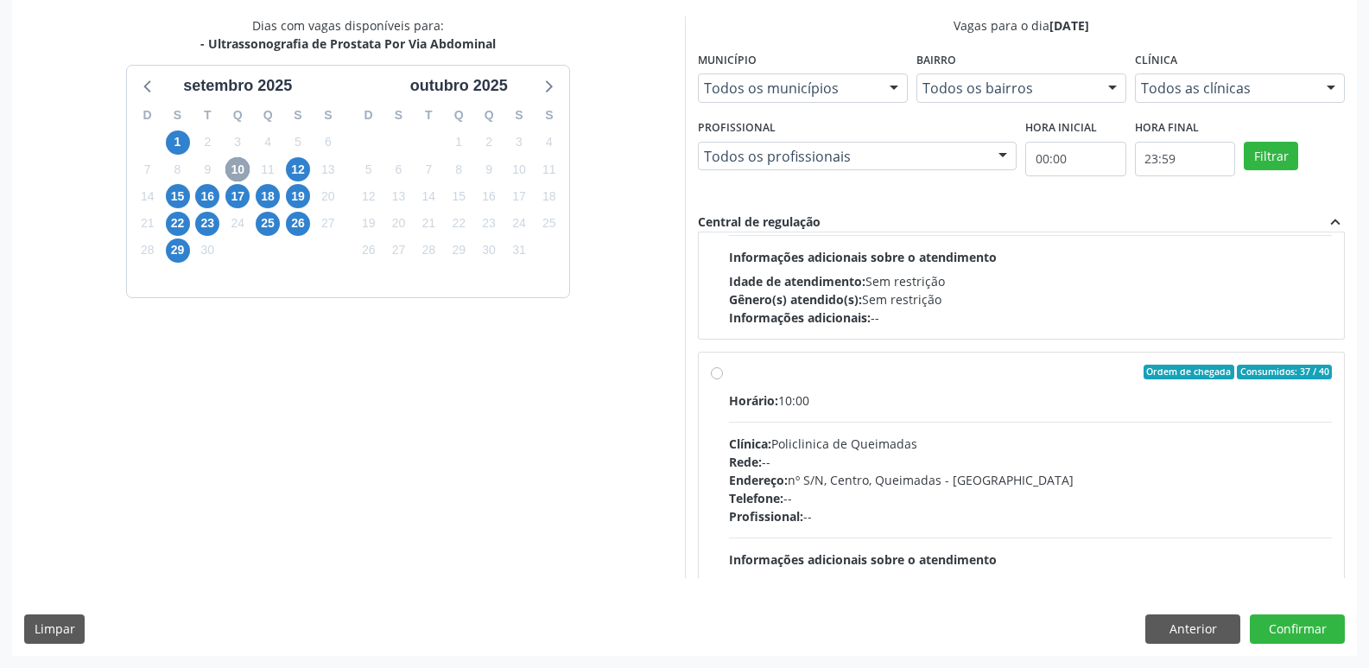
scroll to position [272, 0]
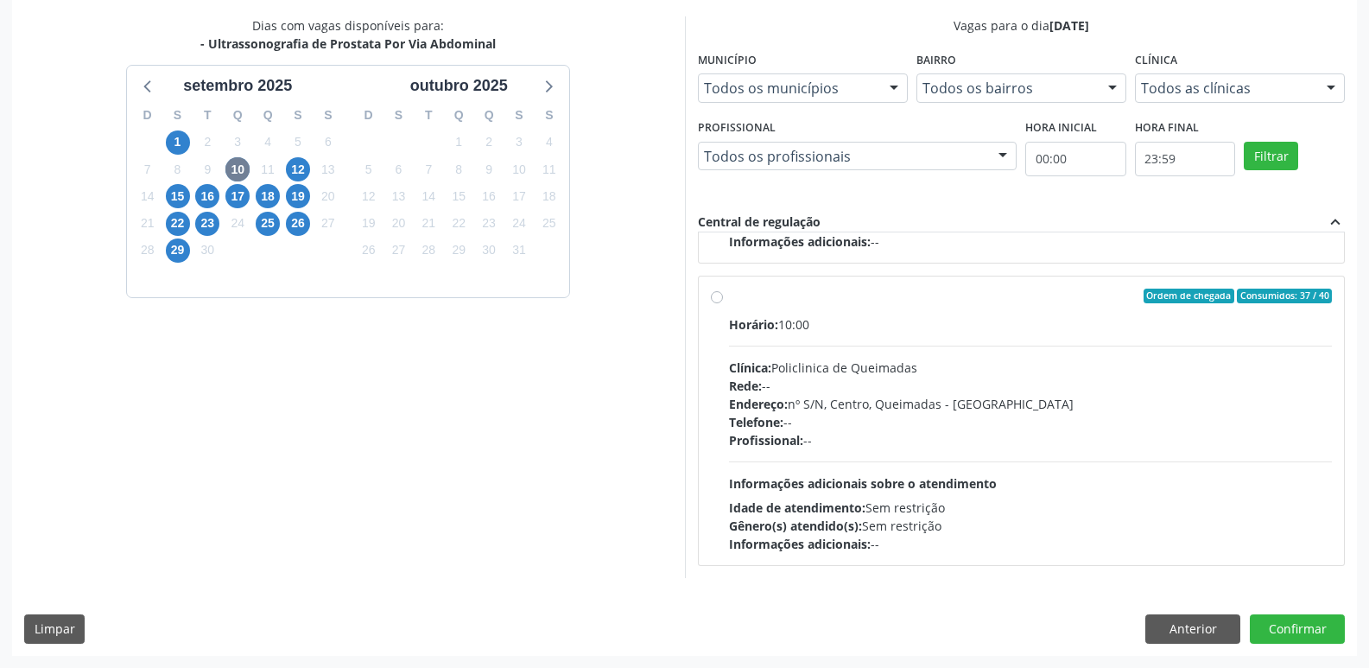
drag, startPoint x: 1198, startPoint y: 522, endPoint x: 1215, endPoint y: 533, distance: 19.9
click at [1200, 524] on div "Gênero(s) atendido(s): Sem restrição" at bounding box center [1031, 526] width 604 height 18
click at [723, 304] on input "Ordem de chegada Consumidos: 37 / 40 Horário: 10:00 Clínica: Policlinica de Que…" at bounding box center [717, 297] width 12 height 16
radio input "true"
click at [1274, 622] on button "Confirmar" at bounding box center [1297, 628] width 95 height 29
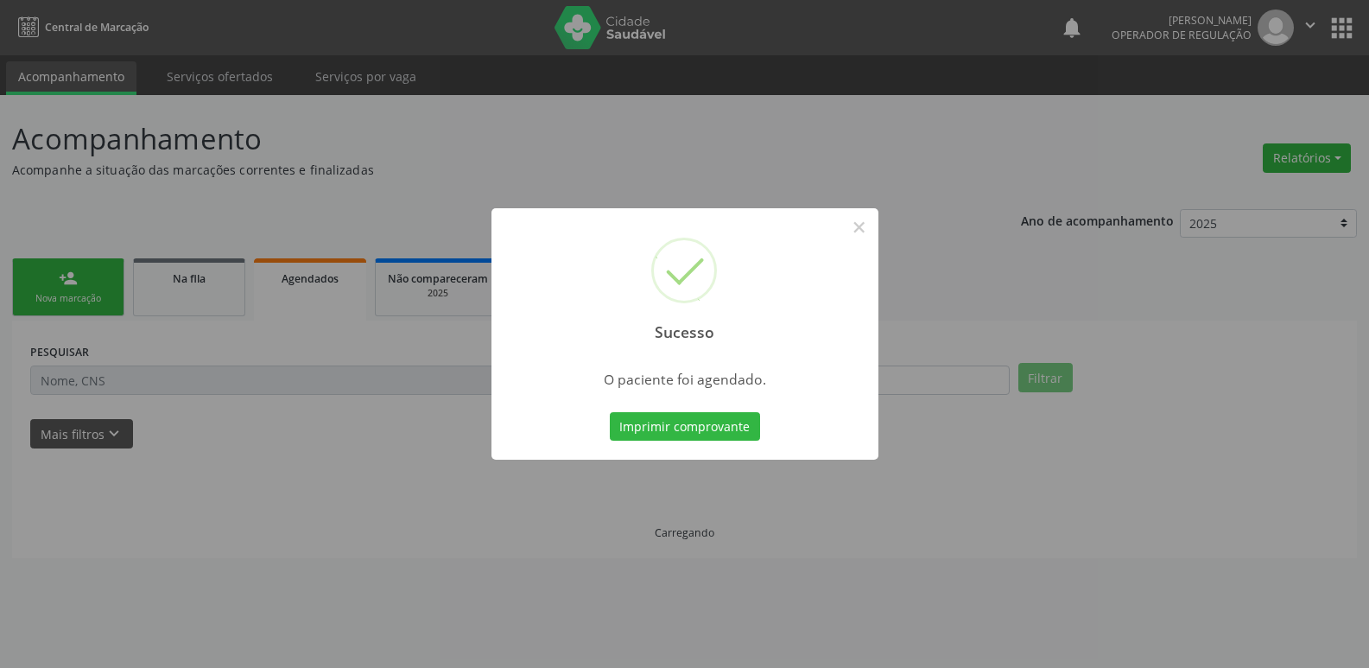
scroll to position [0, 0]
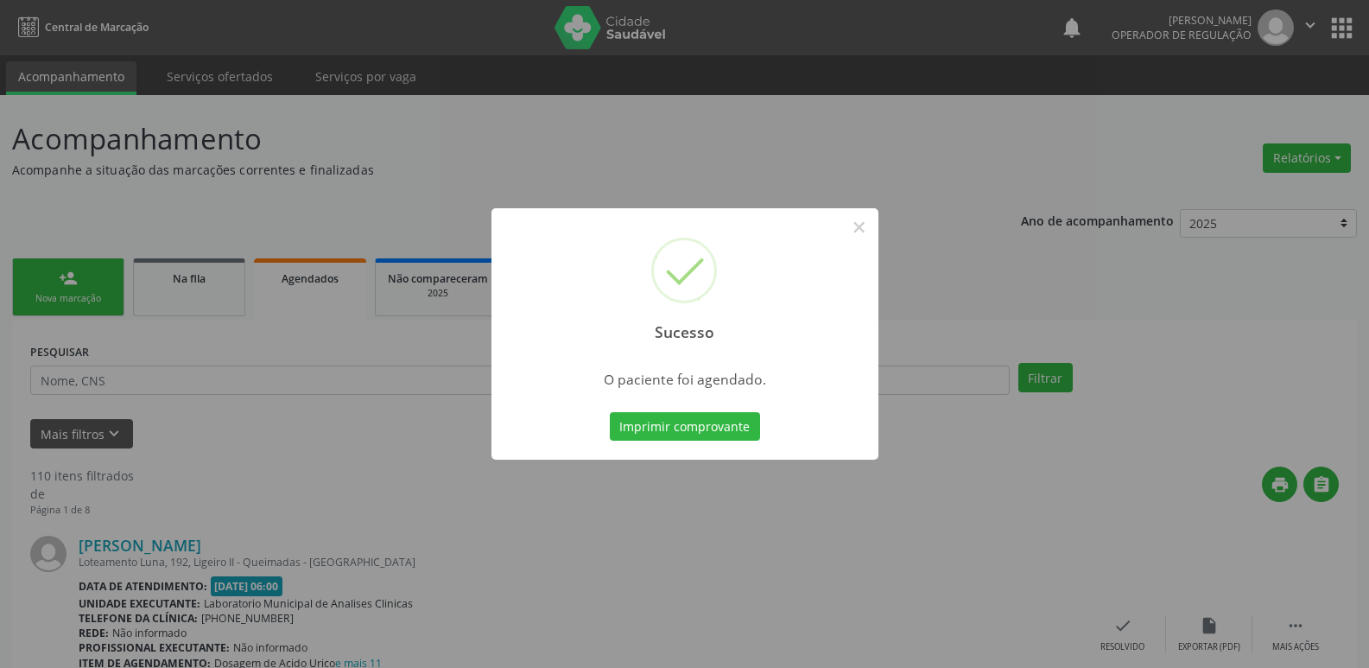
click at [610, 412] on button "Imprimir comprovante" at bounding box center [685, 426] width 150 height 29
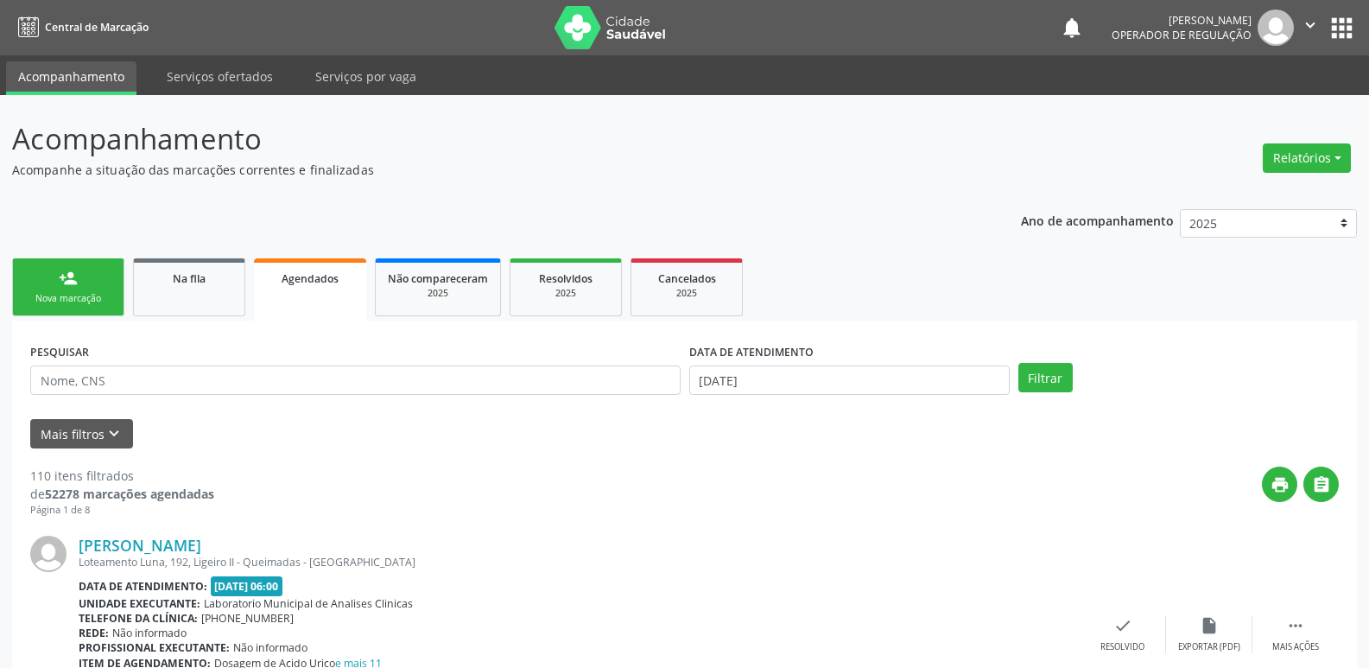
click at [75, 298] on div "Nova marcação" at bounding box center [68, 298] width 86 height 13
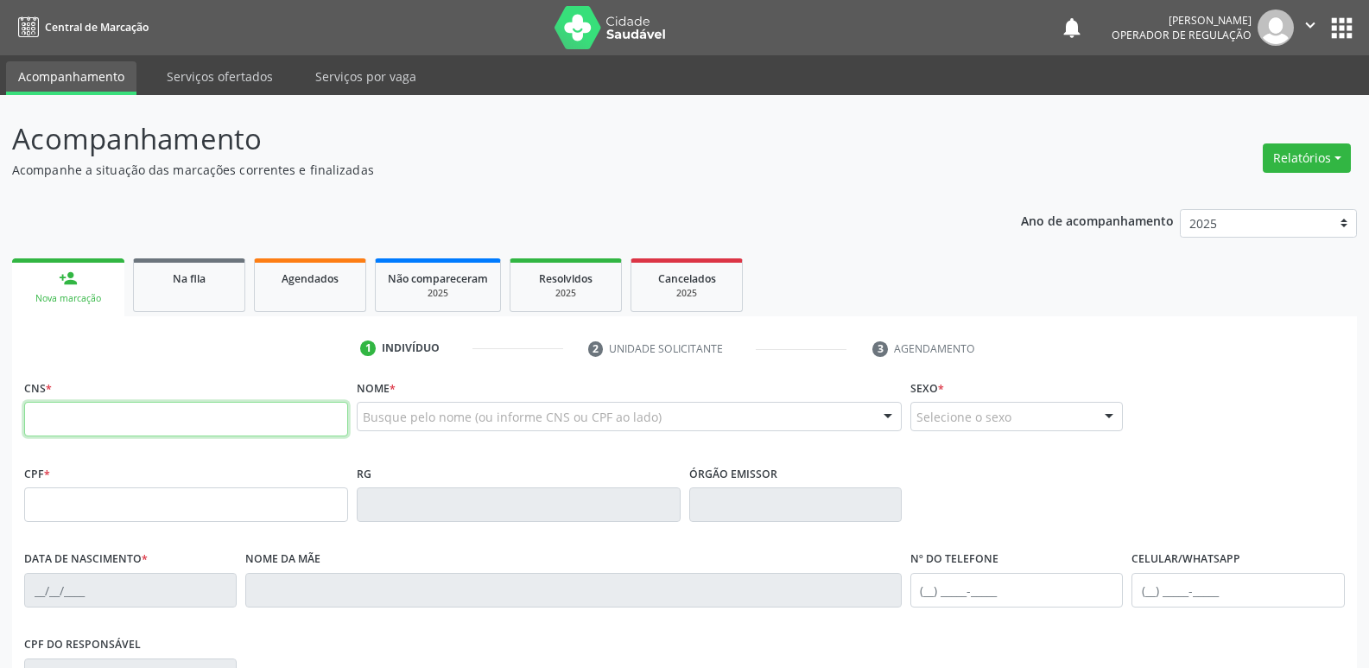
click at [104, 424] on input "text" at bounding box center [186, 419] width 324 height 35
type input "708 0018 4794 5422"
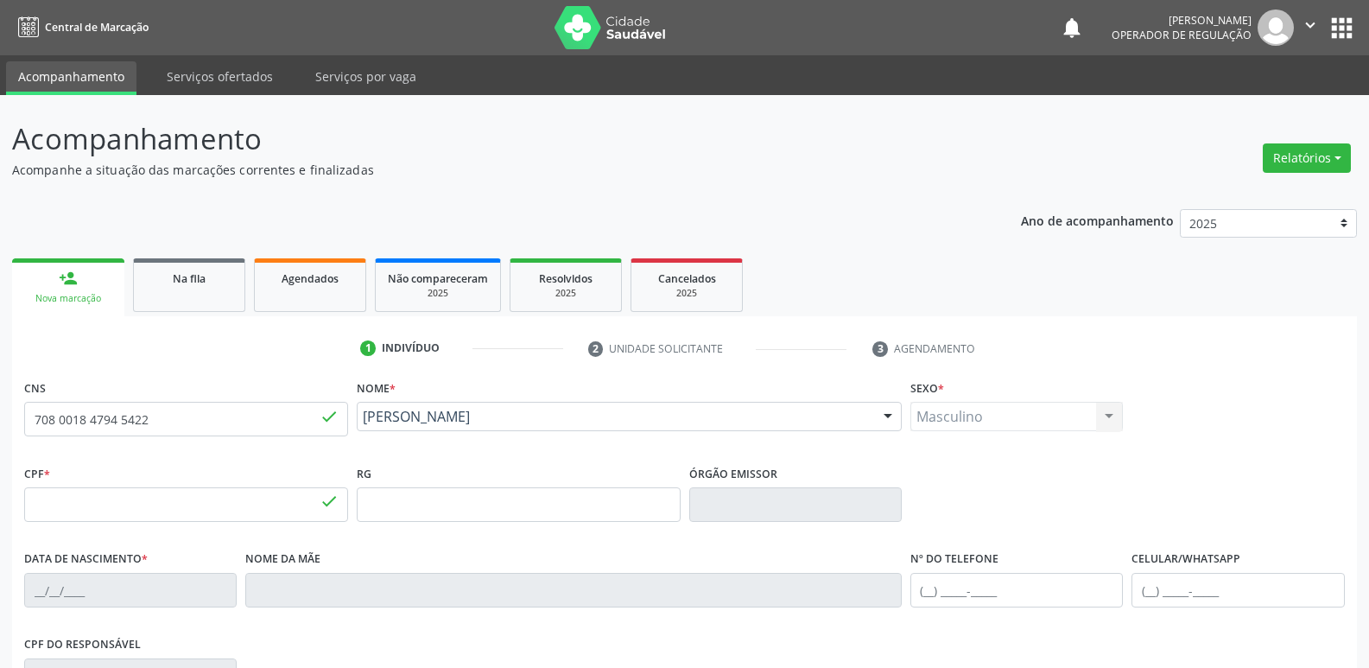
type input "010.649.397-32"
type input "[DATE]"
type input "[PERSON_NAME] das [PERSON_NAME]"
type input "[PHONE_NUMBER]"
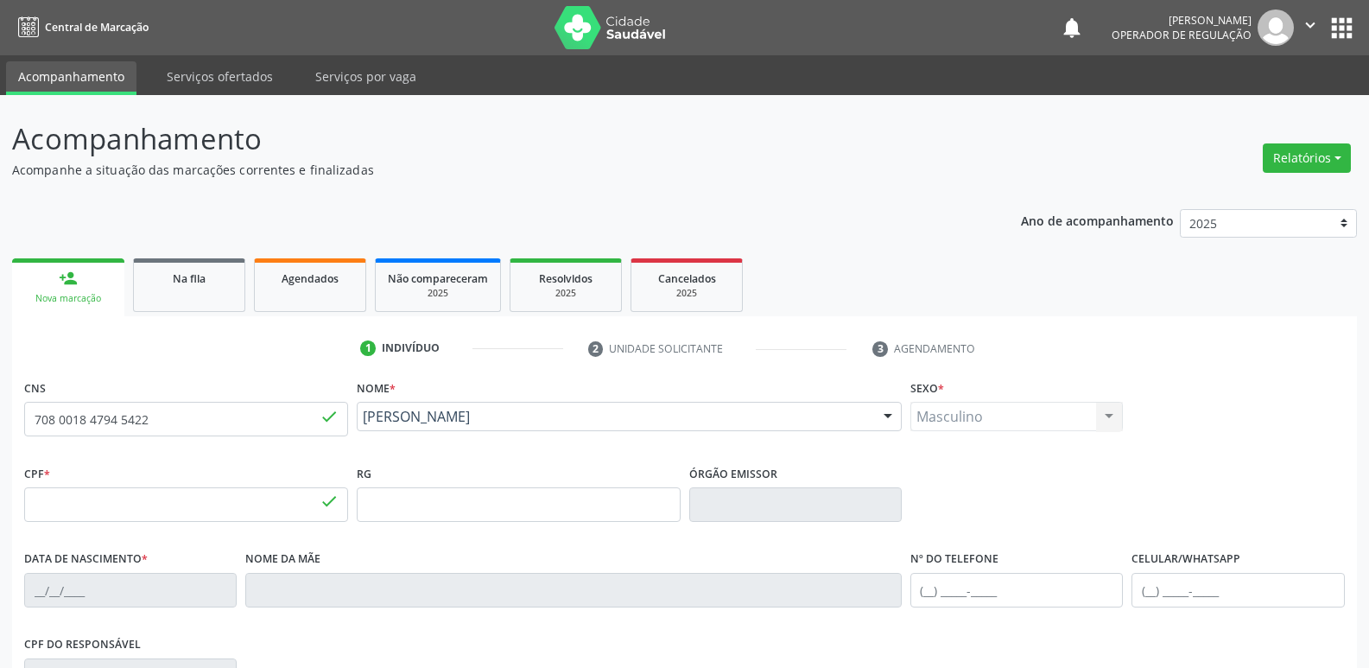
type input "809.163.847-72"
type input "69"
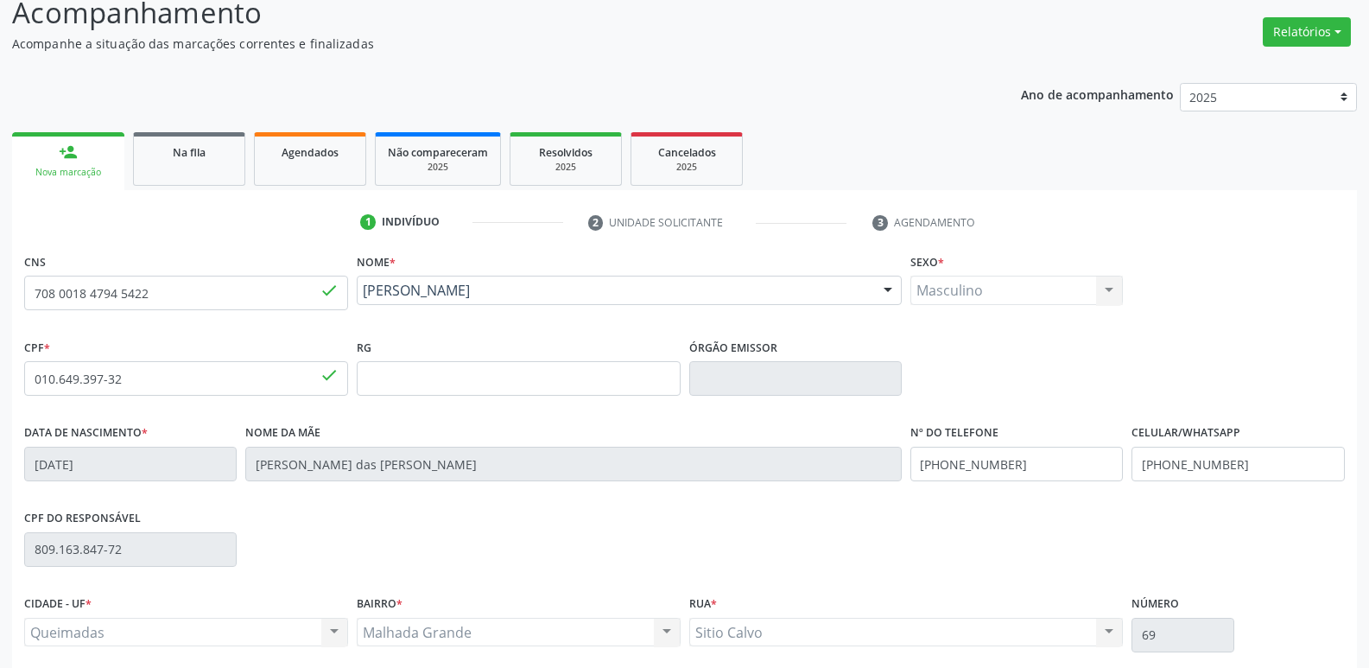
scroll to position [269, 0]
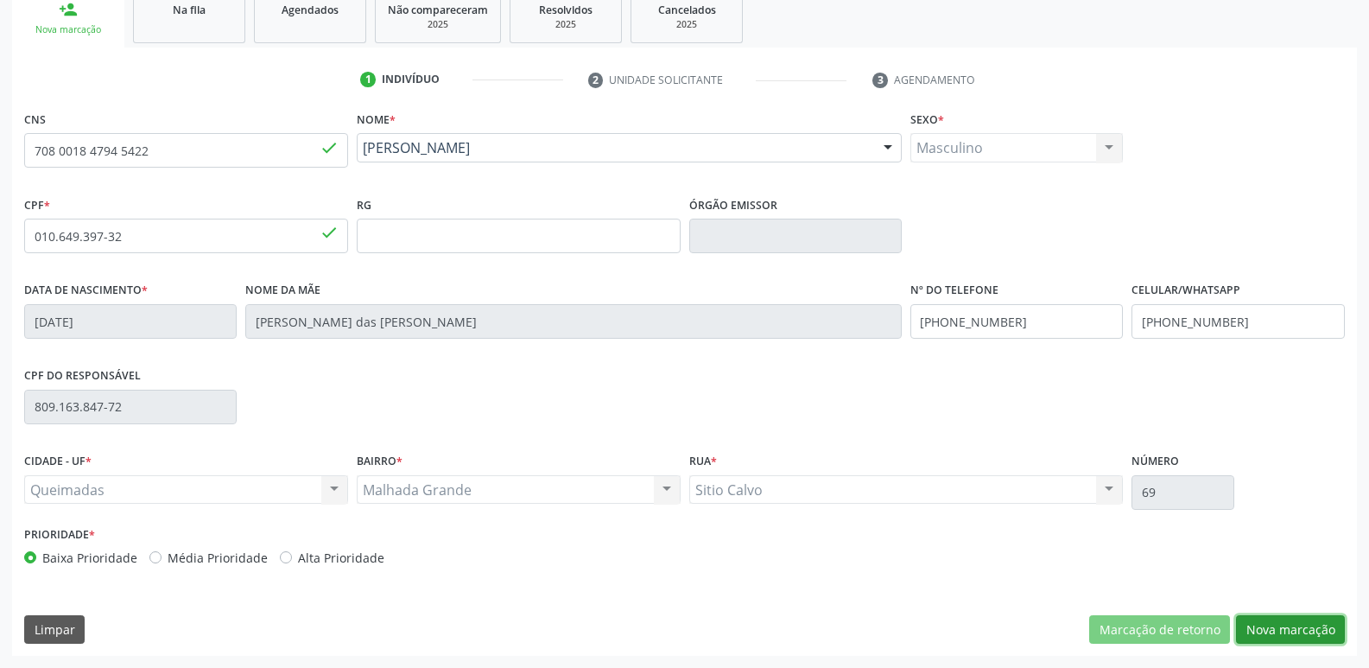
click at [1305, 617] on button "Nova marcação" at bounding box center [1290, 629] width 109 height 29
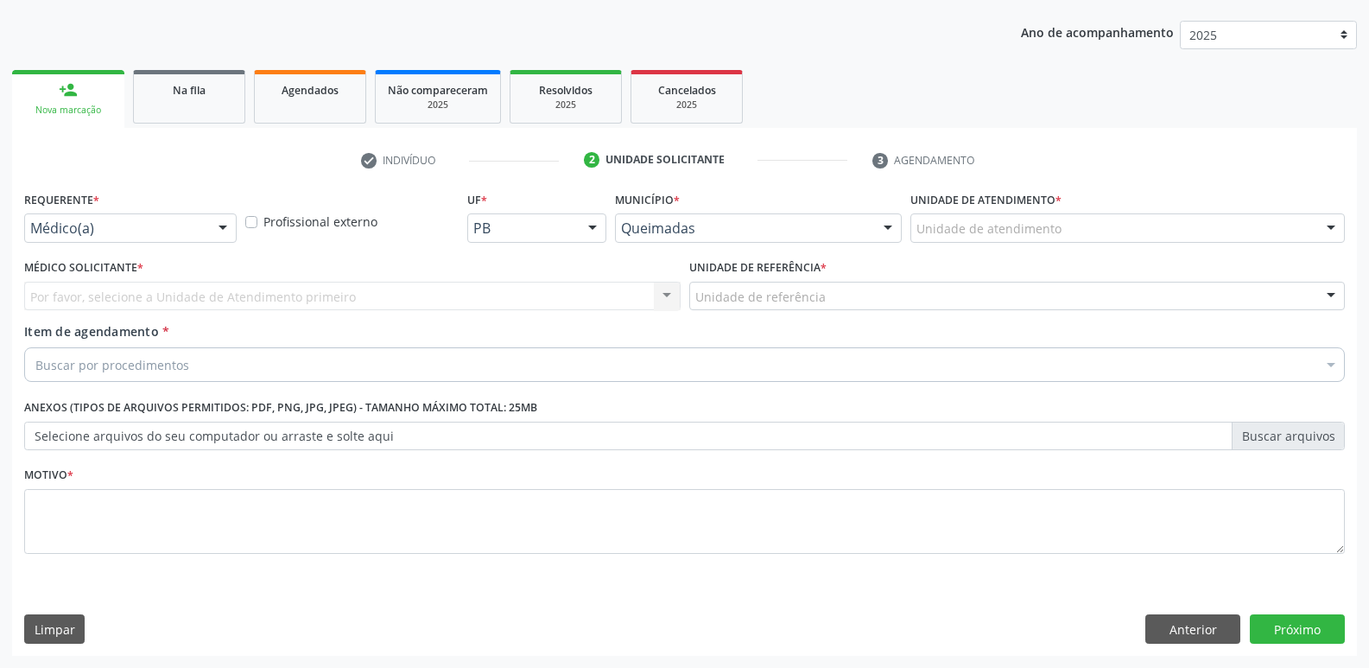
scroll to position [188, 0]
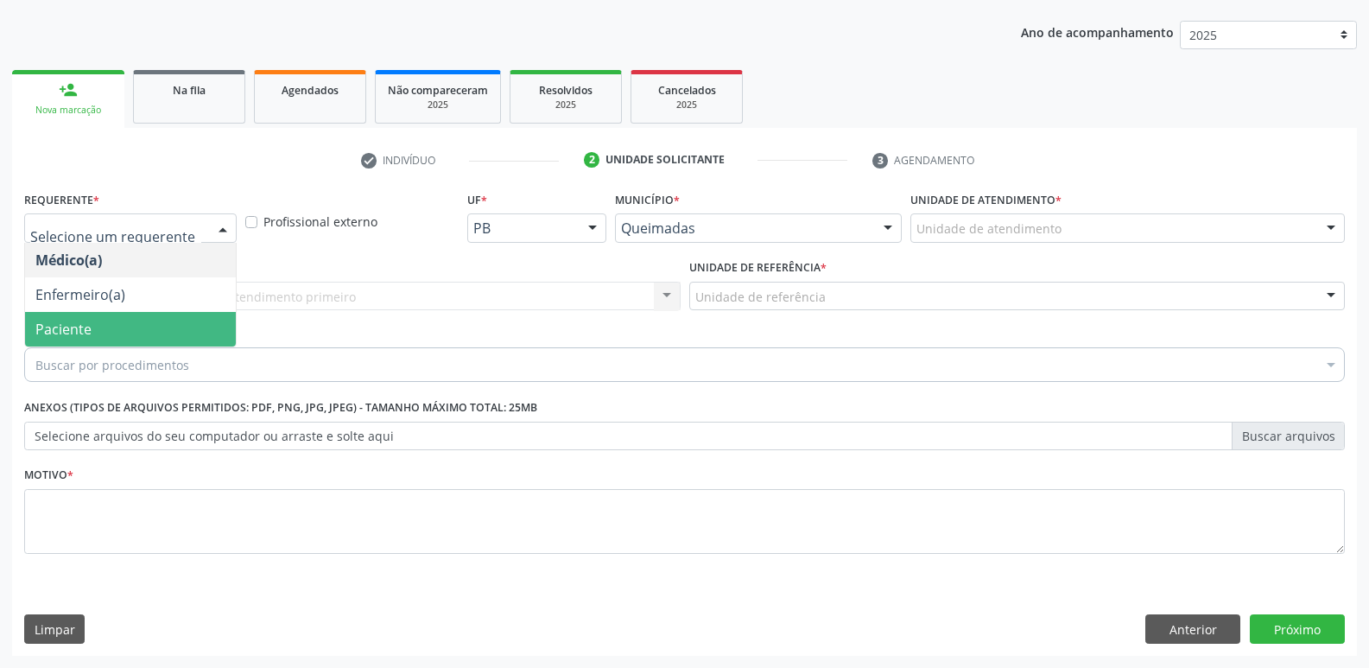
drag, startPoint x: 110, startPoint y: 321, endPoint x: 111, endPoint y: 311, distance: 10.4
click at [108, 321] on span "Paciente" at bounding box center [130, 329] width 211 height 35
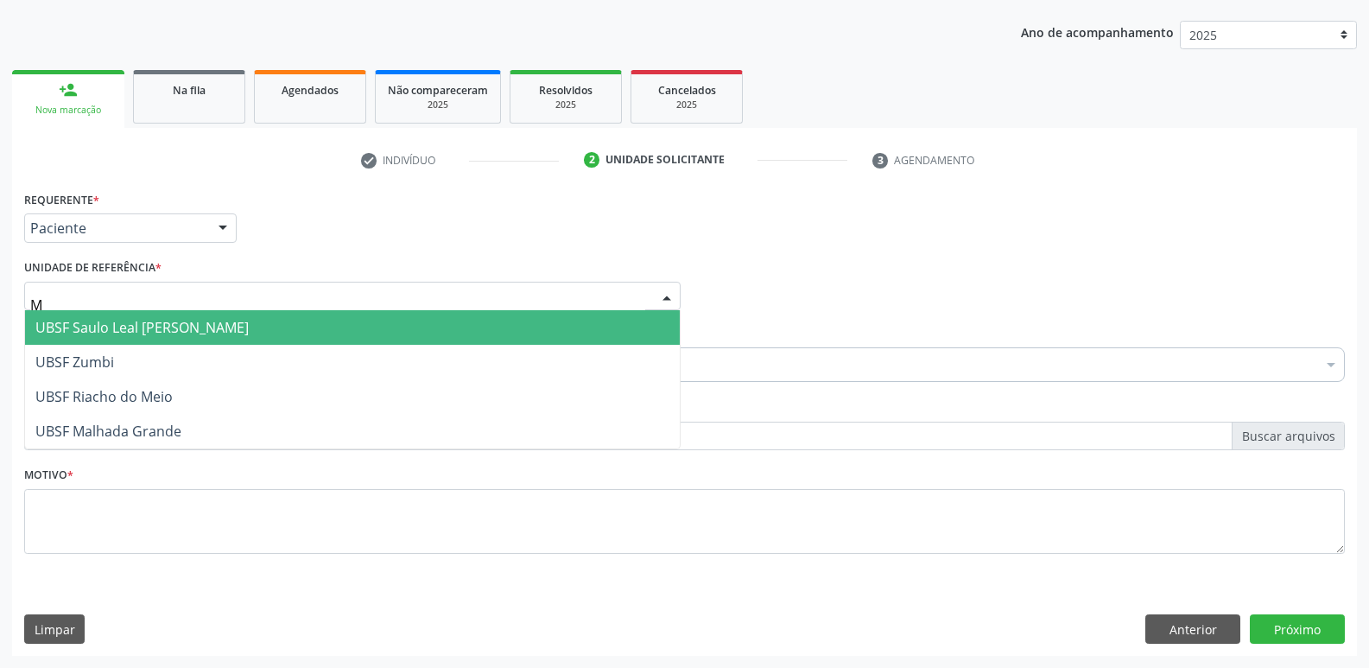
type input "MA"
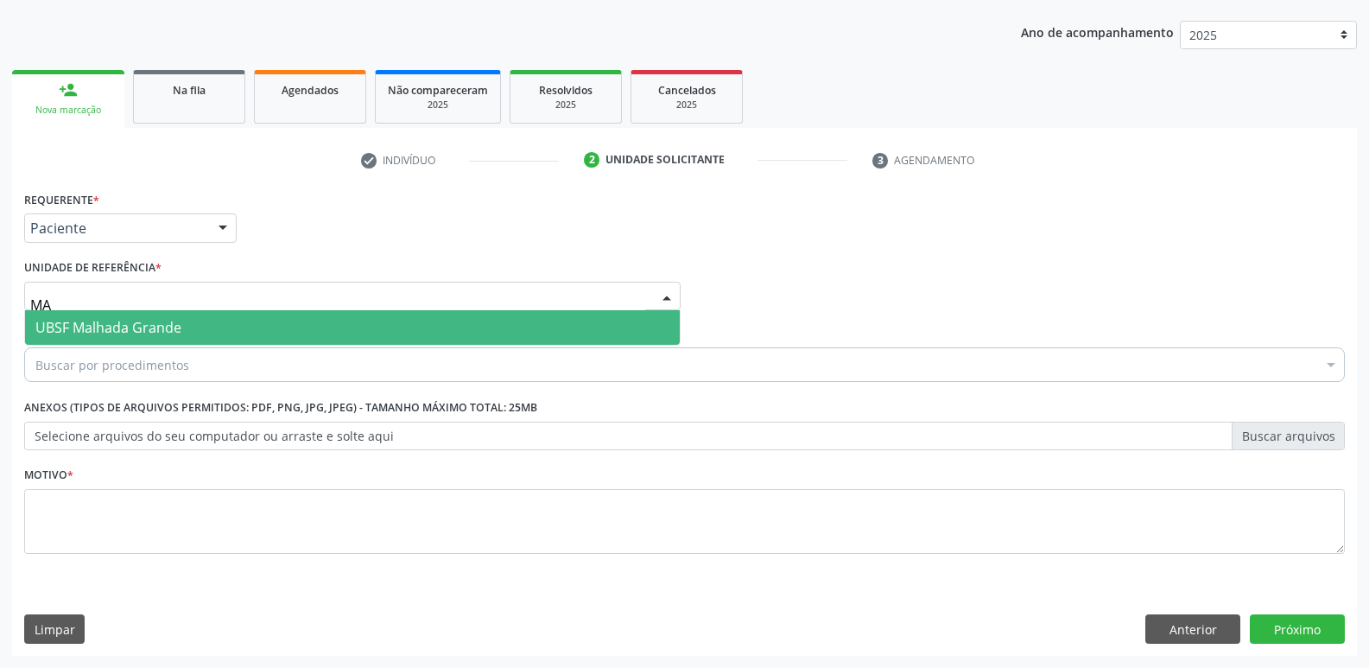
click at [118, 321] on span "UBSF Malhada Grande" at bounding box center [108, 327] width 146 height 19
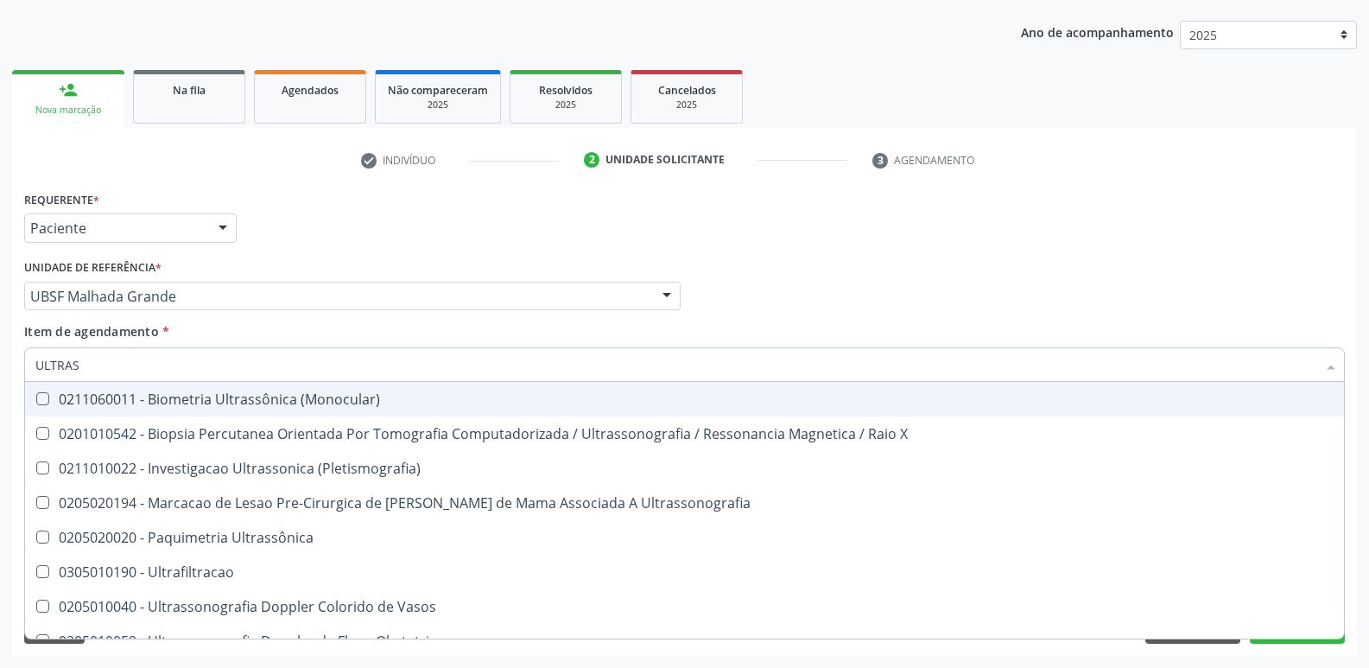
type input "ULTRASS"
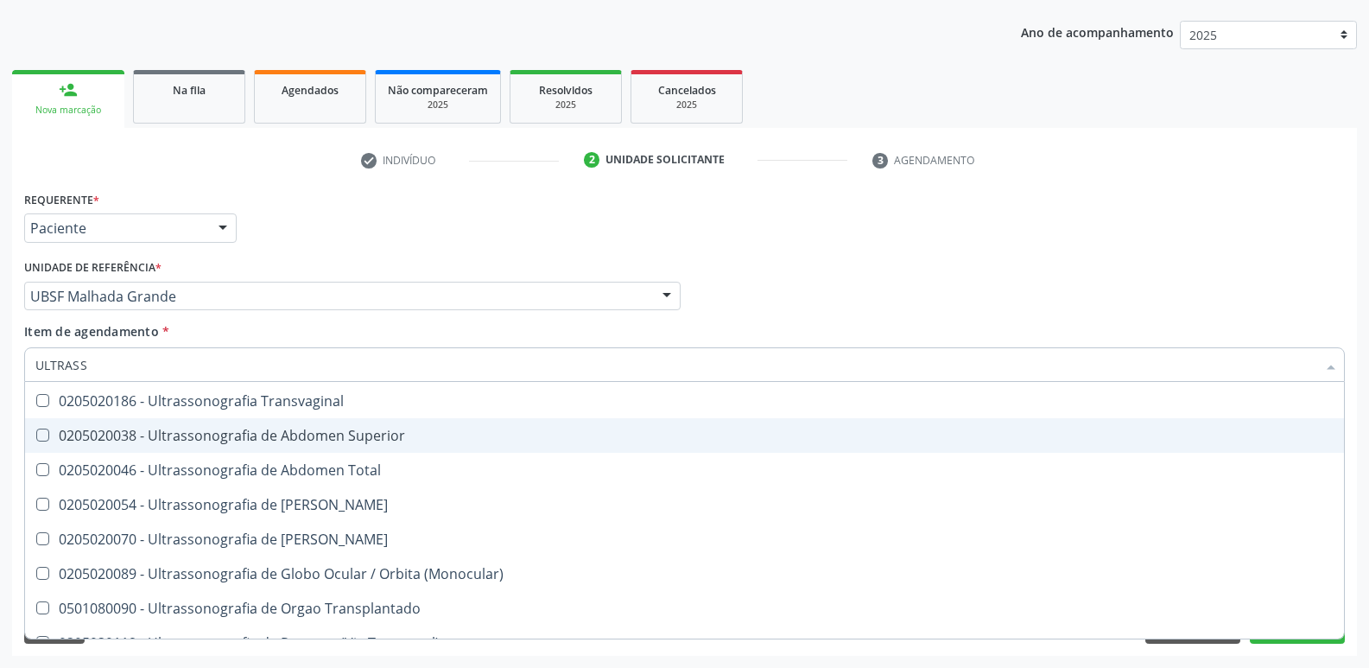
scroll to position [538, 0]
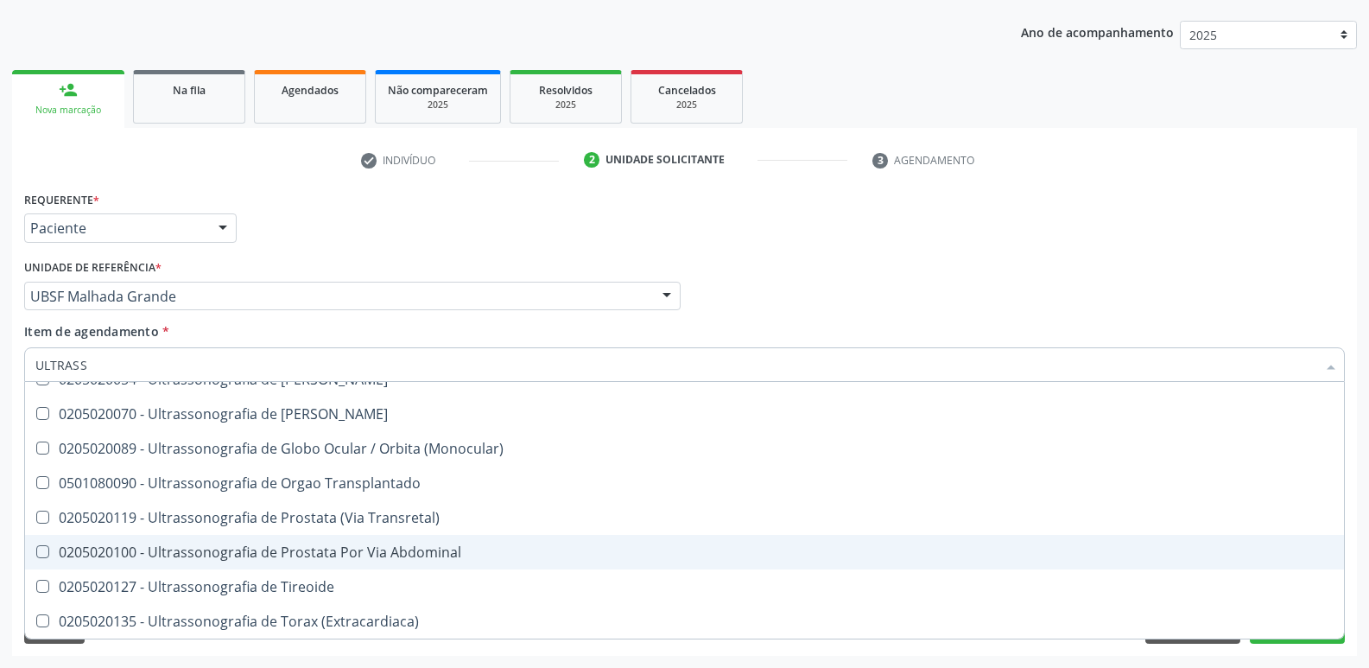
click at [338, 542] on span "0205020100 - Ultrassonografia de Prostata Por Via Abdominal" at bounding box center [684, 552] width 1319 height 35
checkbox Abdominal "true"
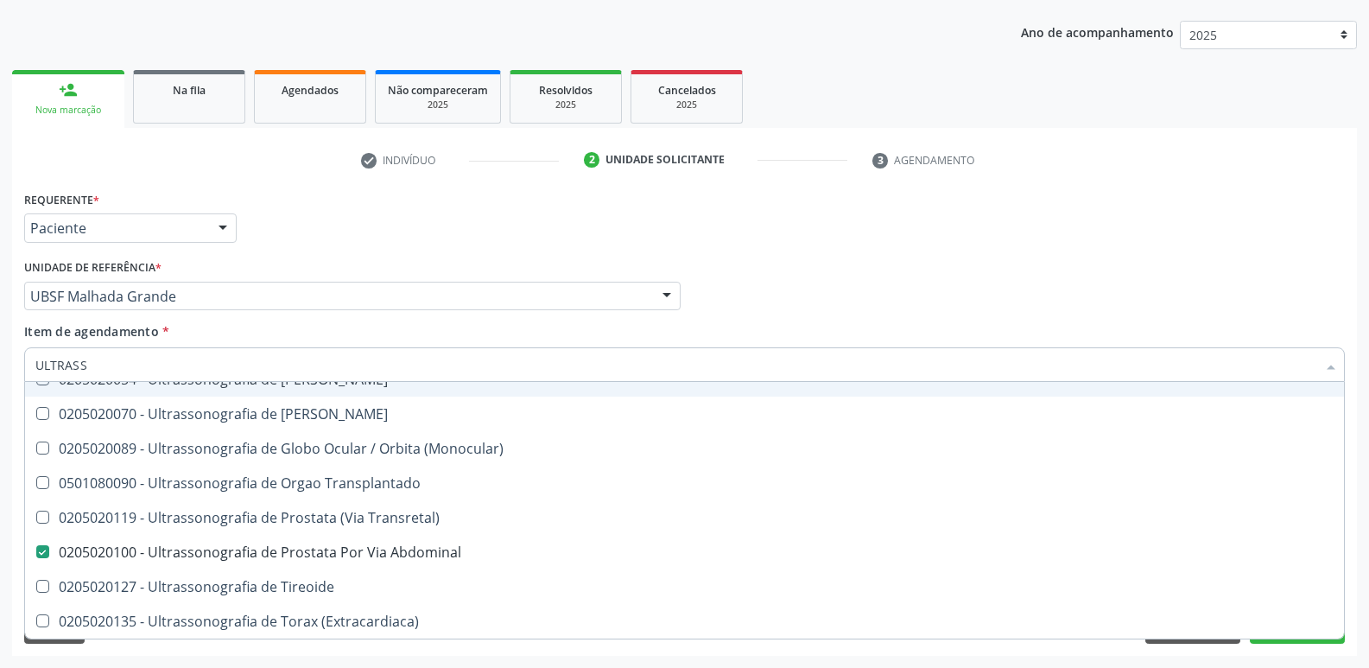
drag, startPoint x: 422, startPoint y: 232, endPoint x: 406, endPoint y: 346, distance: 115.1
click at [423, 233] on div "Requerente * Paciente Médico(a) Enfermeiro(a) Paciente Nenhum resultado encontr…" at bounding box center [685, 220] width 1330 height 67
checkbox X "true"
checkbox Abdominal "false"
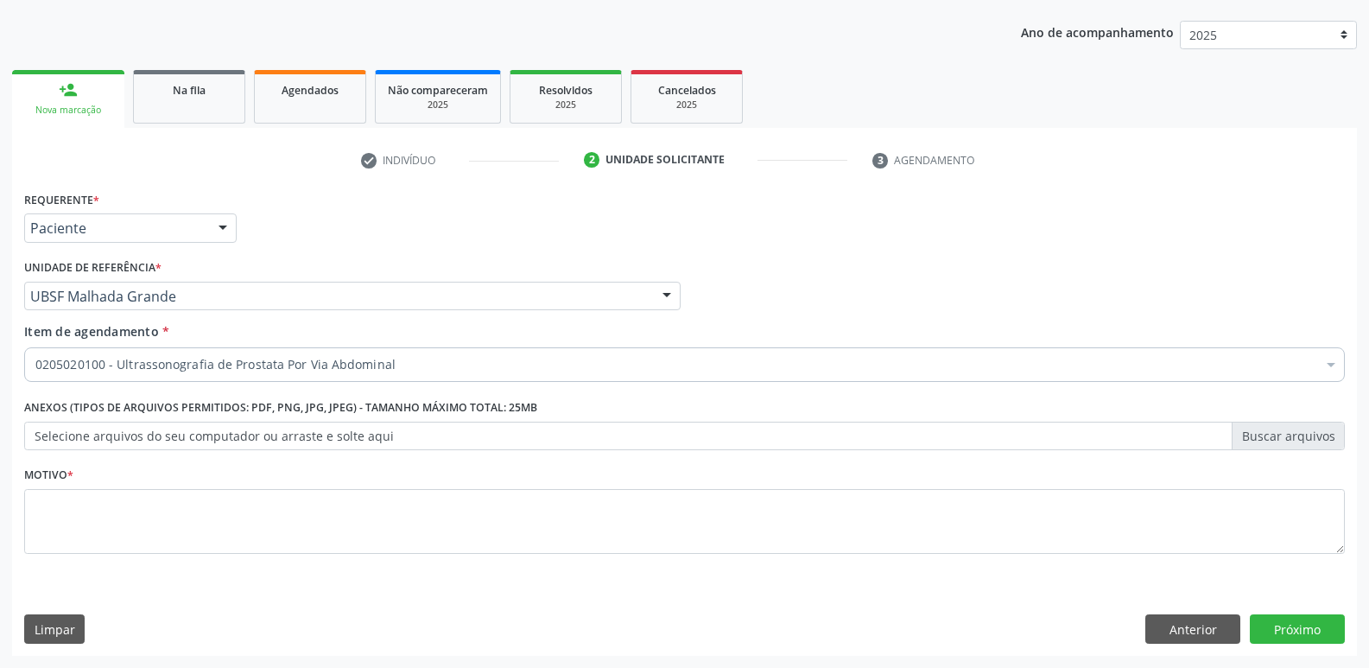
scroll to position [0, 0]
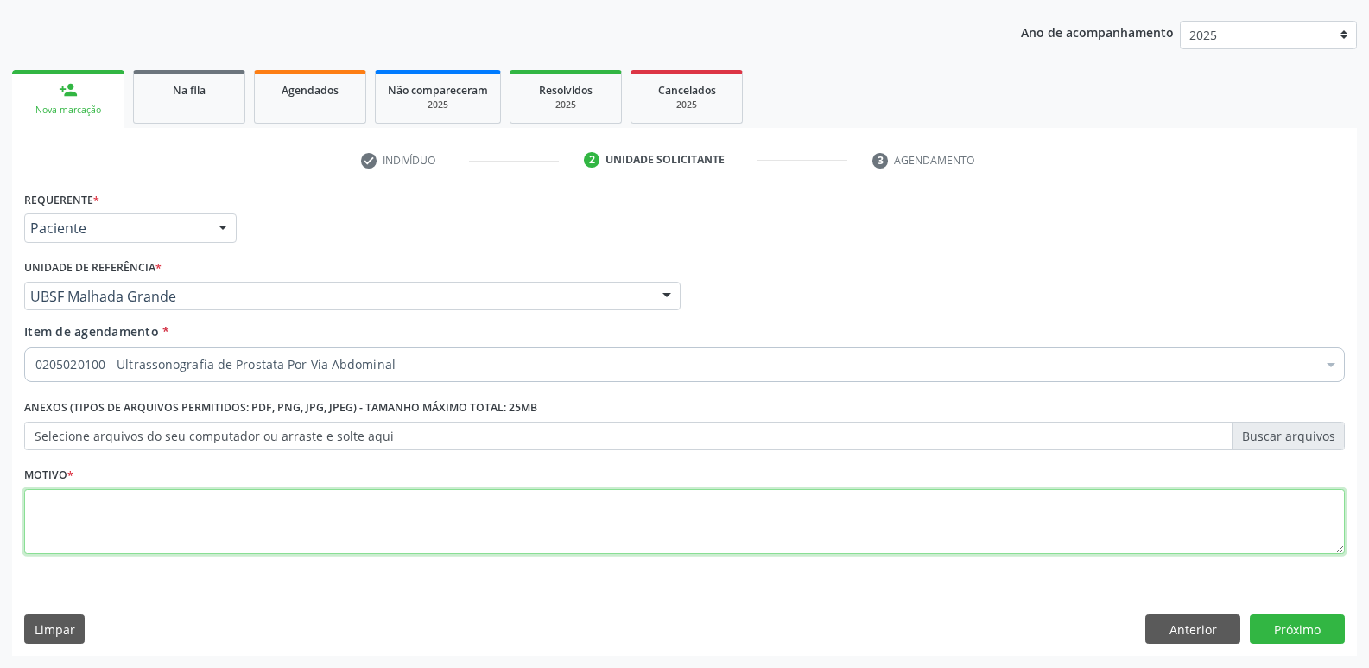
click at [221, 523] on textarea at bounding box center [684, 522] width 1321 height 66
paste textarea "AVALIAÇÃO"
type textarea "AVALIAÇÃO"
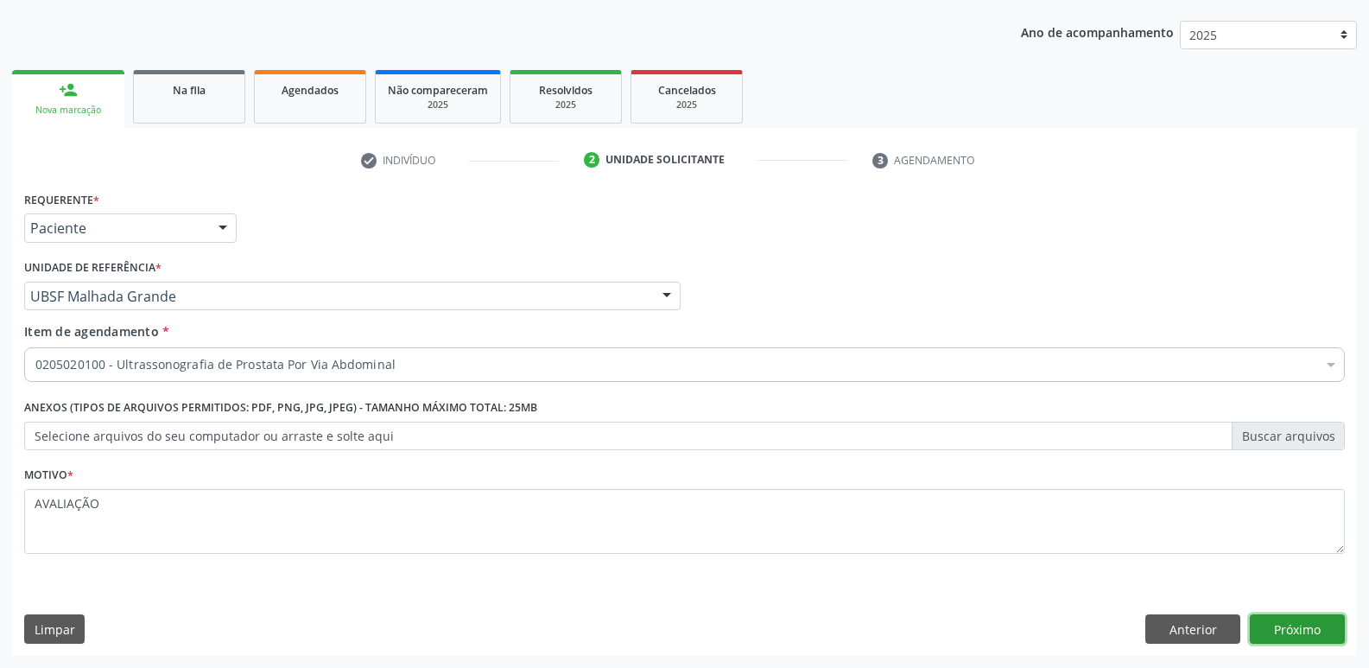
click at [1329, 632] on button "Próximo" at bounding box center [1297, 628] width 95 height 29
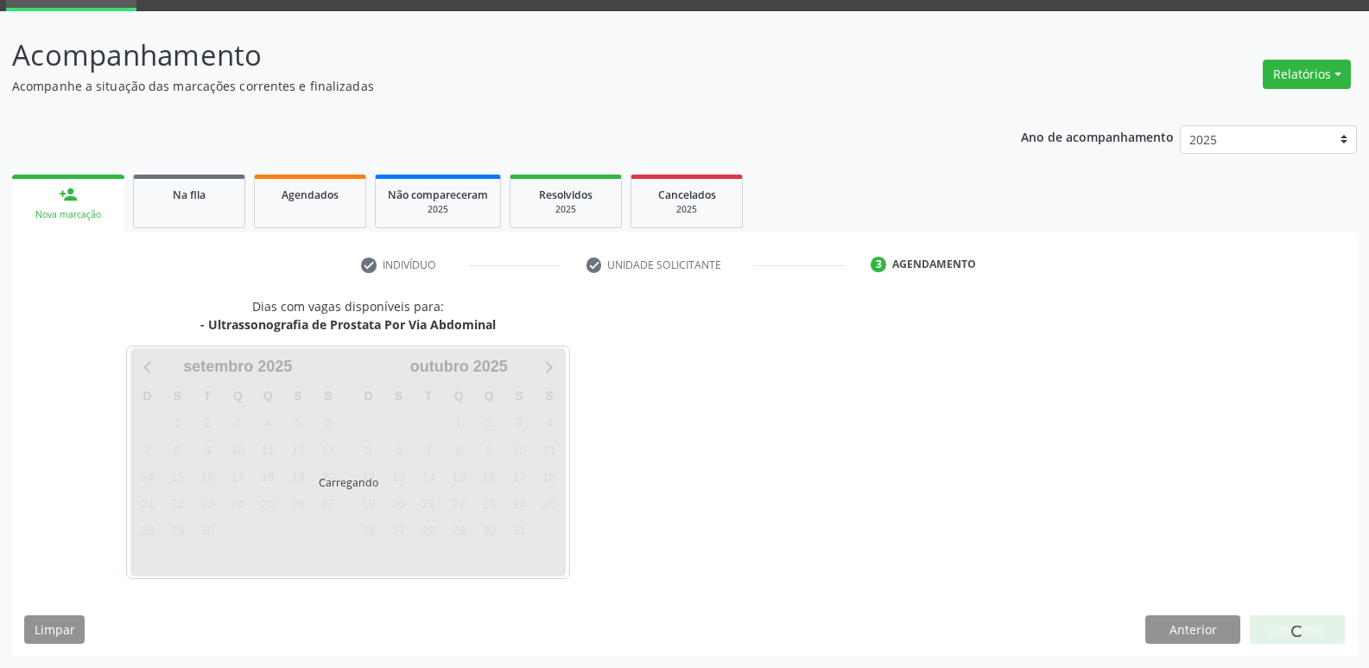
click at [1329, 632] on div at bounding box center [1297, 629] width 95 height 29
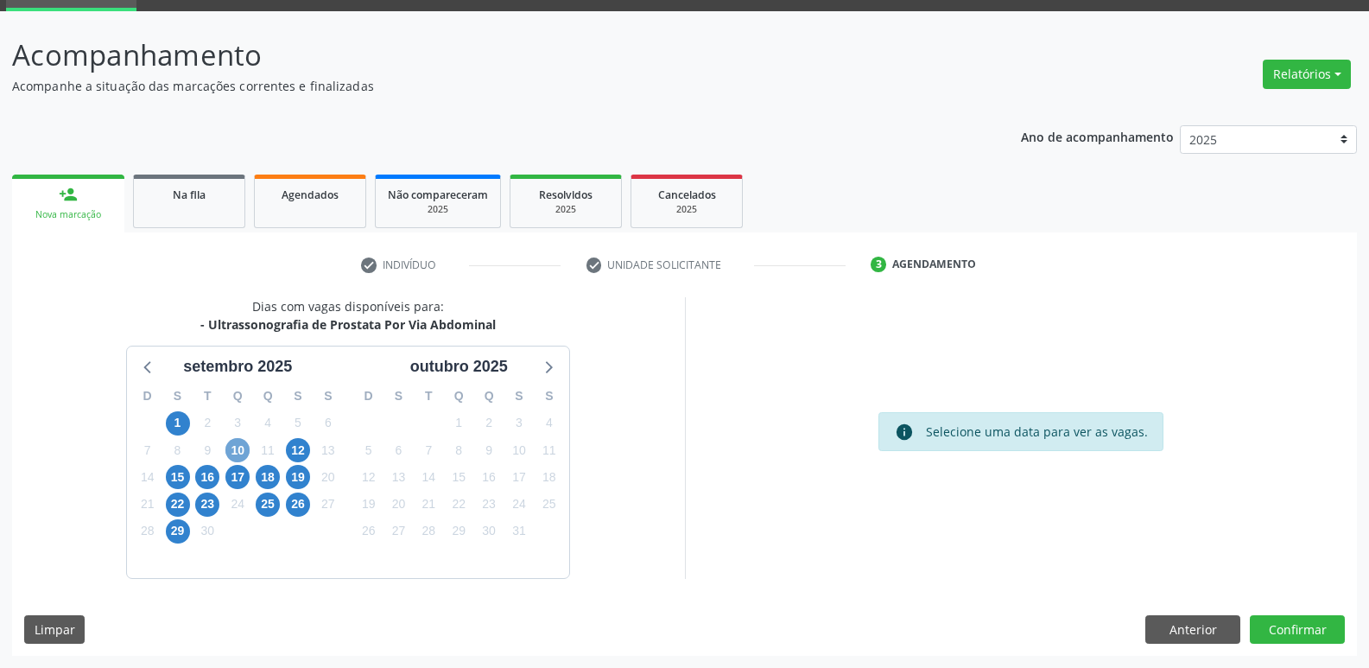
click at [245, 450] on span "10" at bounding box center [237, 450] width 24 height 24
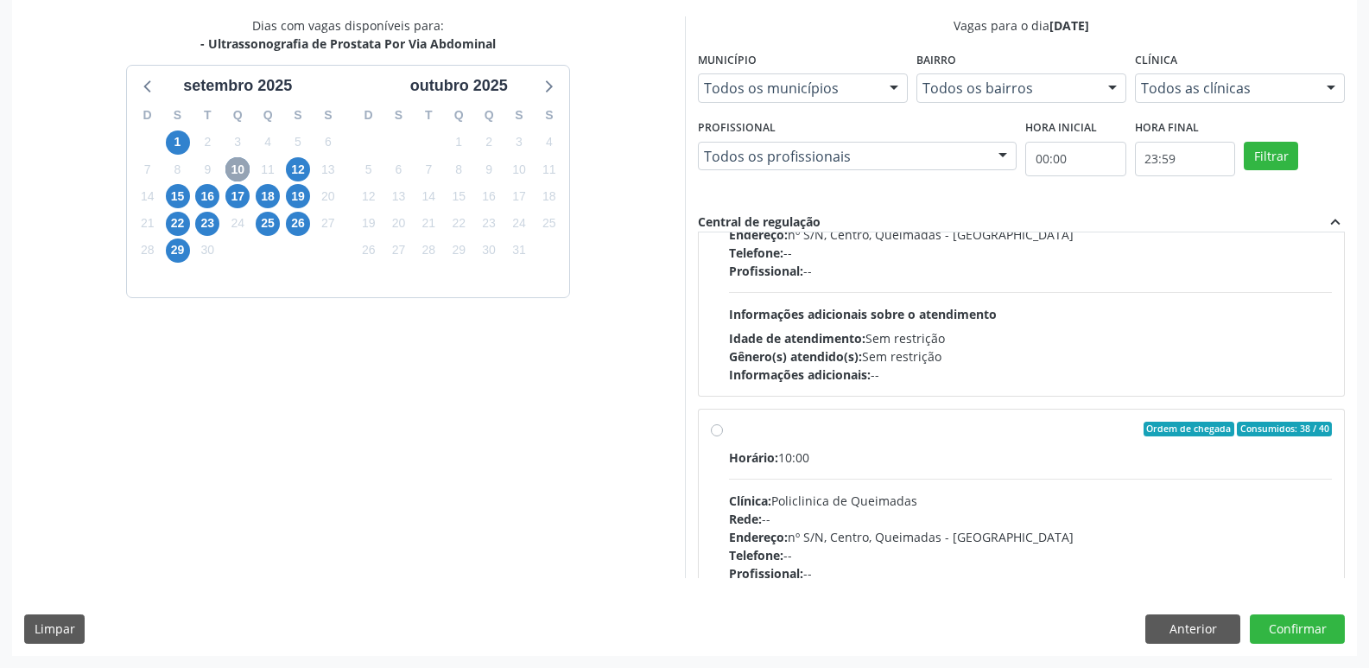
scroll to position [272, 0]
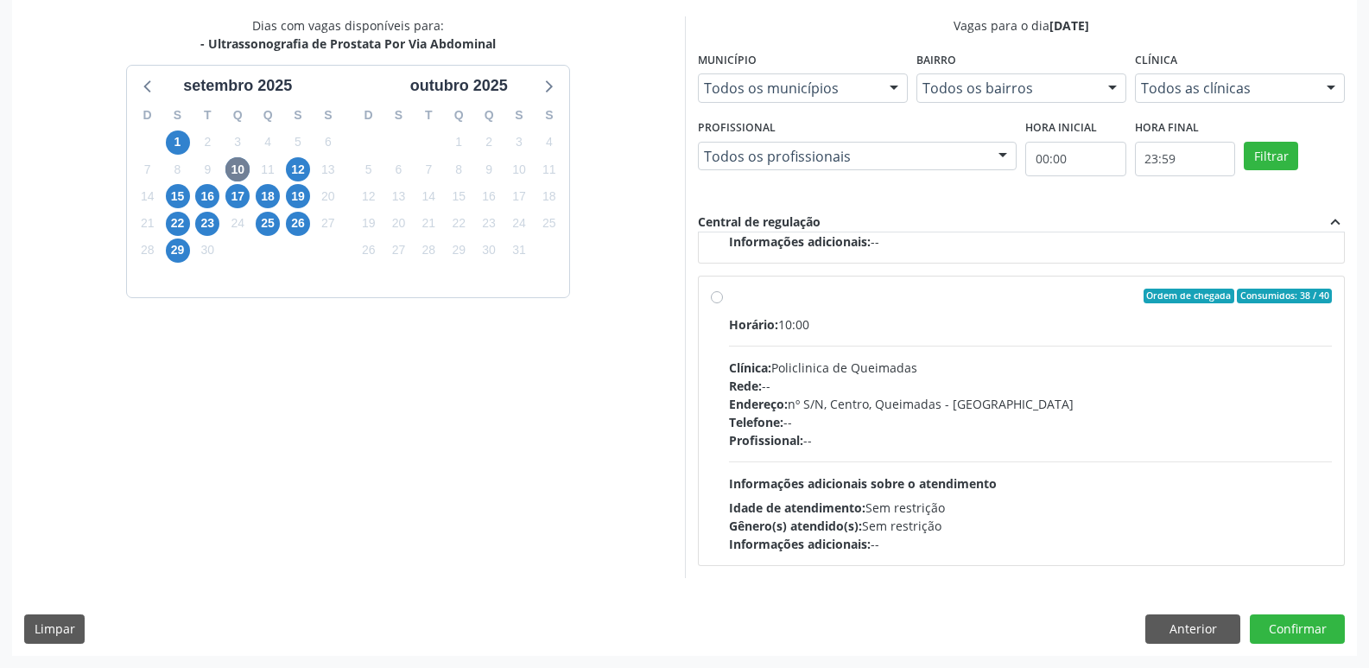
drag, startPoint x: 1195, startPoint y: 486, endPoint x: 1201, endPoint y: 498, distance: 12.8
click at [1196, 491] on div "Horário: 10:00 Clínica: Policlinica de Queimadas Rede: -- Endereço: nº S/N, Cen…" at bounding box center [1031, 434] width 604 height 238
click at [723, 304] on input "Ordem de chegada Consumidos: 38 / 40 Horário: 10:00 Clínica: Policlinica de Que…" at bounding box center [717, 297] width 12 height 16
radio input "true"
click at [1267, 626] on button "Confirmar" at bounding box center [1297, 628] width 95 height 29
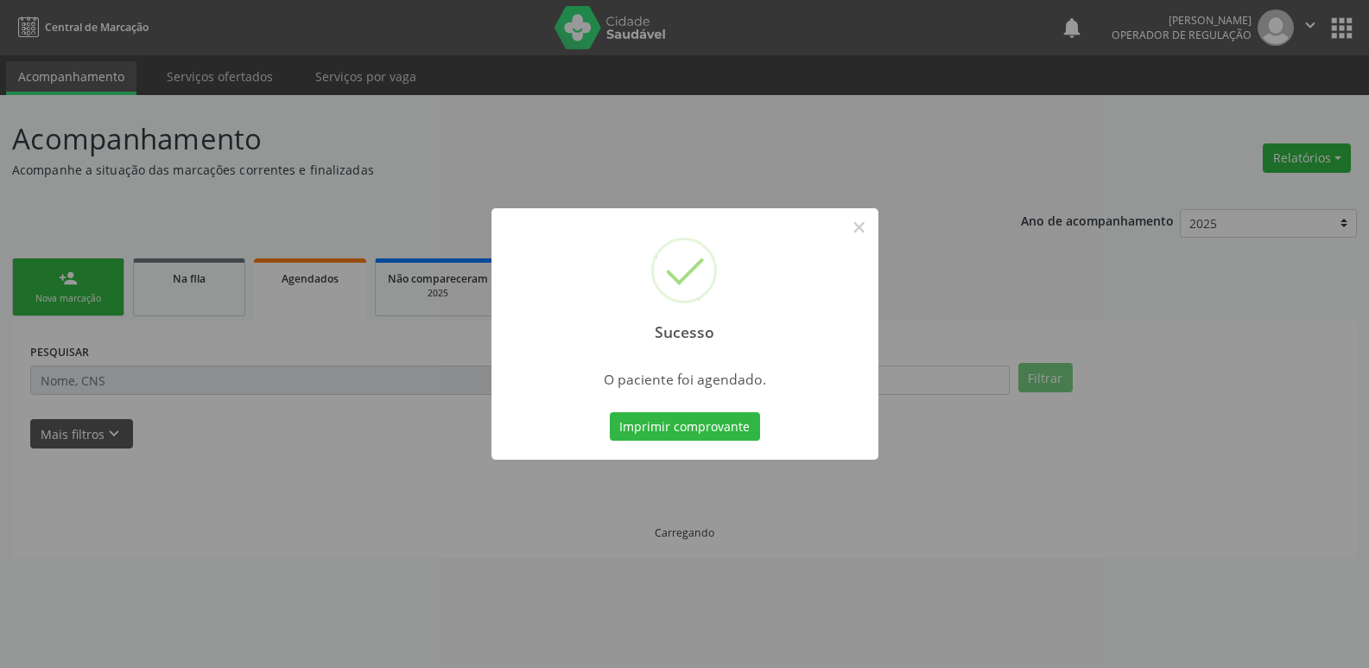
scroll to position [0, 0]
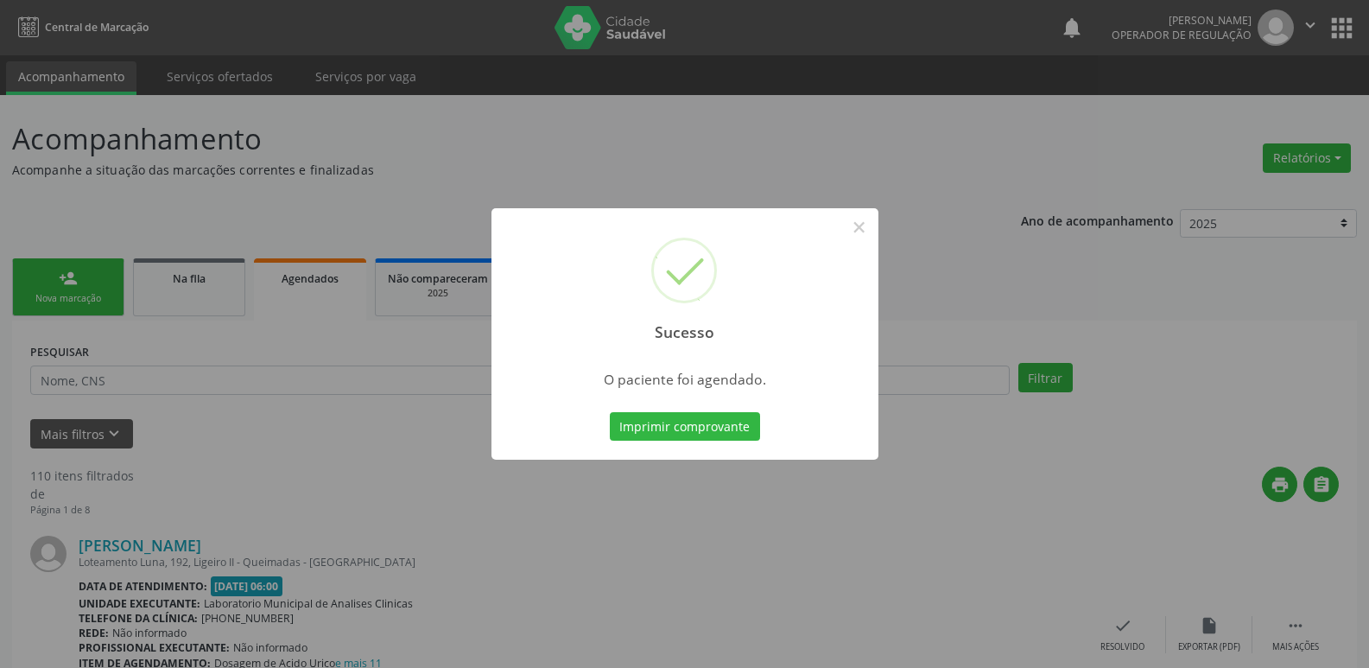
click at [610, 412] on button "Imprimir comprovante" at bounding box center [685, 426] width 150 height 29
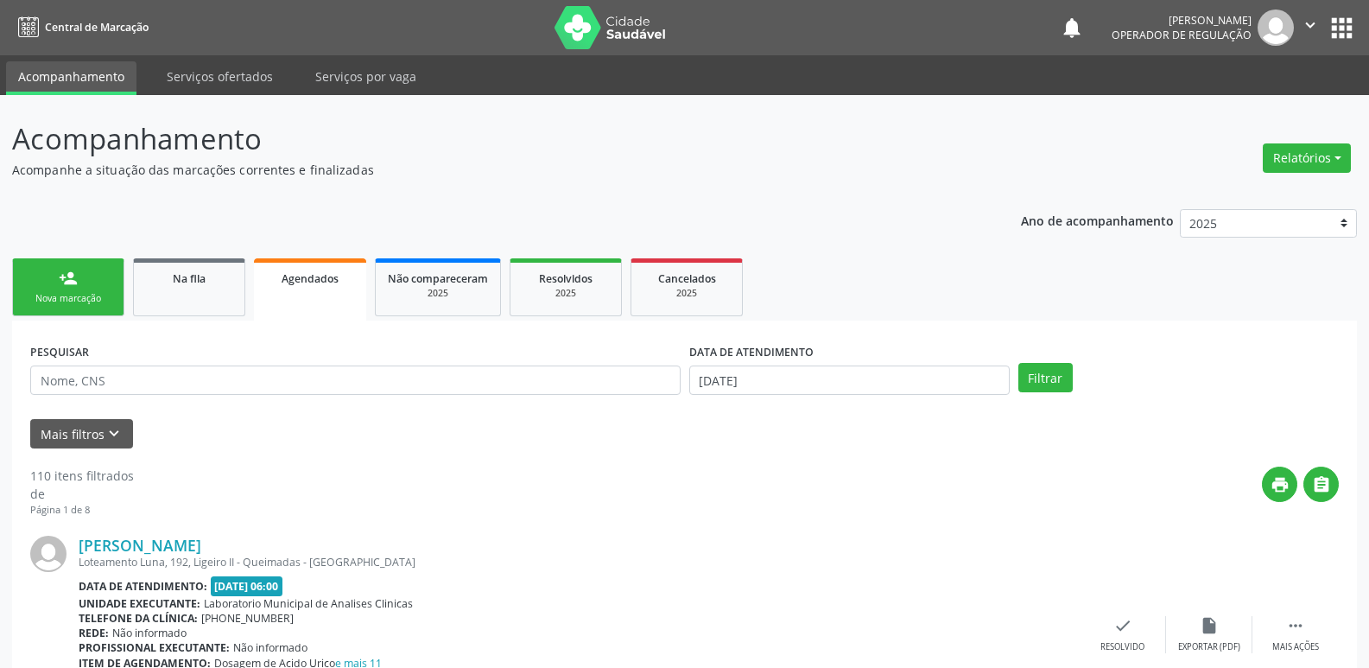
drag, startPoint x: 62, startPoint y: 264, endPoint x: 92, endPoint y: 307, distance: 51.5
click at [60, 263] on link "person_add Nova marcação" at bounding box center [68, 287] width 112 height 58
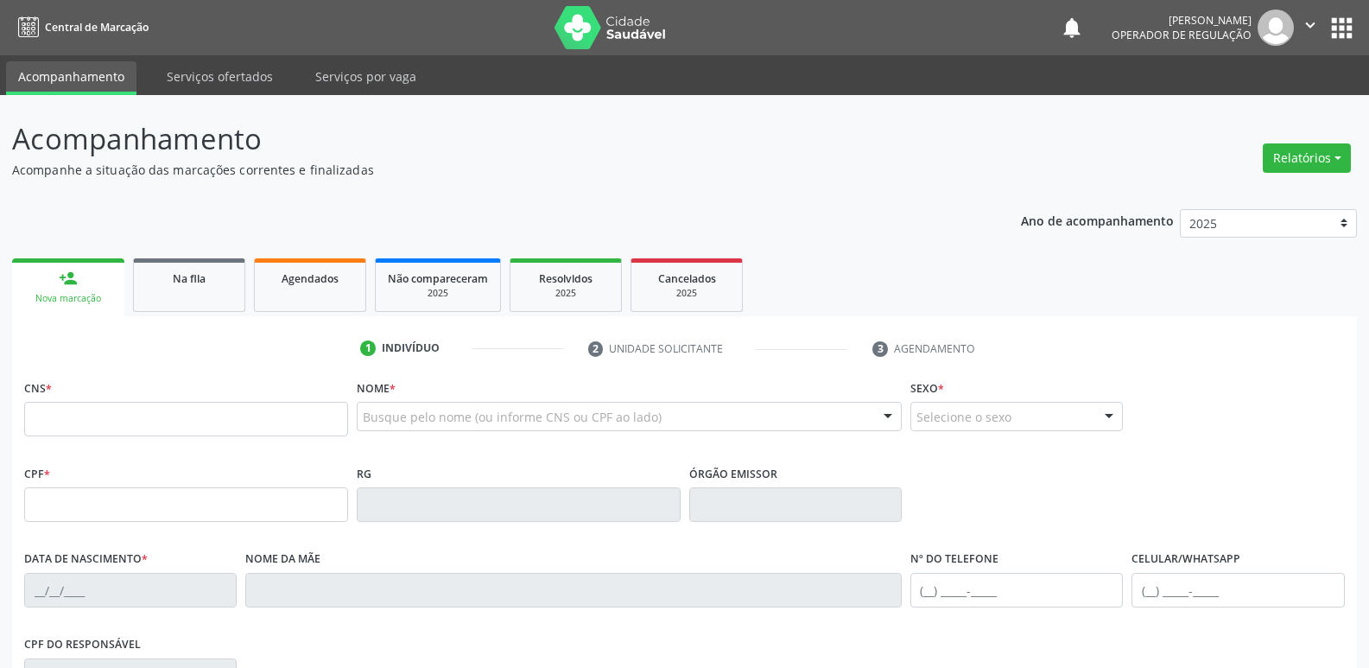
click at [117, 302] on link "person_add Nova marcação" at bounding box center [68, 287] width 112 height 58
click at [77, 416] on input "text" at bounding box center [186, 419] width 324 height 35
type input "706 8062 4853 3829"
type input "800.701.597-34"
type input "[DATE]"
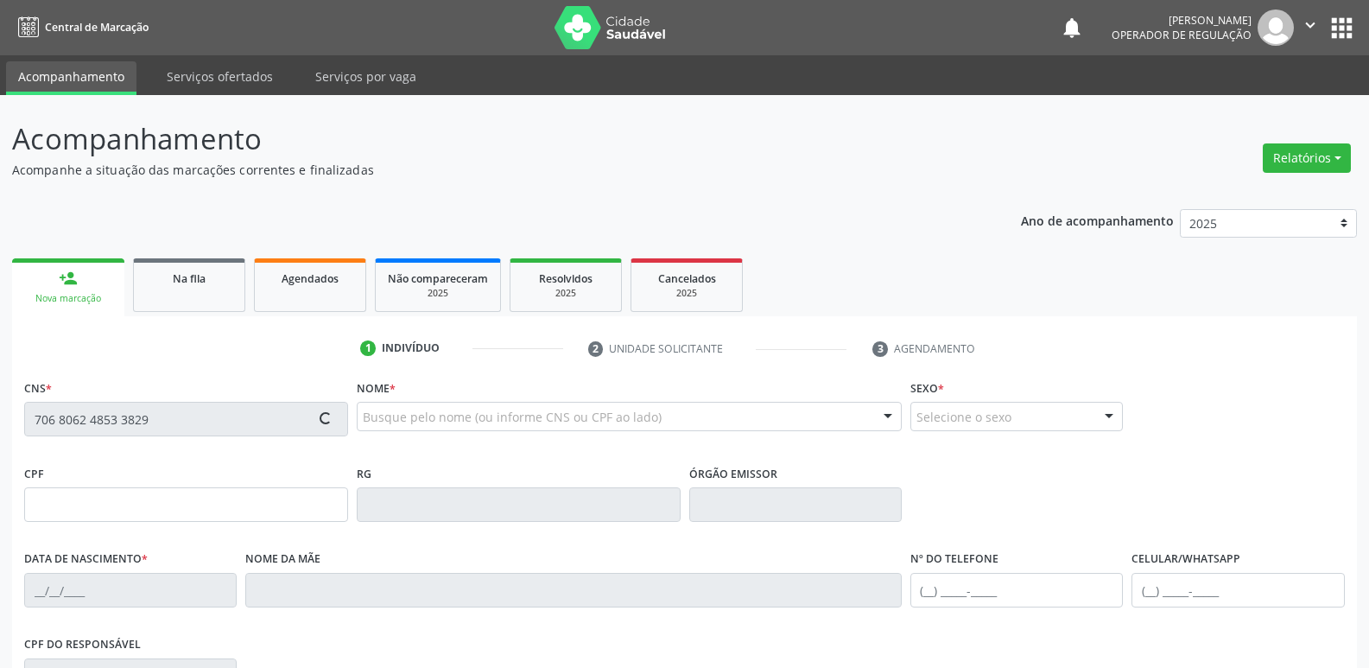
type input "[PERSON_NAME]"
type input "[PHONE_NUMBER]"
type input "929.606.264-00"
type input "61"
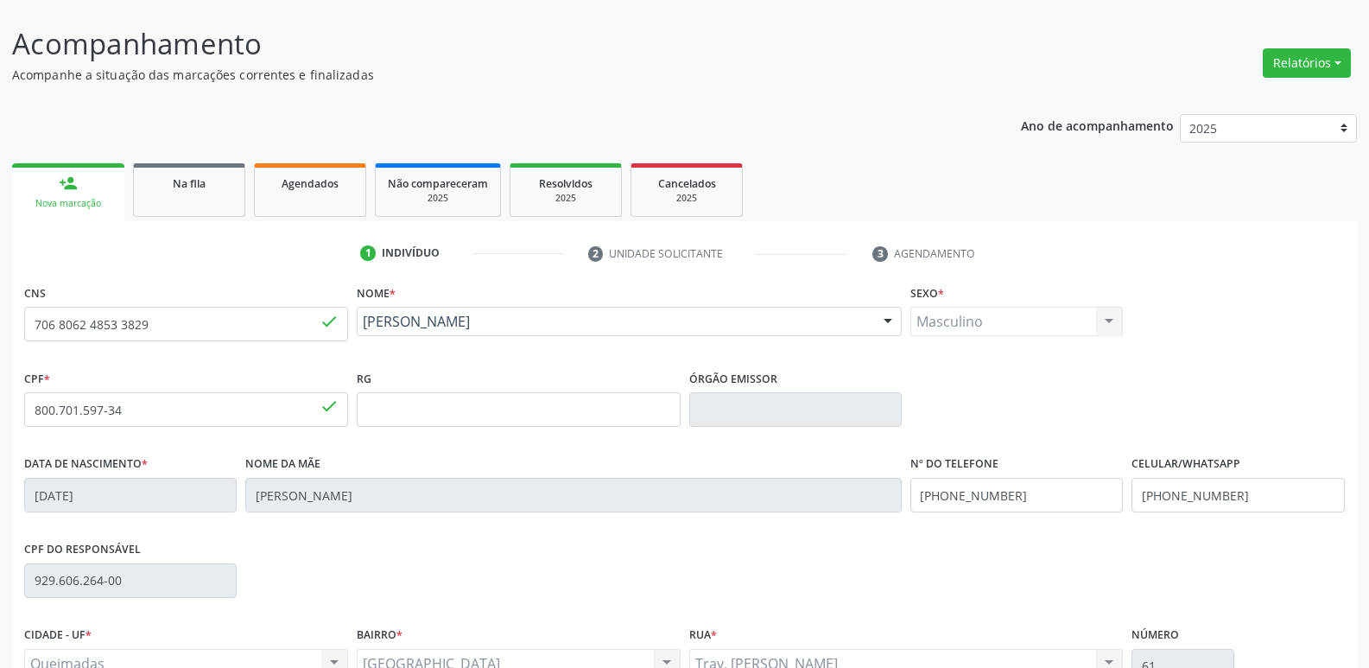
scroll to position [269, 0]
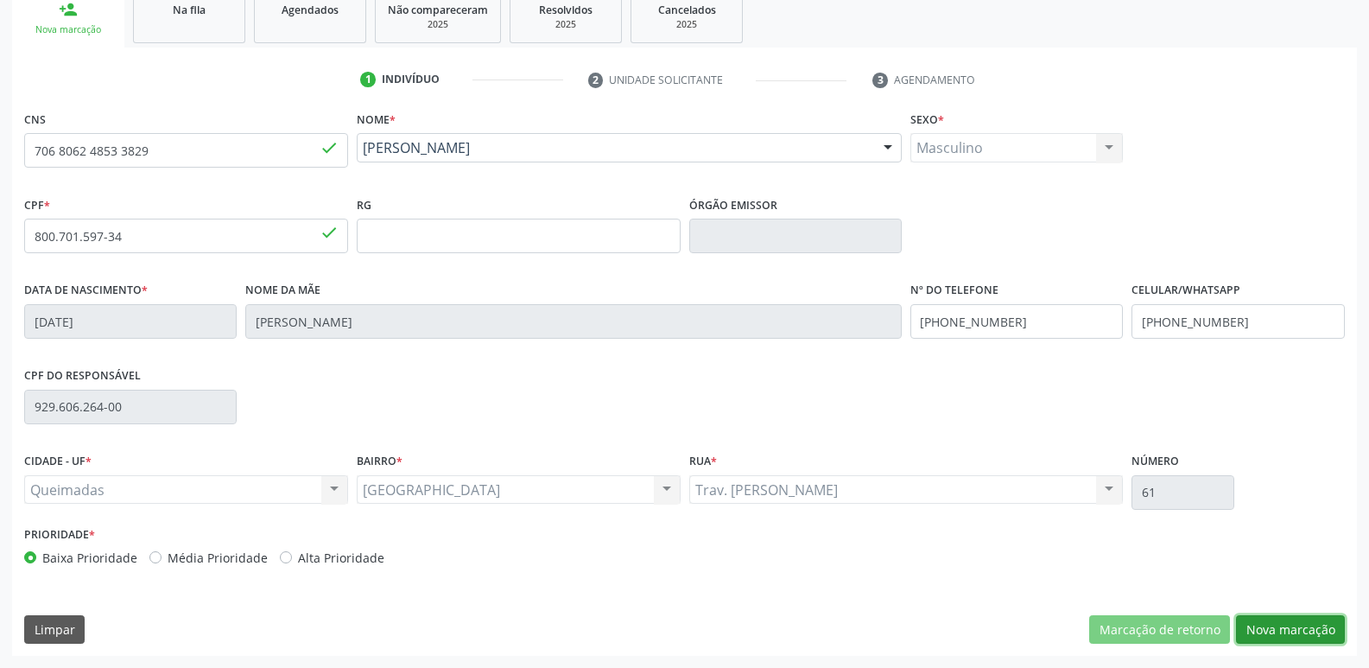
click at [1264, 626] on button "Nova marcação" at bounding box center [1290, 629] width 109 height 29
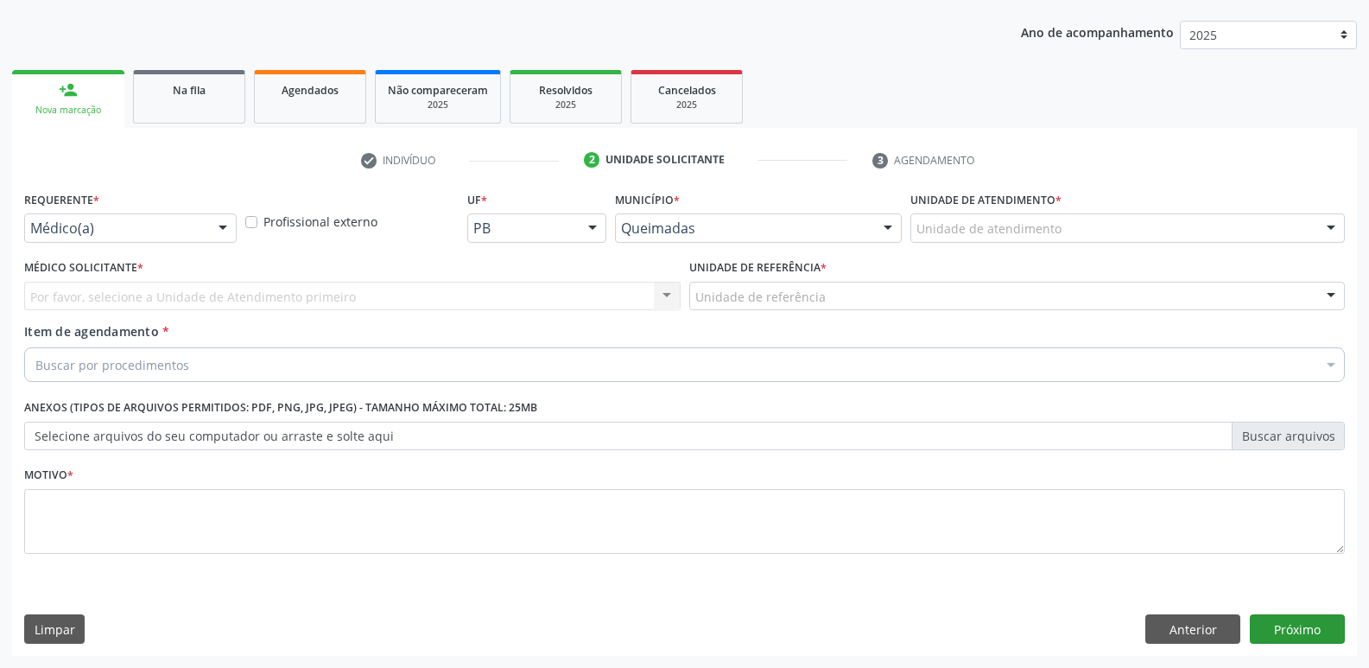
scroll to position [188, 0]
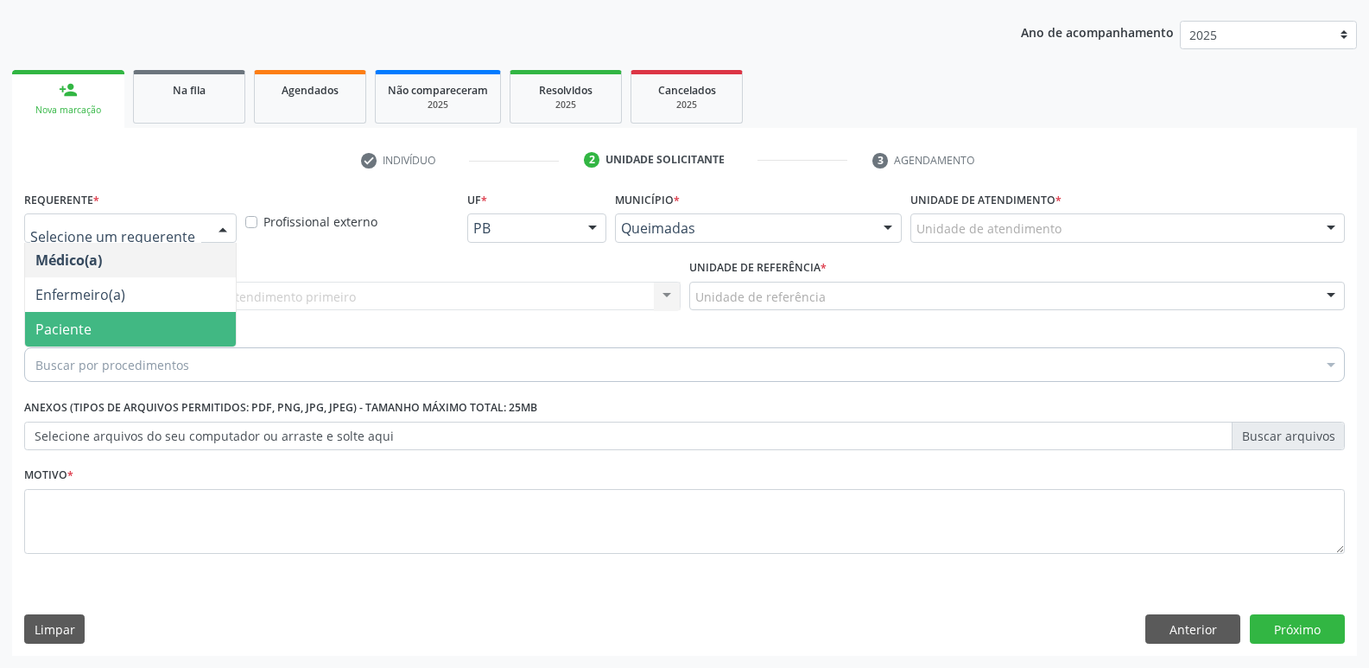
click at [86, 316] on span "Paciente" at bounding box center [130, 329] width 211 height 35
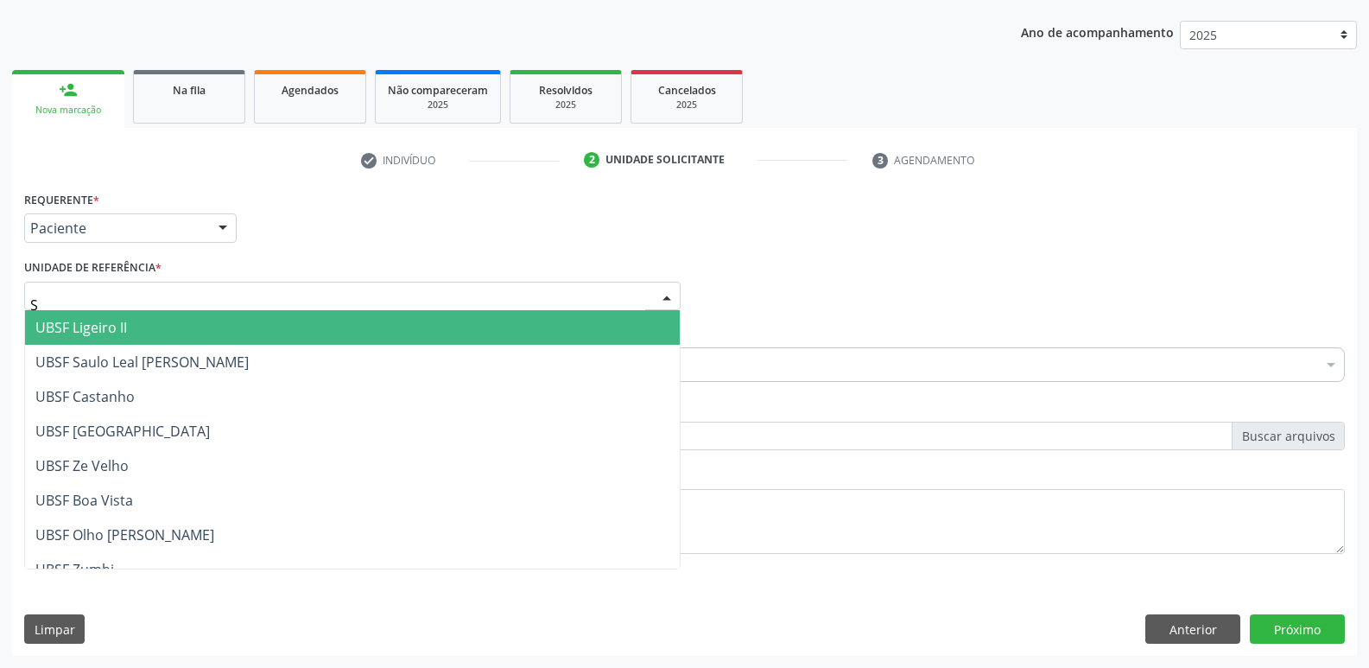
type input "SA"
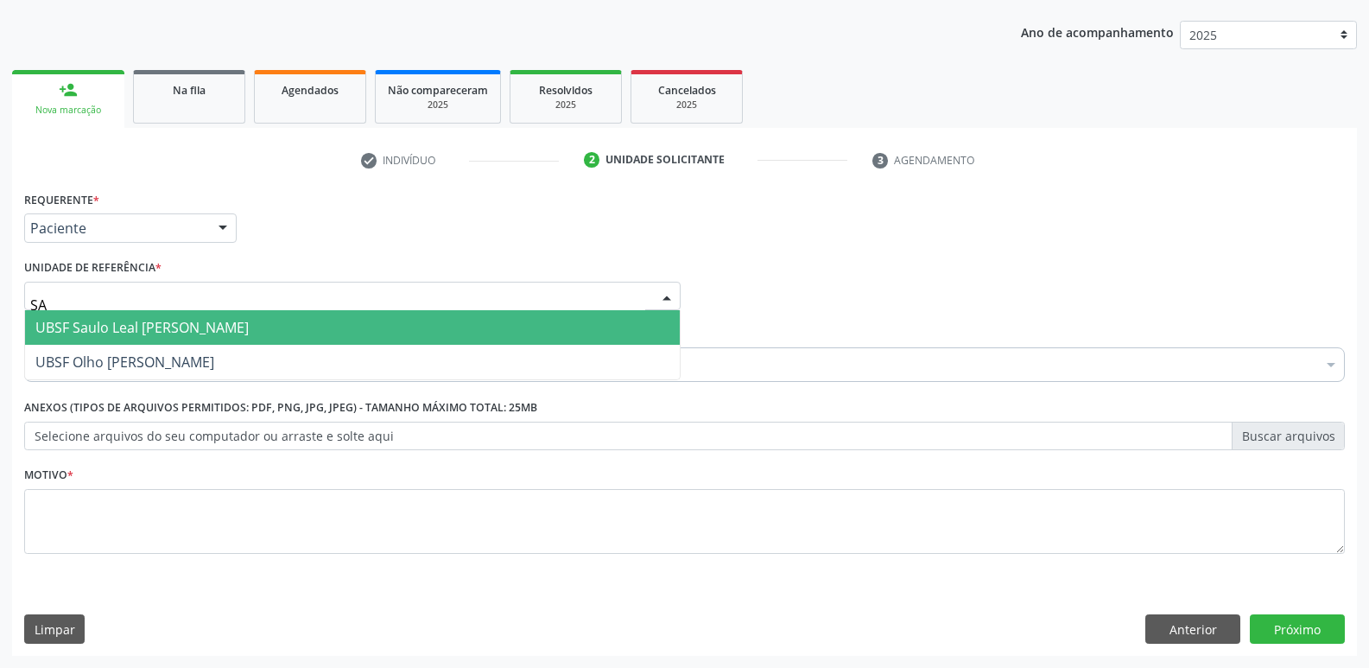
click at [105, 330] on span "UBSF Saulo Leal [PERSON_NAME]" at bounding box center [141, 327] width 213 height 19
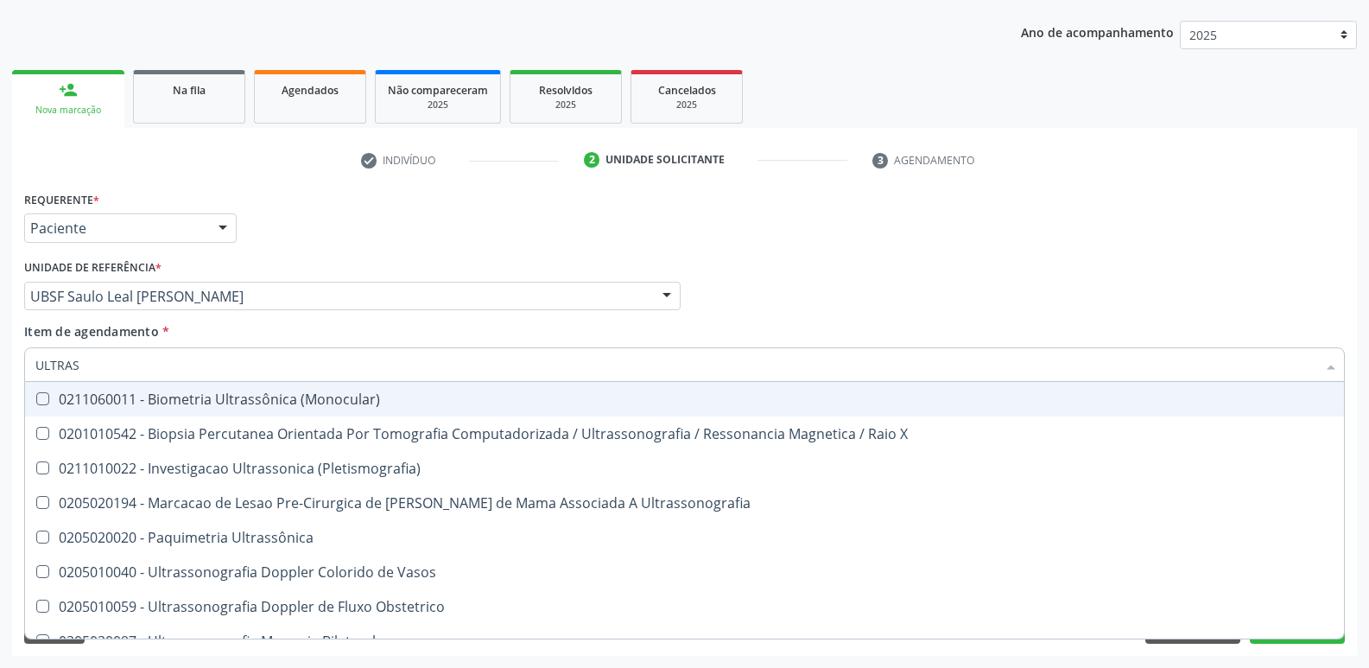
type input "ULTRASS"
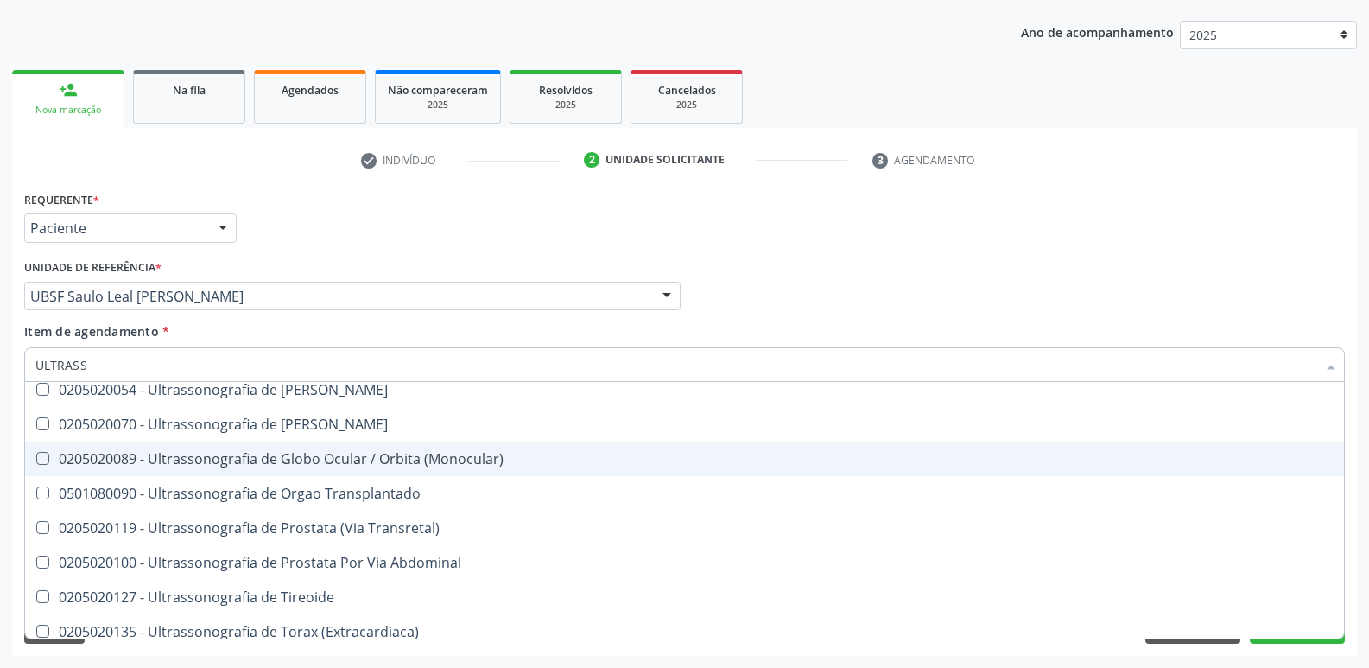
scroll to position [538, 0]
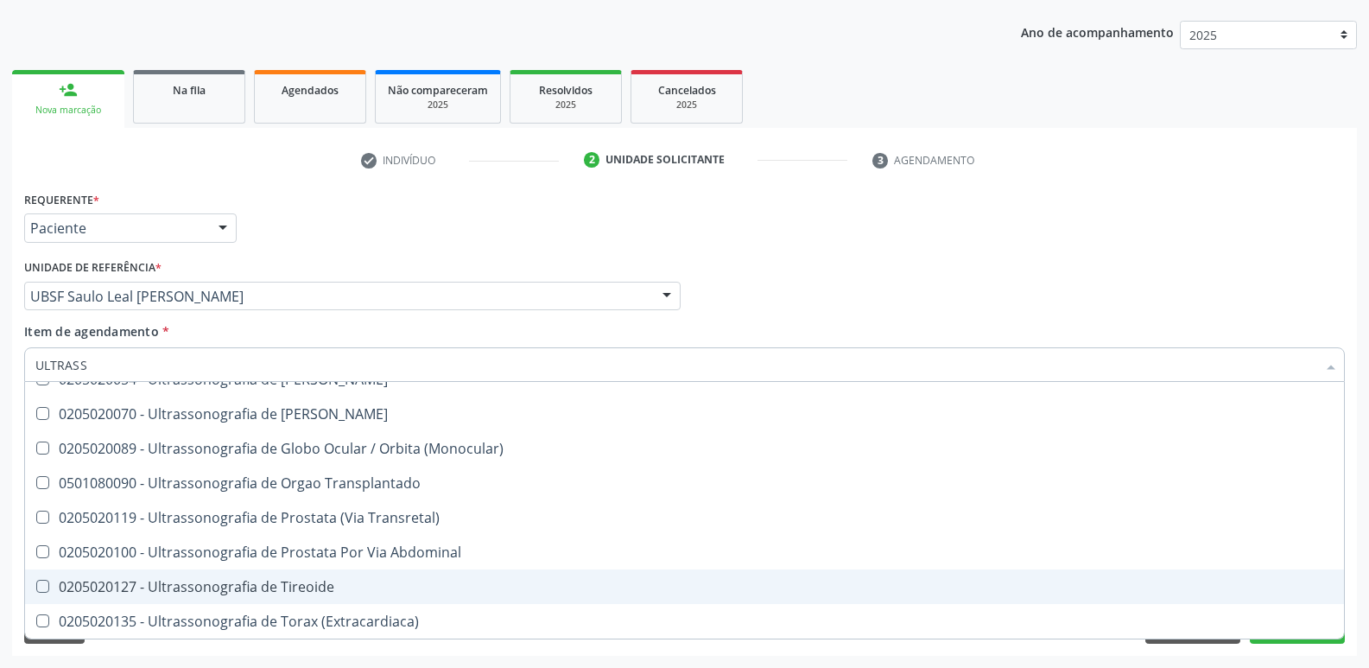
click at [233, 575] on span "0205020127 - Ultrassonografia de Tireoide" at bounding box center [684, 586] width 1319 height 35
drag, startPoint x: 296, startPoint y: 586, endPoint x: 318, endPoint y: 503, distance: 85.7
click at [295, 581] on div "0205020127 - Ultrassonografia de Tireoide" at bounding box center [684, 587] width 1299 height 14
checkbox Tireoide "false"
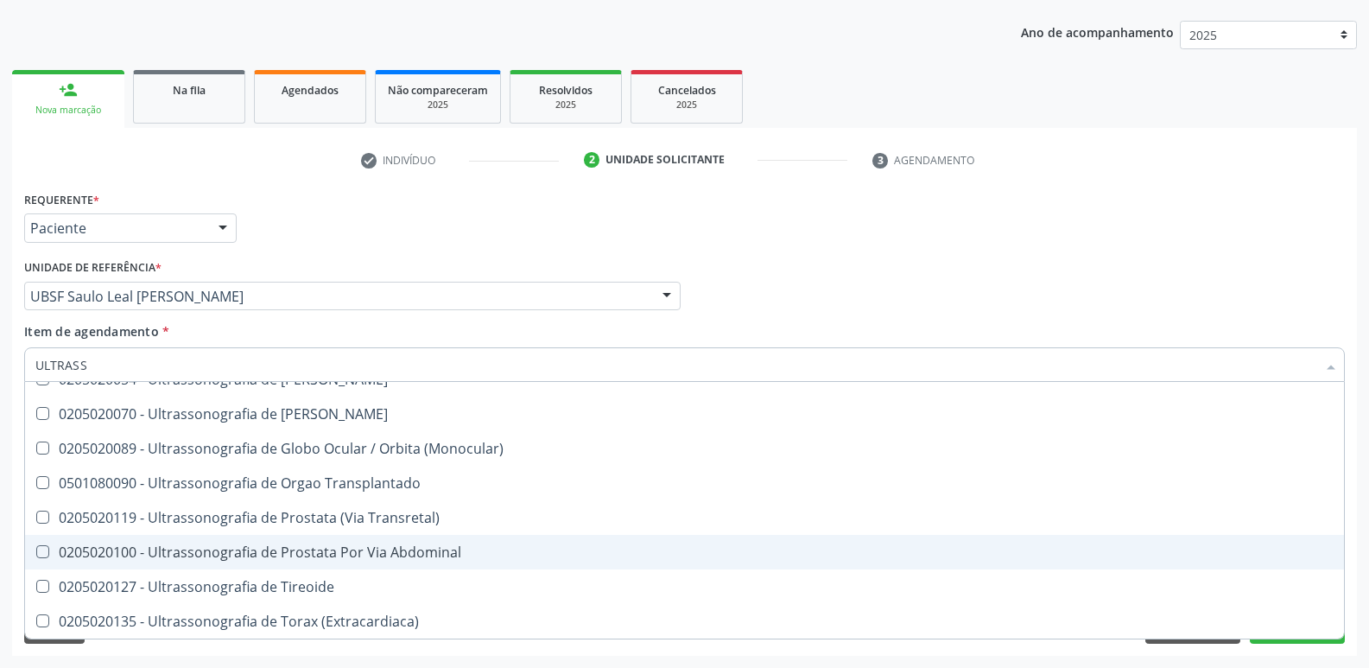
click at [328, 537] on span "0205020100 - Ultrassonografia de Prostata Por Via Abdominal" at bounding box center [684, 552] width 1319 height 35
checkbox Abdominal "true"
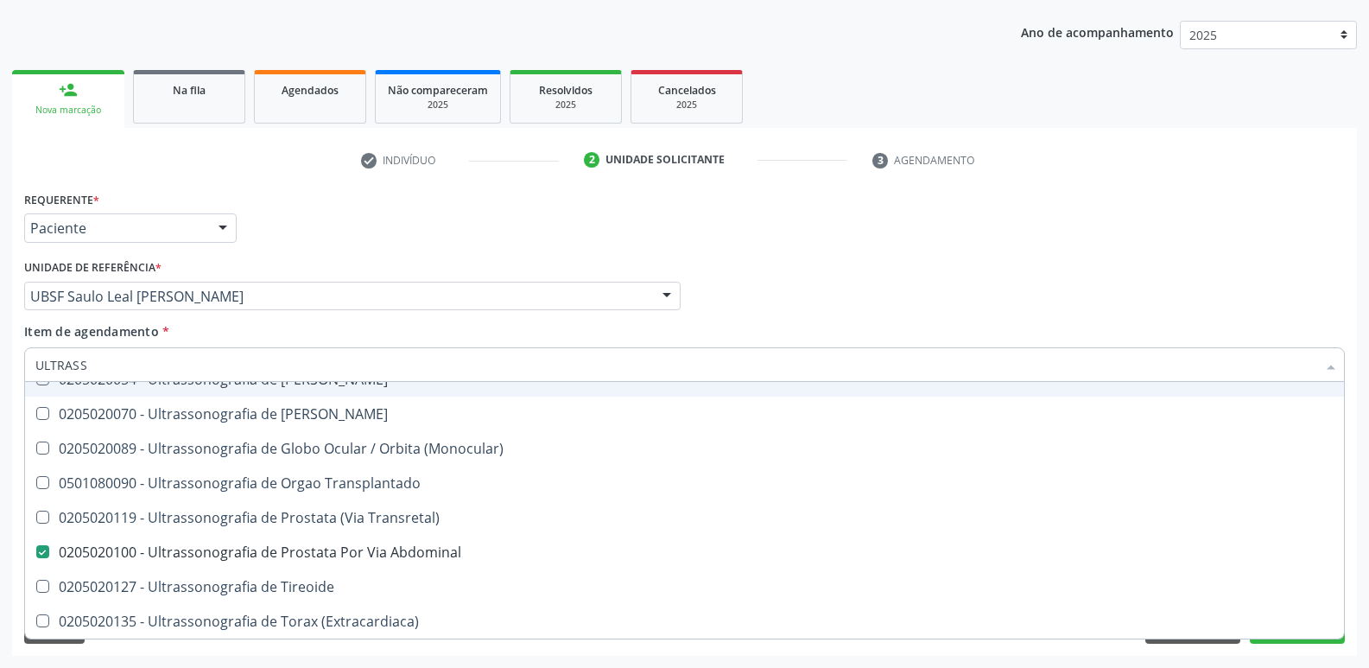
click at [349, 232] on div "Requerente * Paciente Médico(a) Enfermeiro(a) Paciente Nenhum resultado encontr…" at bounding box center [685, 220] width 1330 height 67
checkbox X "true"
checkbox Abdominal "false"
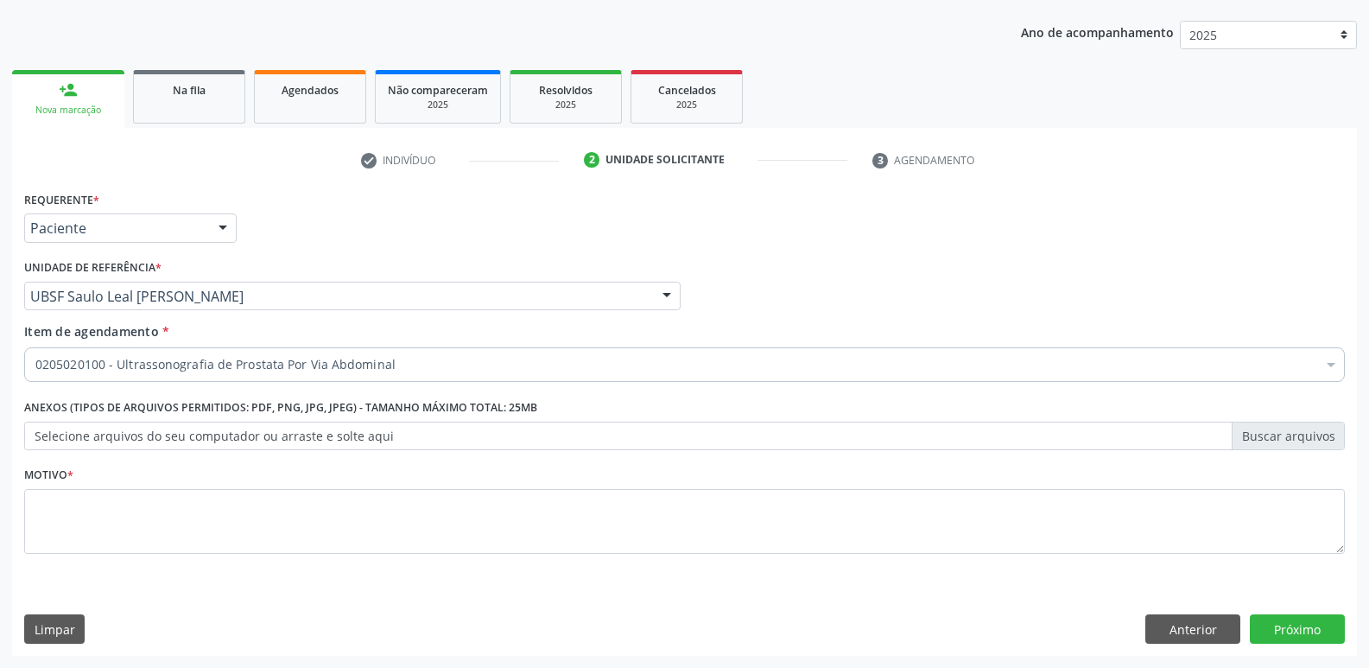
scroll to position [0, 0]
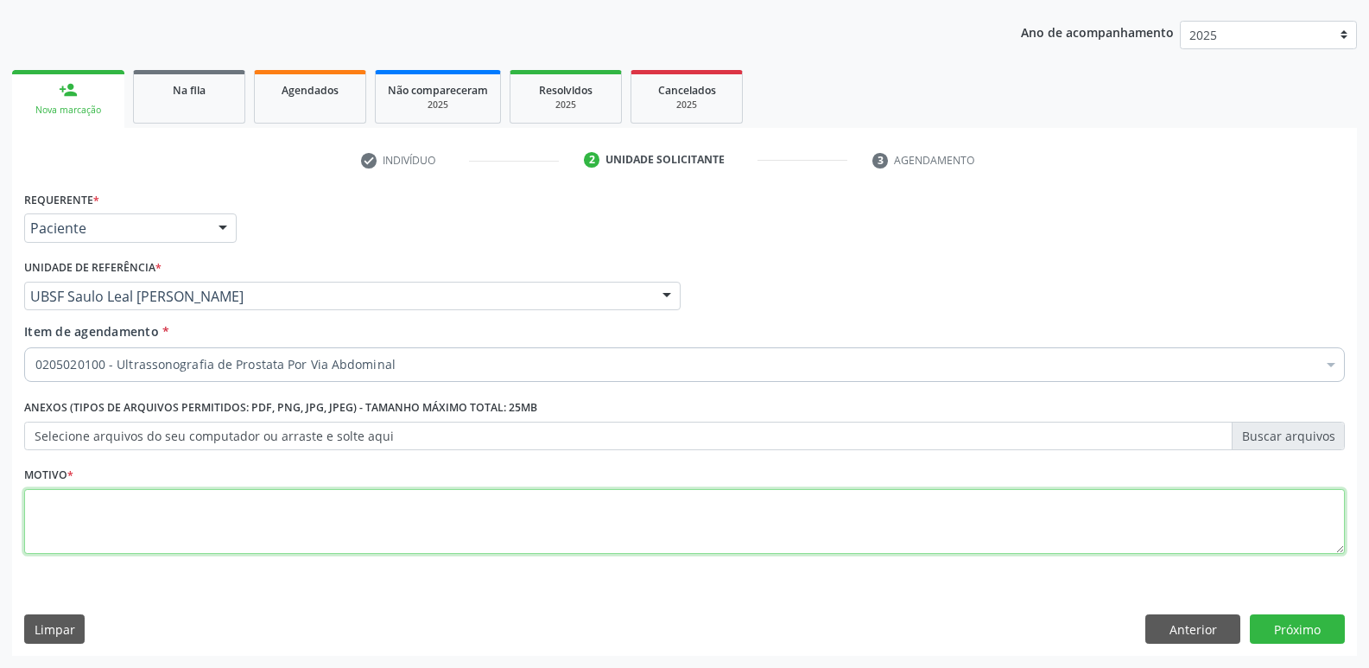
click at [263, 534] on textarea at bounding box center [684, 522] width 1321 height 66
paste textarea "AVALIAÇÃO"
type textarea "AVALIAÇÃO"
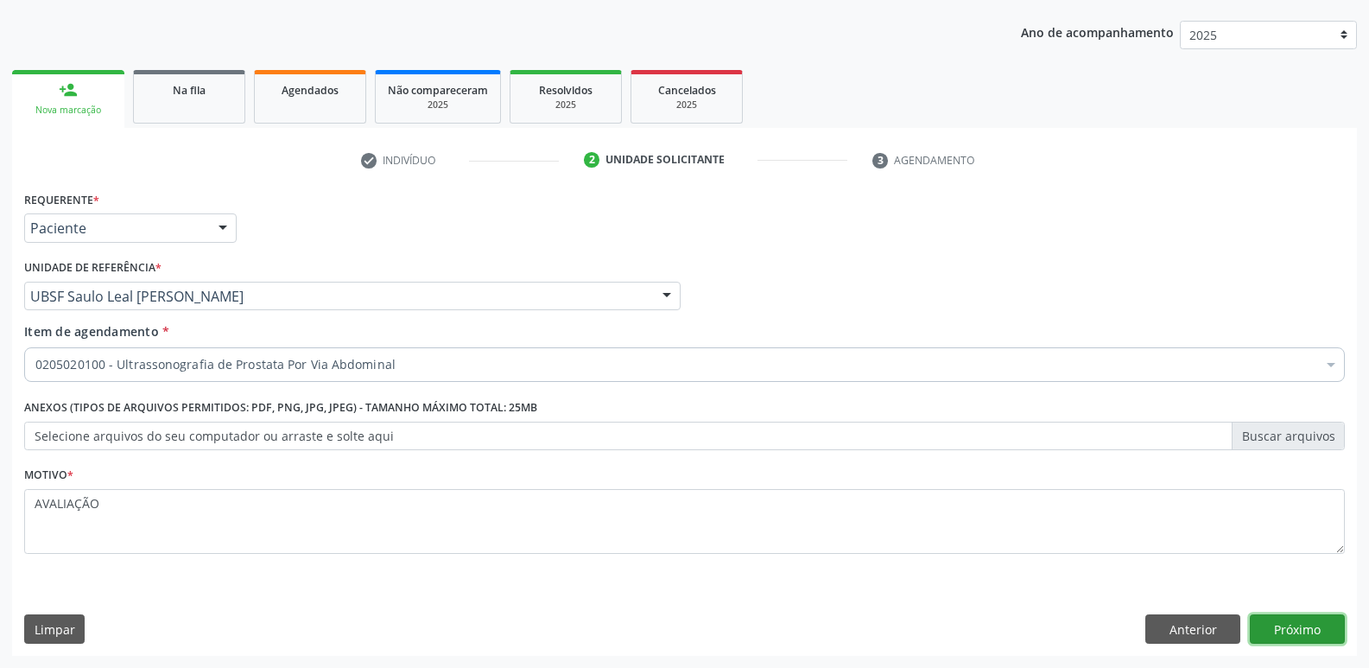
drag, startPoint x: 1273, startPoint y: 625, endPoint x: 1261, endPoint y: 624, distance: 13.0
click at [1261, 624] on button "Próximo" at bounding box center [1297, 628] width 95 height 29
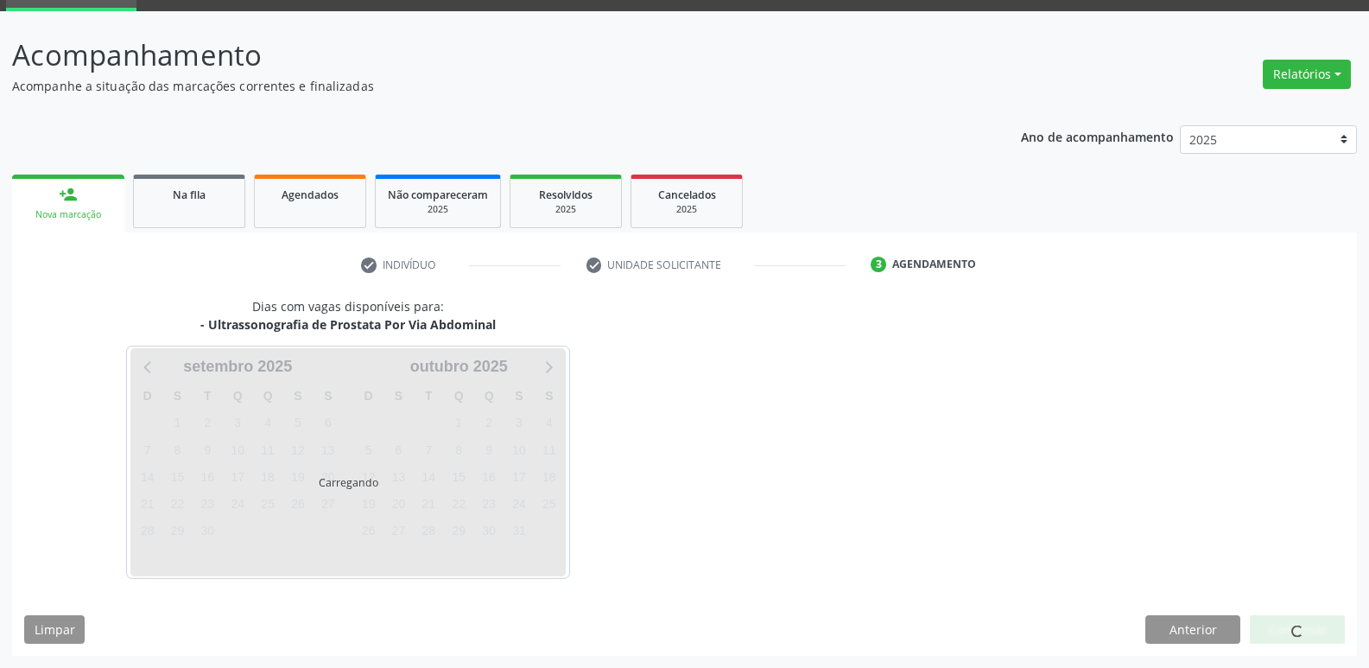
scroll to position [84, 0]
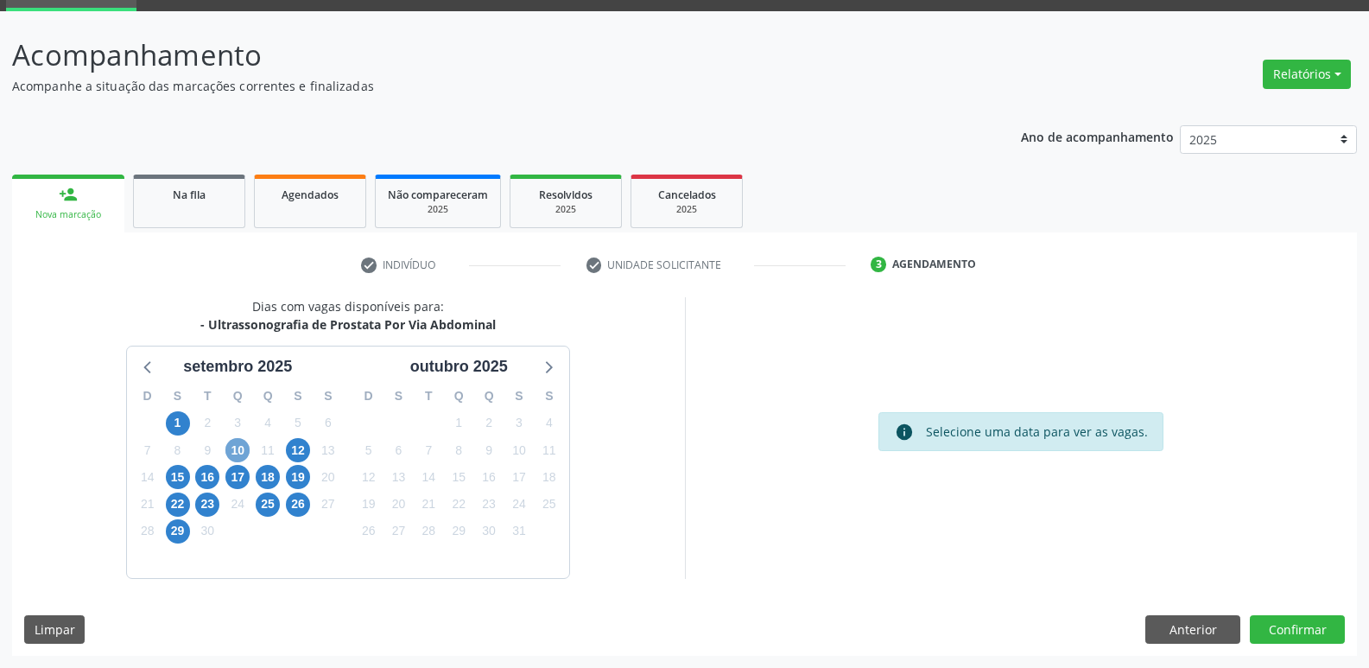
drag, startPoint x: 235, startPoint y: 445, endPoint x: 384, endPoint y: 450, distance: 148.7
click at [235, 444] on span "10" at bounding box center [237, 450] width 24 height 24
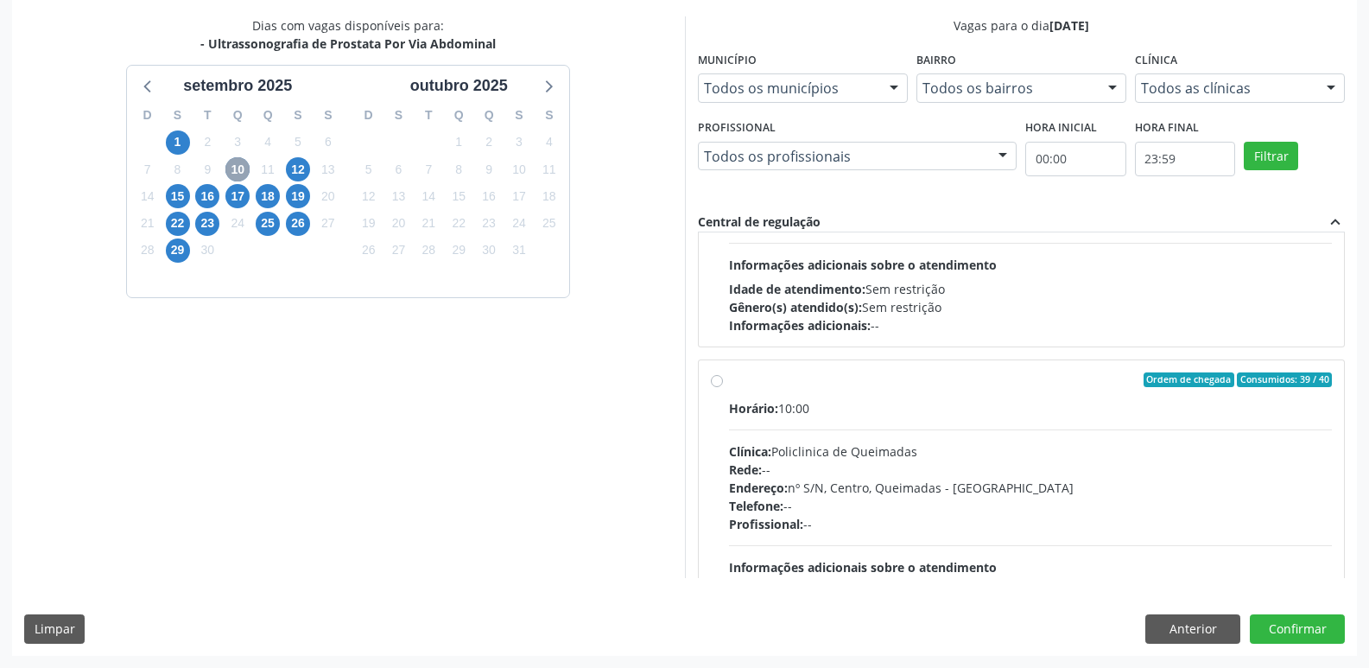
scroll to position [272, 0]
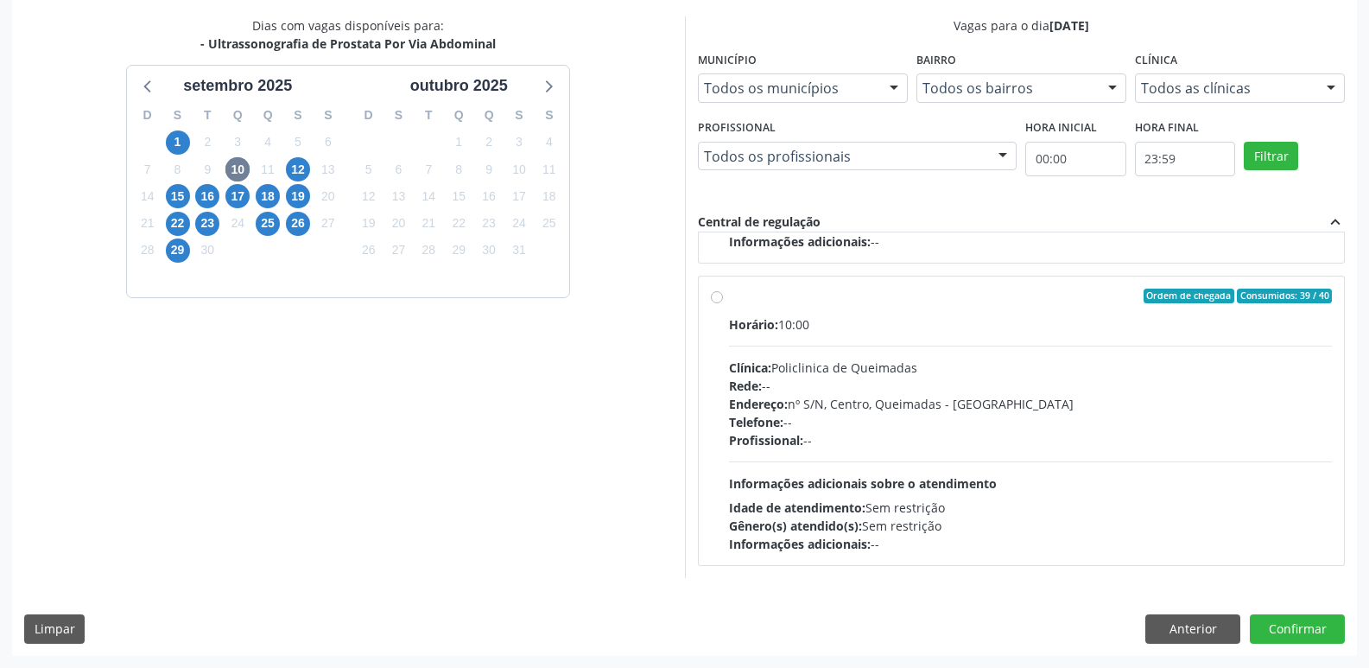
click at [1199, 549] on div "Informações adicionais: --" at bounding box center [1031, 544] width 604 height 18
click at [723, 304] on input "Ordem de chegada Consumidos: 39 / 40 Horário: 10:00 Clínica: Policlinica de Que…" at bounding box center [717, 297] width 12 height 16
radio input "true"
click at [1277, 621] on button "Confirmar" at bounding box center [1297, 628] width 95 height 29
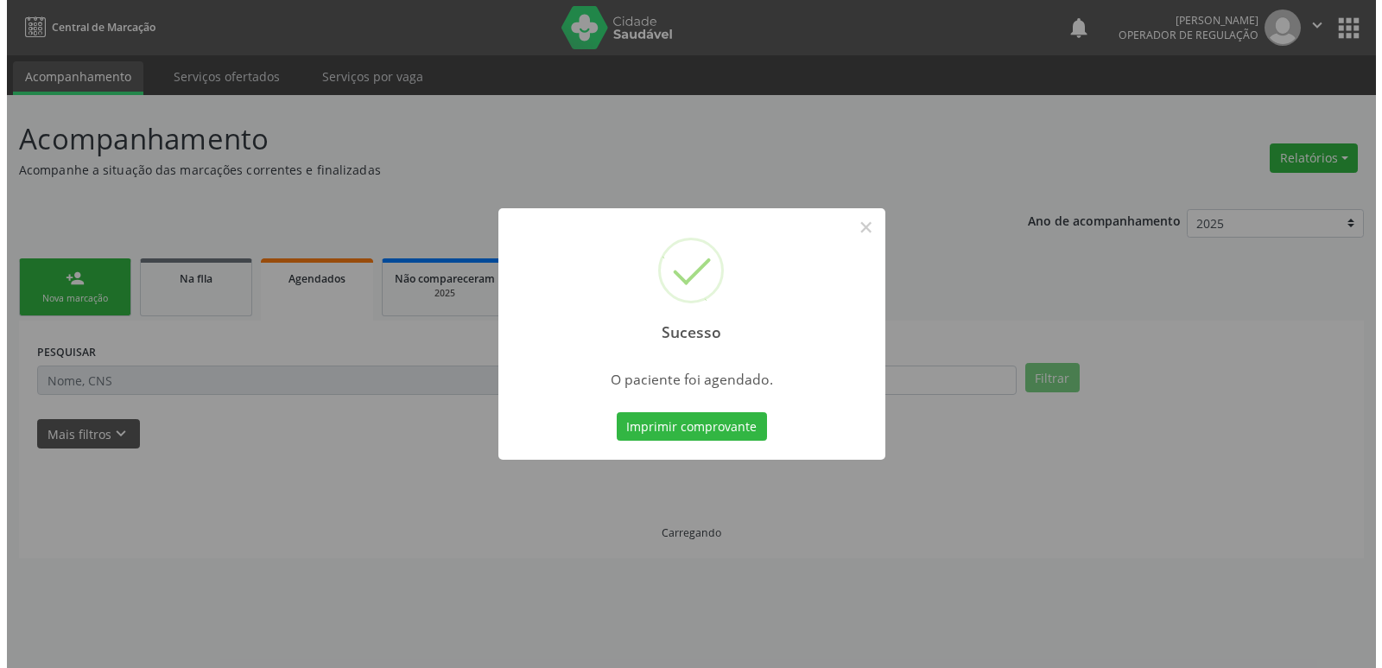
scroll to position [0, 0]
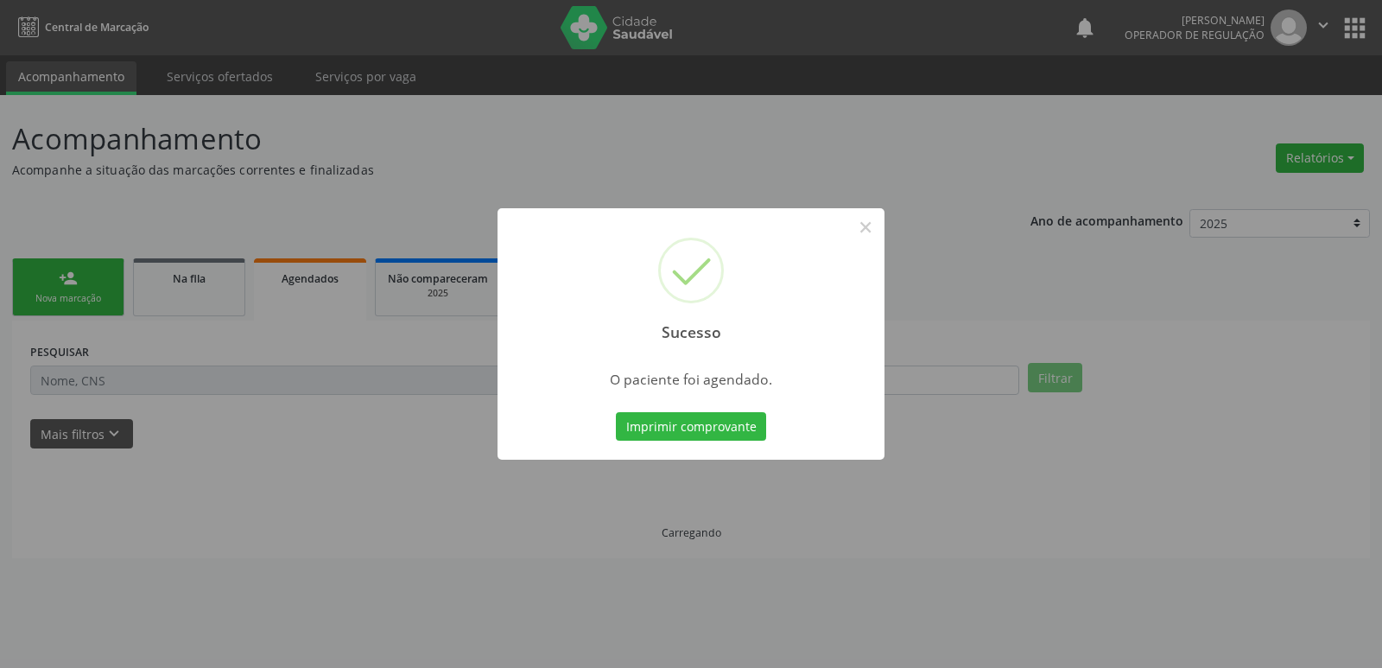
click at [616, 412] on button "Imprimir comprovante" at bounding box center [691, 426] width 150 height 29
